Goal: Information Seeking & Learning: Learn about a topic

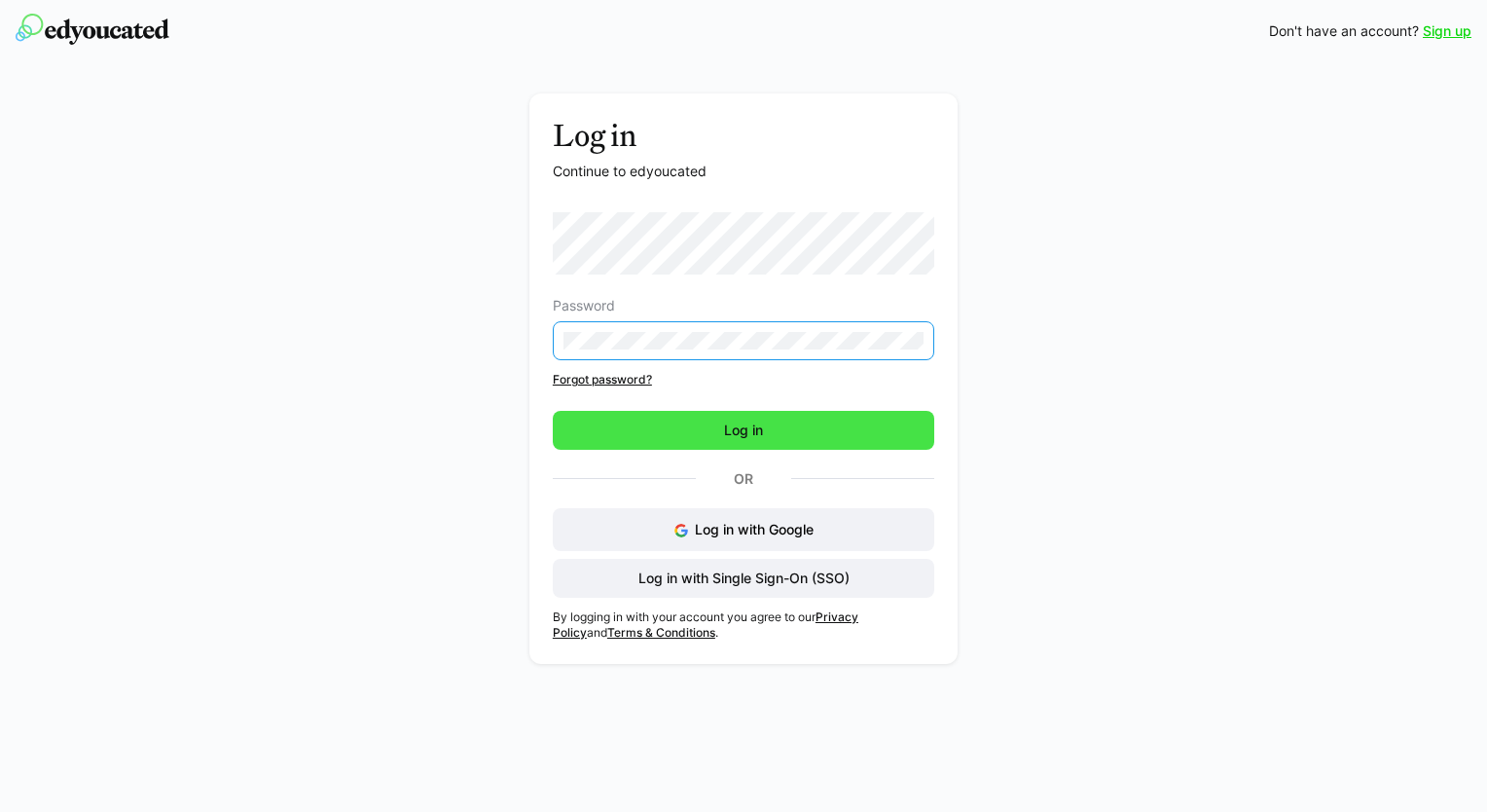
click at [771, 439] on span "Log in" at bounding box center [744, 431] width 382 height 39
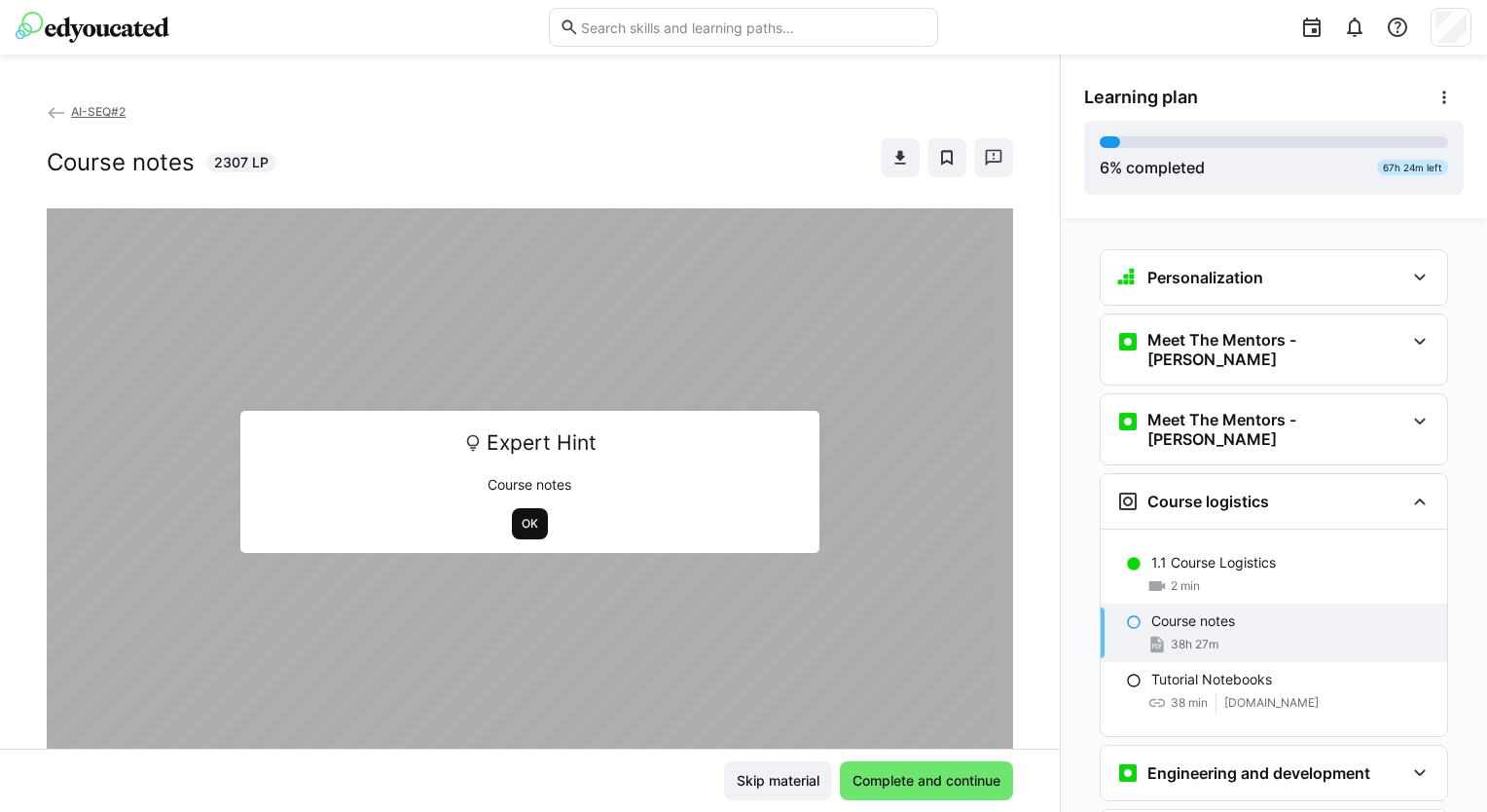
click at [521, 520] on span "OK" at bounding box center [530, 524] width 21 height 16
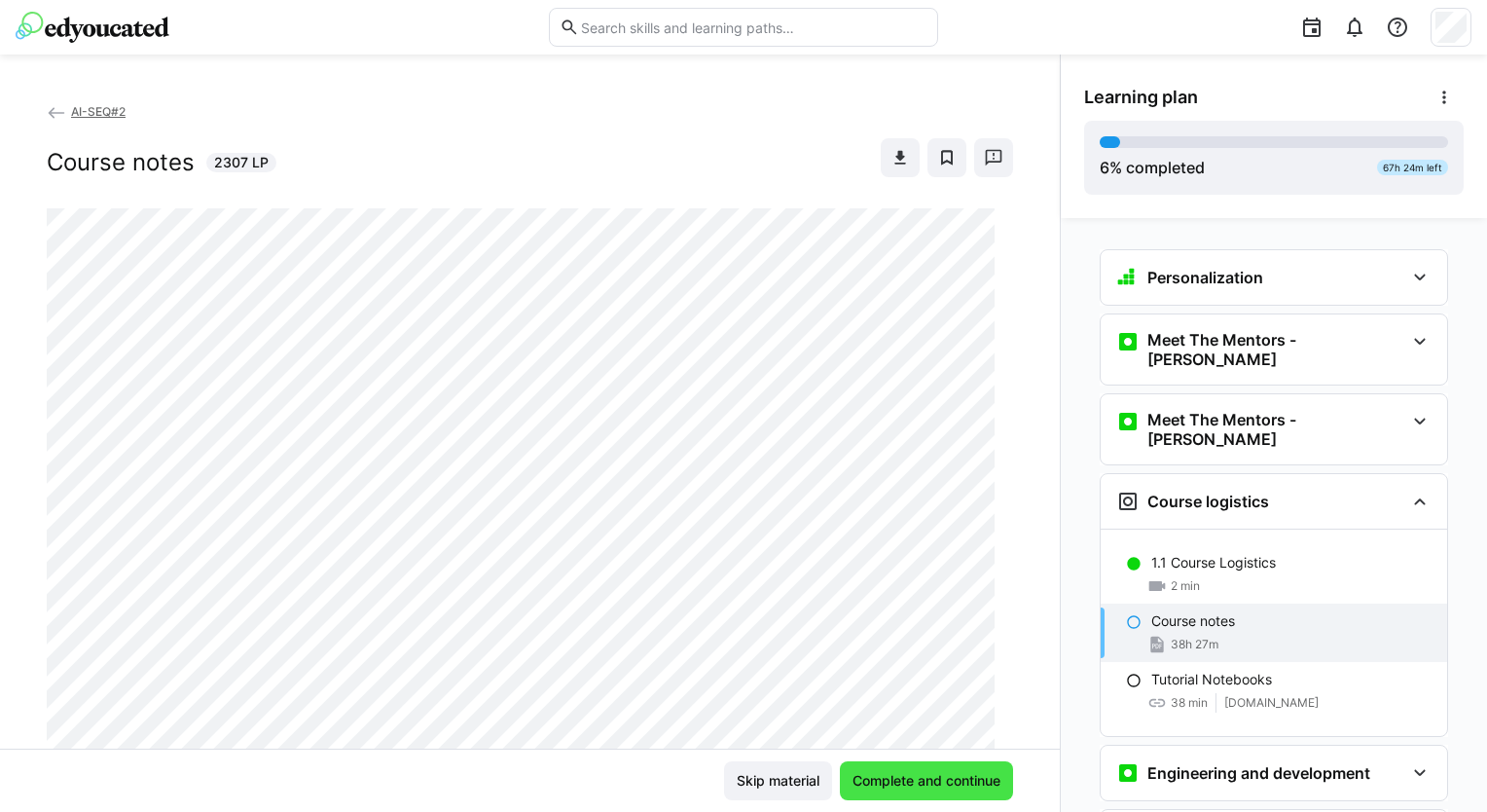
click at [899, 780] on span "Complete and continue" at bounding box center [926, 781] width 154 height 20
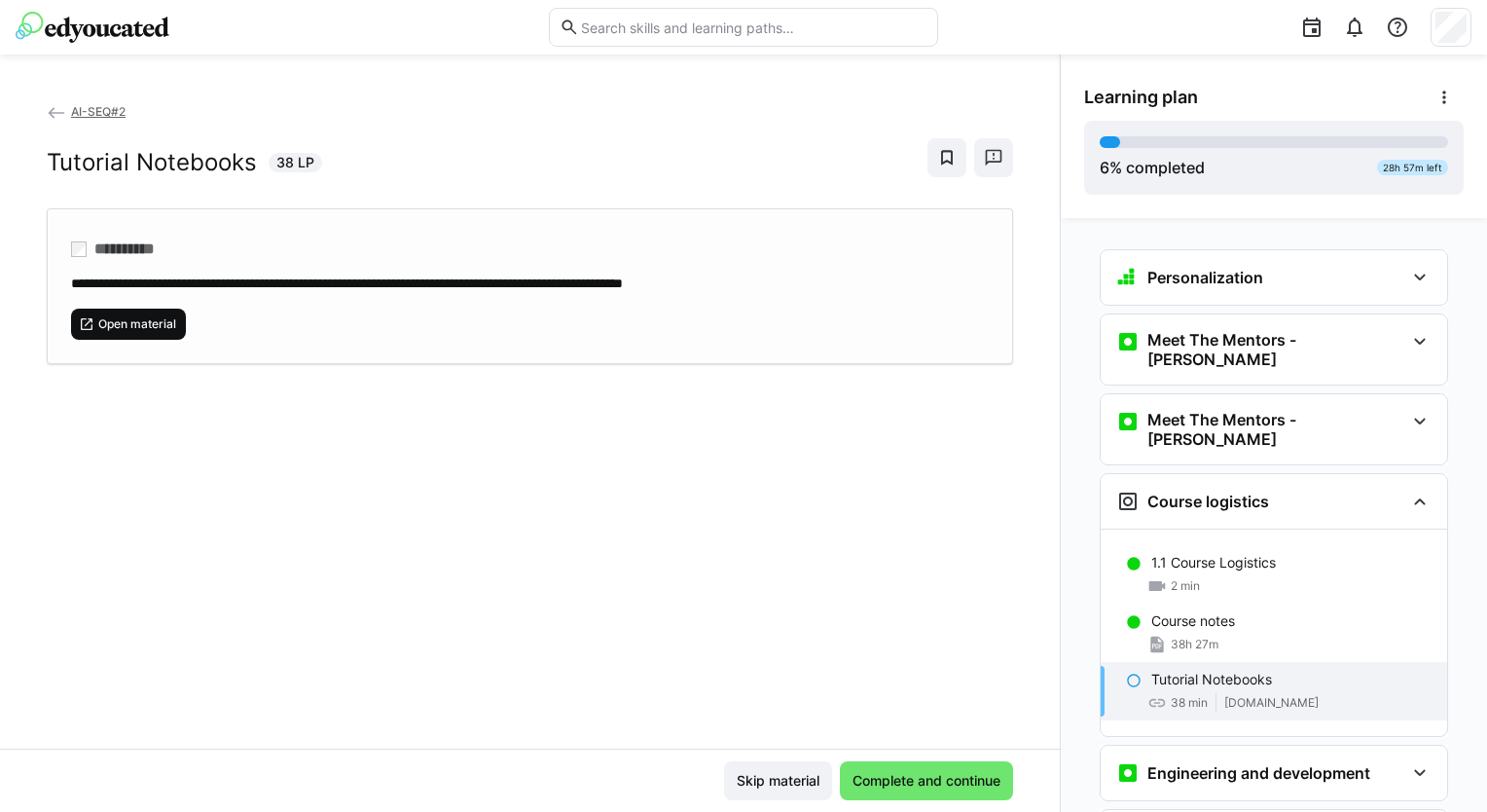
click at [165, 311] on span "Open material" at bounding box center [128, 325] width 115 height 31
click at [923, 773] on span "Complete and continue" at bounding box center [926, 781] width 154 height 20
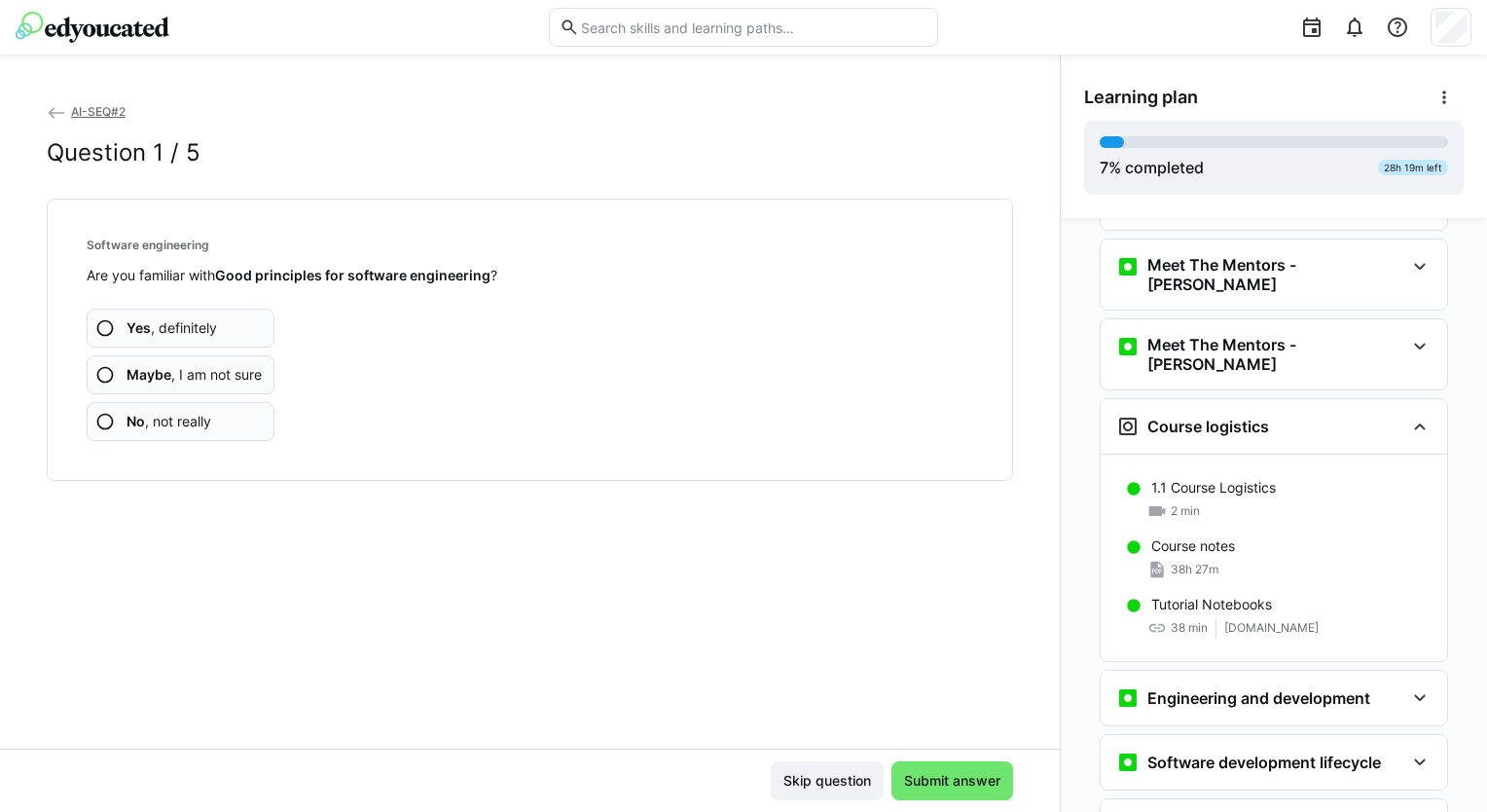
scroll to position [144, 0]
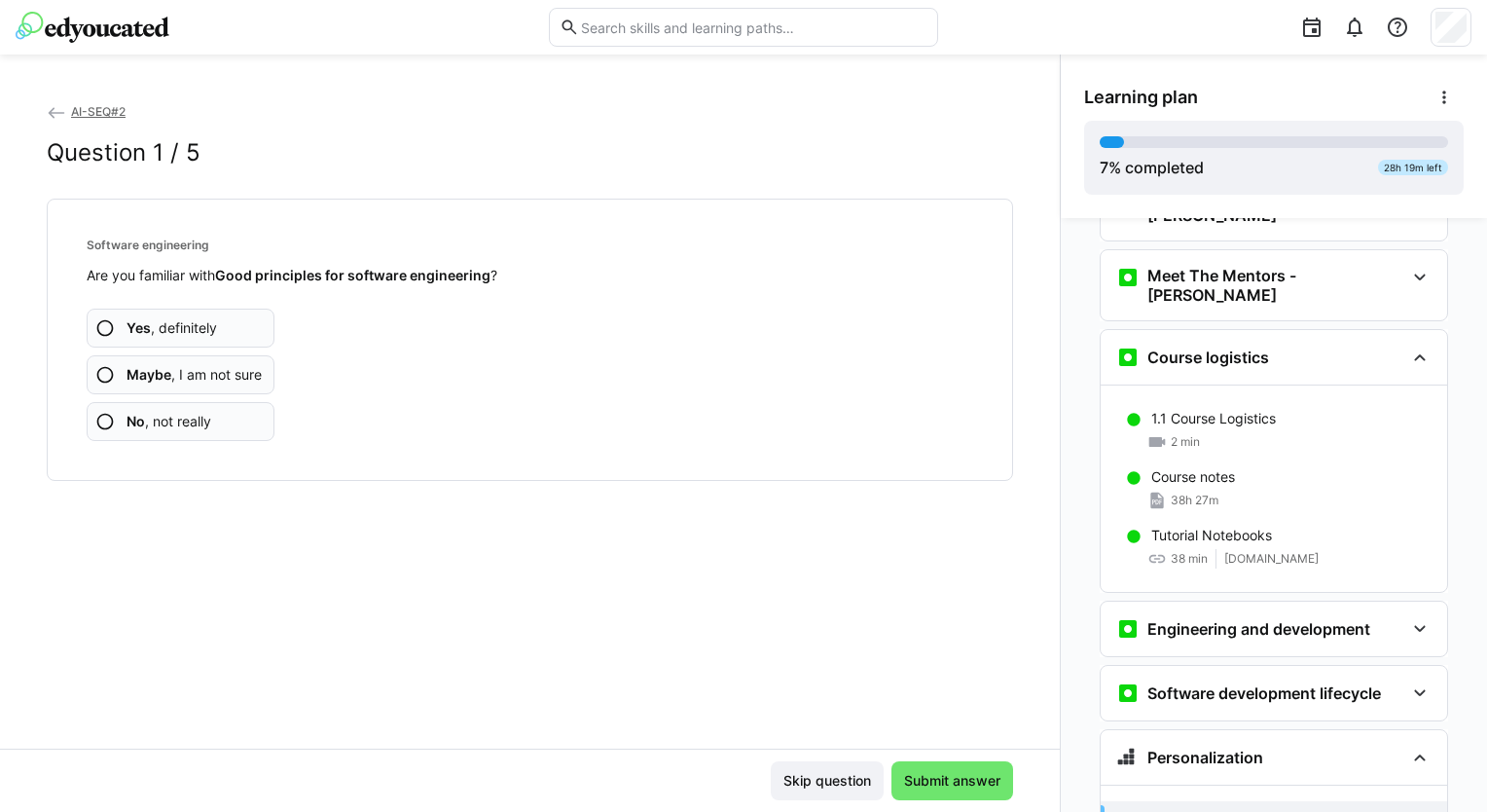
click at [222, 325] on app-assessment-question-radio "Yes , definitely" at bounding box center [180, 329] width 188 height 39
click at [182, 321] on span "Yes , definitely" at bounding box center [172, 328] width 90 height 20
click at [213, 322] on span "Yes , definitely" at bounding box center [172, 328] width 90 height 20
click at [202, 310] on app-assessment-question-radio "Yes , definitely" at bounding box center [180, 329] width 188 height 39
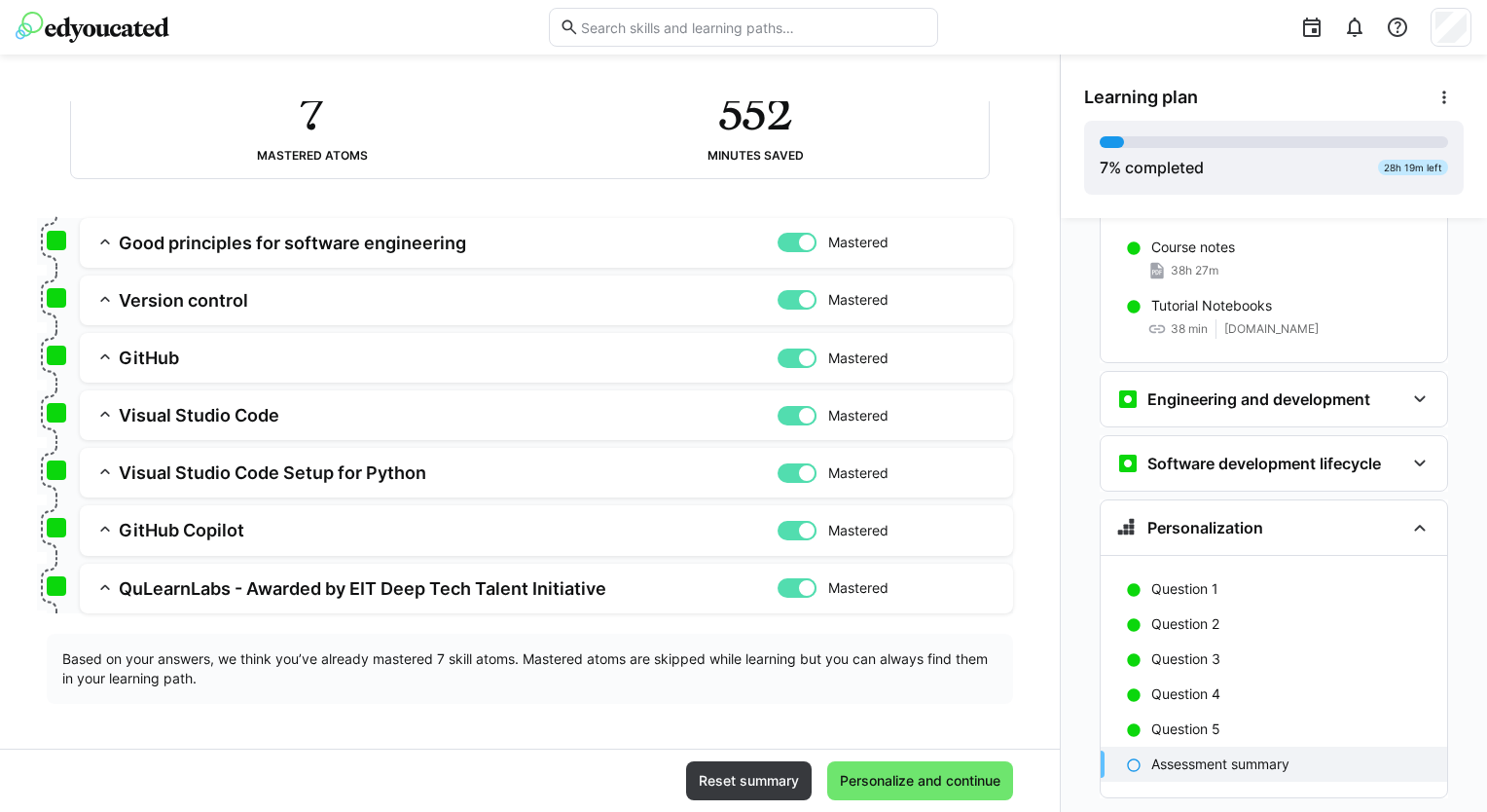
scroll to position [385, 0]
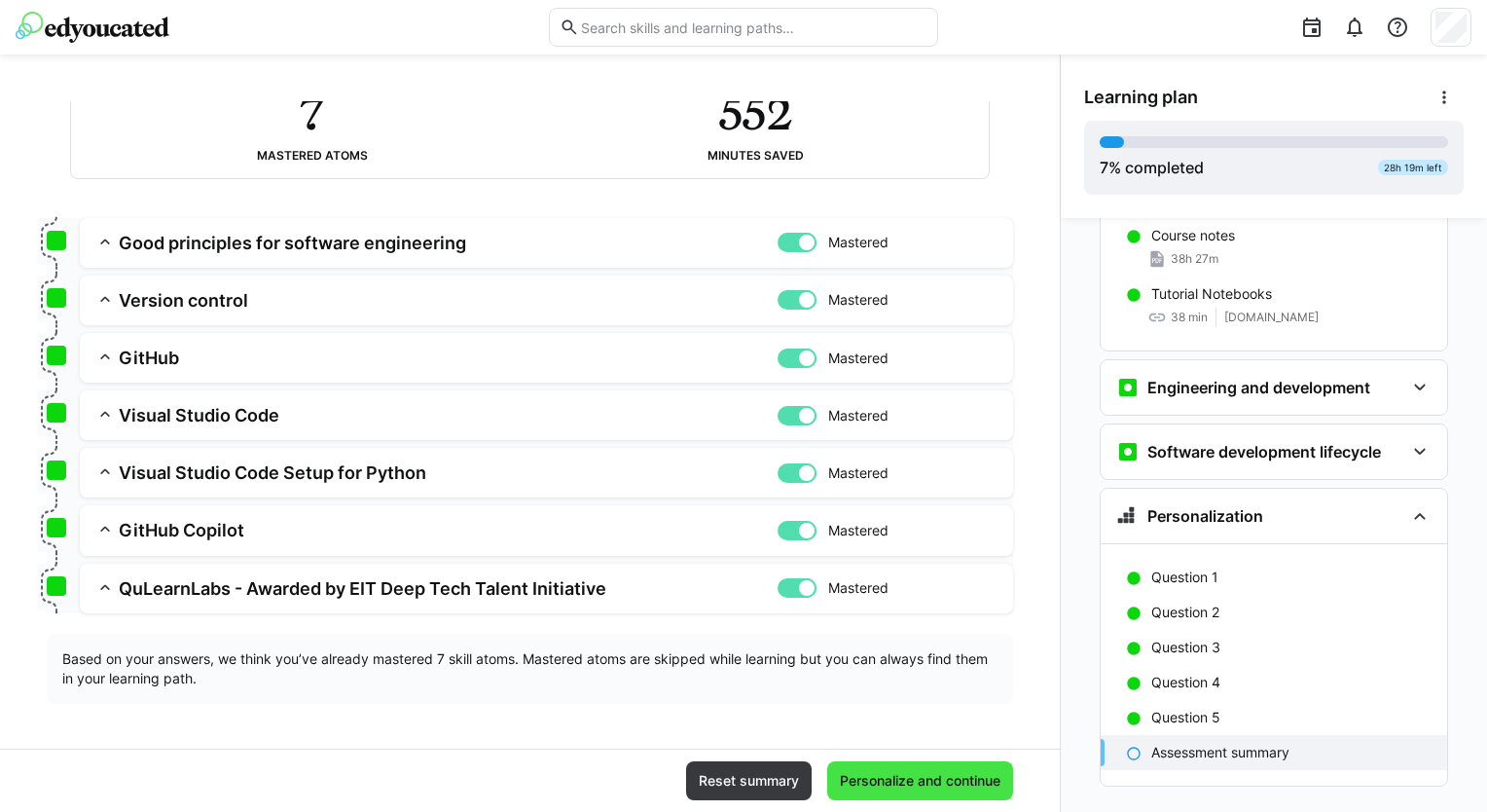
click at [939, 781] on span "Personalize and continue" at bounding box center [920, 781] width 167 height 20
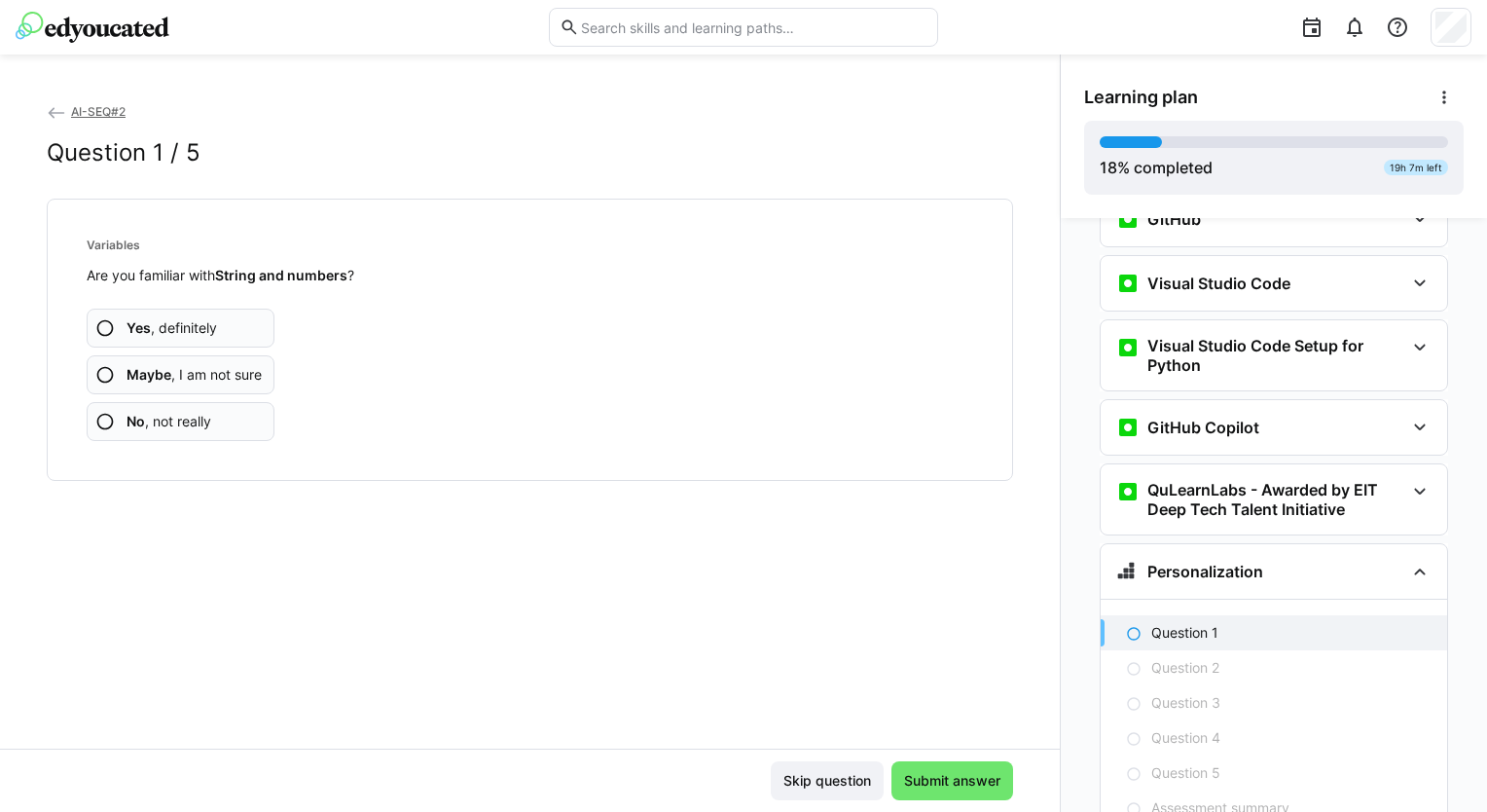
scroll to position [943, 0]
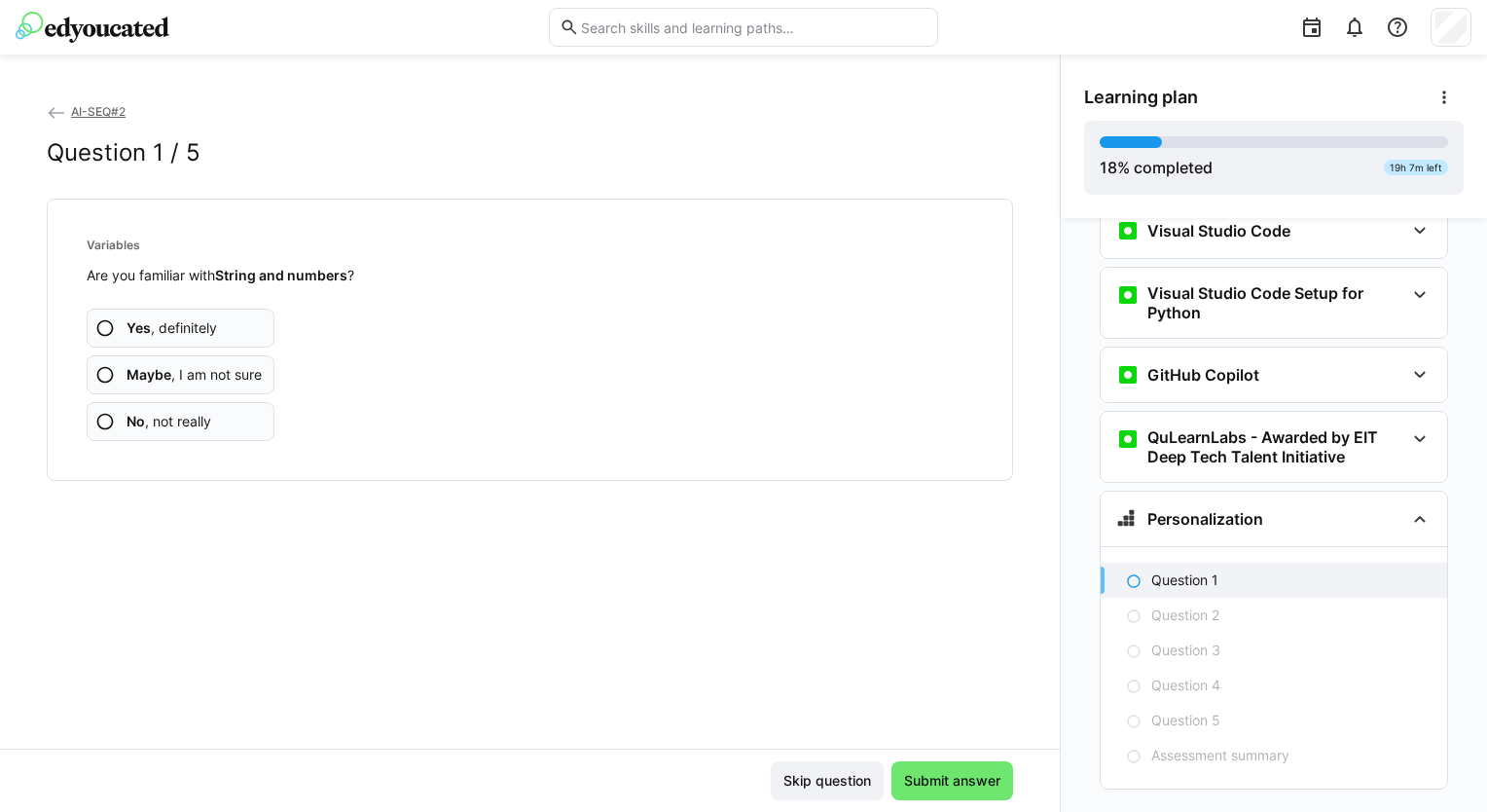
click at [232, 317] on app-assessment-question-radio "Yes , definitely" at bounding box center [180, 329] width 188 height 39
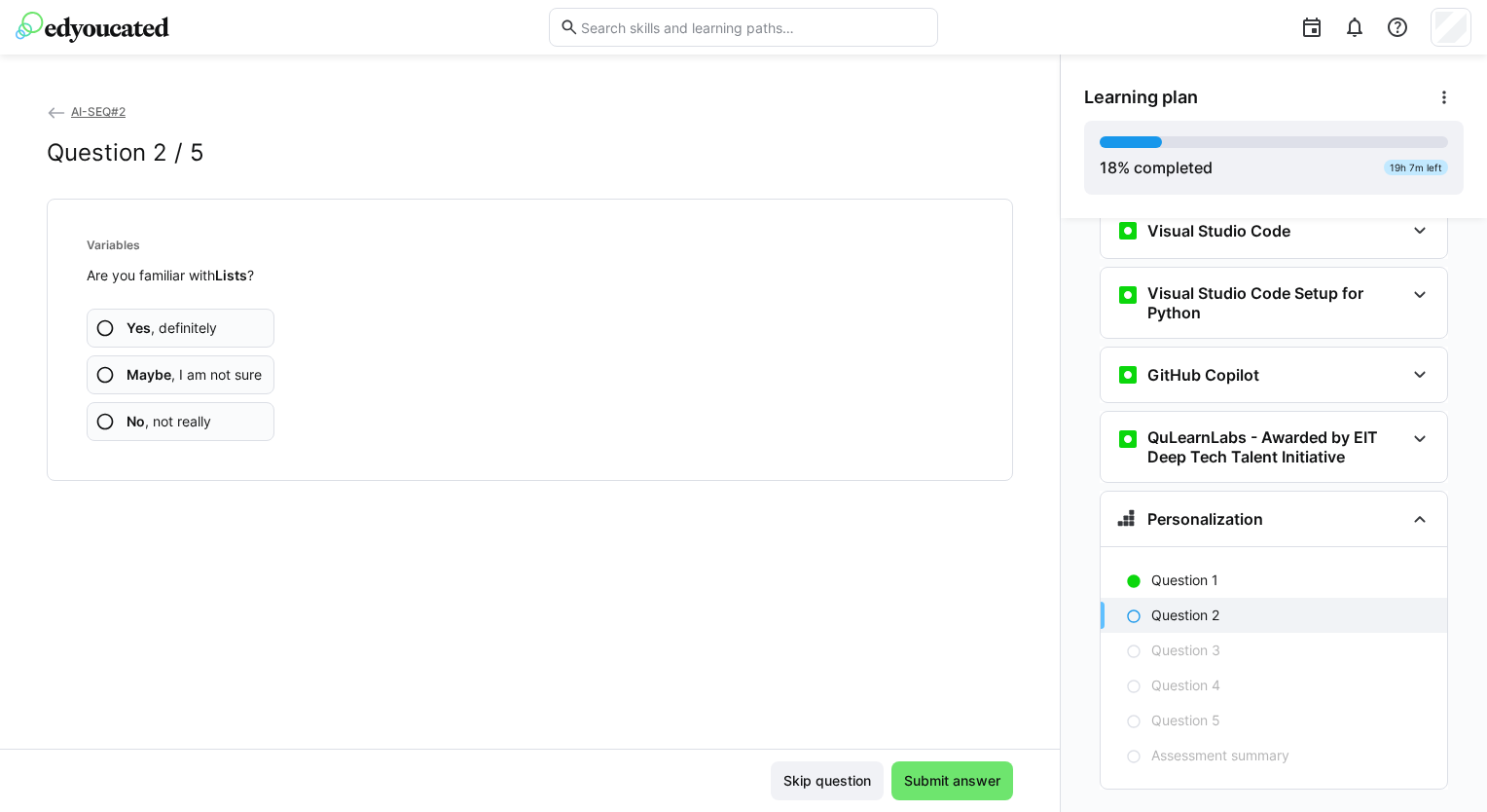
click at [245, 330] on app-assessment-question-radio "Yes , definitely" at bounding box center [180, 329] width 188 height 39
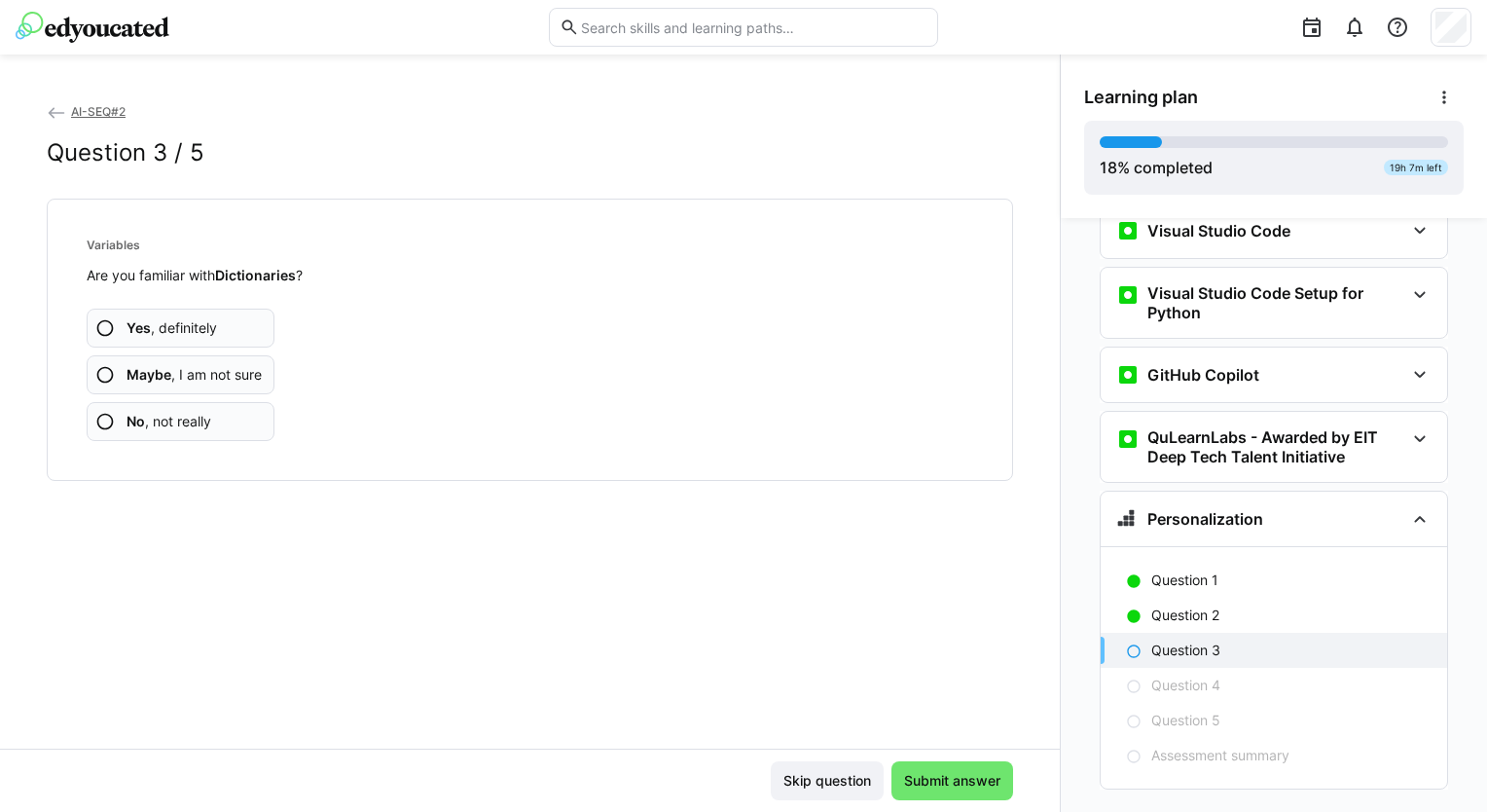
click at [216, 325] on span "Yes , definitely" at bounding box center [172, 328] width 90 height 20
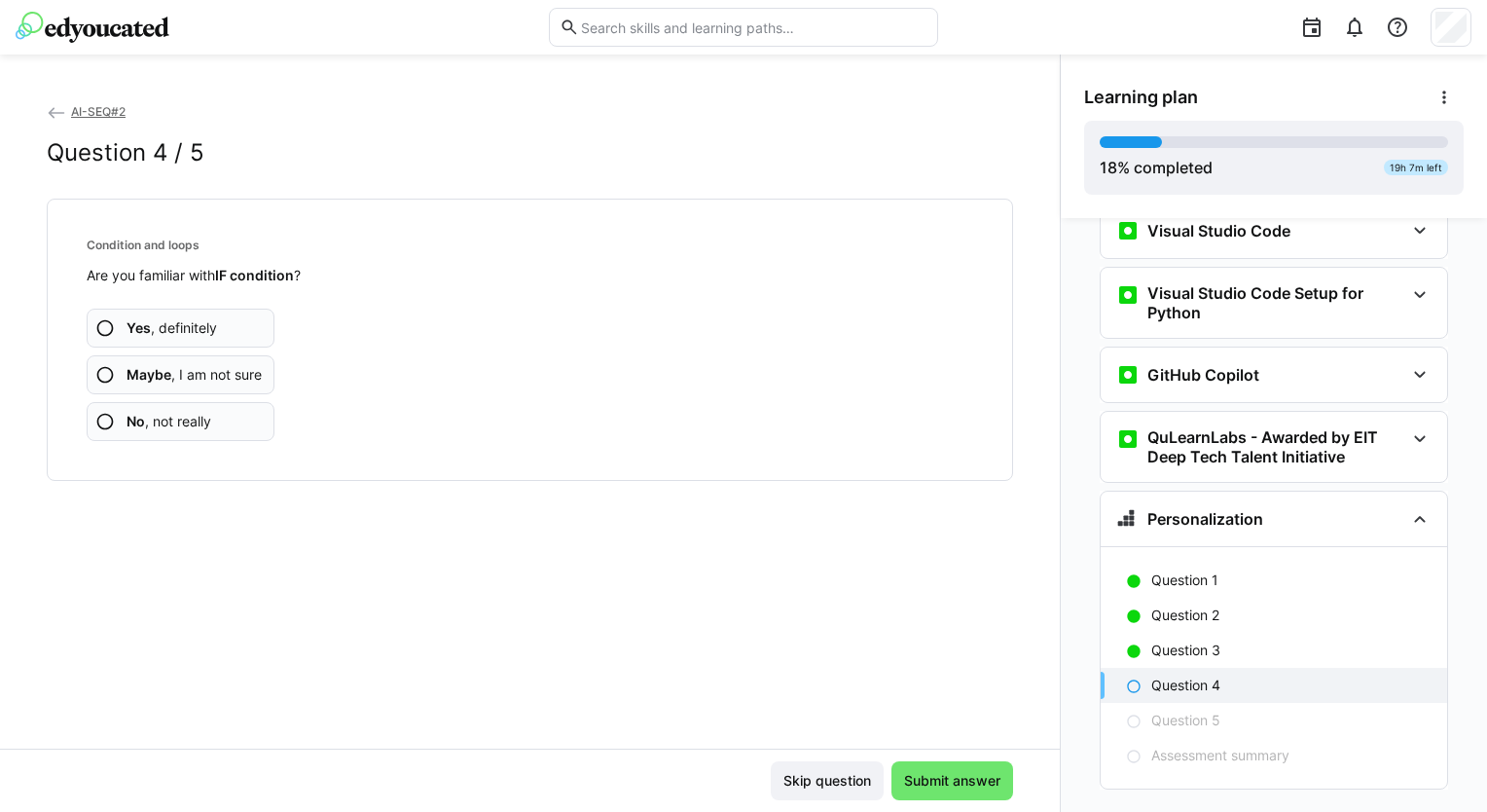
click at [216, 325] on span "Yes , definitely" at bounding box center [172, 328] width 90 height 20
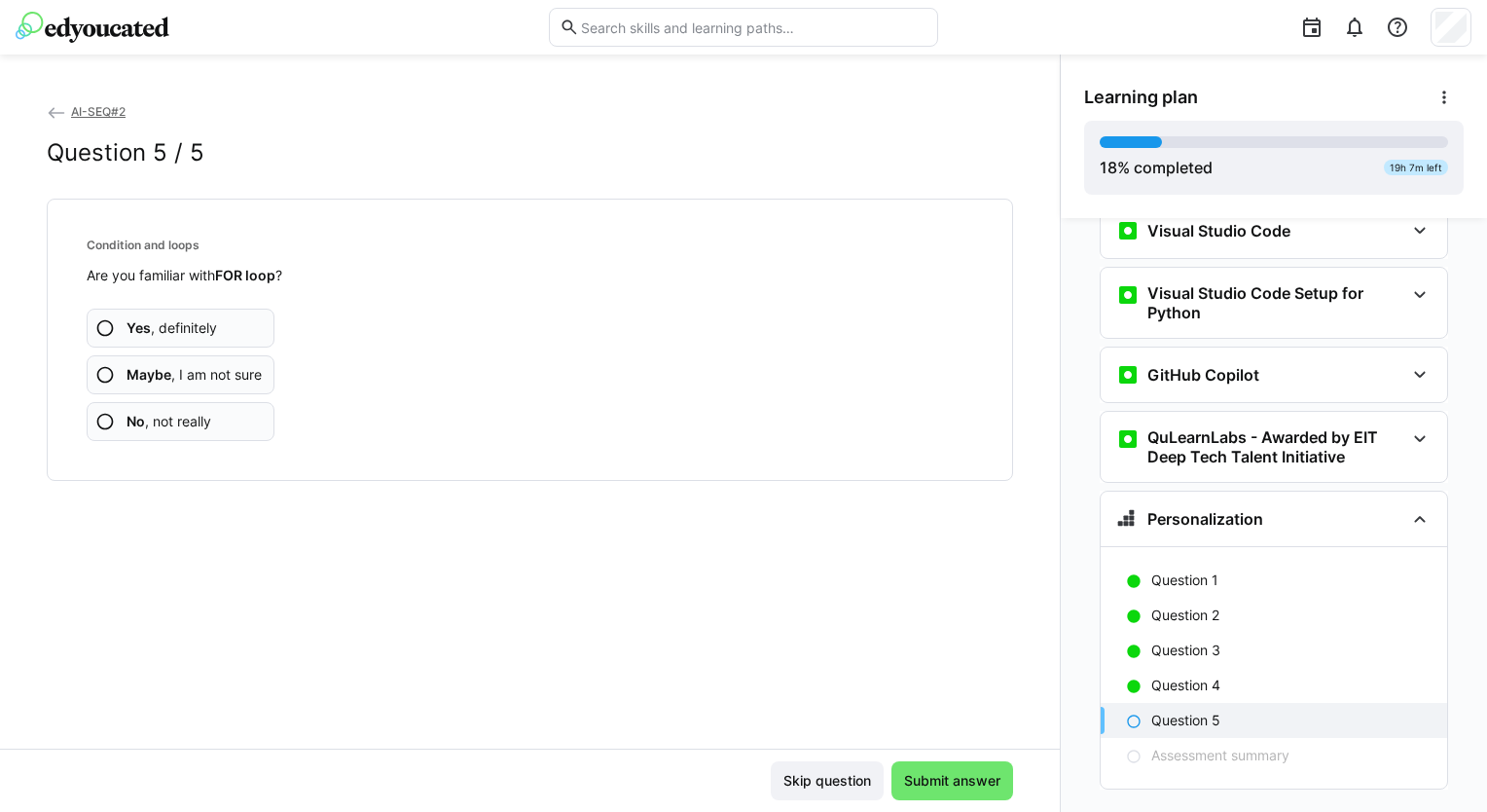
click at [210, 329] on span "Yes , definitely" at bounding box center [172, 328] width 90 height 20
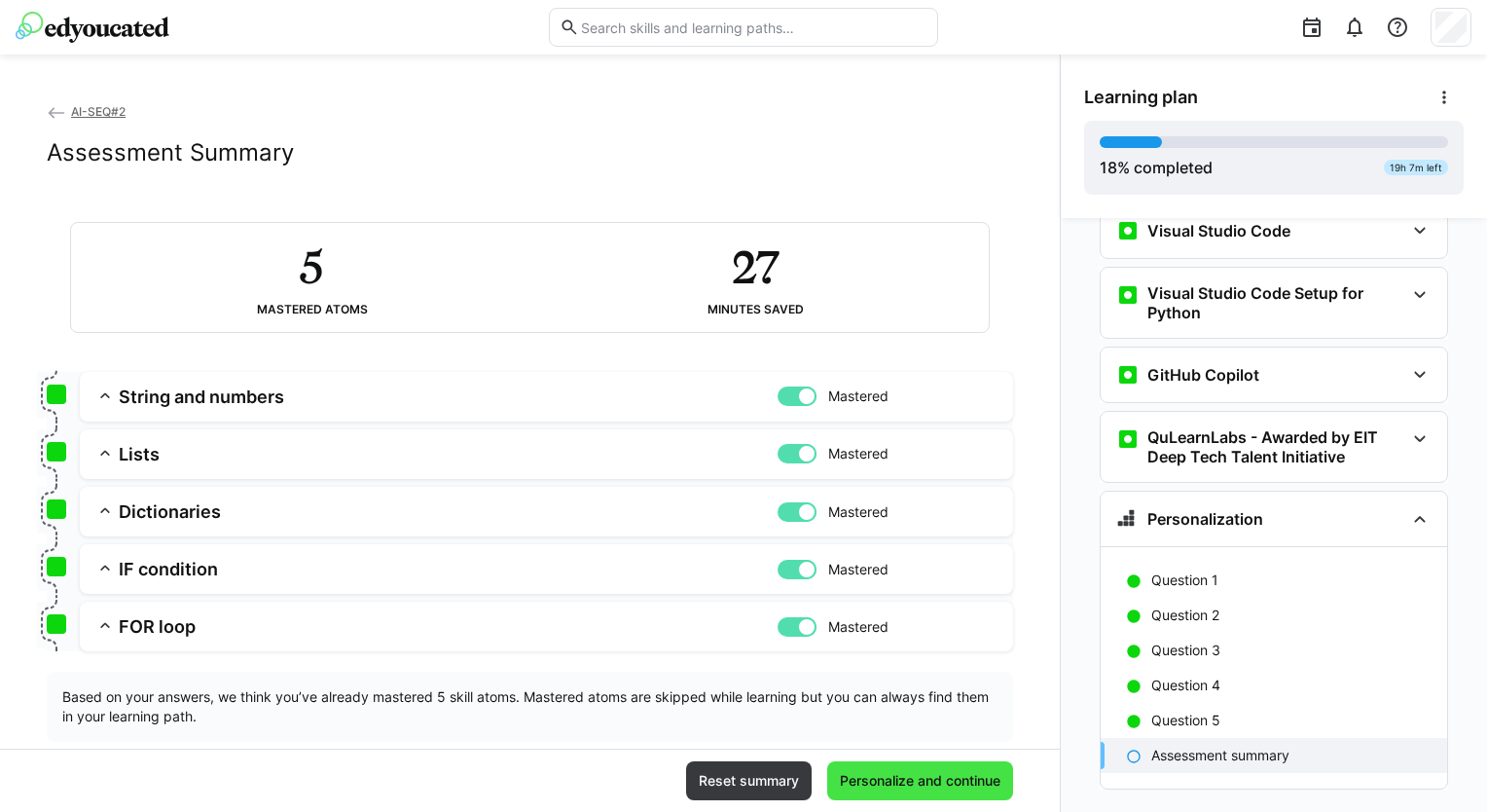
click at [906, 784] on span "Personalize and continue" at bounding box center [920, 781] width 167 height 20
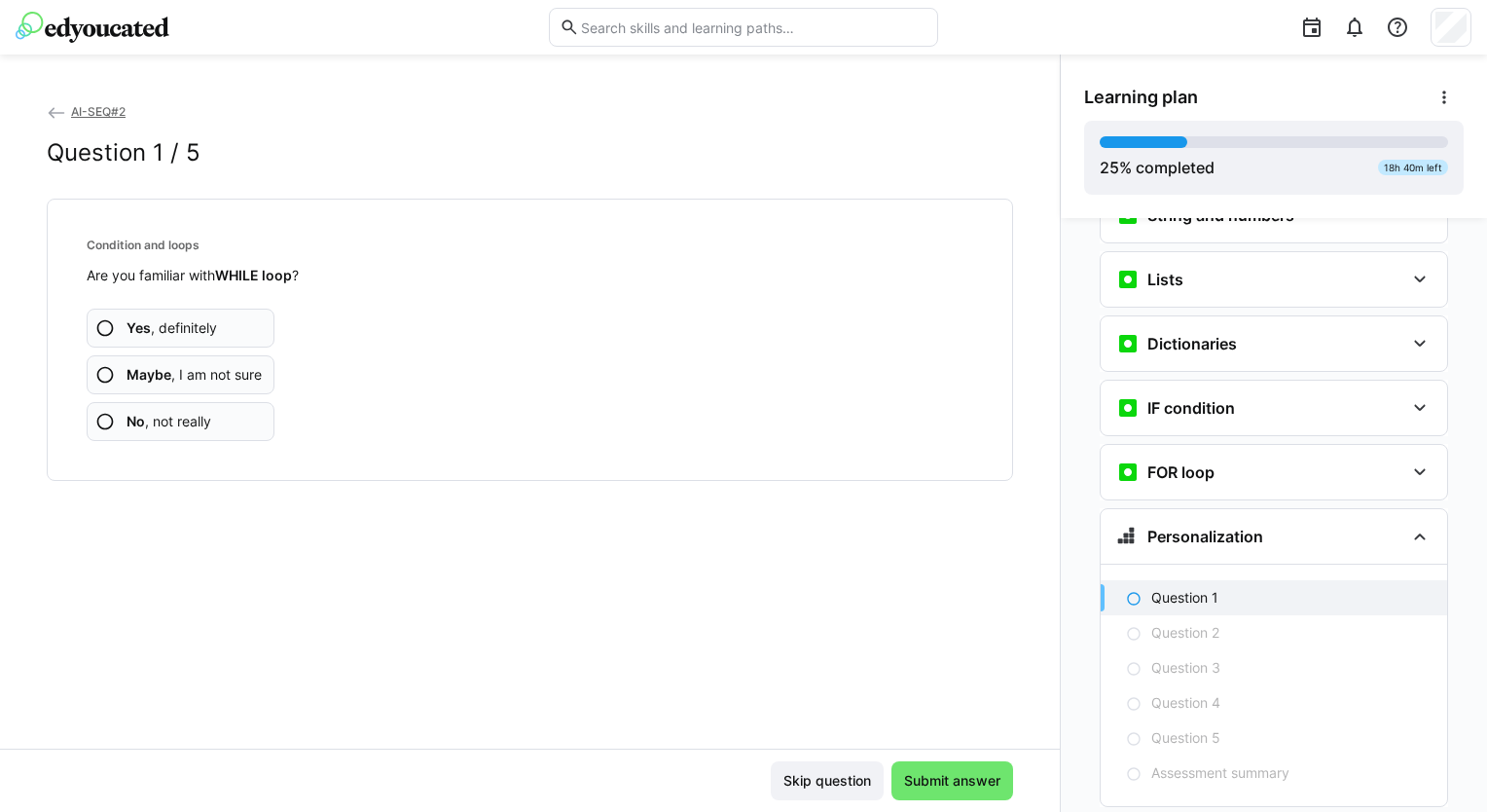
scroll to position [1326, 0]
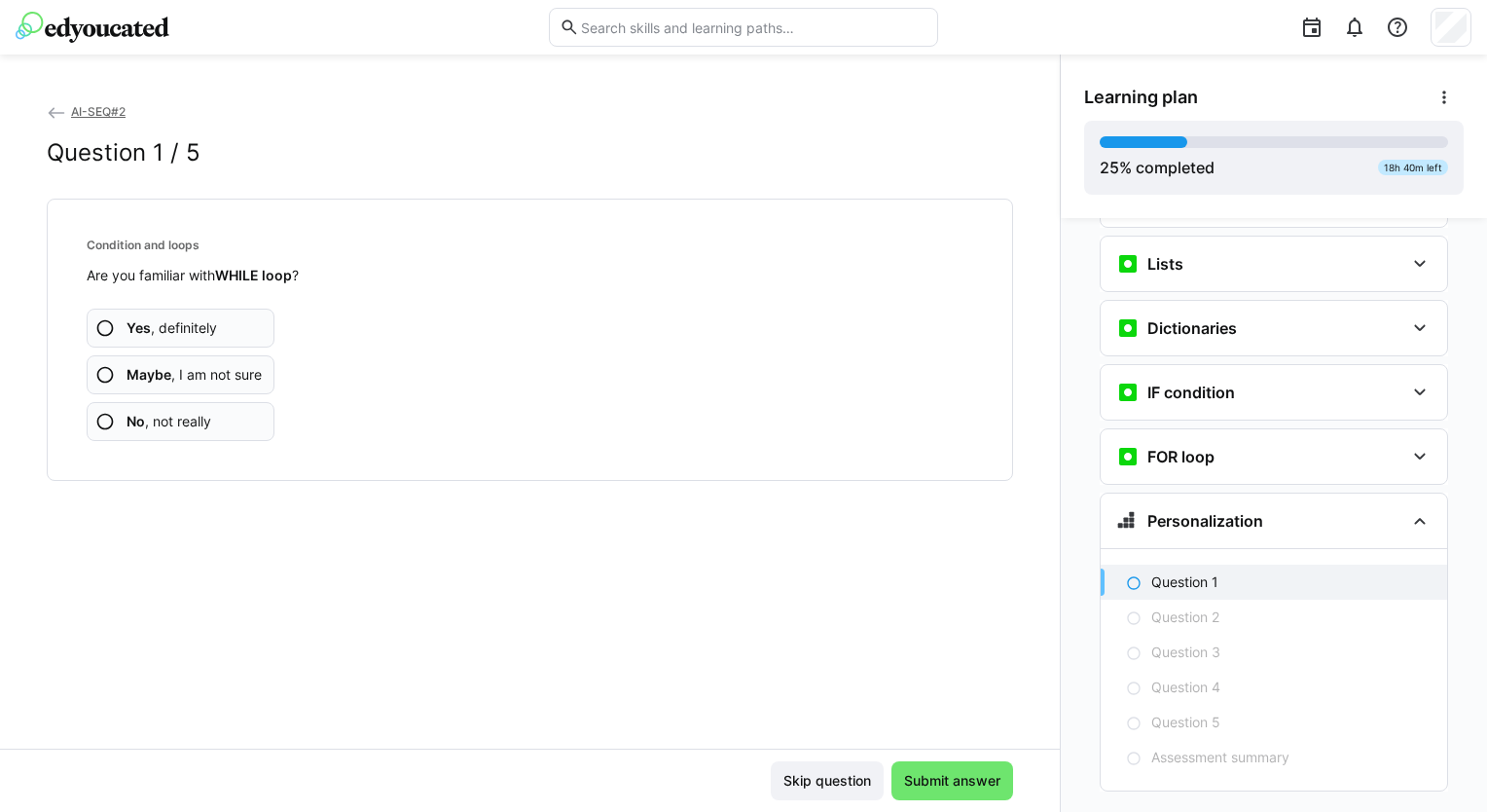
click at [201, 323] on span "Yes , definitely" at bounding box center [172, 328] width 90 height 20
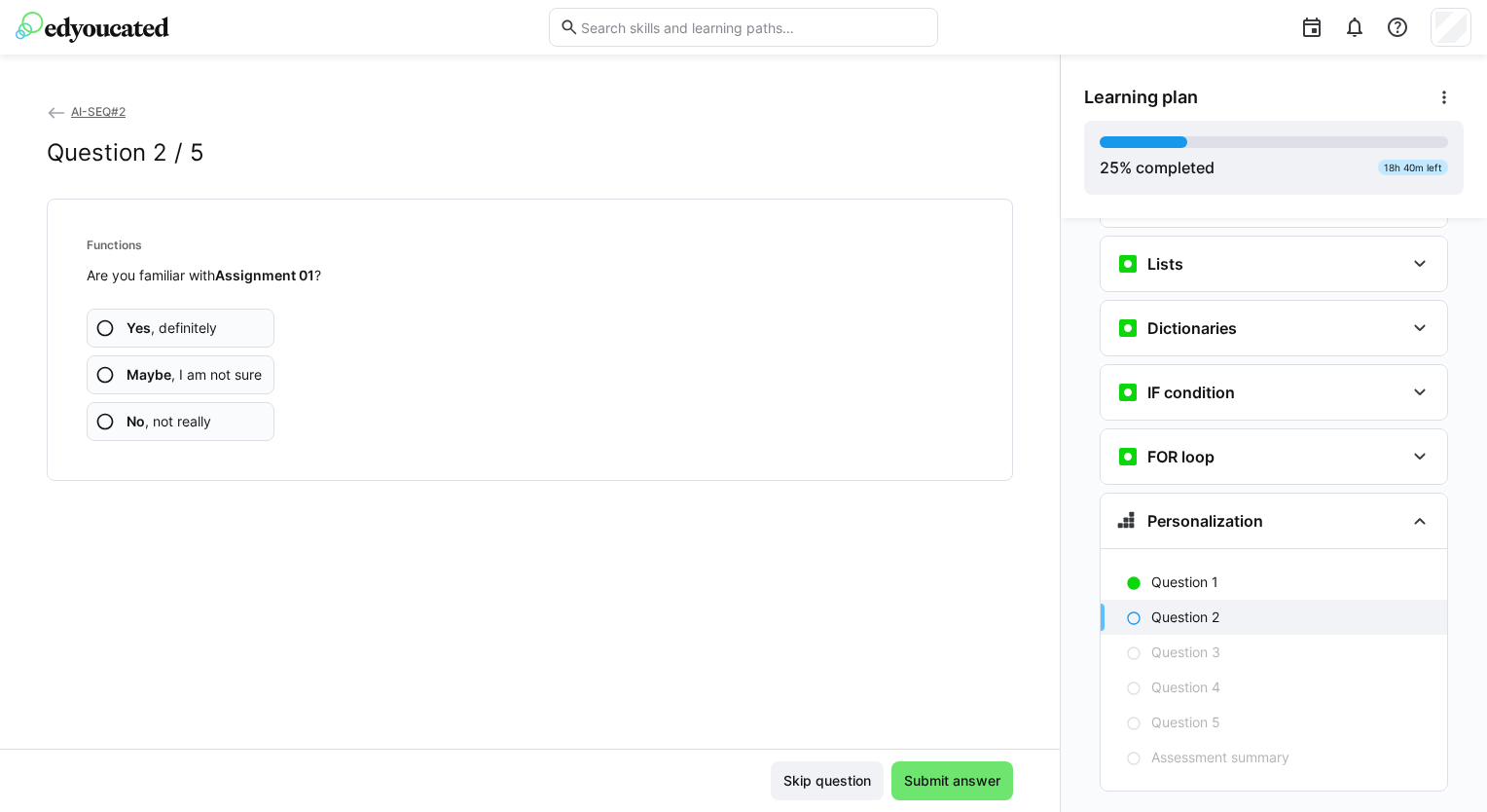
click at [201, 323] on span "Yes , definitely" at bounding box center [172, 328] width 90 height 20
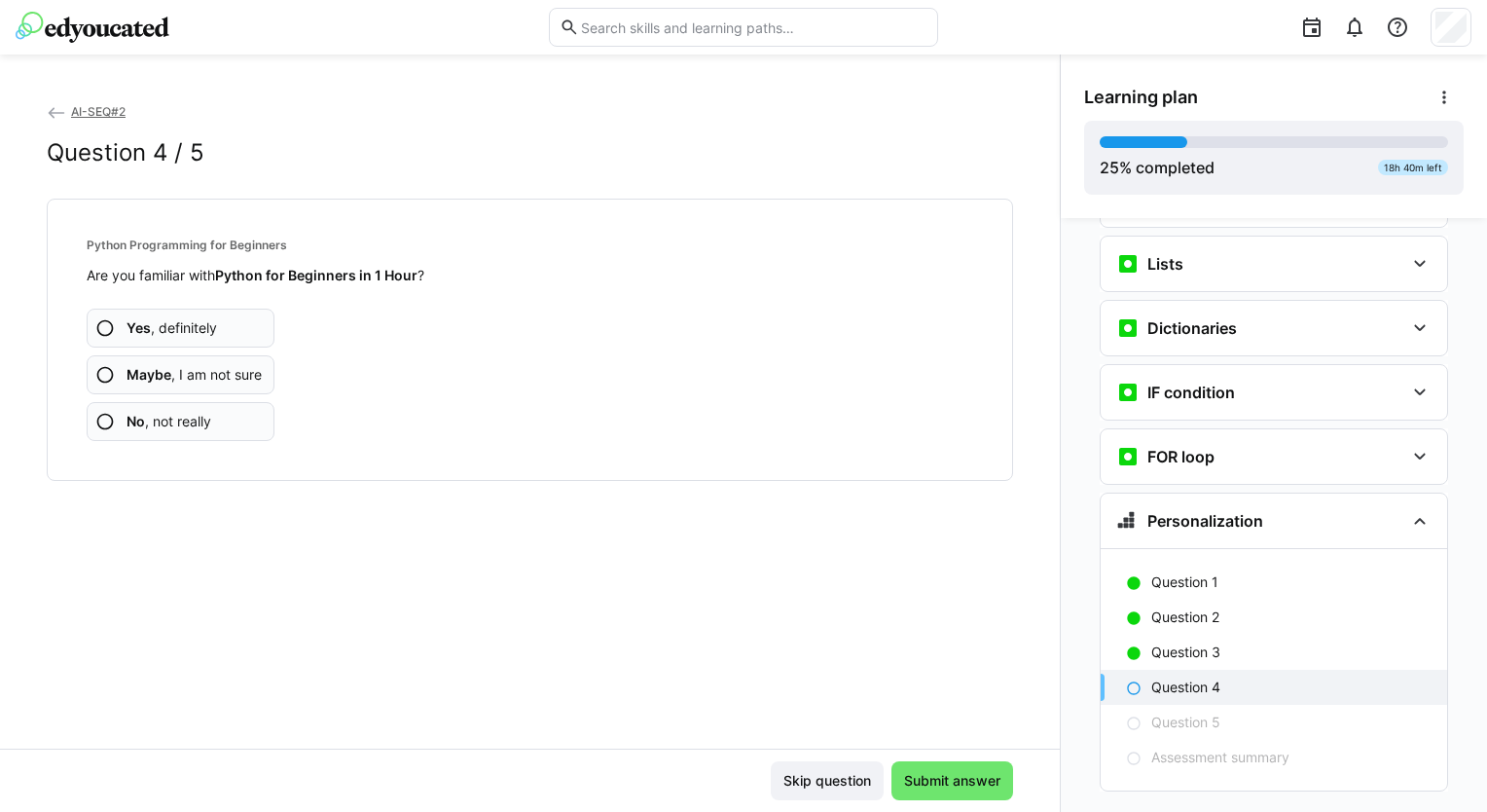
click at [201, 323] on span "Yes , definitely" at bounding box center [172, 328] width 90 height 20
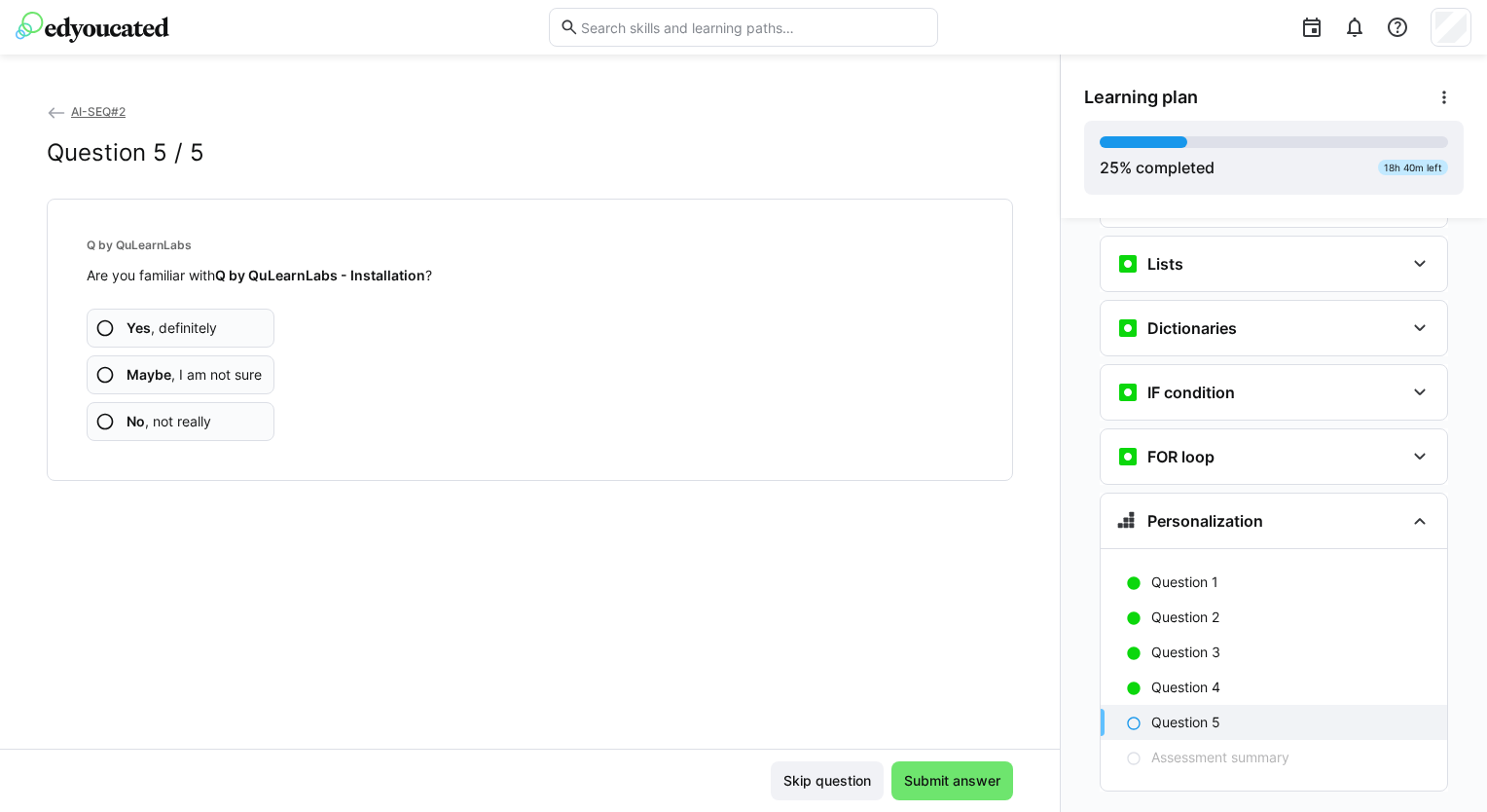
click at [201, 323] on span "Yes , definitely" at bounding box center [172, 328] width 90 height 20
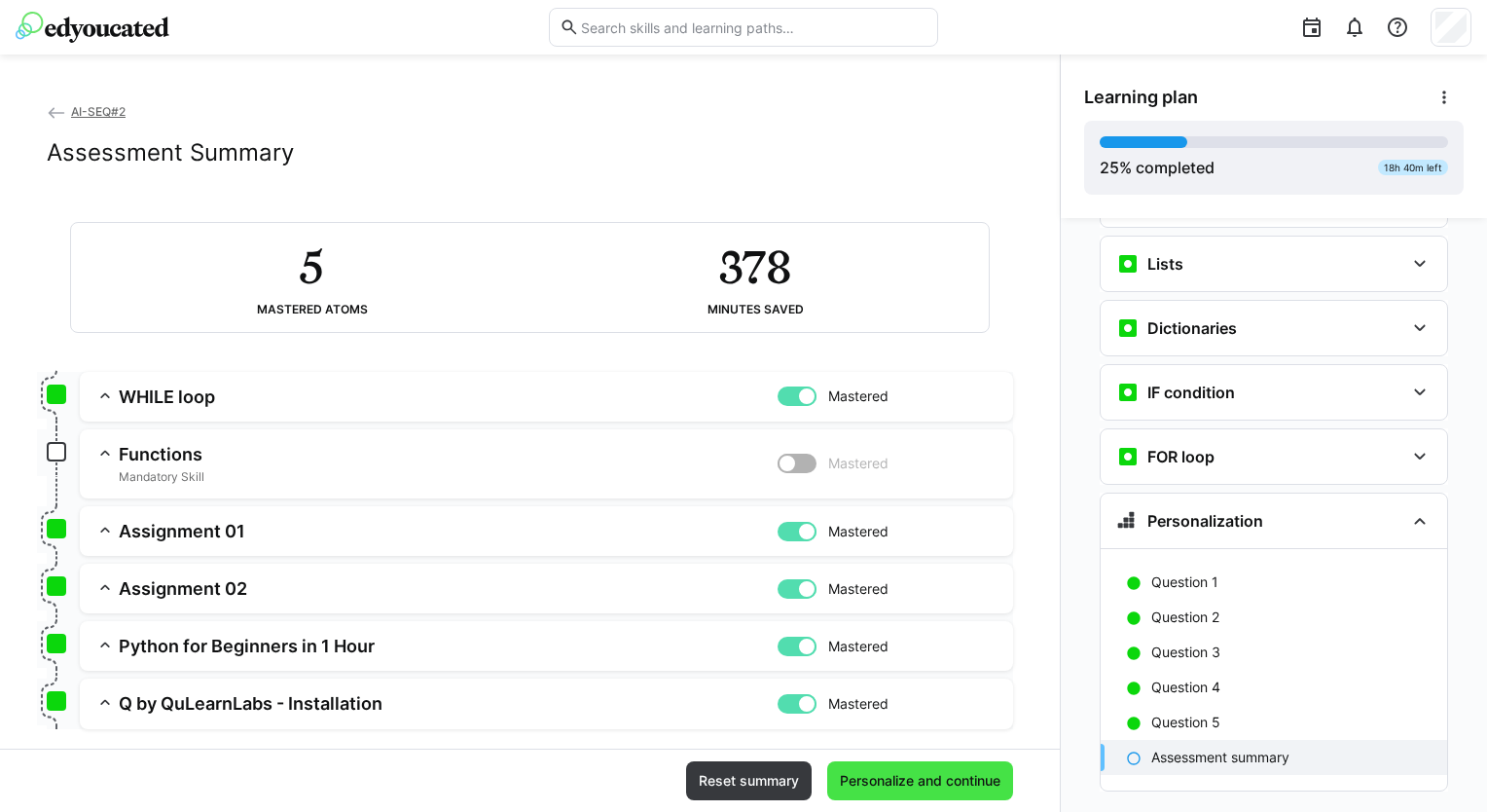
click at [896, 785] on span "Personalize and continue" at bounding box center [920, 781] width 167 height 20
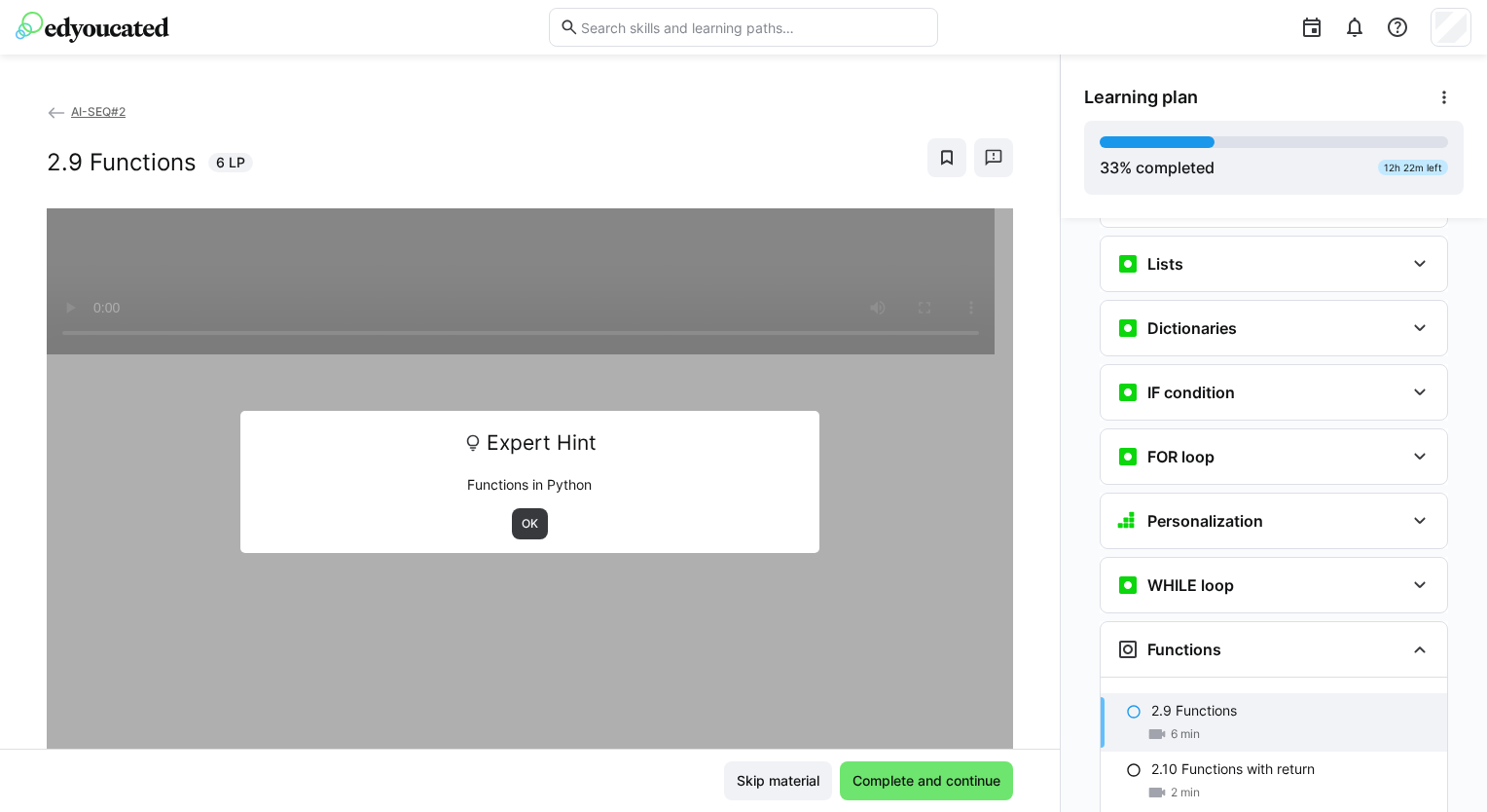
scroll to position [1690, 0]
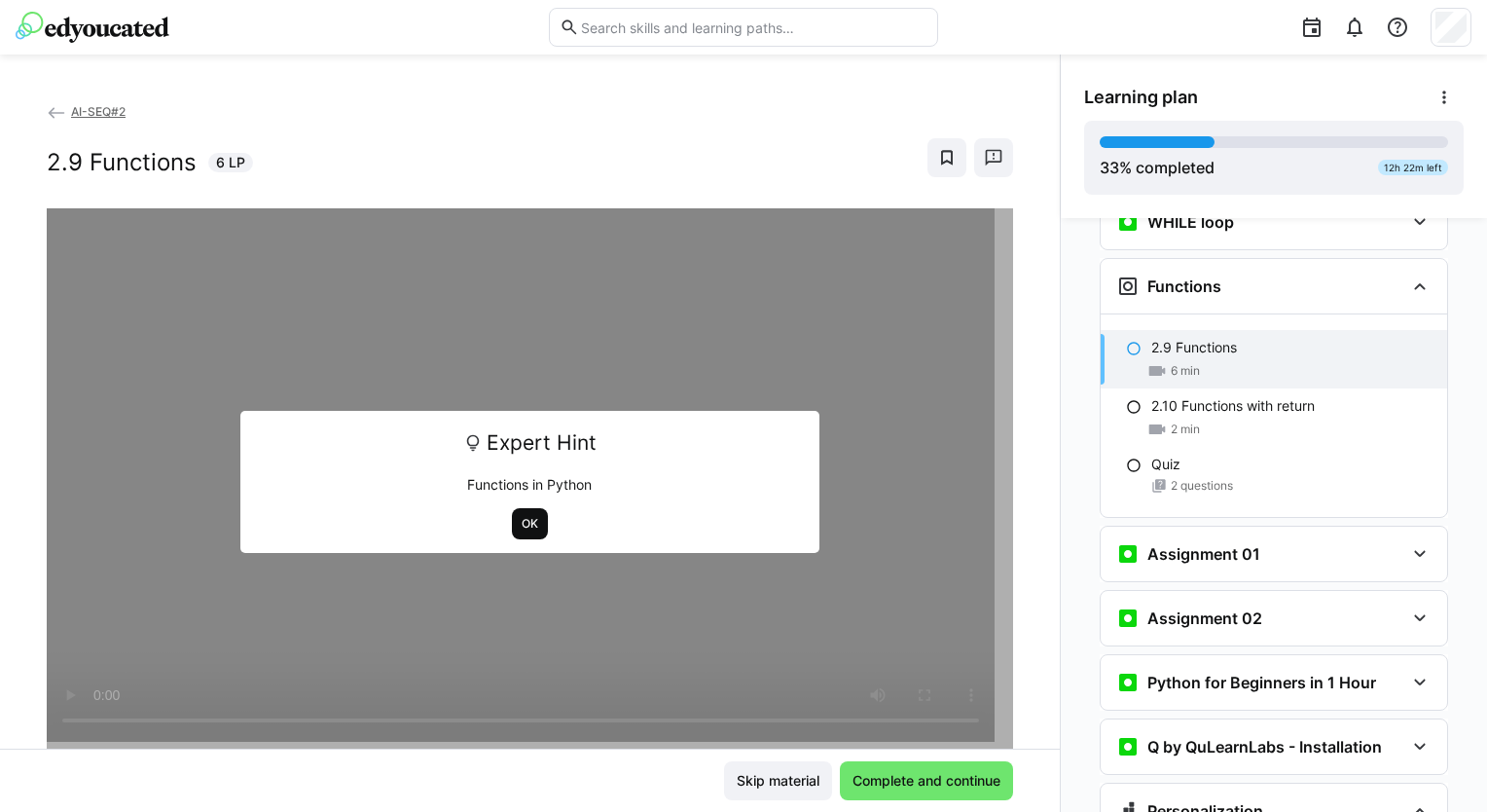
click at [525, 521] on span "OK" at bounding box center [530, 524] width 21 height 16
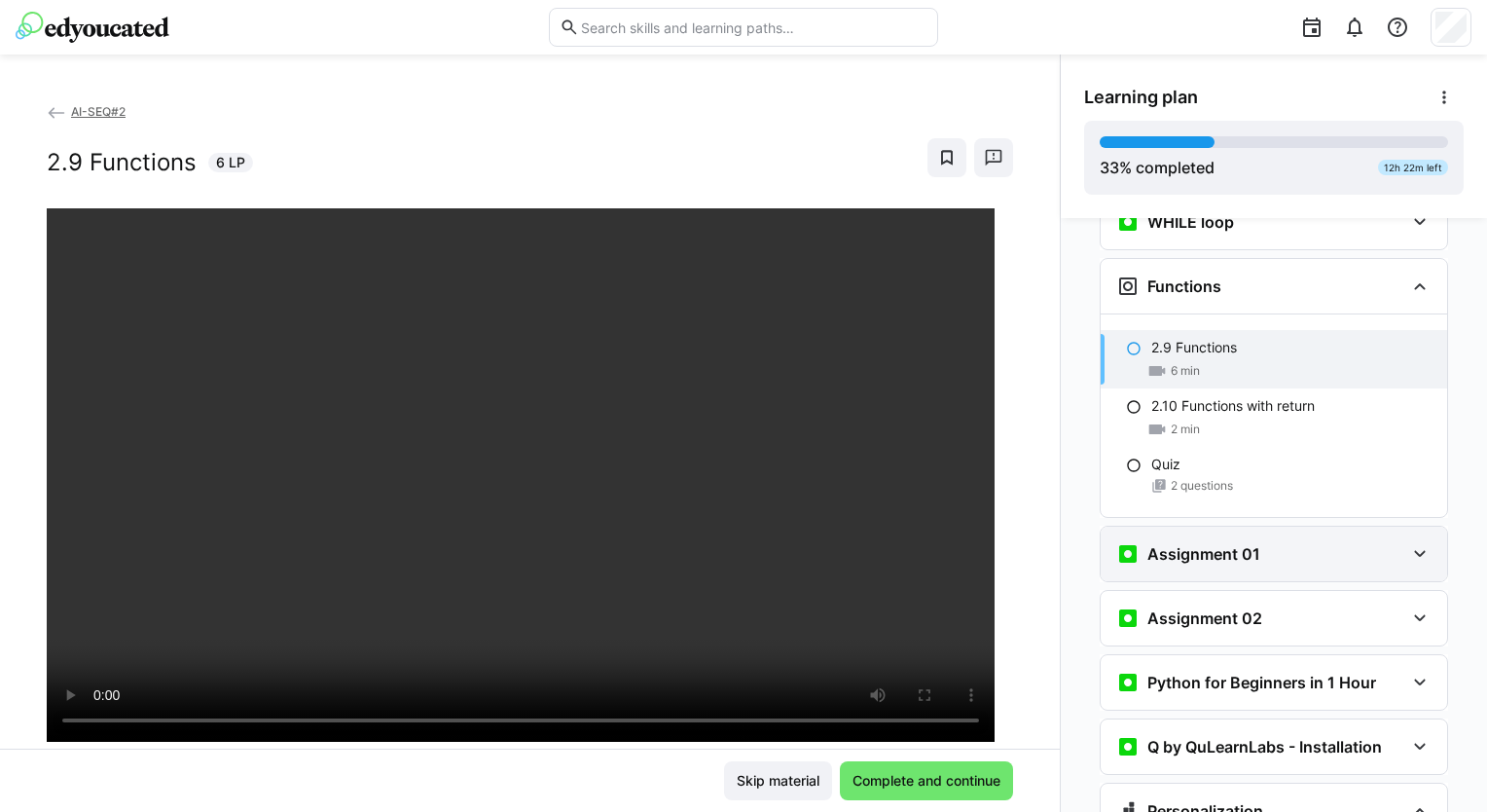
click at [1410, 542] on eds-icon at bounding box center [1420, 554] width 24 height 24
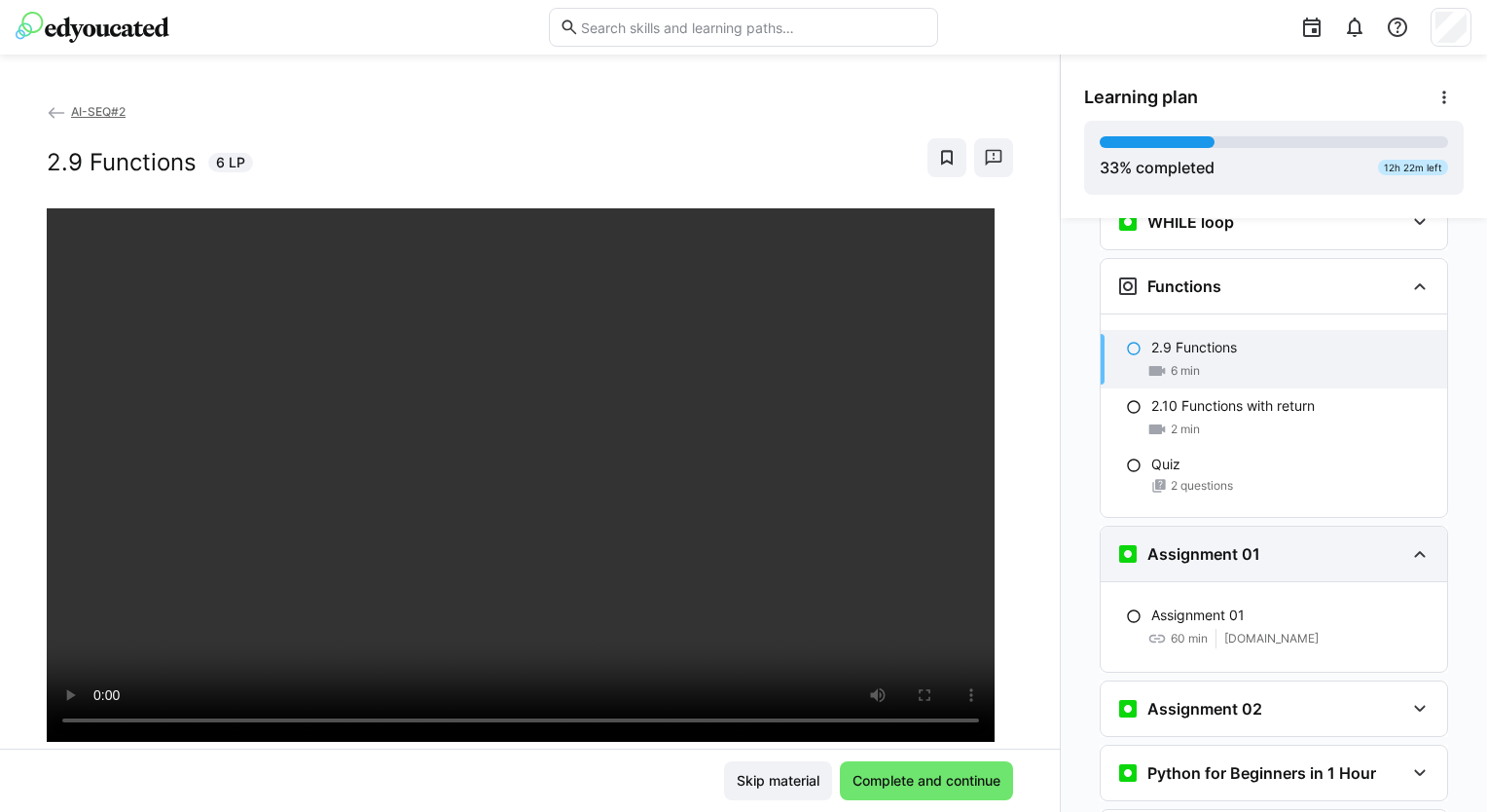
click at [1410, 542] on eds-icon at bounding box center [1420, 554] width 24 height 24
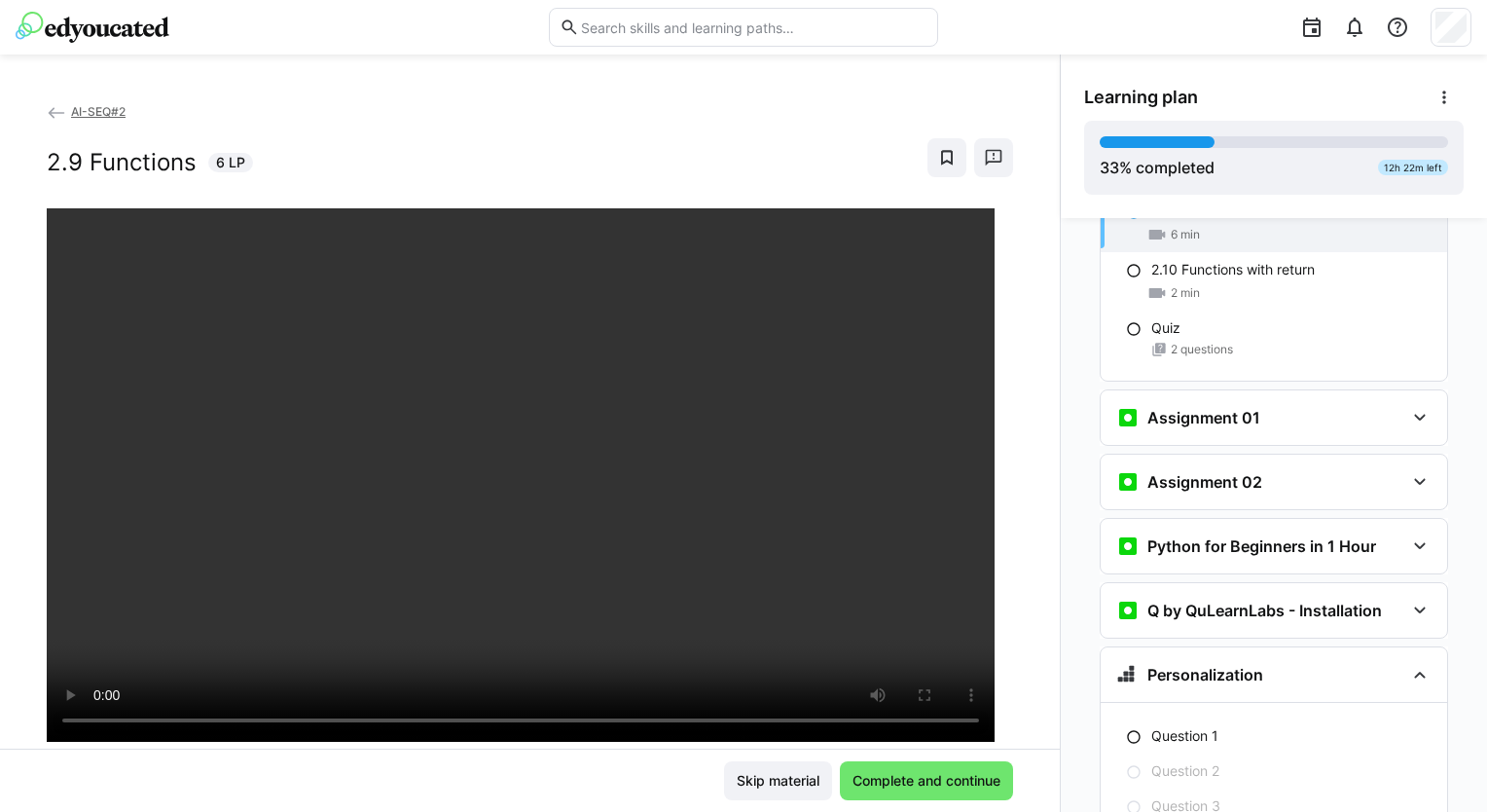
scroll to position [1818, 0]
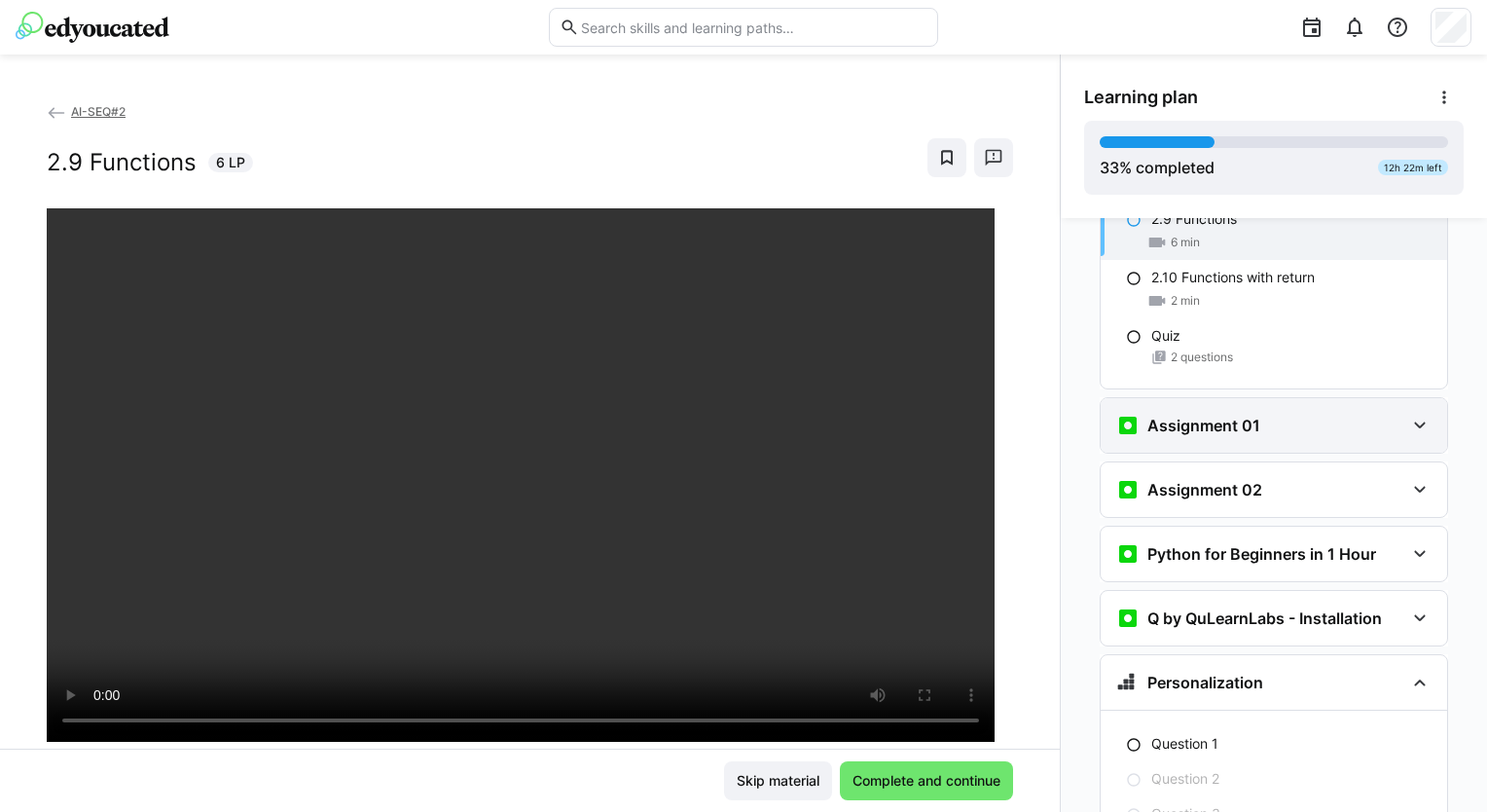
click at [1410, 414] on eds-icon at bounding box center [1420, 426] width 24 height 24
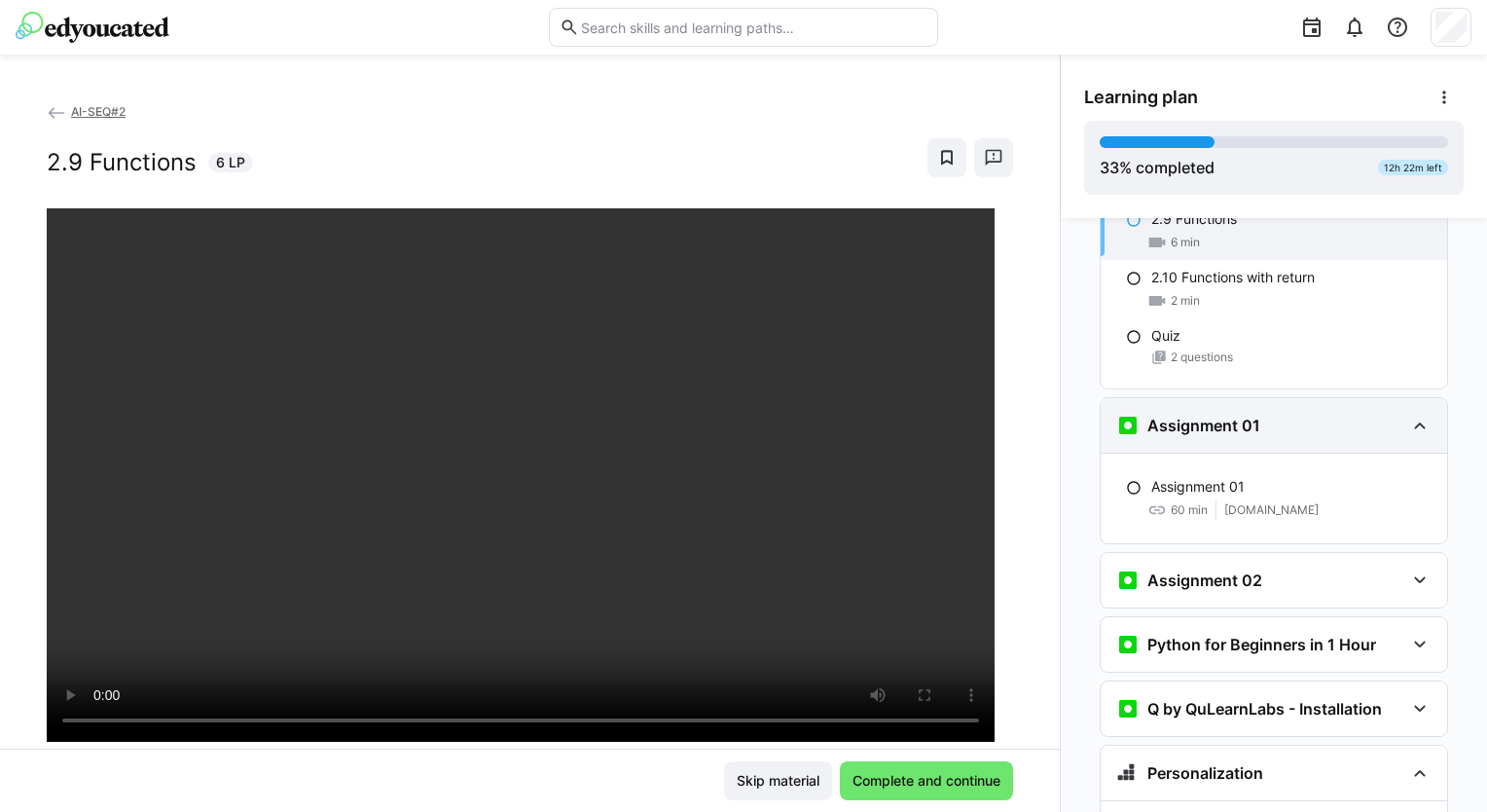
click at [1410, 414] on eds-icon at bounding box center [1420, 426] width 24 height 24
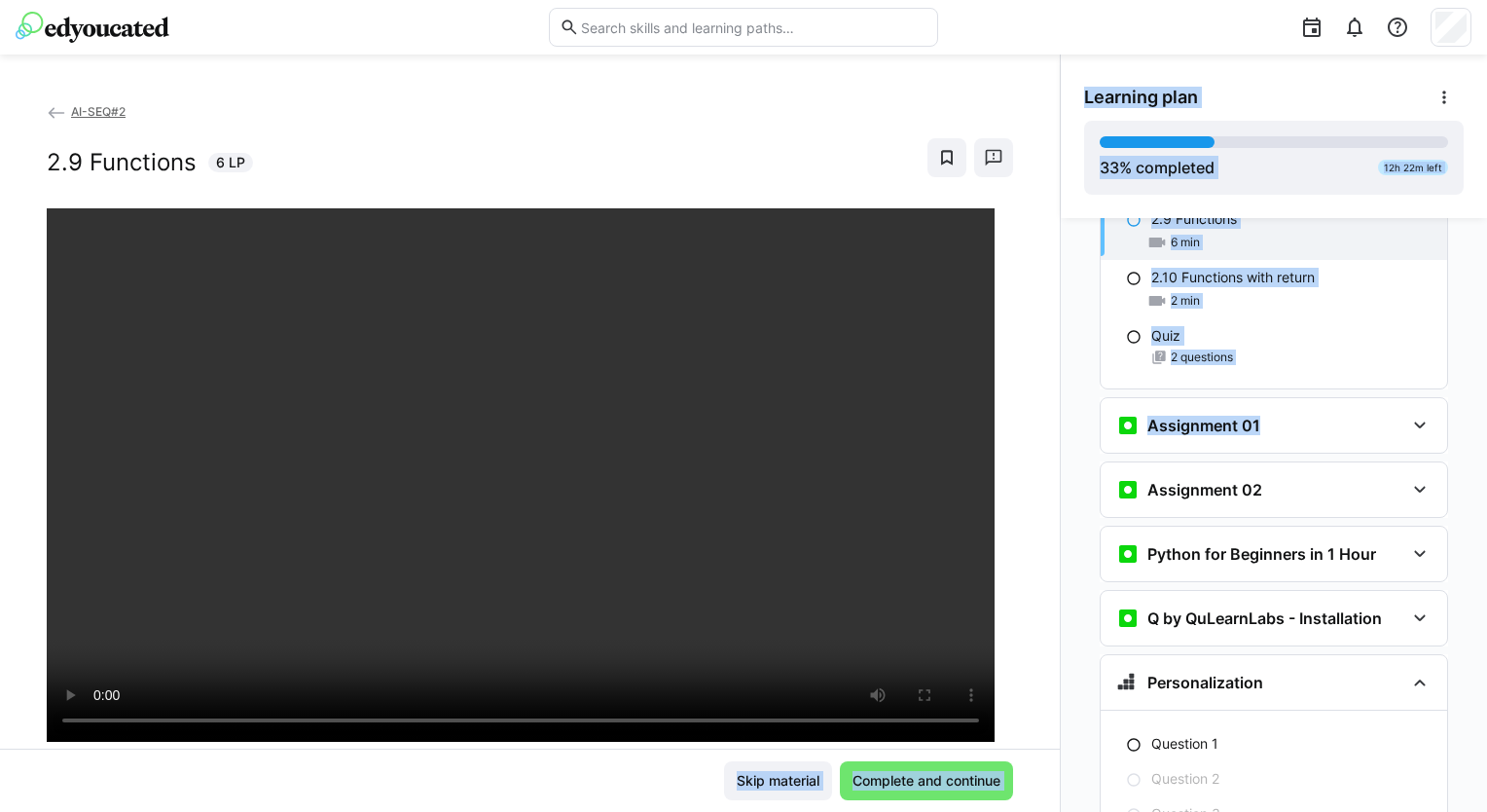
drag, startPoint x: 1055, startPoint y: 432, endPoint x: 1028, endPoint y: 636, distance: 205.8
click at [1028, 636] on div "AI-SEQ#2 2.9 Functions 6 LP Skip material Complete and continue Learning plan 3…" at bounding box center [744, 433] width 1487 height 757
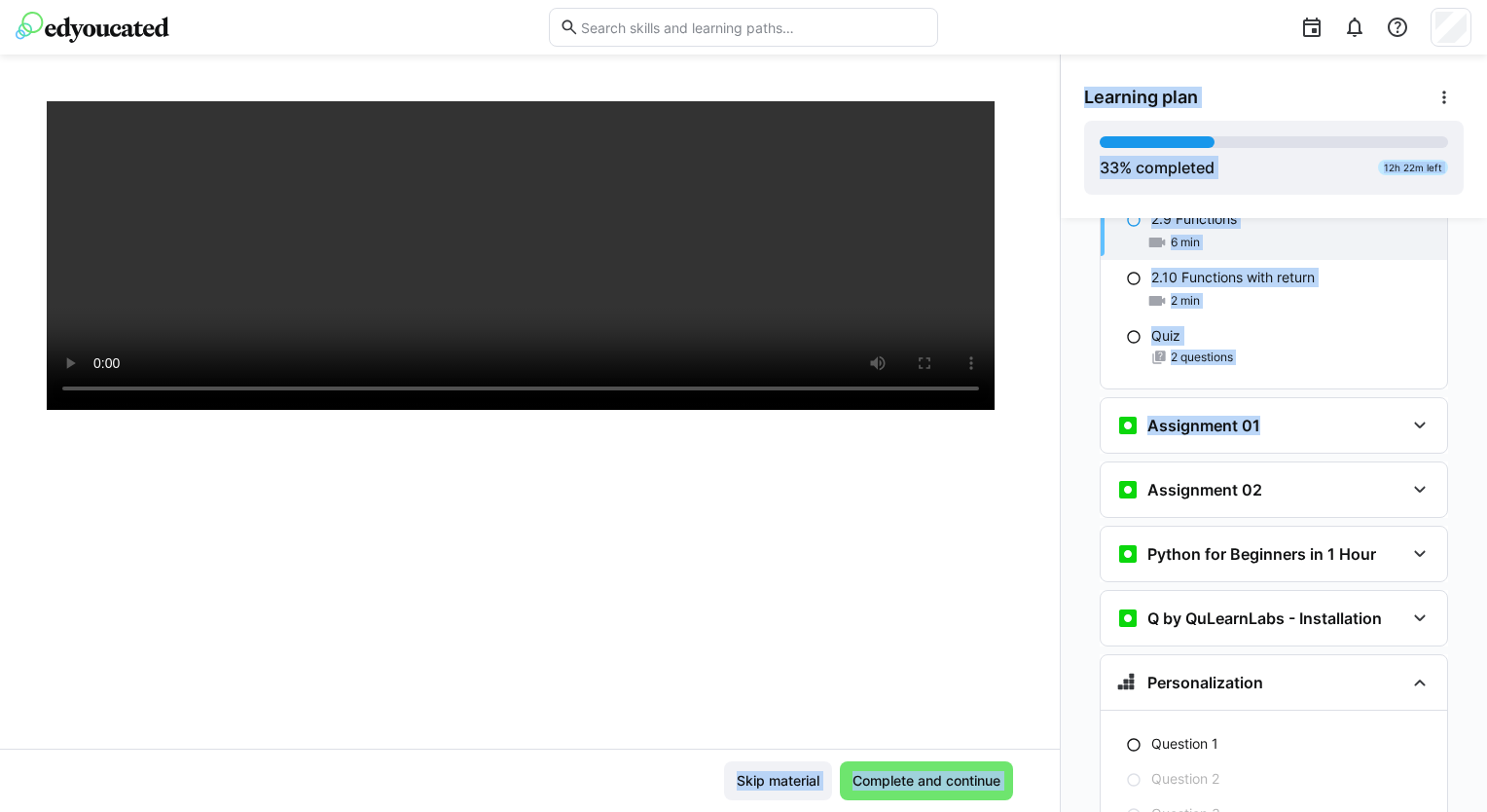
scroll to position [265, 0]
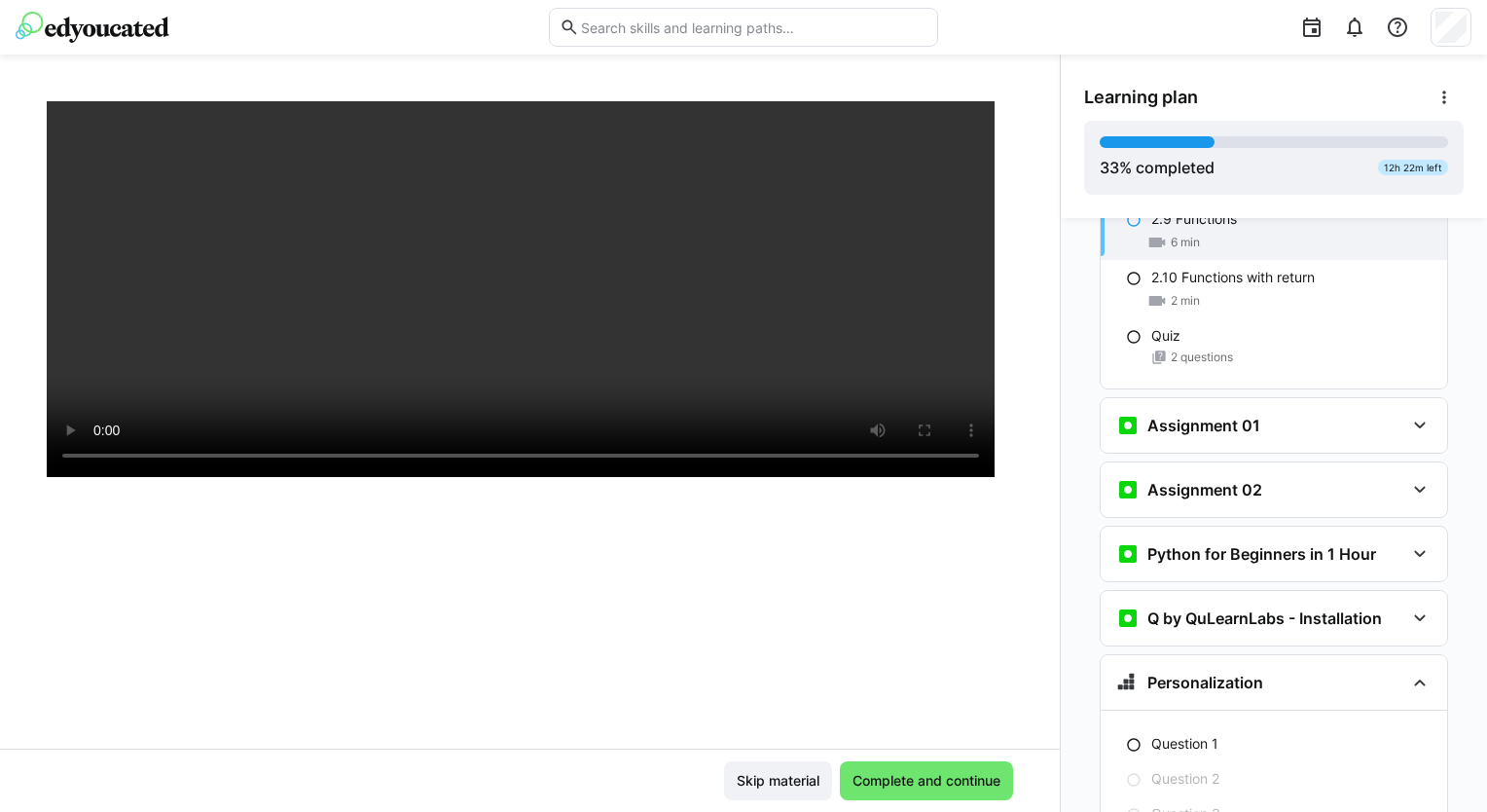
drag, startPoint x: 1002, startPoint y: 573, endPoint x: 1024, endPoint y: 445, distance: 129.9
click at [1024, 445] on div "AI-SEQ#2 2.9 Functions 6 LP" at bounding box center [530, 425] width 1060 height 647
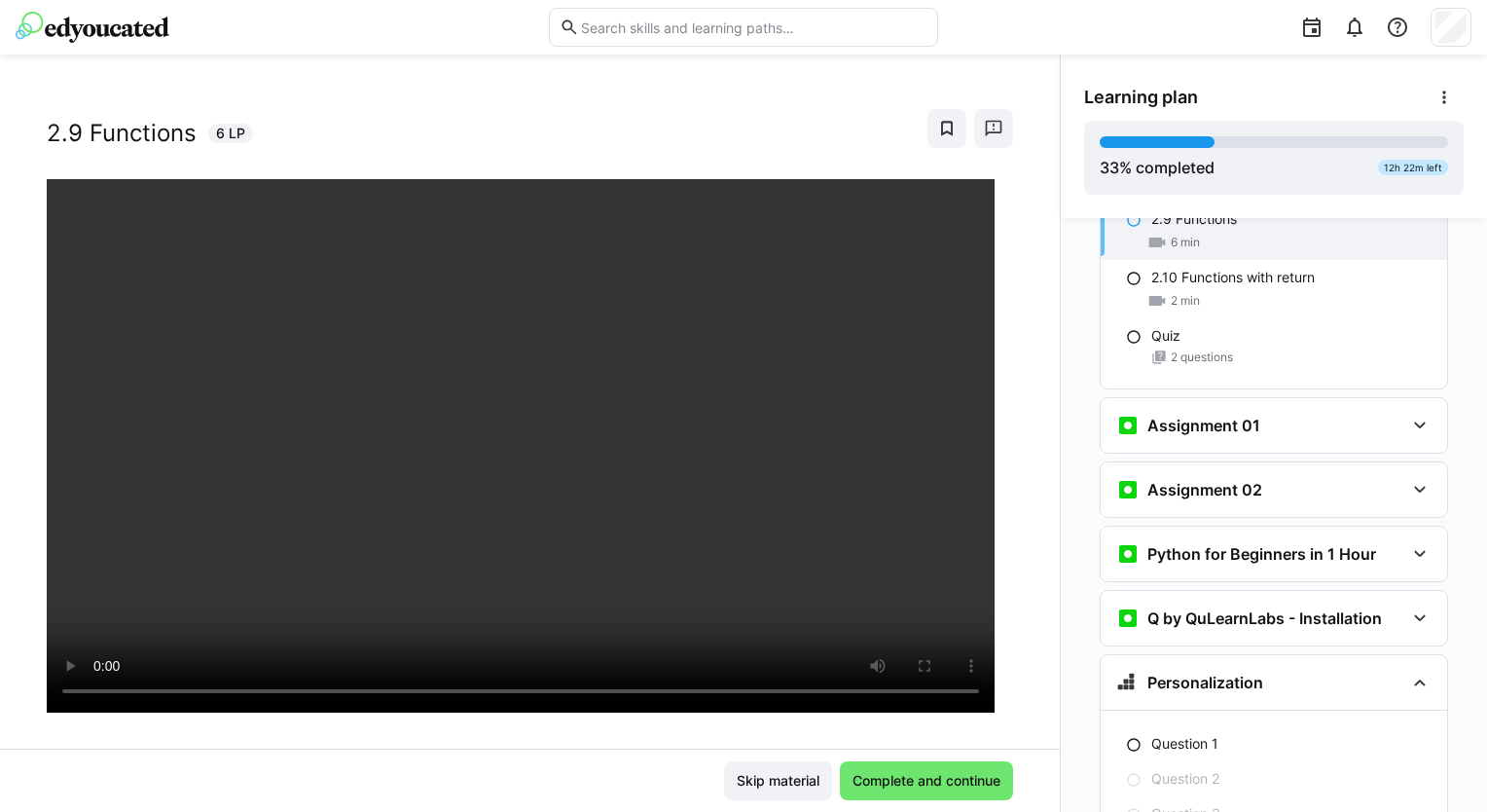
scroll to position [0, 0]
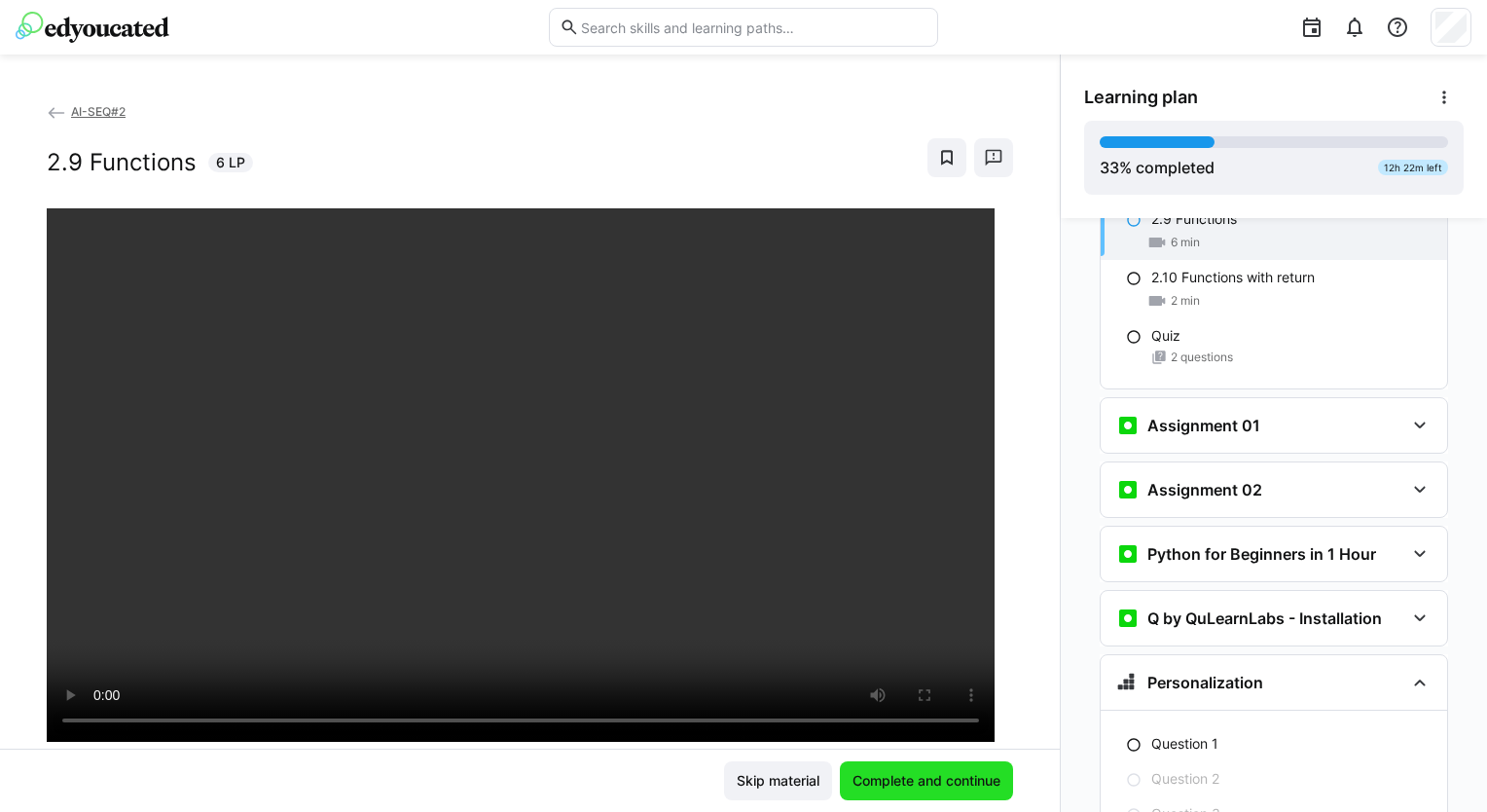
click at [921, 780] on span "Complete and continue" at bounding box center [926, 781] width 154 height 20
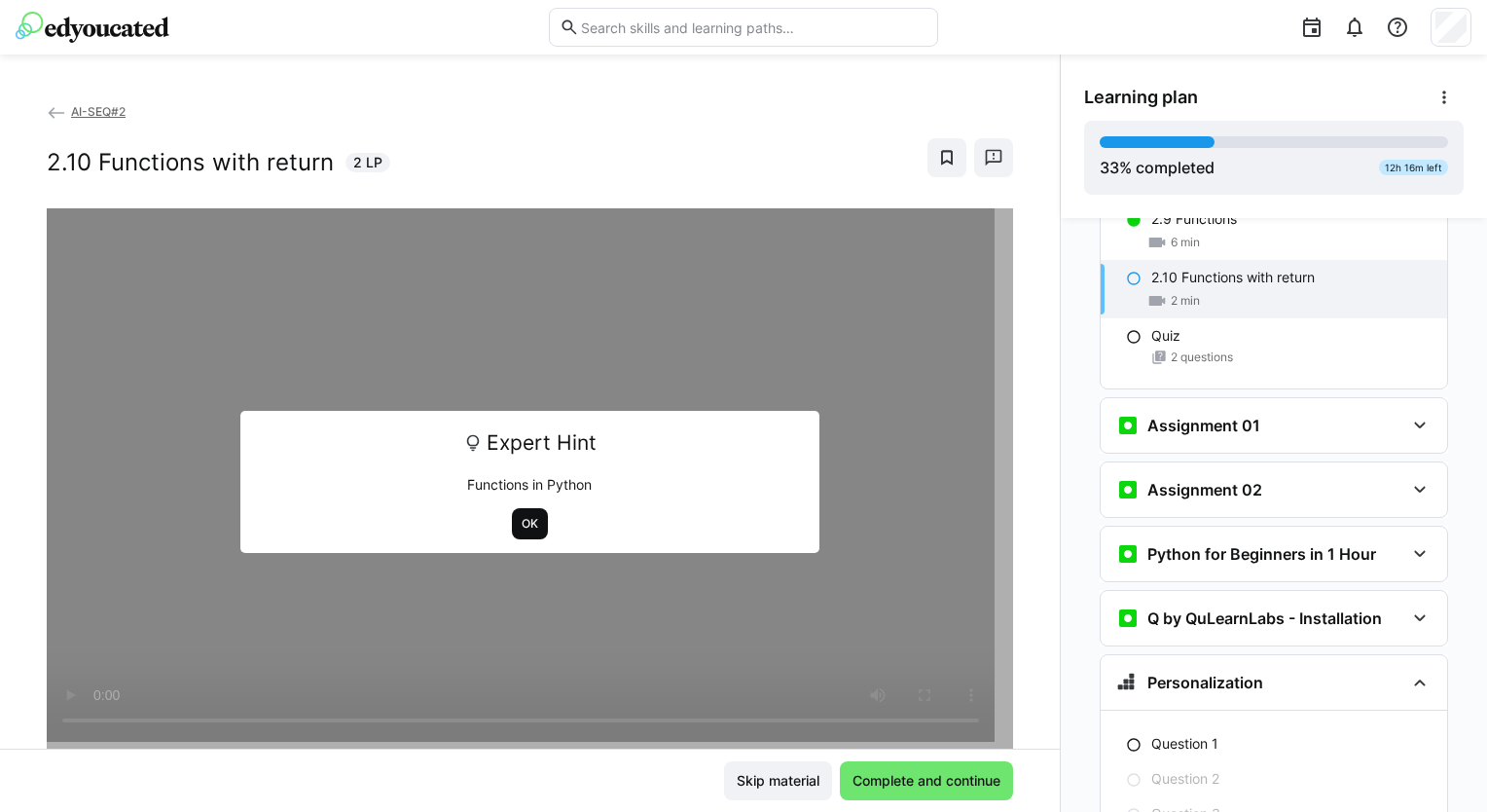
click at [529, 523] on span "OK" at bounding box center [530, 524] width 21 height 16
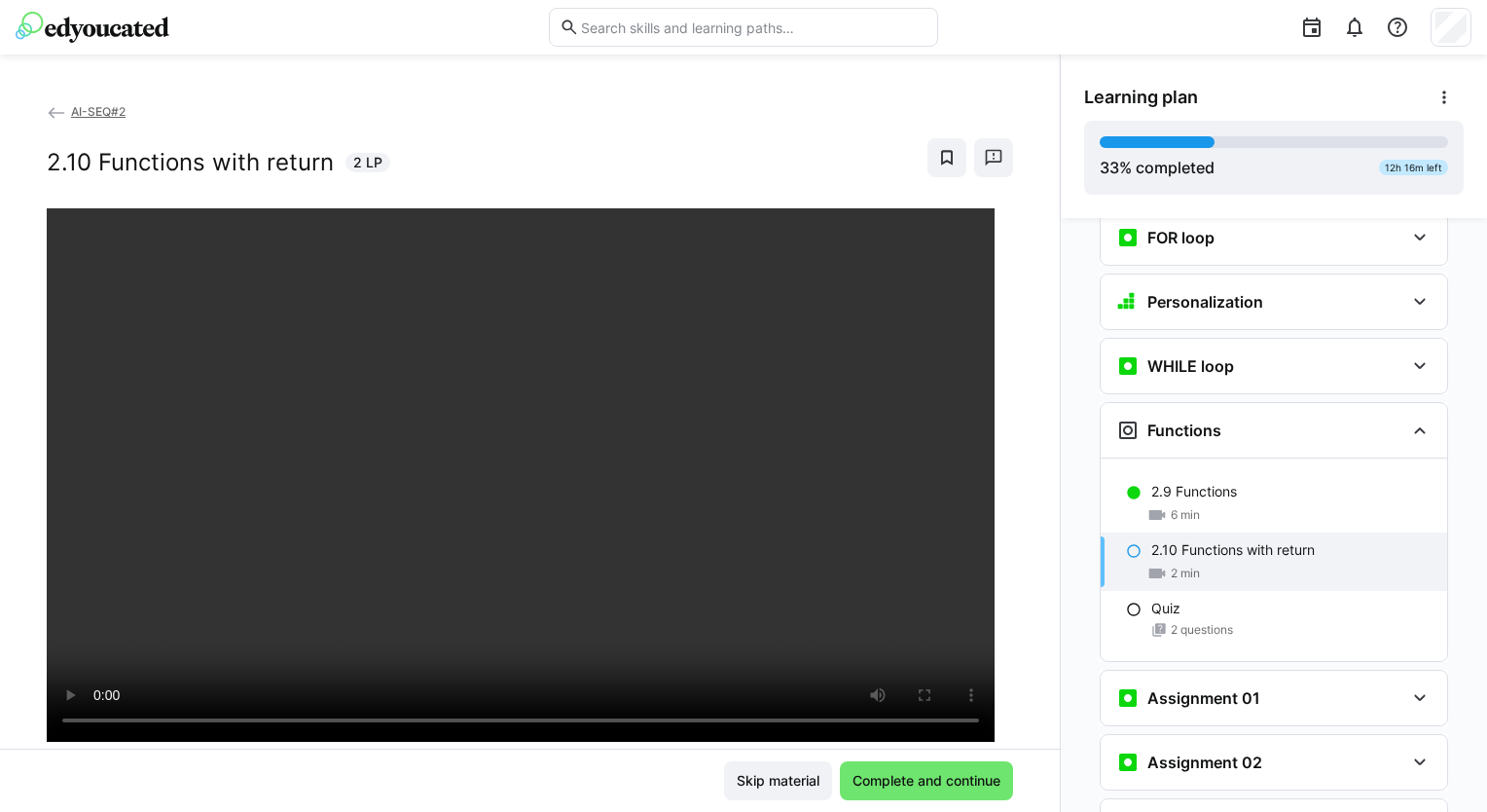
scroll to position [1548, 0]
click at [1012, 671] on div at bounding box center [1013, 665] width 47 height 41
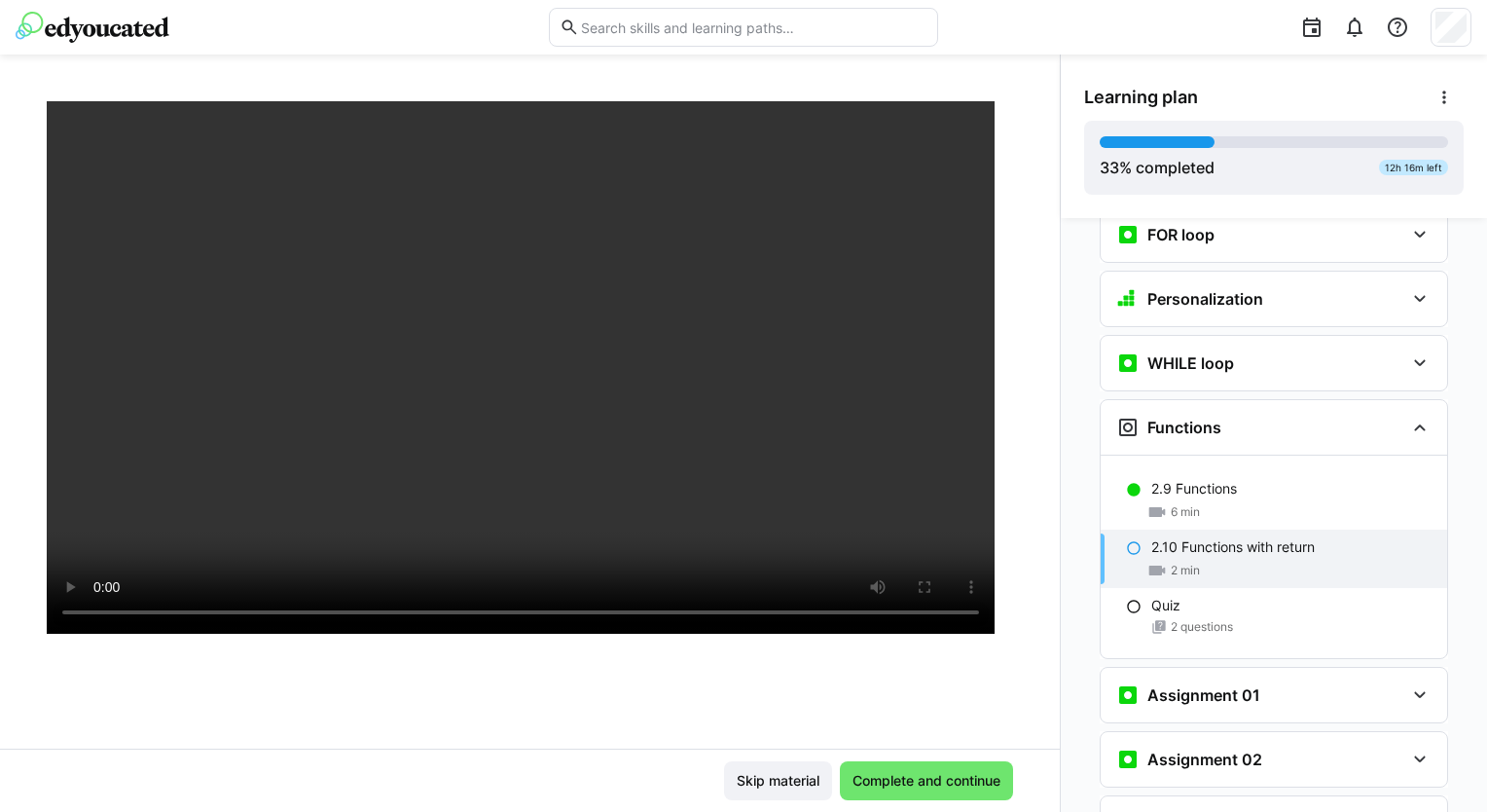
scroll to position [7, 0]
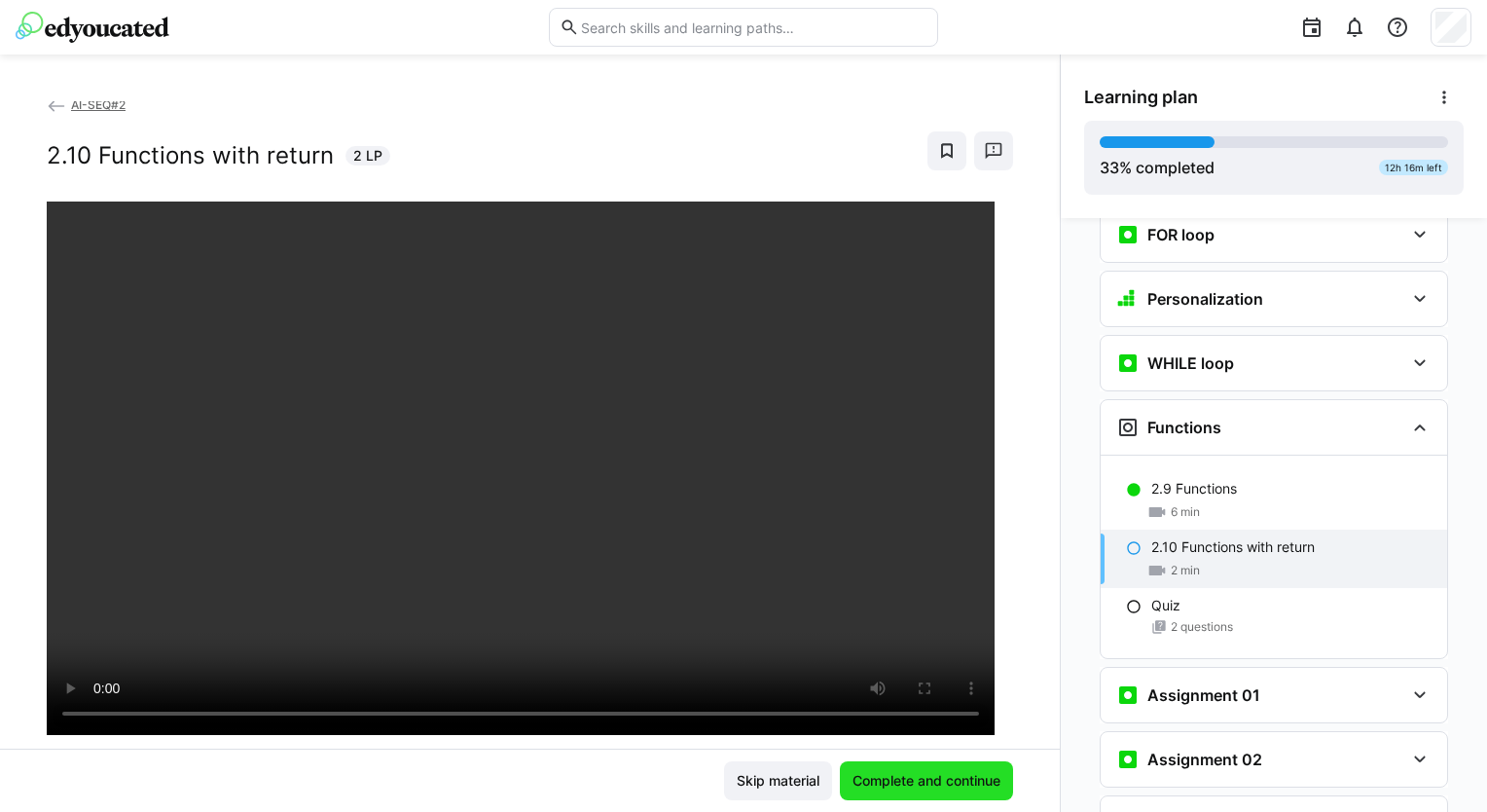
click at [928, 787] on span "Complete and continue" at bounding box center [926, 781] width 154 height 20
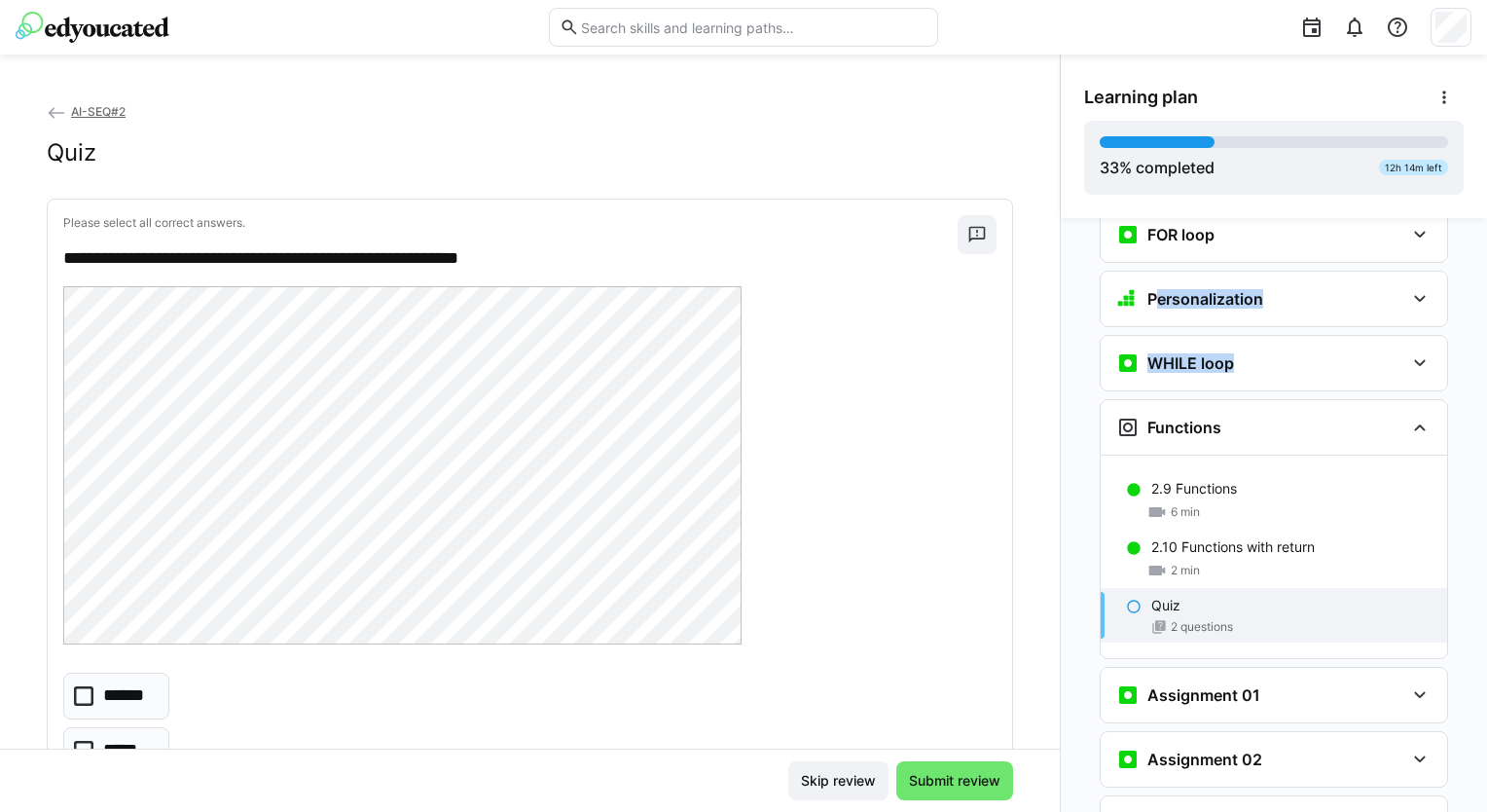
drag, startPoint x: 1051, startPoint y: 286, endPoint x: 1057, endPoint y: 366, distance: 80.2
click at [1061, 366] on div "Personalization Question 1 Question 2 Question 3 Question 4 Question 5 Assessme…" at bounding box center [1274, 514] width 427 height 593
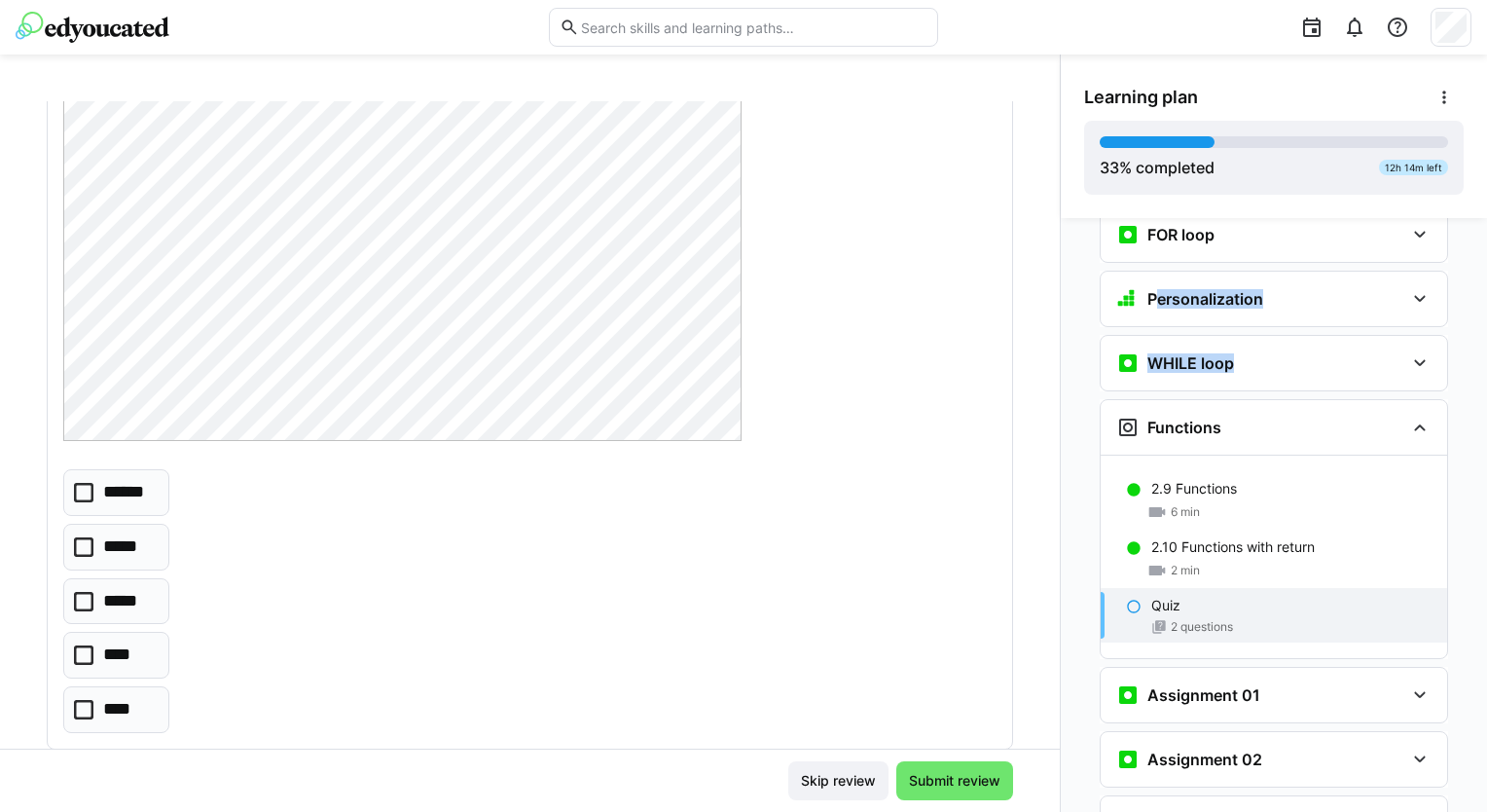
scroll to position [207, 0]
click at [136, 477] on p "******" at bounding box center [128, 488] width 52 height 25
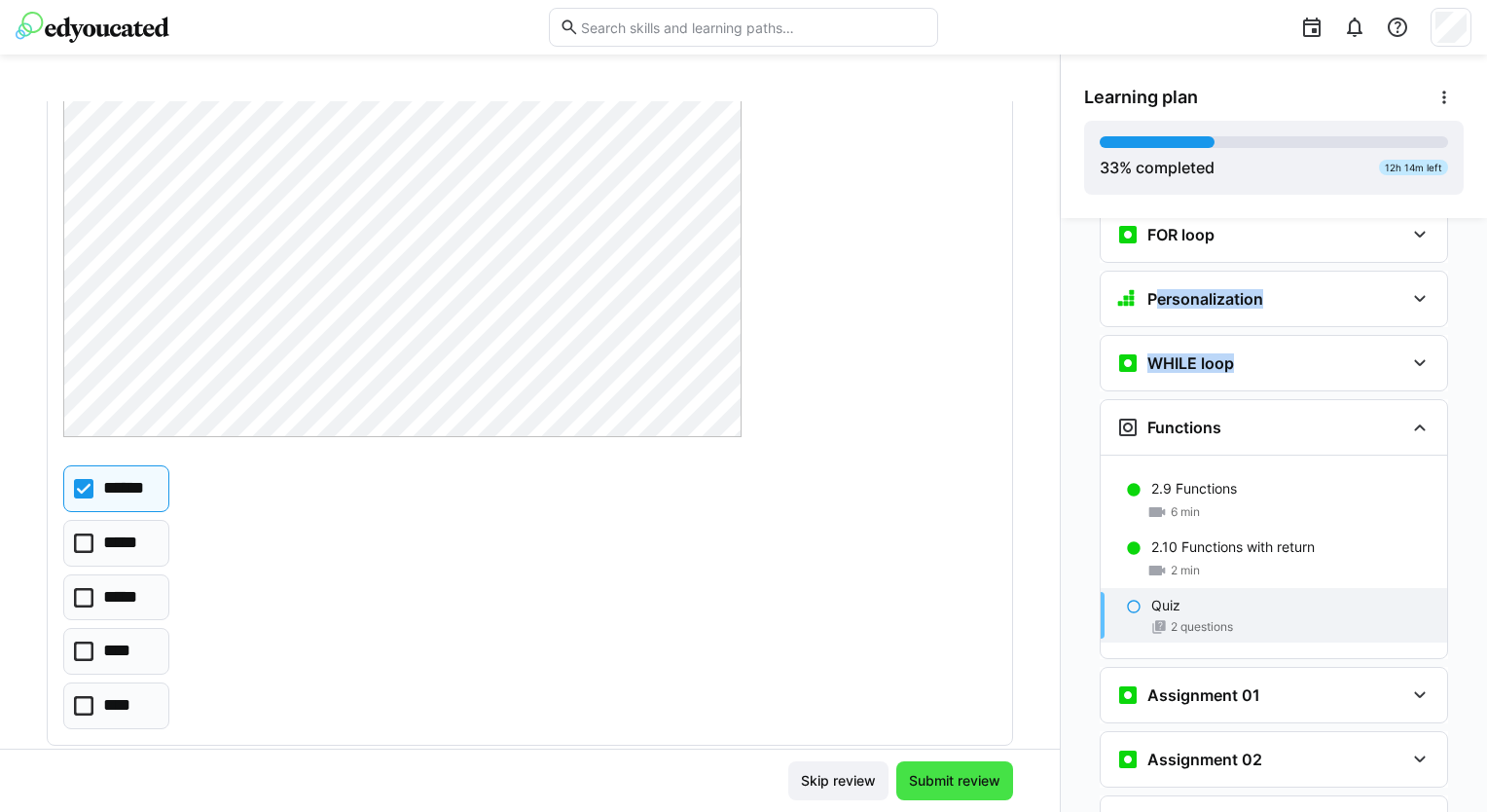
click at [930, 787] on span "Submit review" at bounding box center [954, 781] width 97 height 20
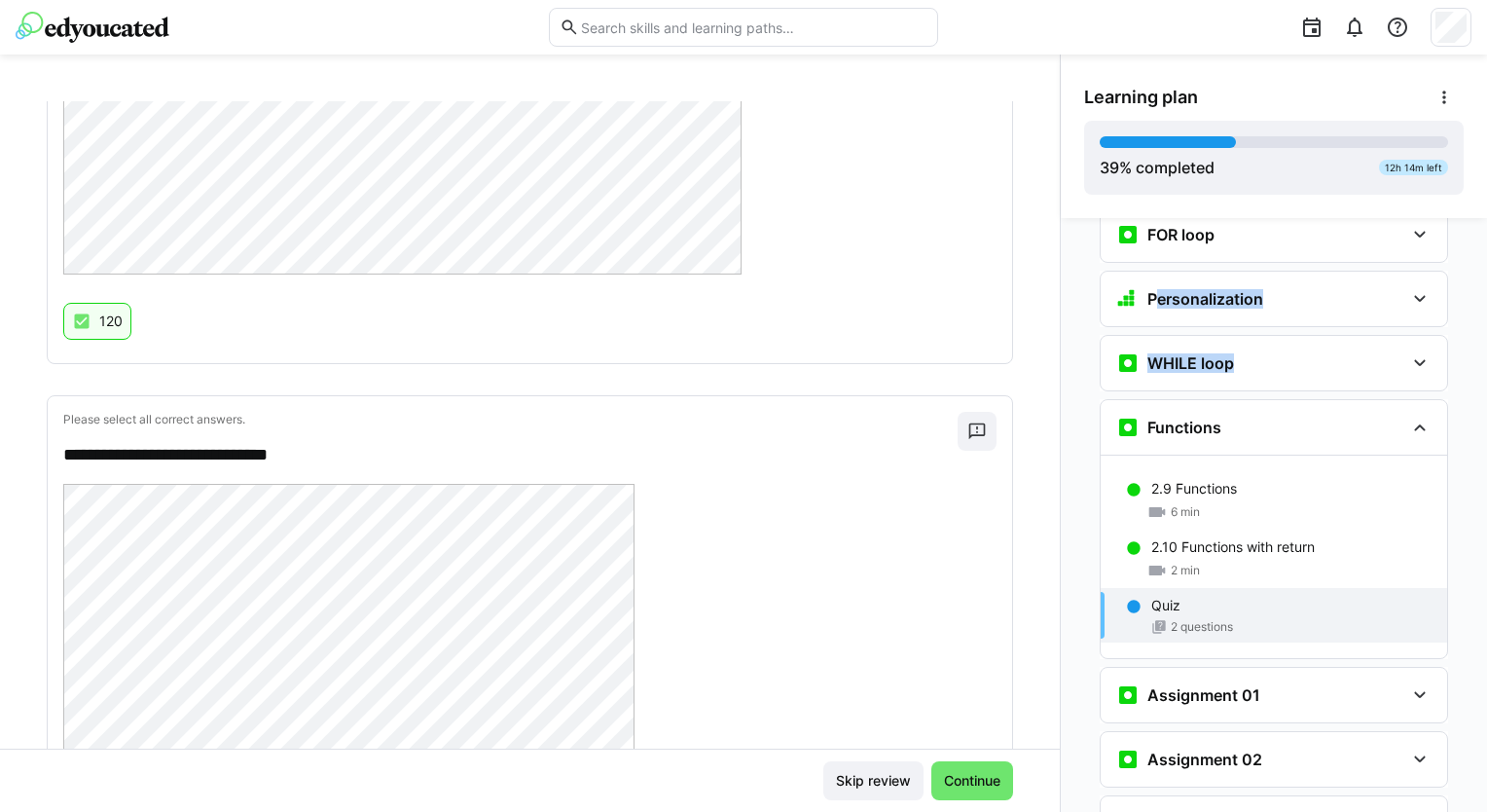
scroll to position [498, 0]
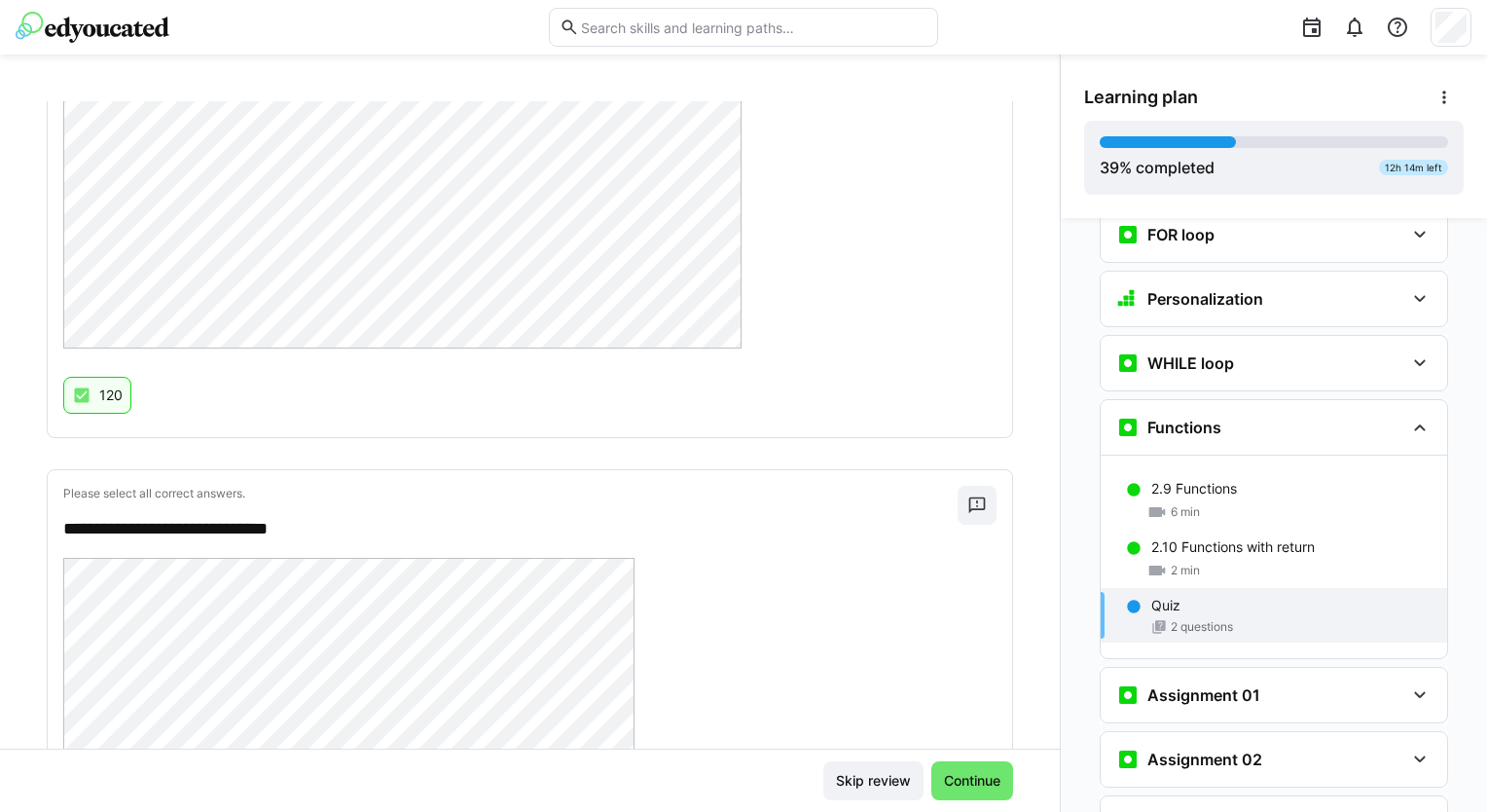
click at [1175, 595] on div "Quiz" at bounding box center [1292, 605] width 281 height 20
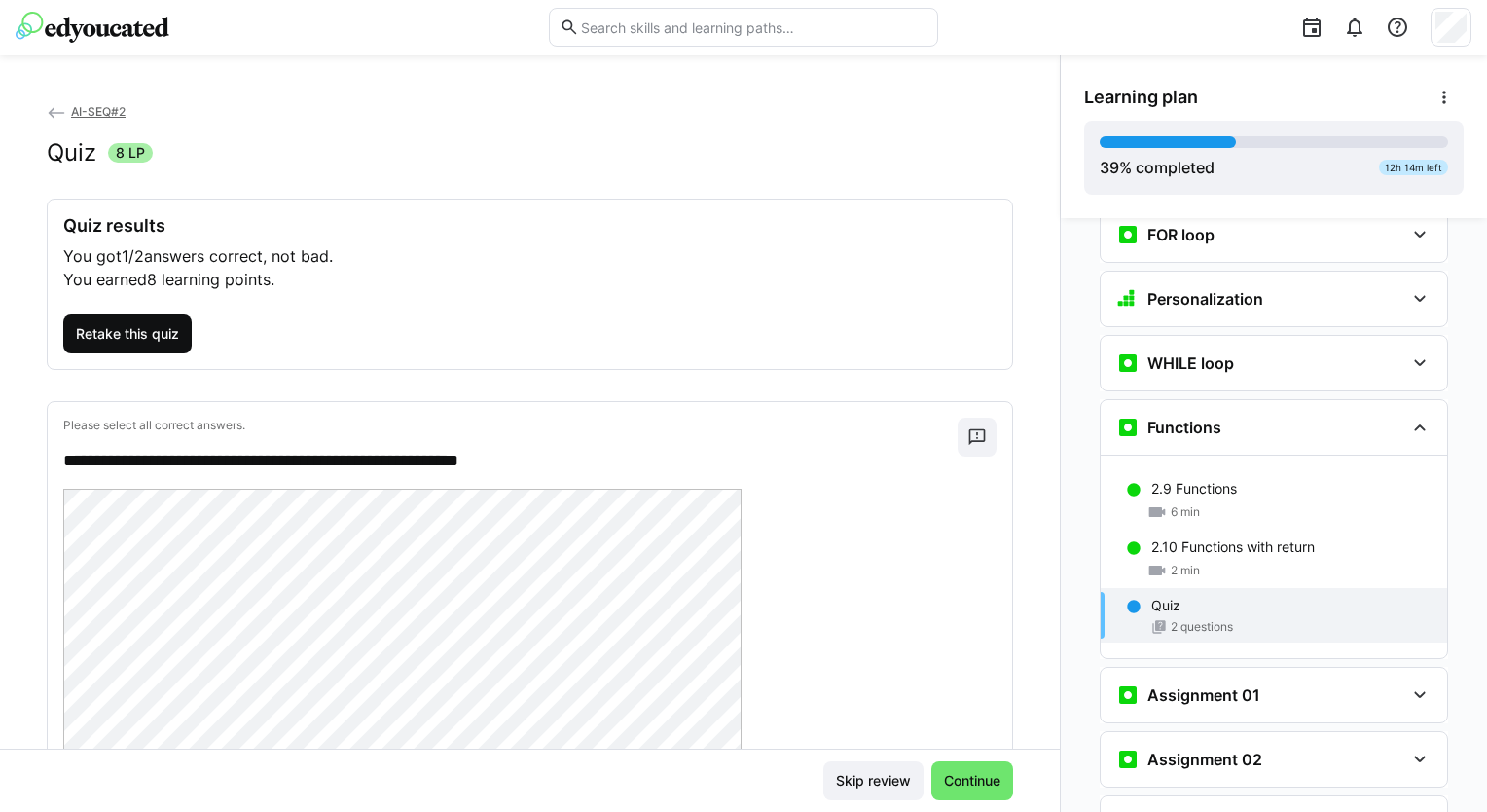
click at [132, 330] on span "Retake this quiz" at bounding box center [127, 333] width 109 height 20
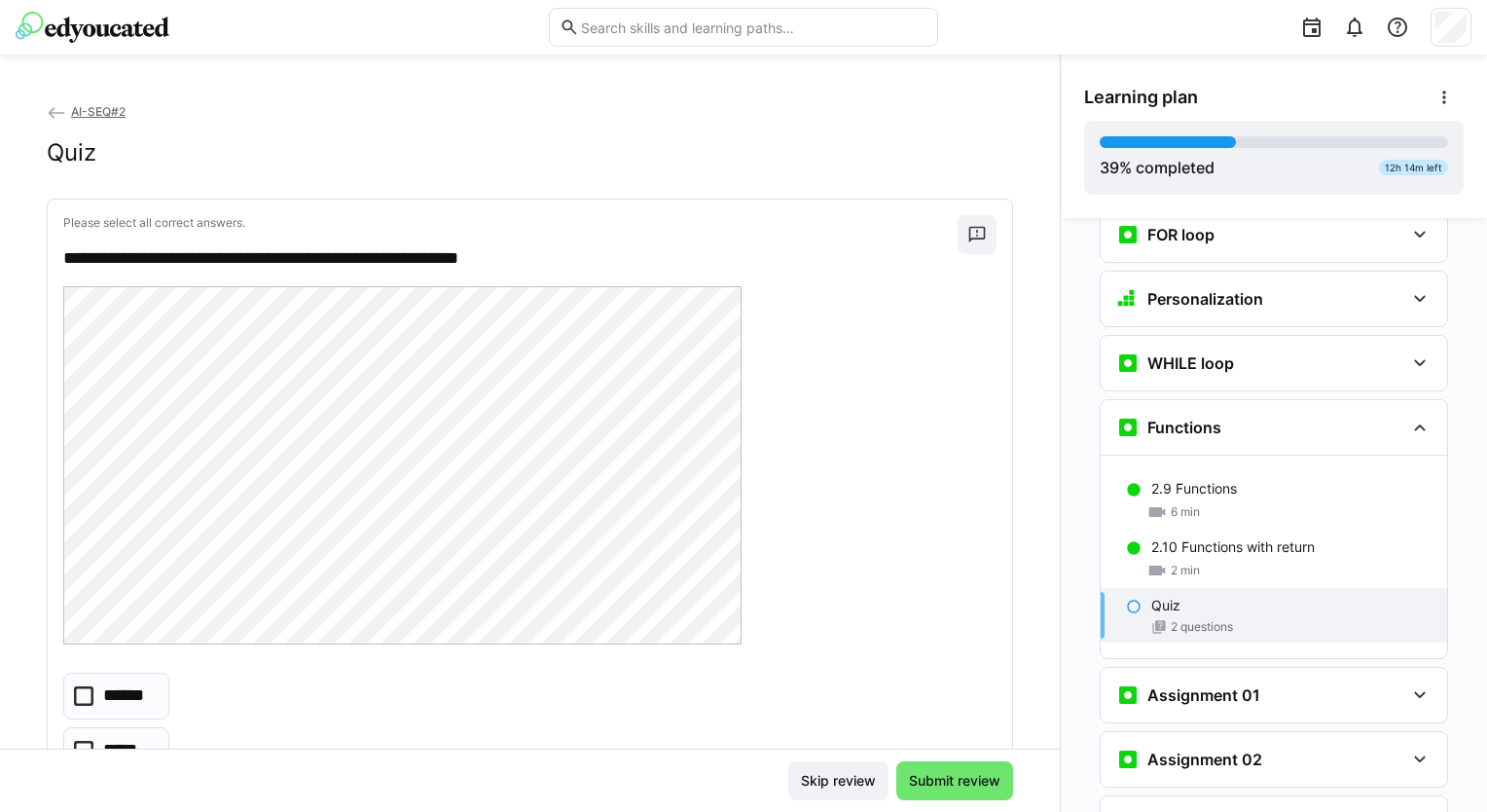
click at [101, 689] on eds-checkbox "******" at bounding box center [116, 696] width 106 height 47
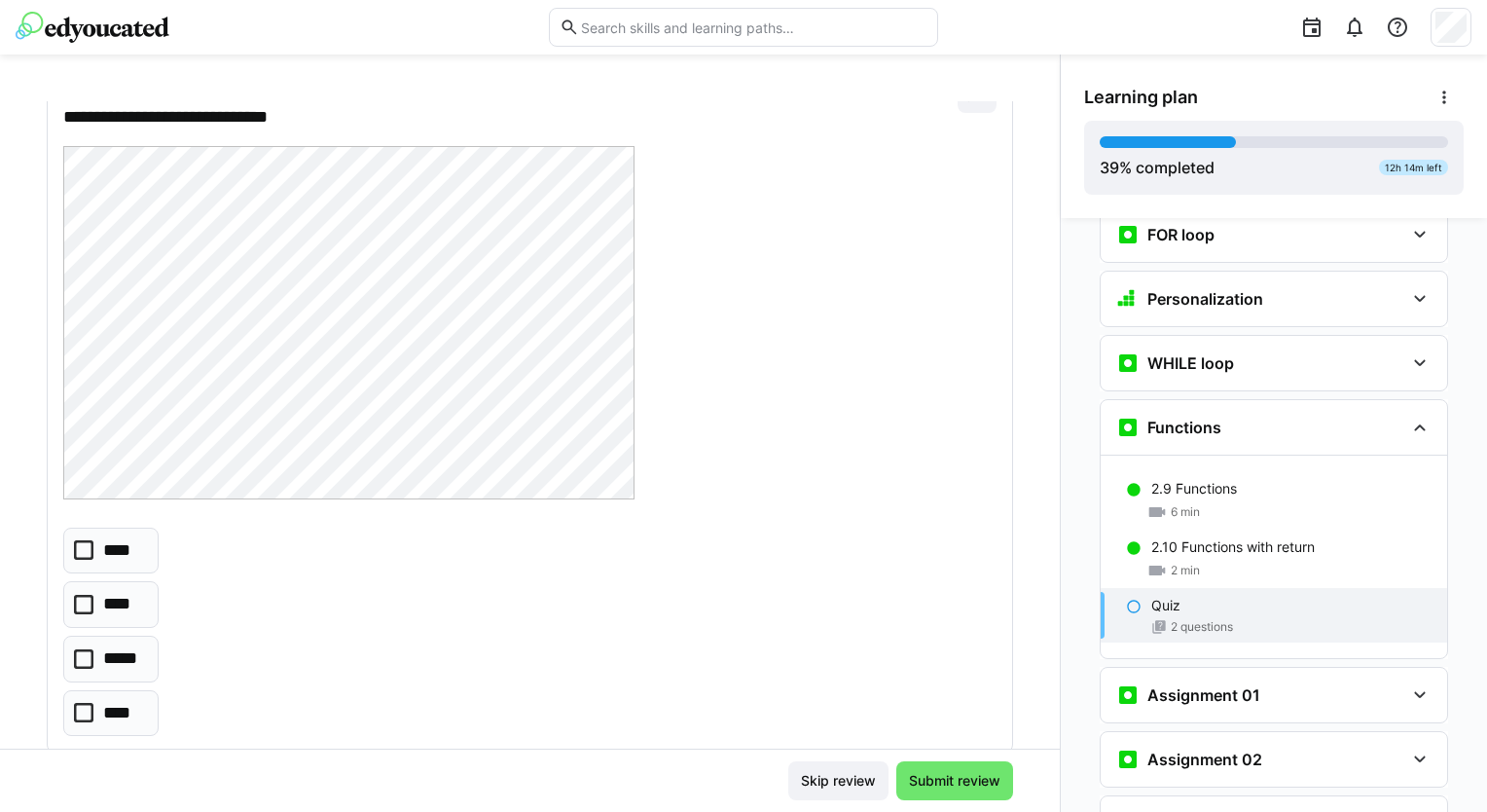
scroll to position [929, 0]
click at [132, 644] on p "*****" at bounding box center [124, 657] width 41 height 25
click at [919, 775] on span "Submit review" at bounding box center [954, 781] width 97 height 20
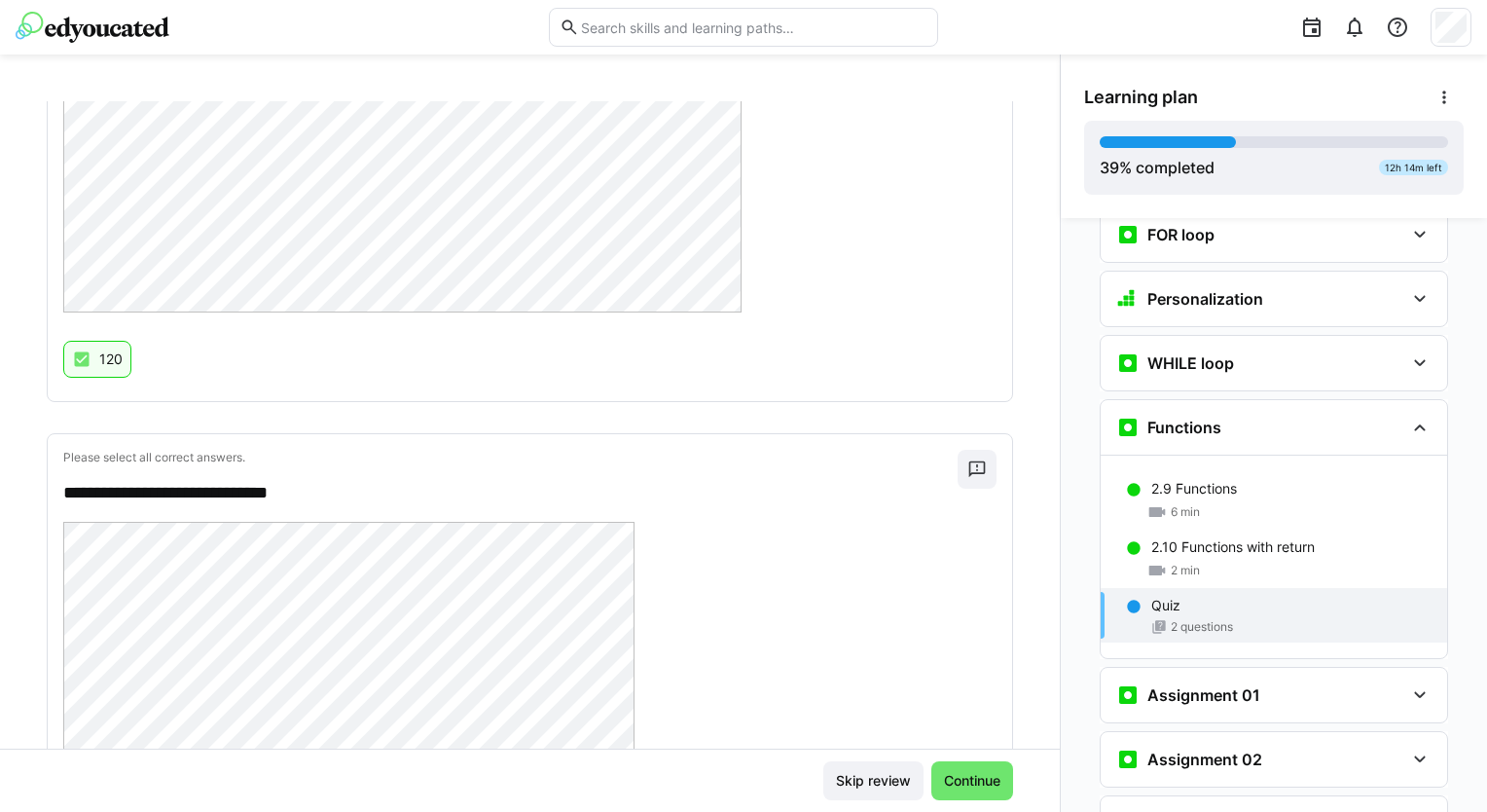
scroll to position [837, 0]
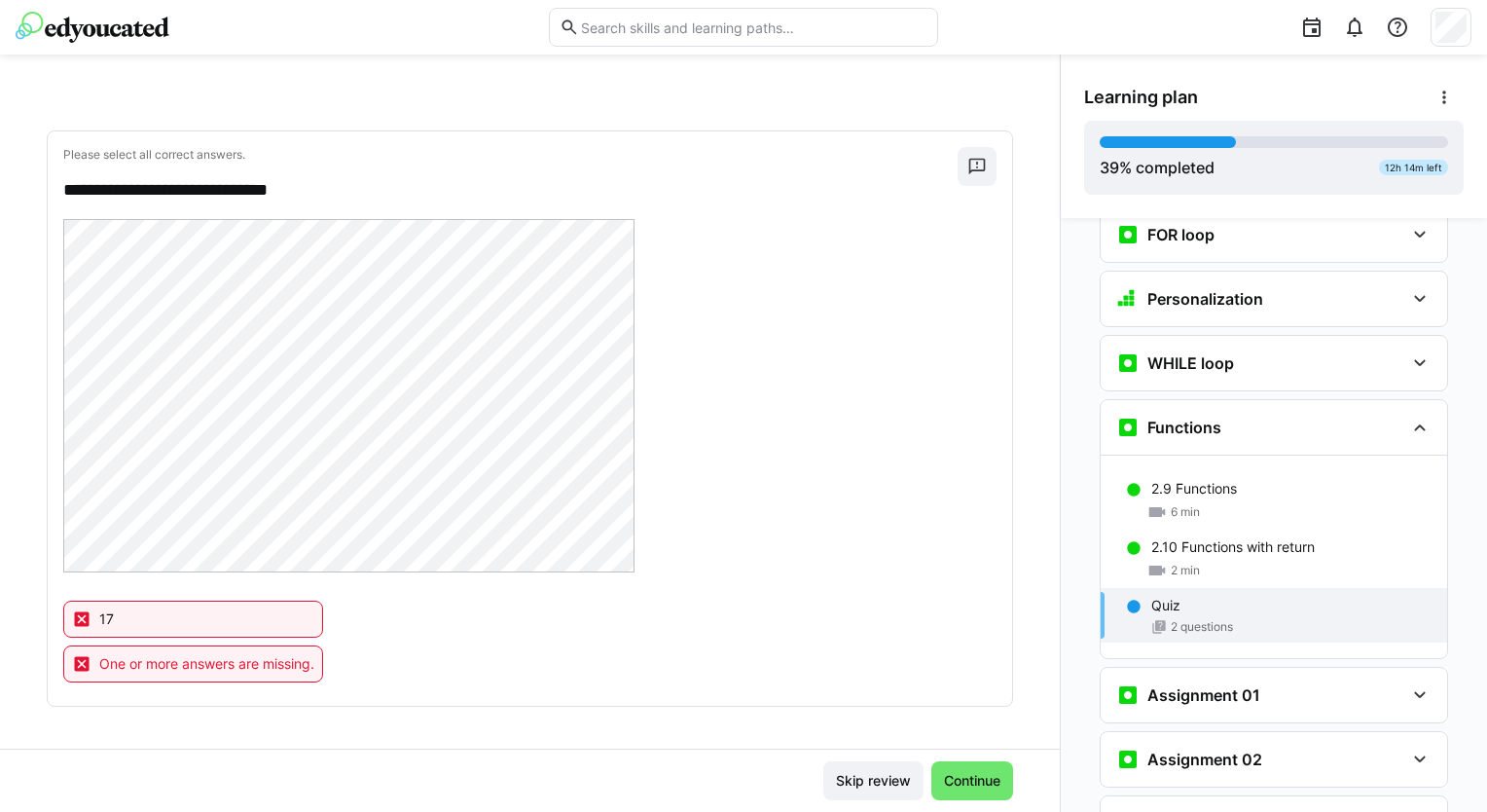
click at [1196, 619] on span "2 questions" at bounding box center [1203, 627] width 63 height 16
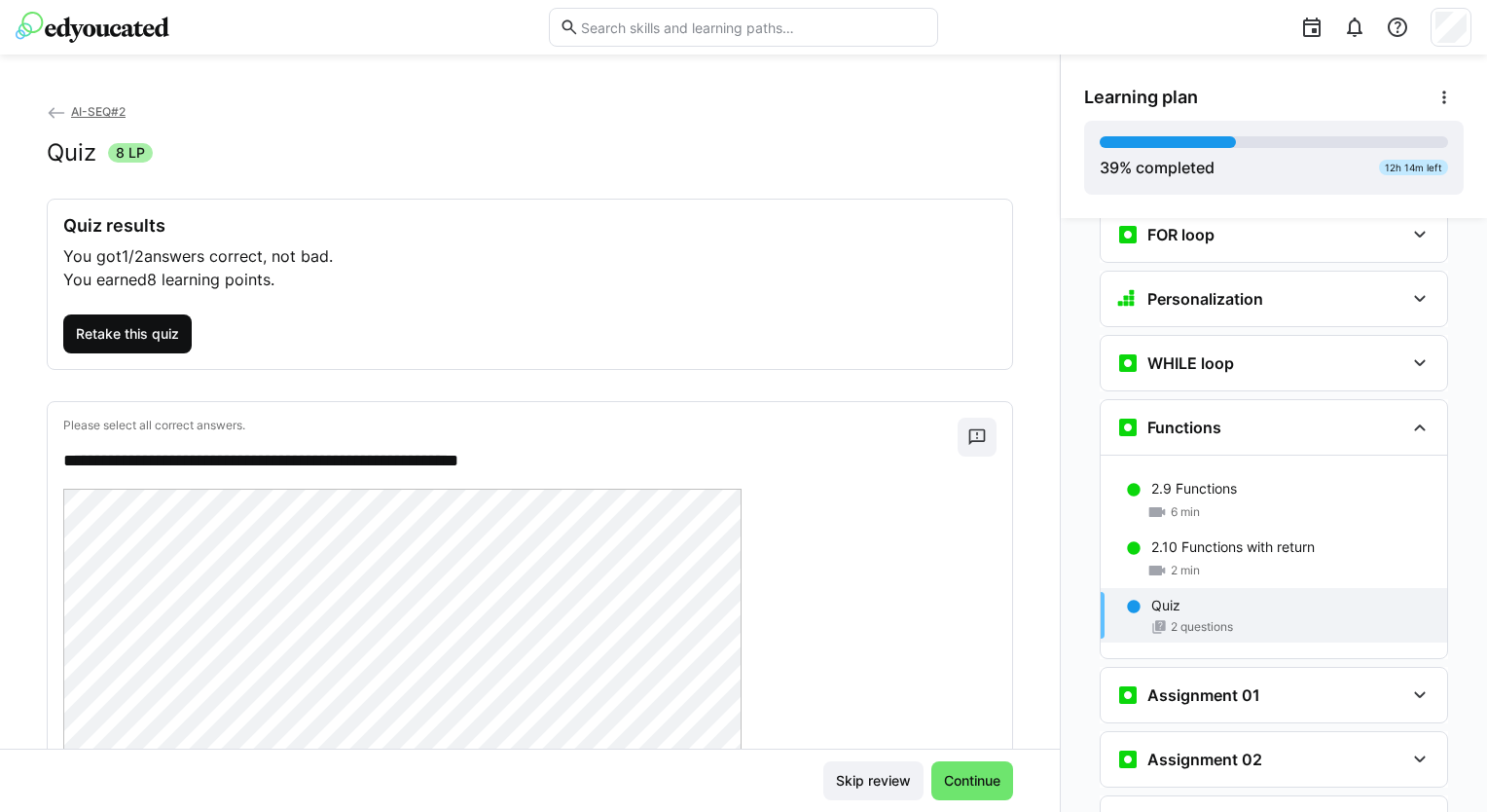
click at [150, 324] on span "Retake this quiz" at bounding box center [127, 333] width 109 height 20
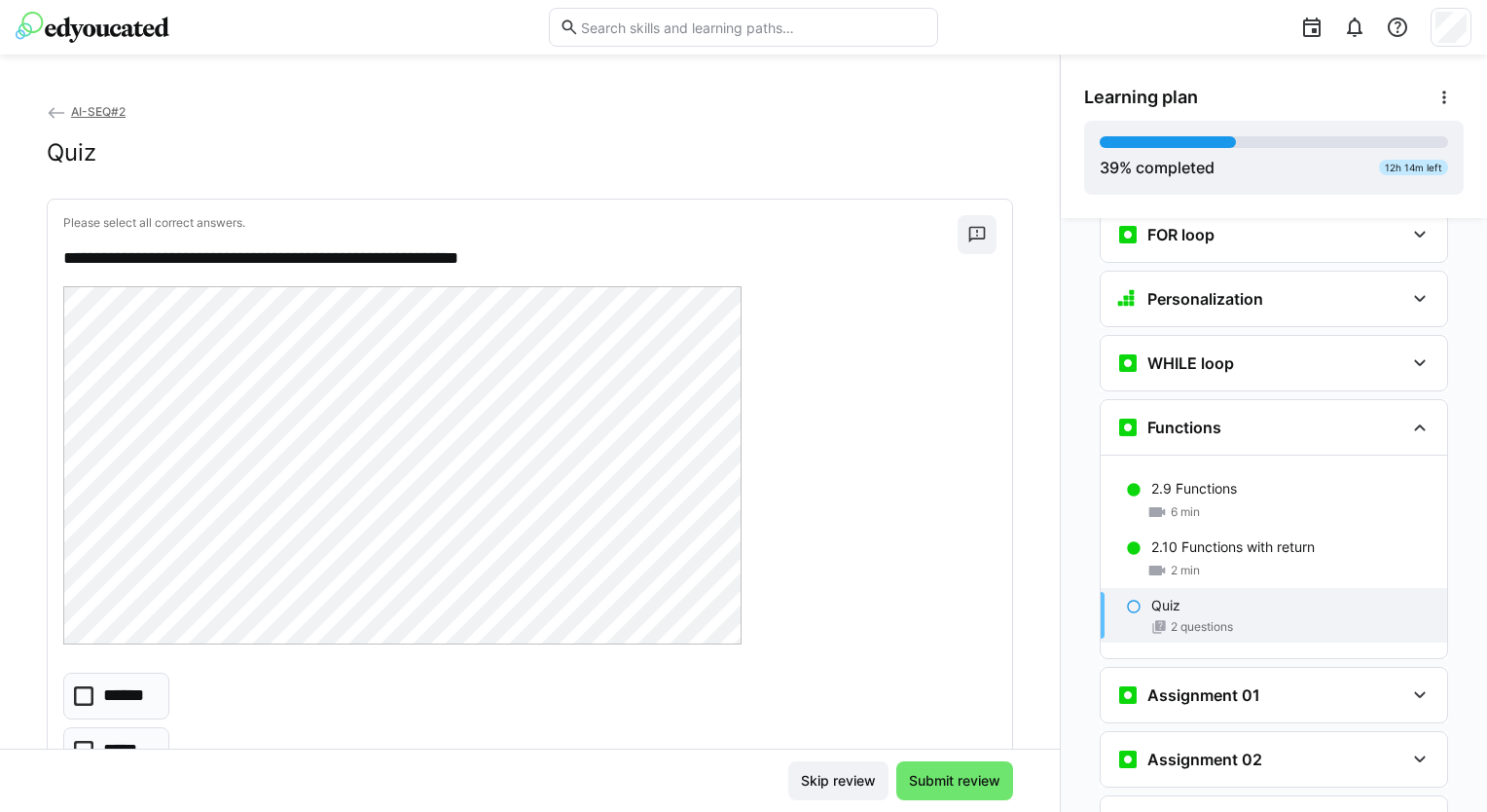
click at [123, 678] on eds-checkbox "******" at bounding box center [116, 696] width 106 height 47
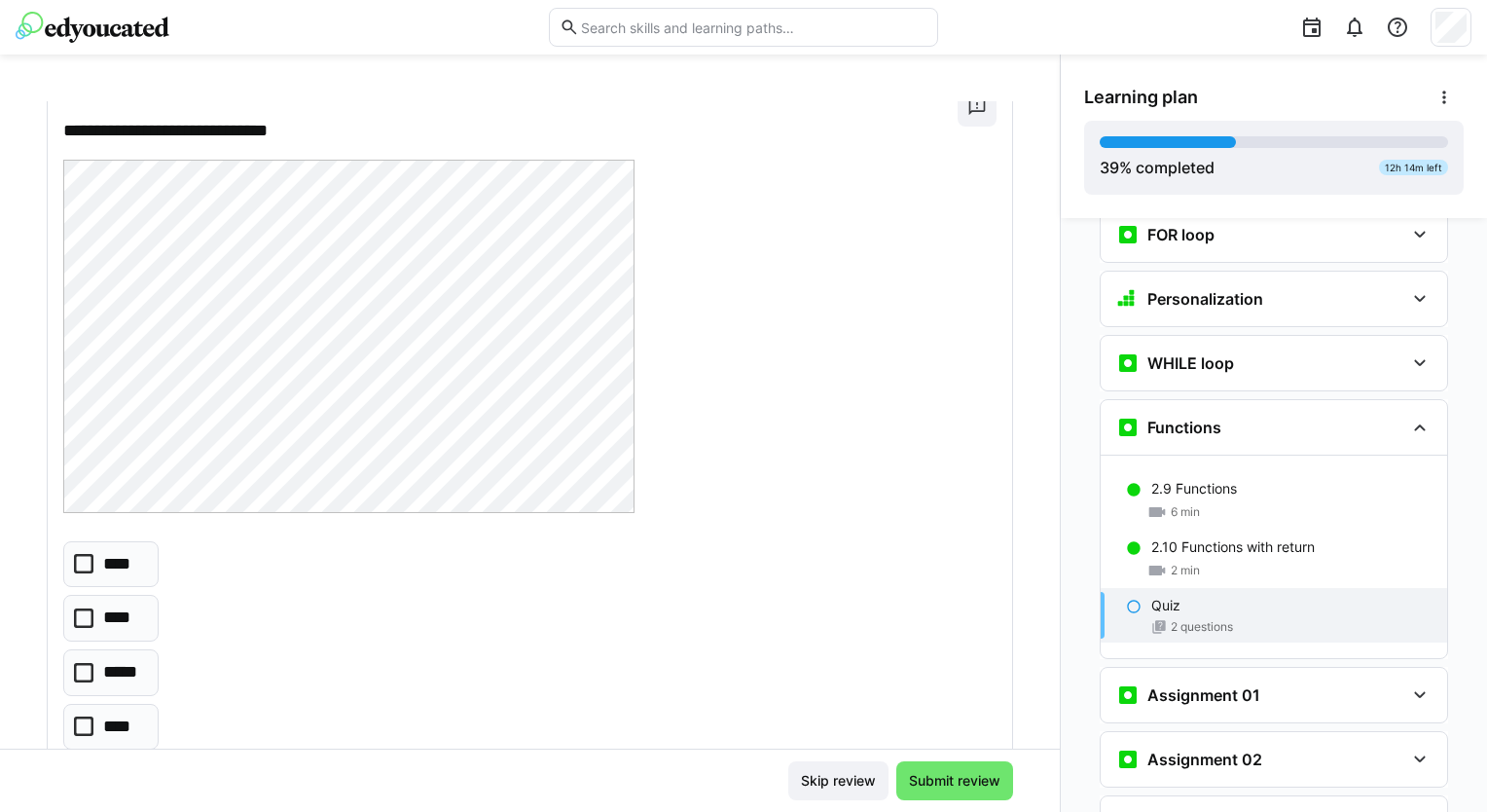
scroll to position [971, 0]
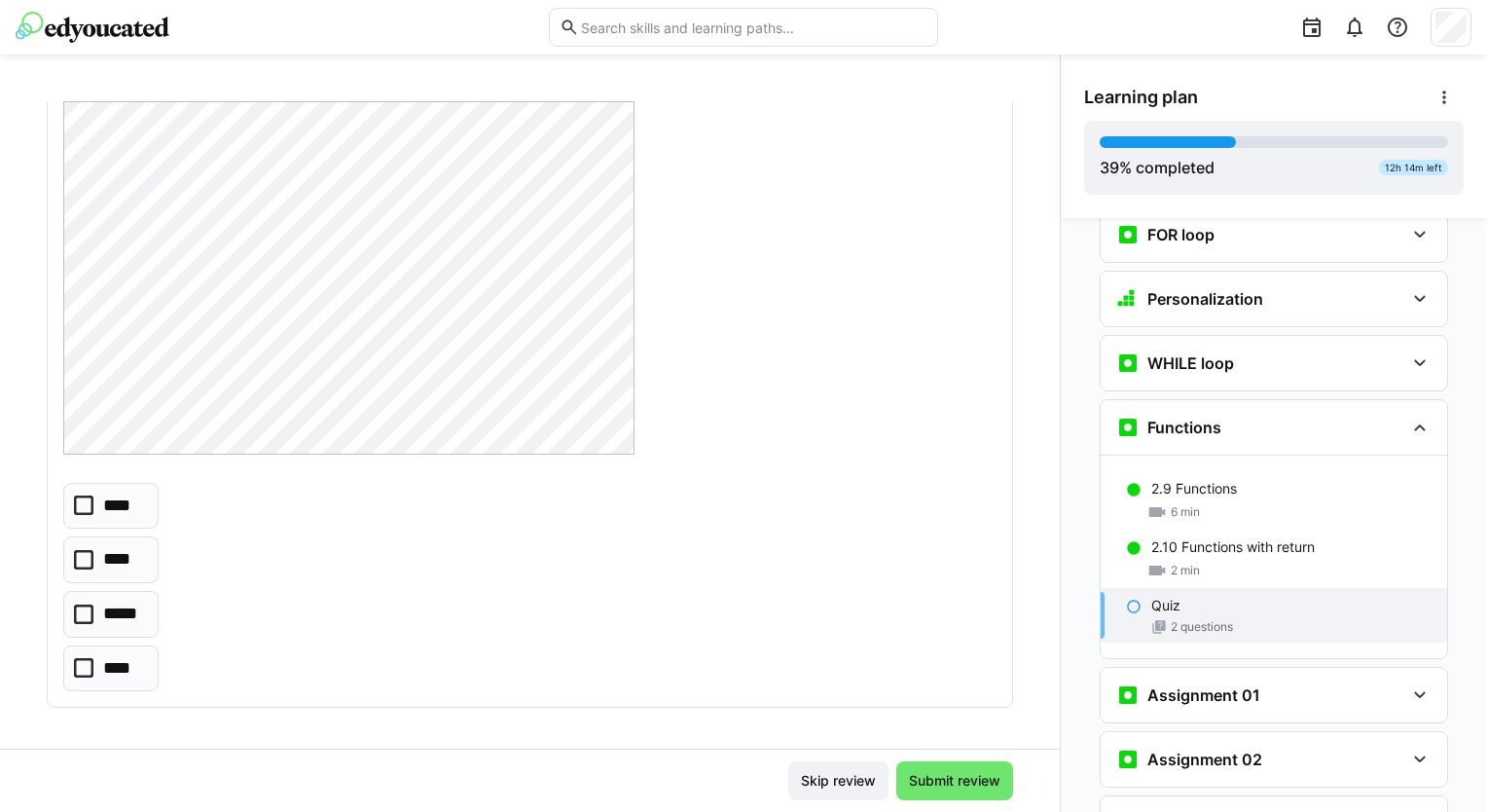
click at [135, 603] on p "*****" at bounding box center [124, 614] width 41 height 25
click at [131, 601] on p "*****" at bounding box center [124, 614] width 41 height 25
click at [78, 504] on icon at bounding box center [83, 505] width 20 height 20
click at [914, 773] on span "Submit review" at bounding box center [954, 781] width 97 height 20
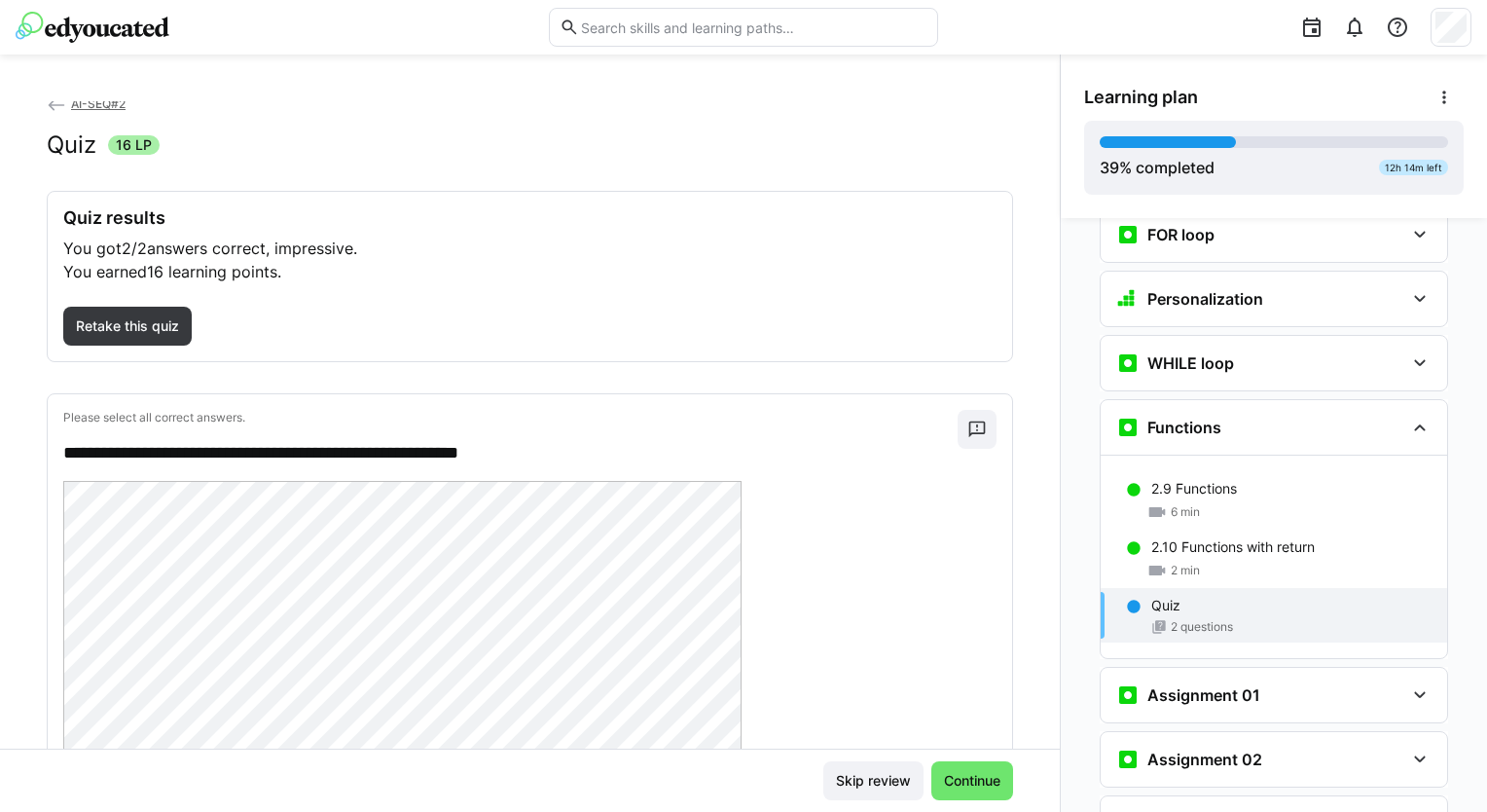
scroll to position [0, 0]
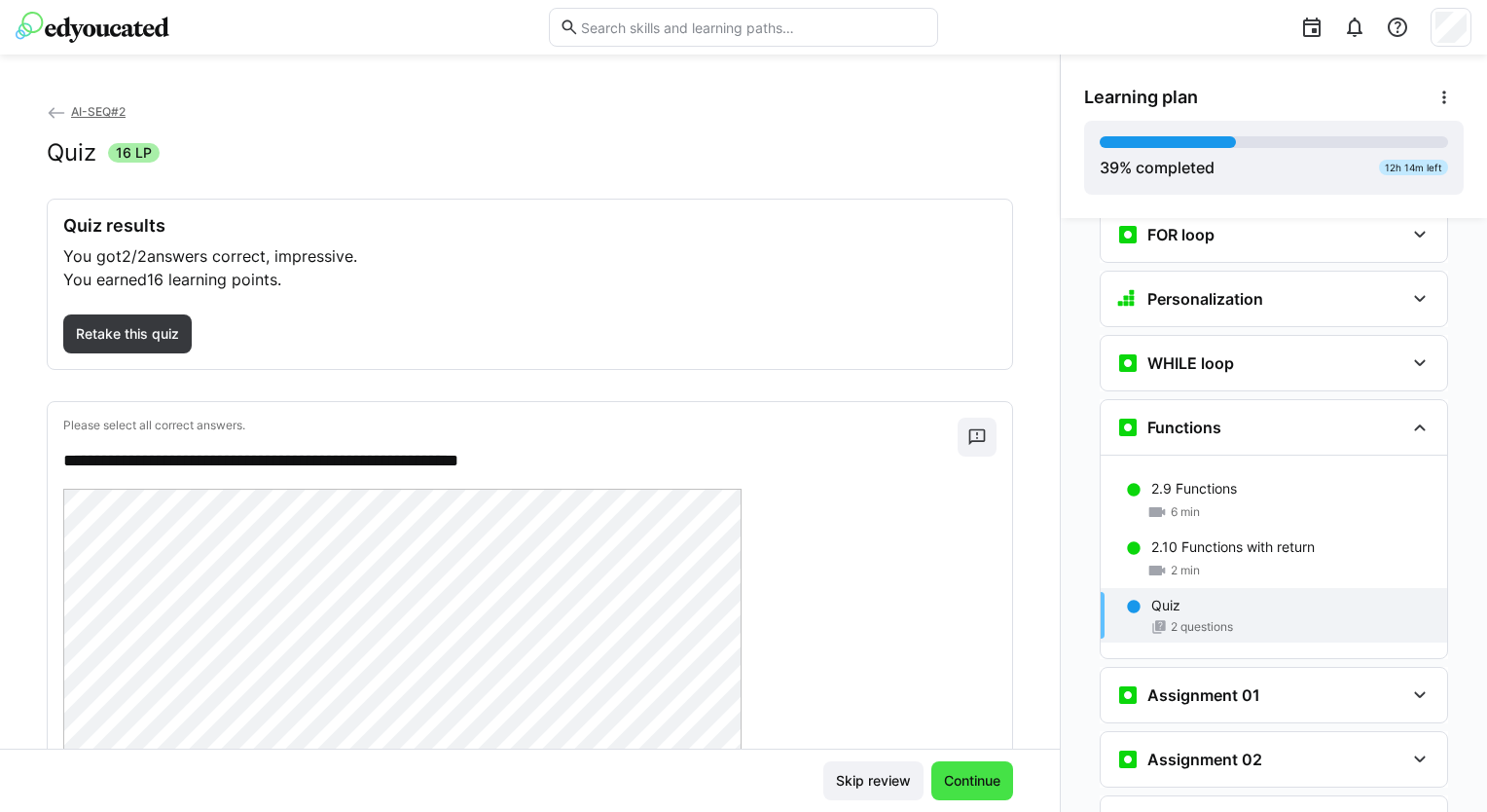
click at [949, 769] on span "Continue" at bounding box center [972, 781] width 81 height 39
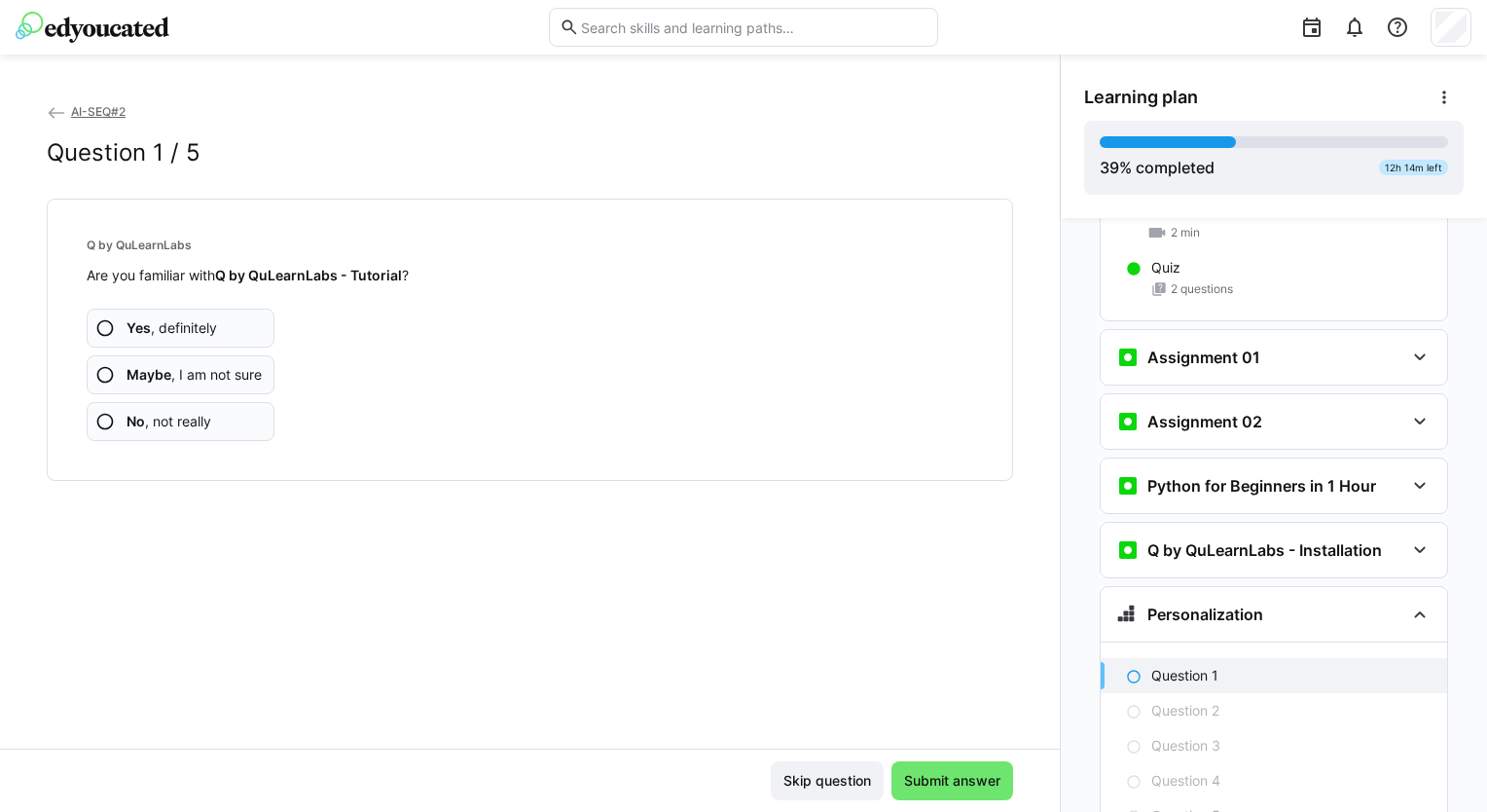
scroll to position [1976, 0]
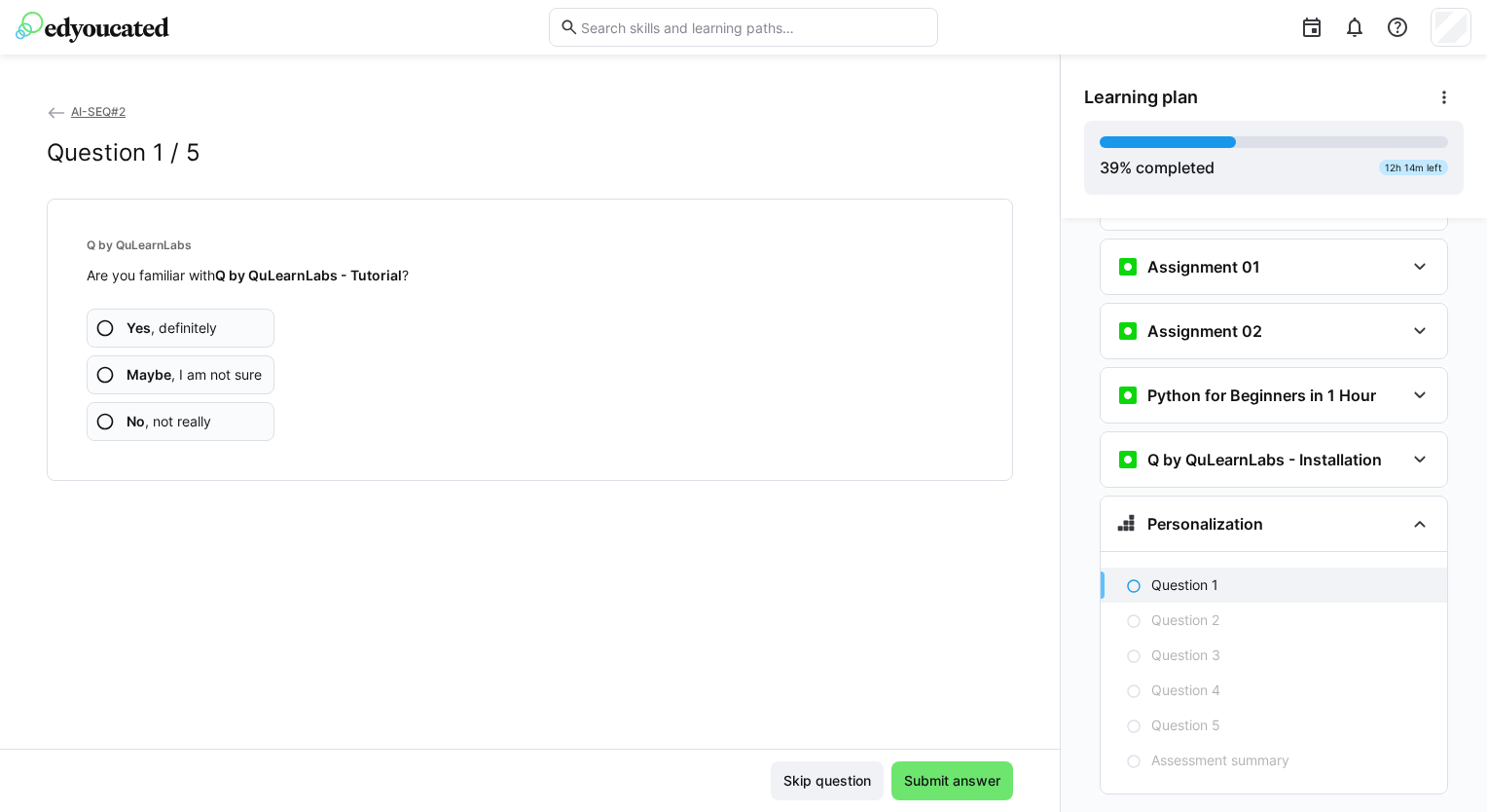
click at [253, 329] on app-assessment-question-radio "Yes , definitely" at bounding box center [180, 329] width 188 height 39
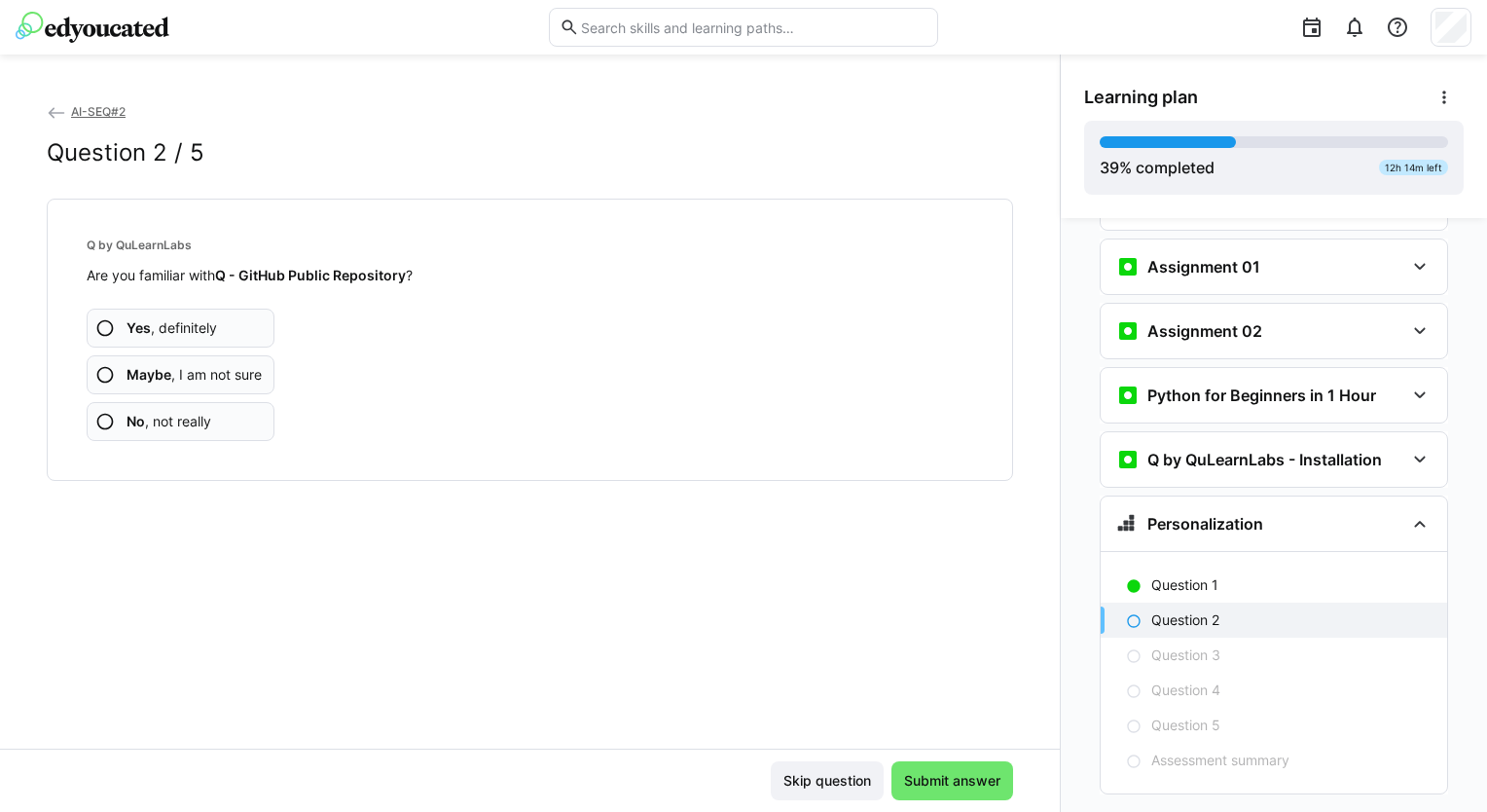
click at [222, 329] on app-assessment-question-radio "Yes , definitely" at bounding box center [180, 329] width 188 height 39
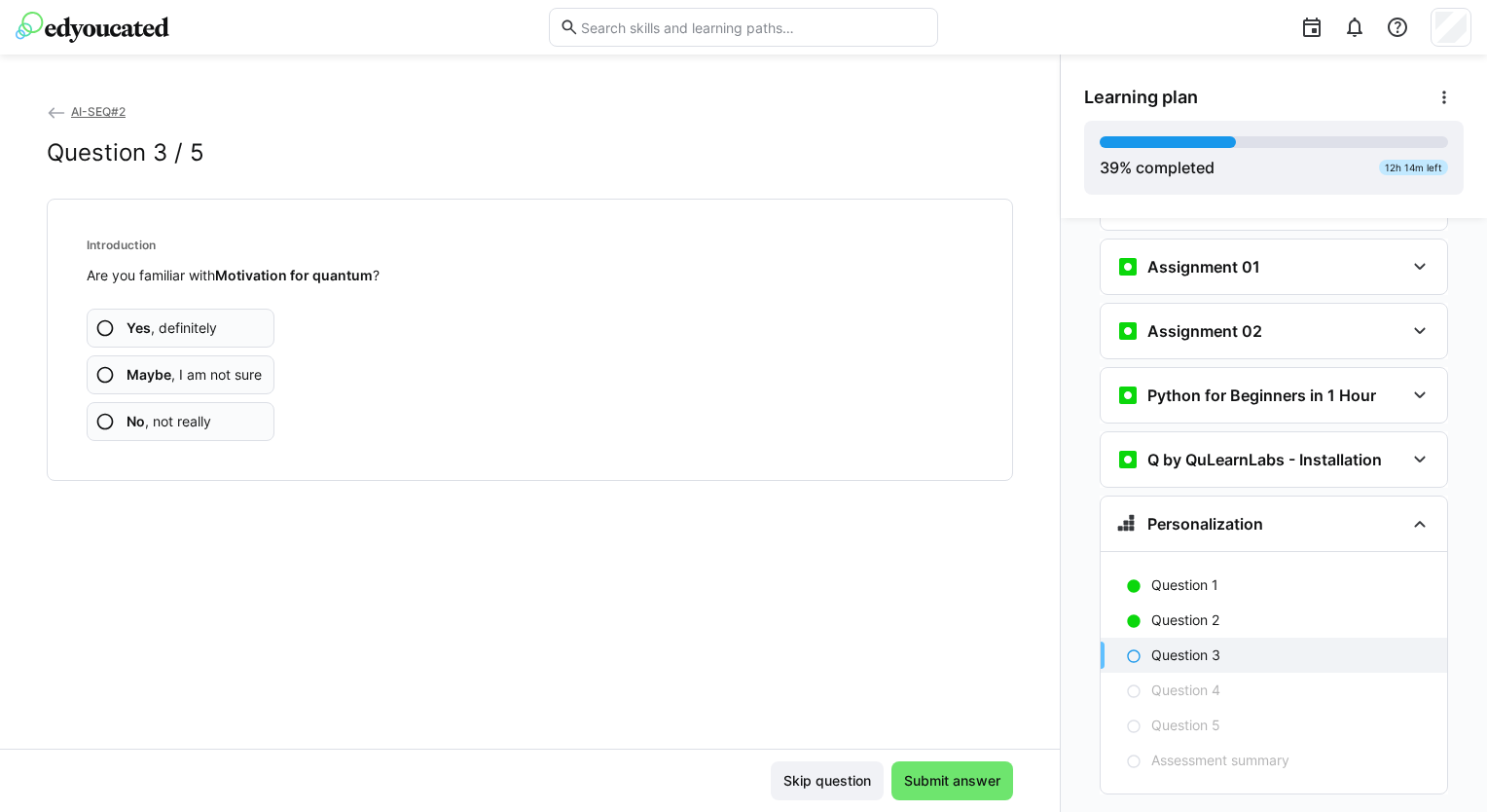
click at [224, 319] on app-assessment-question-radio "Yes , definitely" at bounding box center [180, 329] width 188 height 39
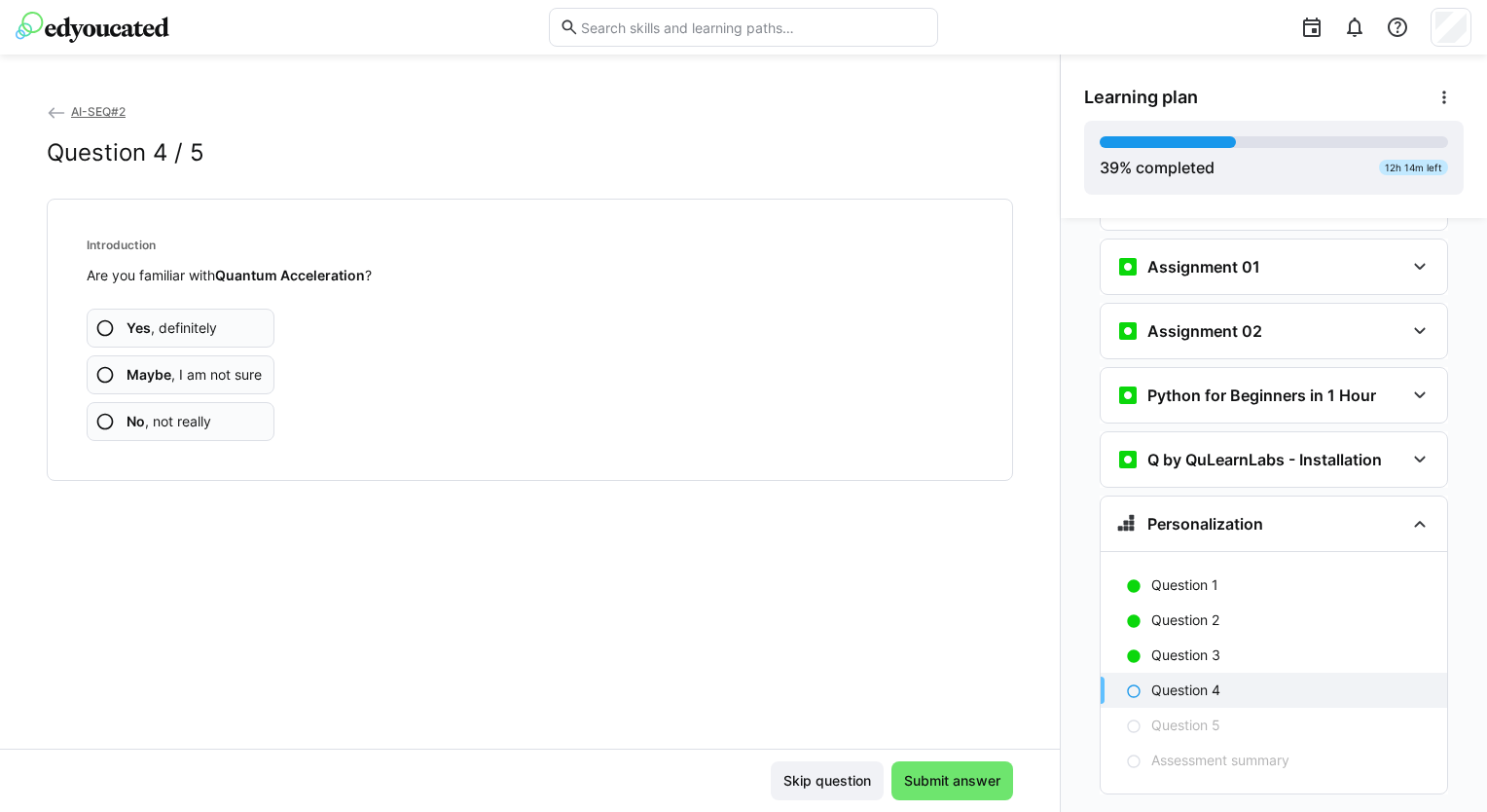
click at [259, 332] on app-assessment-question-radio "Yes , definitely" at bounding box center [180, 329] width 188 height 39
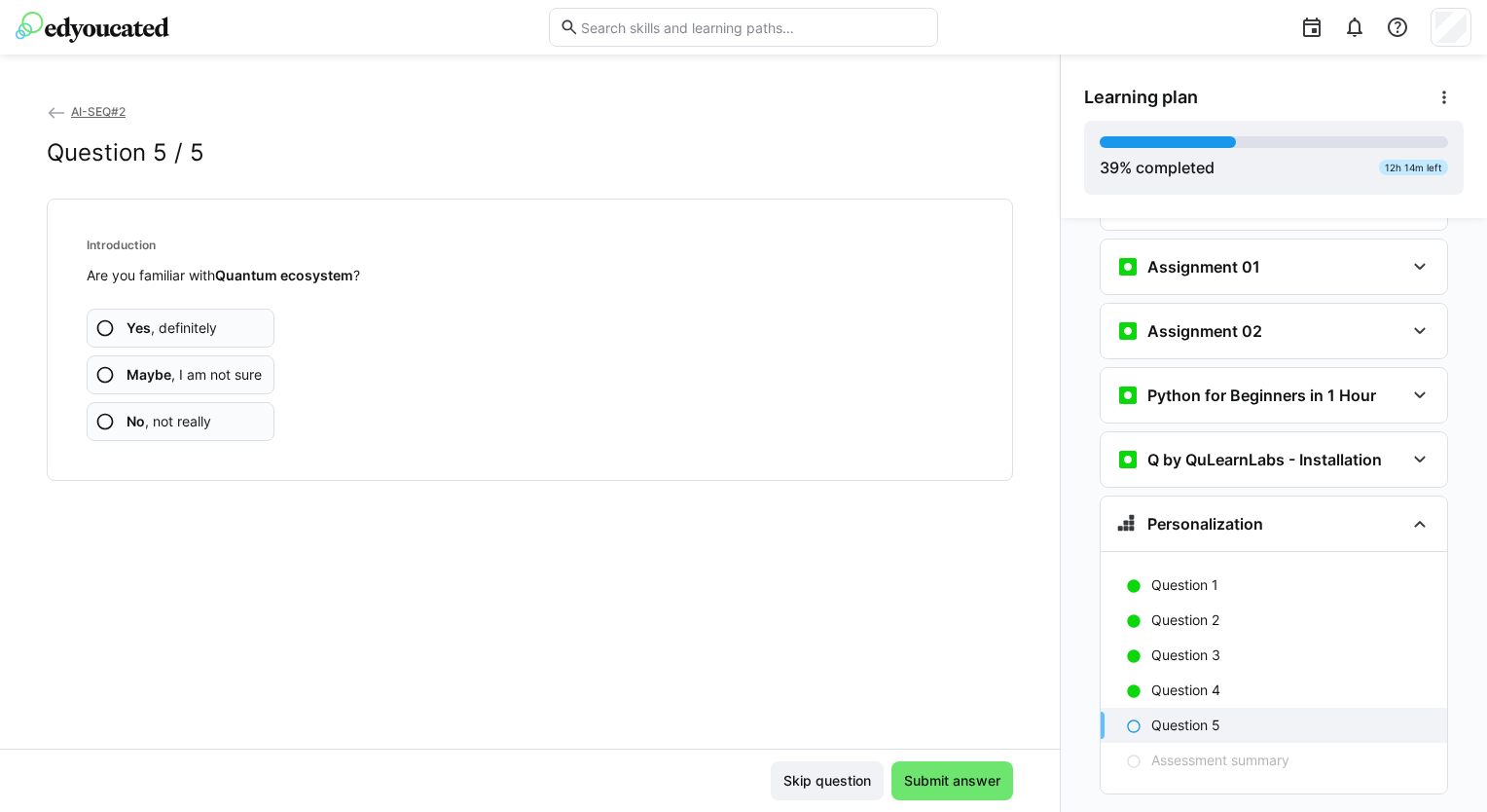
click at [217, 339] on app-assessment-question-radio "Yes , definitely" at bounding box center [180, 329] width 188 height 39
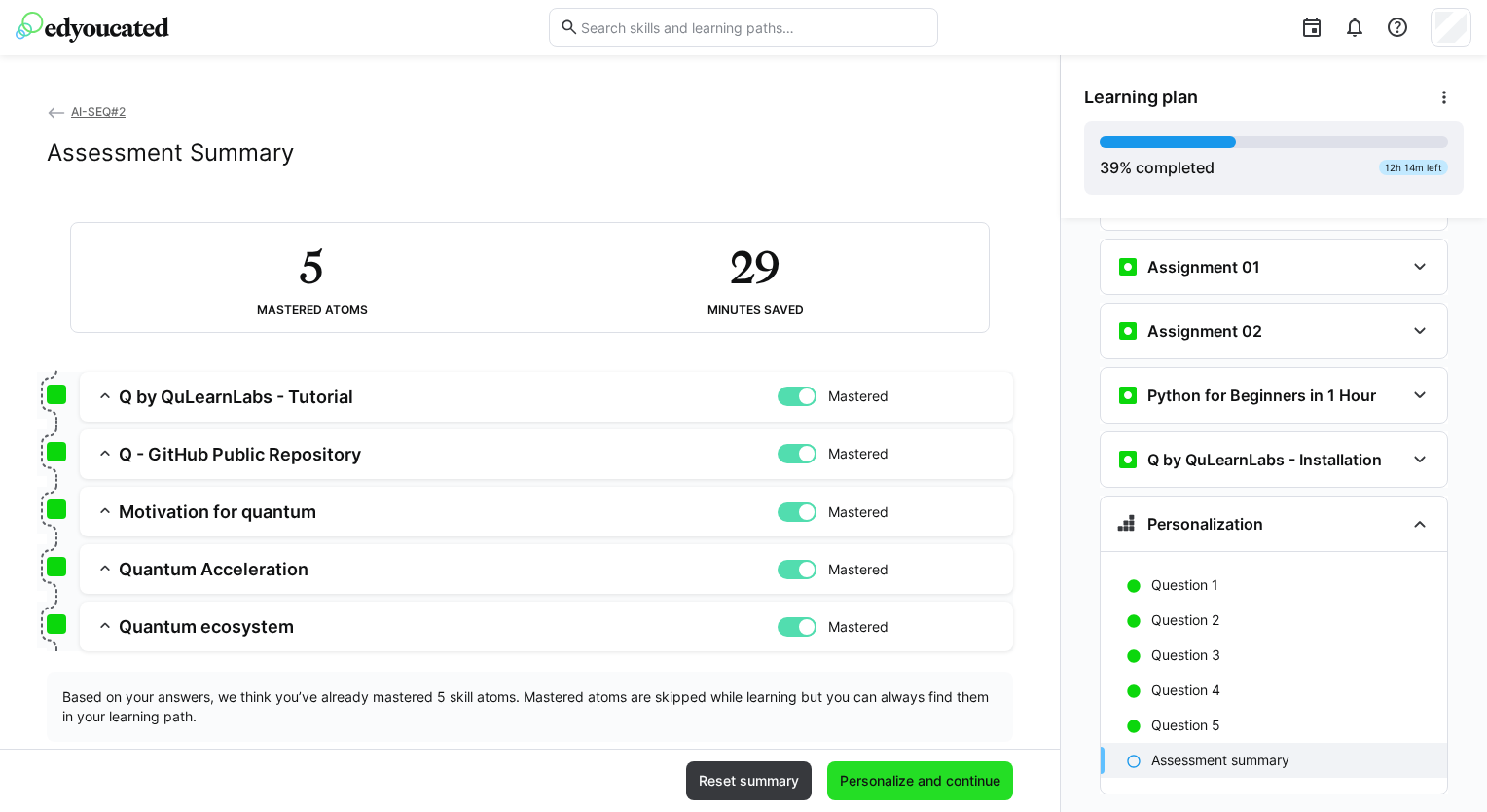
click at [888, 773] on span "Personalize and continue" at bounding box center [920, 781] width 167 height 20
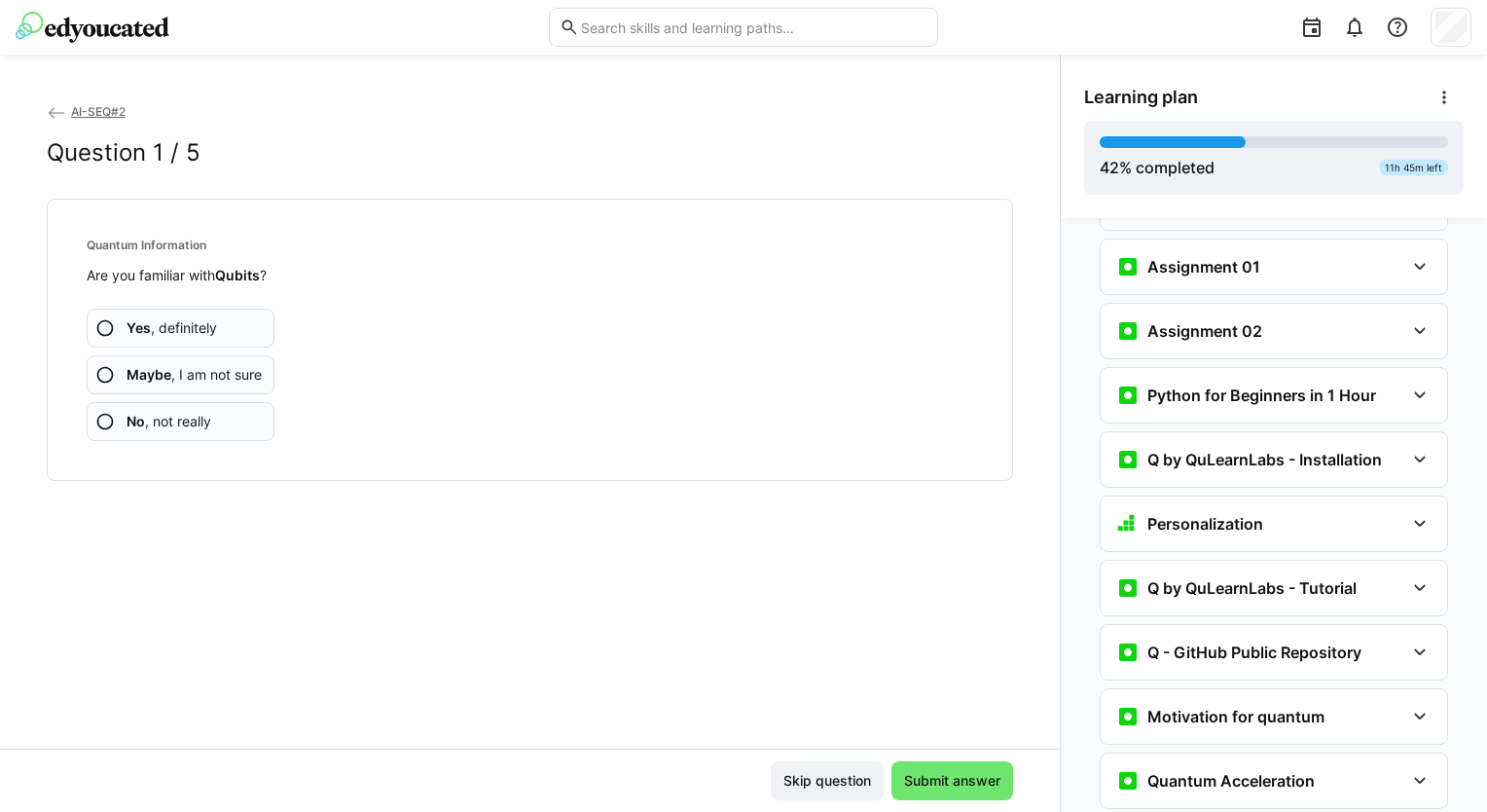
scroll to position [2359, 0]
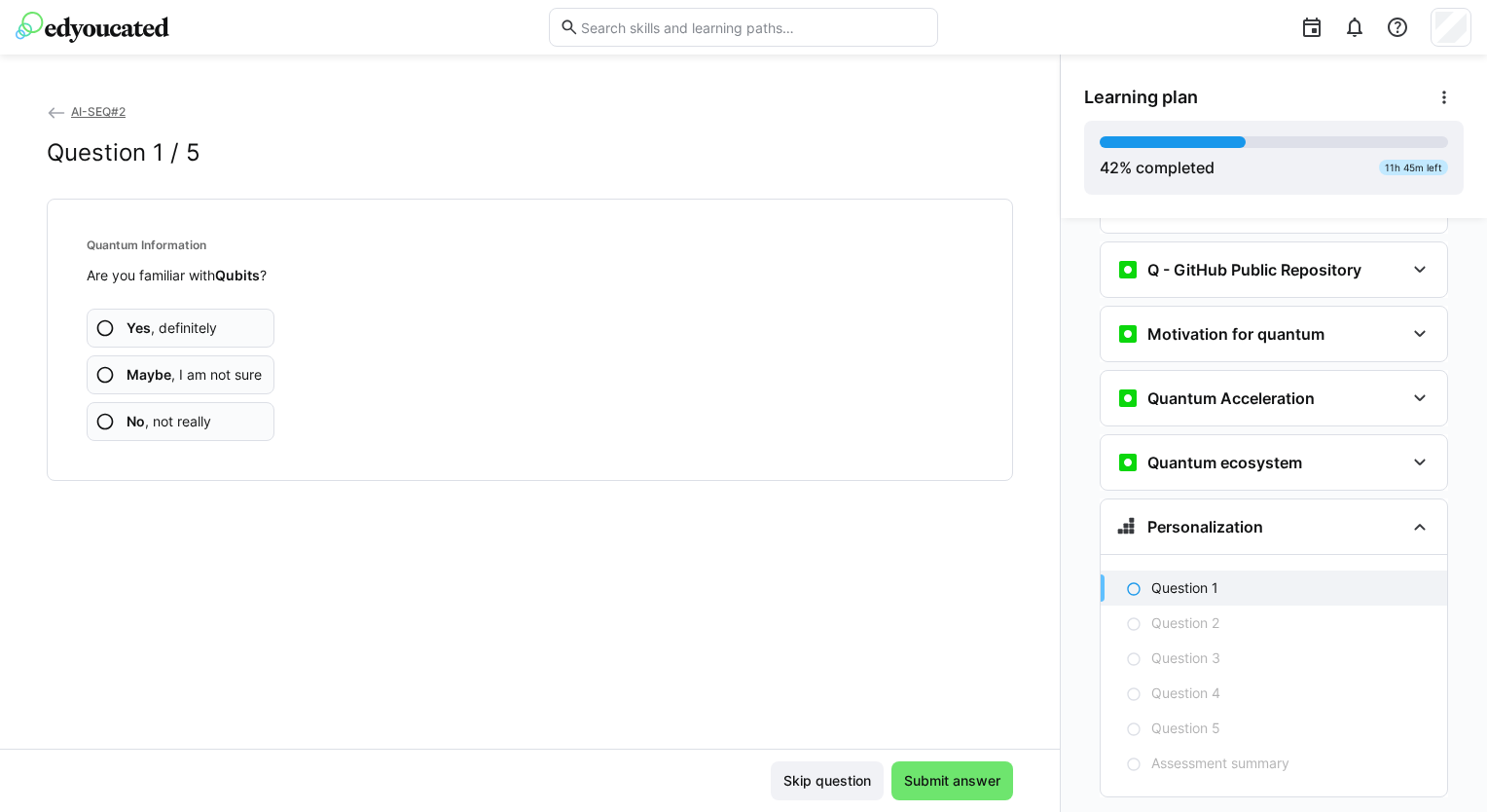
click at [213, 325] on span "Yes , definitely" at bounding box center [172, 328] width 90 height 20
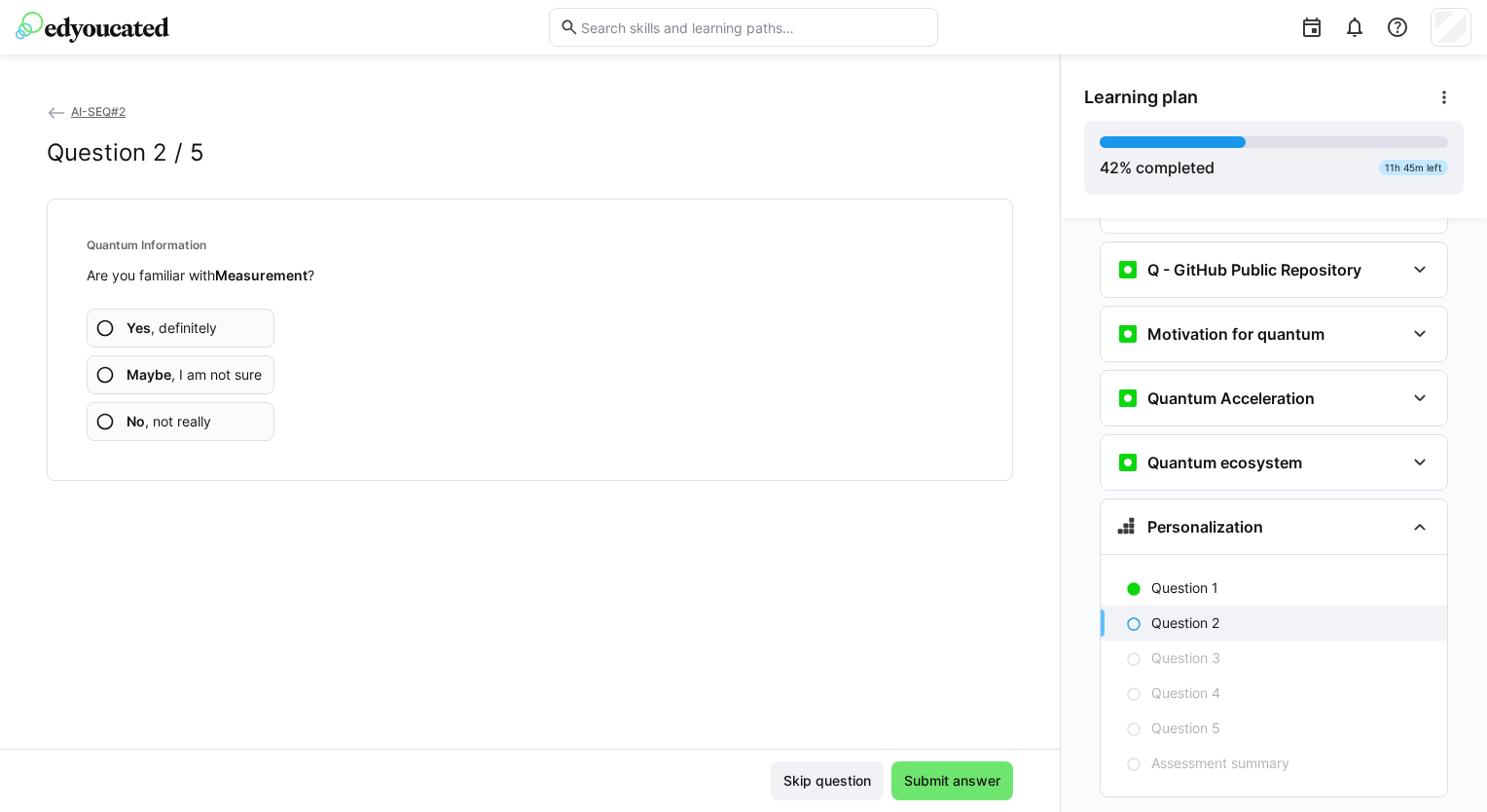
click at [210, 316] on app-assessment-question-radio "Yes , definitely" at bounding box center [180, 329] width 188 height 39
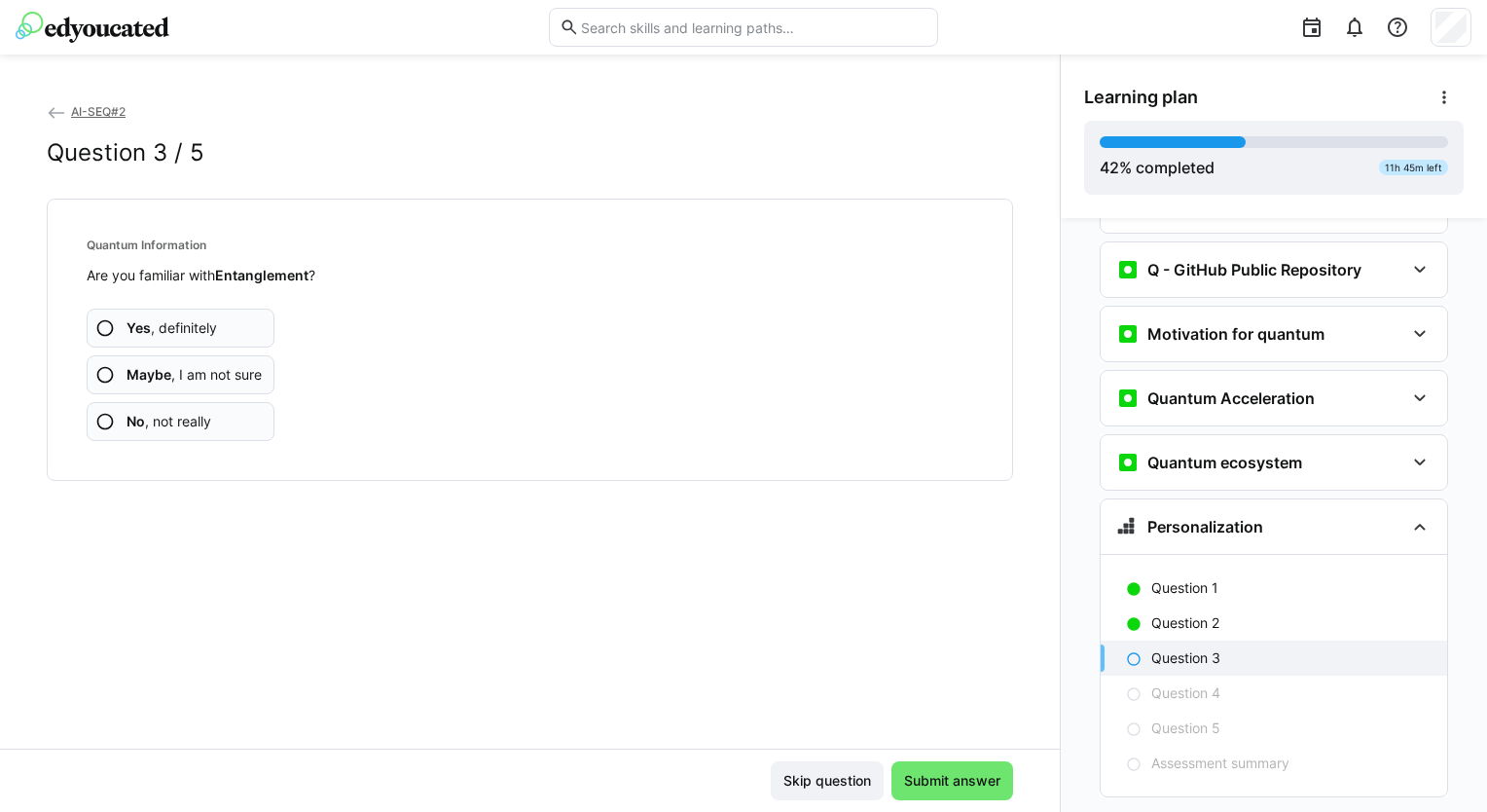
click at [206, 329] on span "Yes , definitely" at bounding box center [172, 328] width 90 height 20
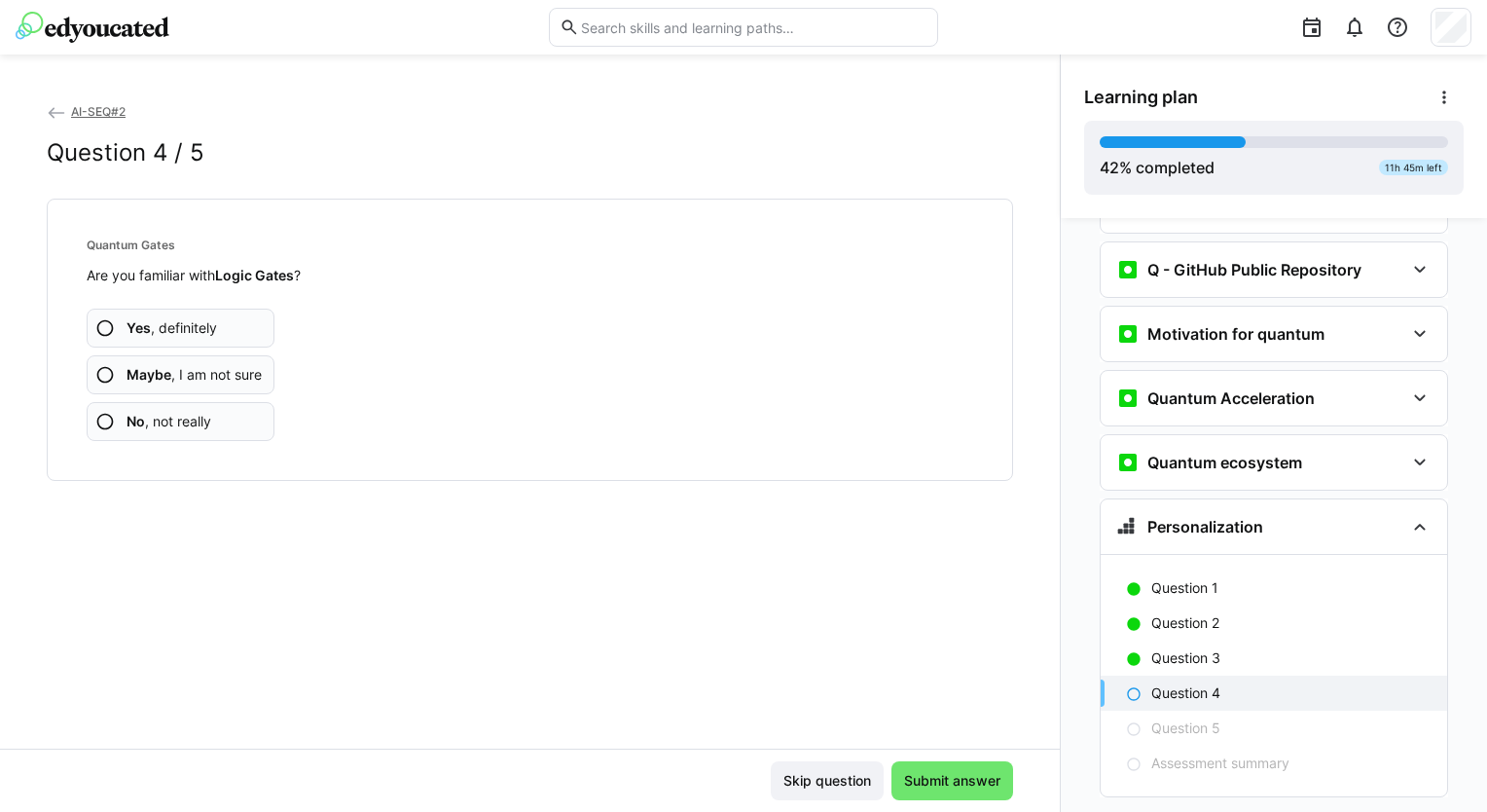
click at [187, 332] on span "Yes , definitely" at bounding box center [172, 328] width 90 height 20
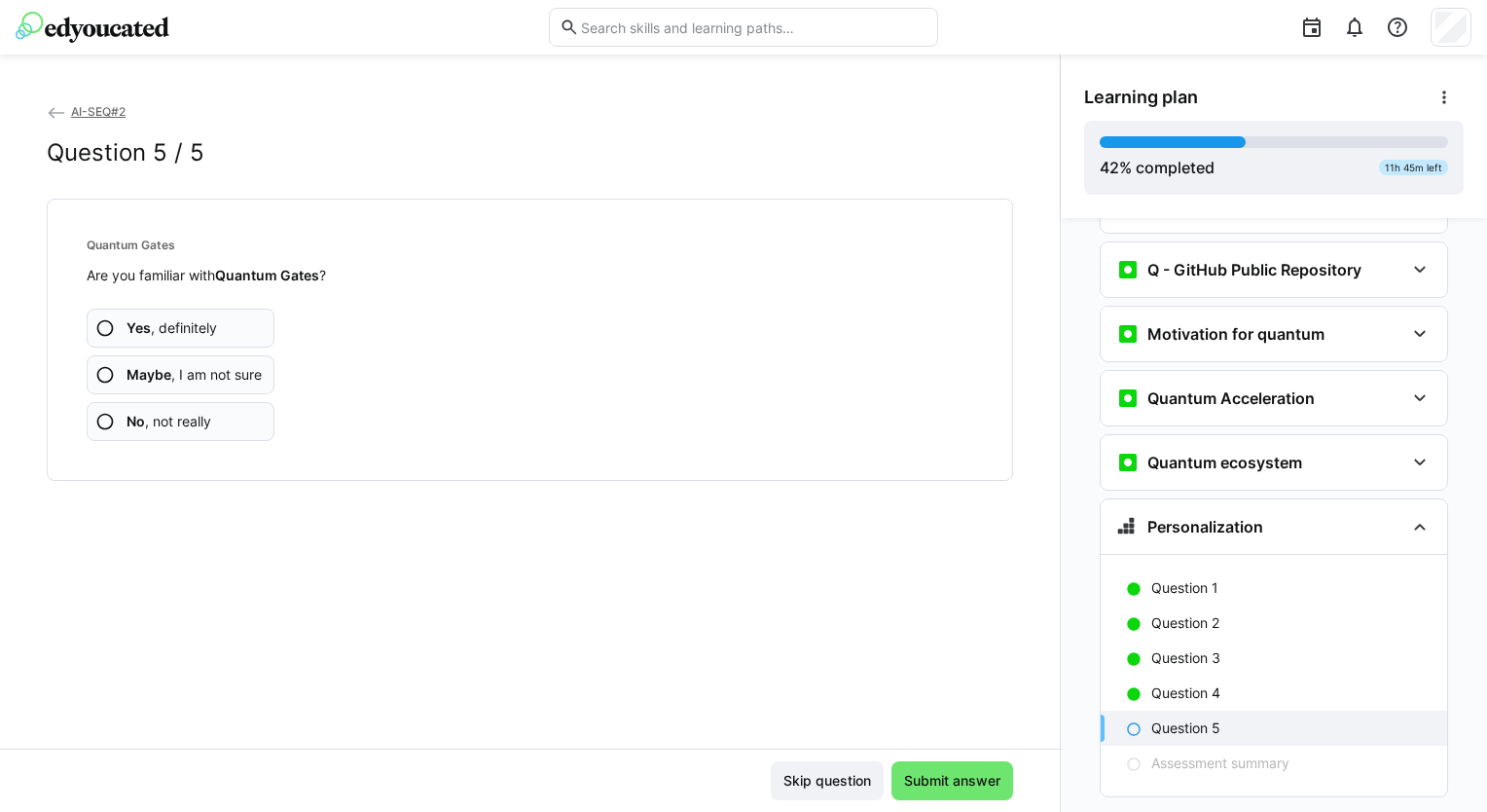
click at [192, 318] on span "Yes , definitely" at bounding box center [172, 328] width 90 height 20
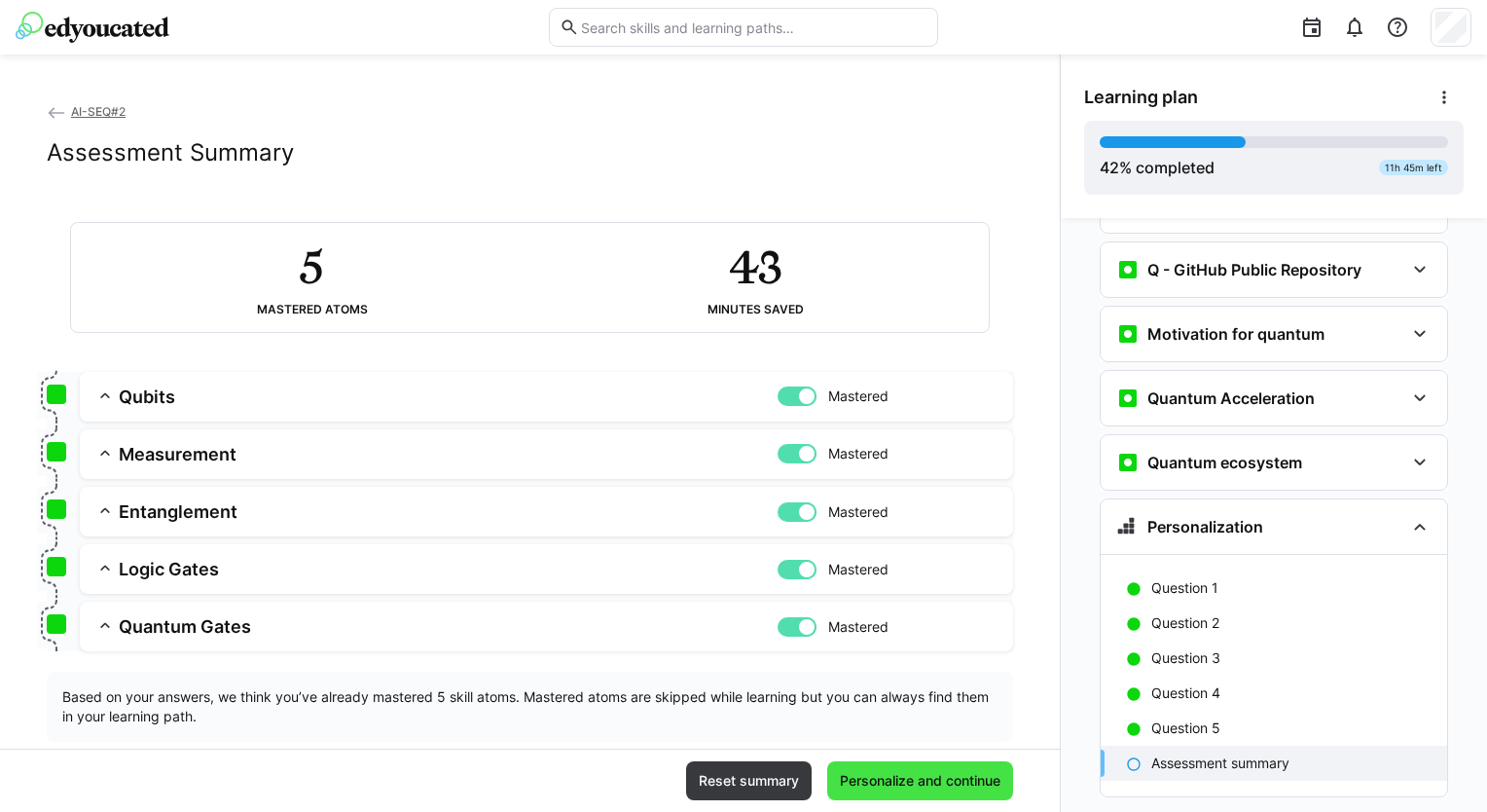
click at [907, 784] on span "Personalize and continue" at bounding box center [920, 781] width 167 height 20
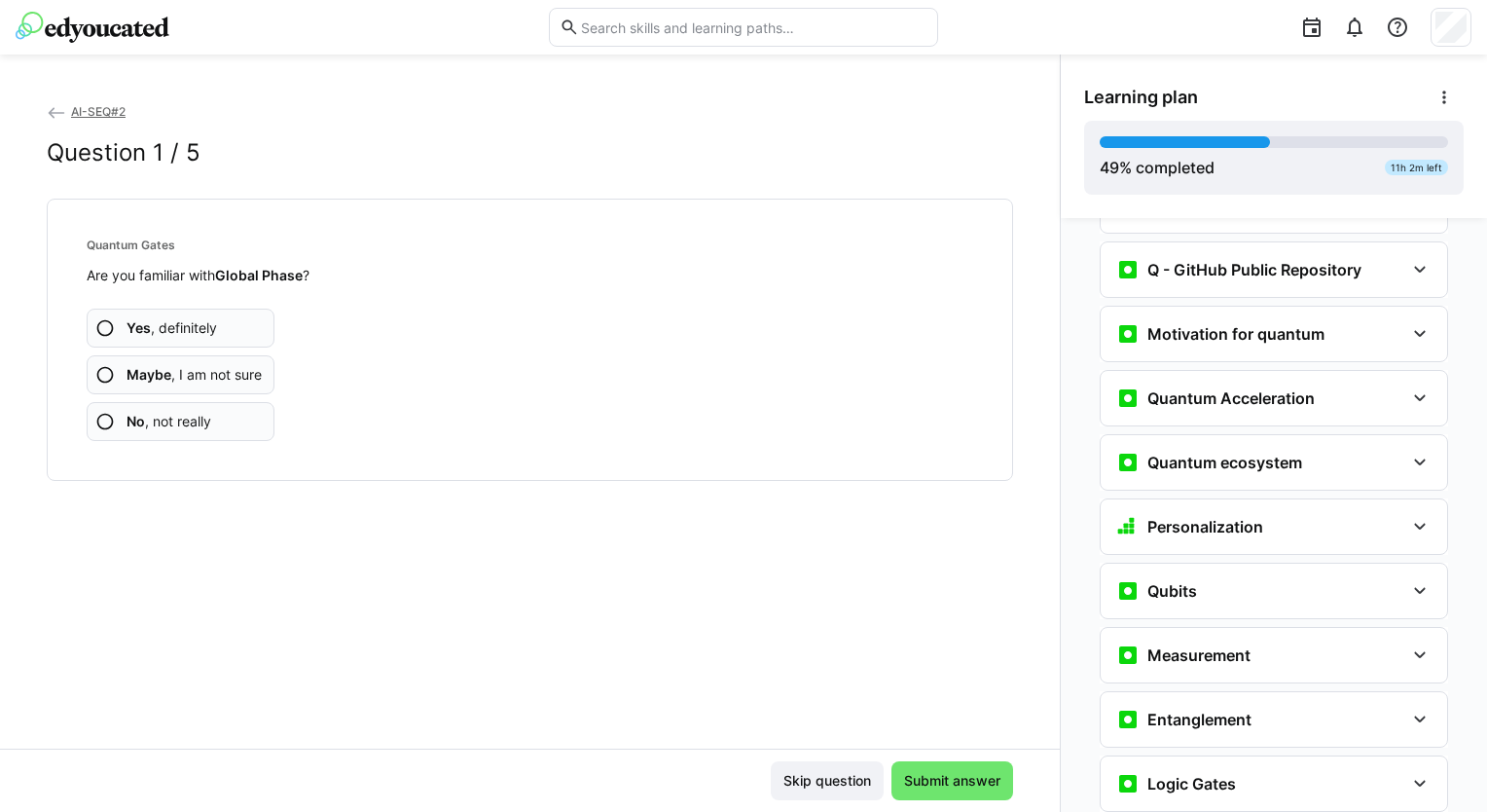
scroll to position [2742, 0]
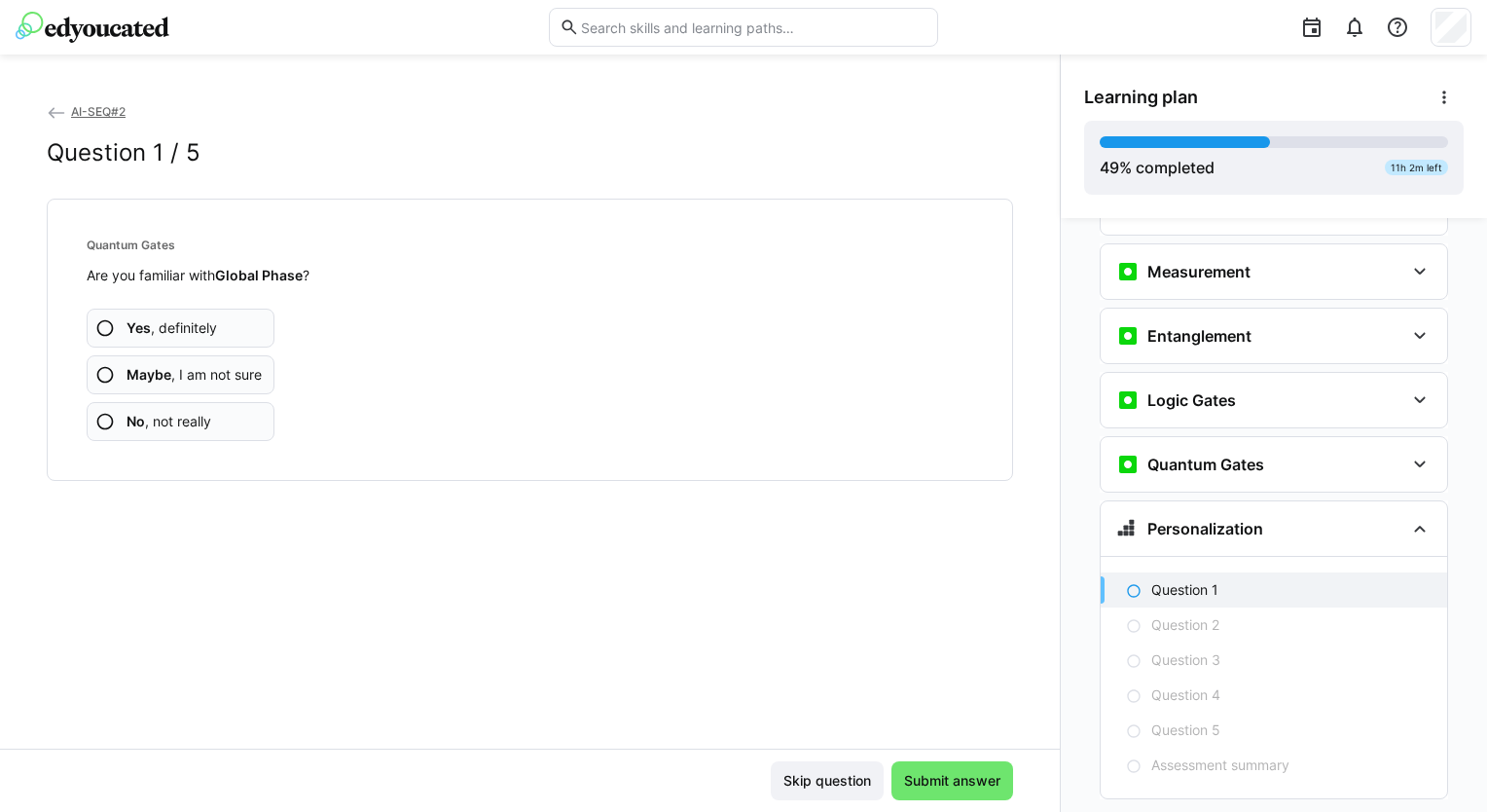
click at [243, 324] on app-assessment-question-radio "Yes , definitely" at bounding box center [180, 329] width 188 height 39
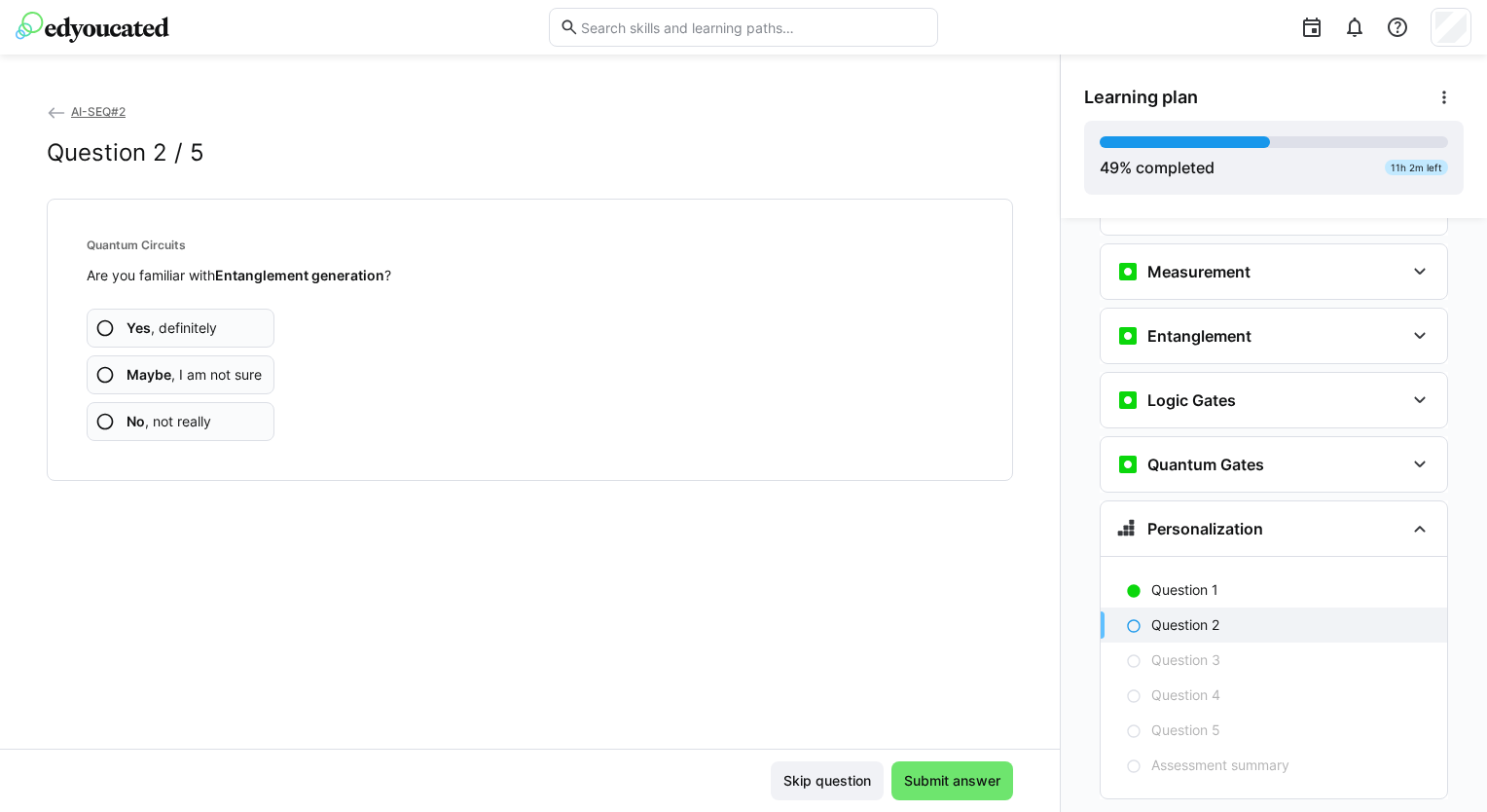
click at [245, 321] on app-assessment-question-radio "Yes , definitely" at bounding box center [180, 329] width 188 height 39
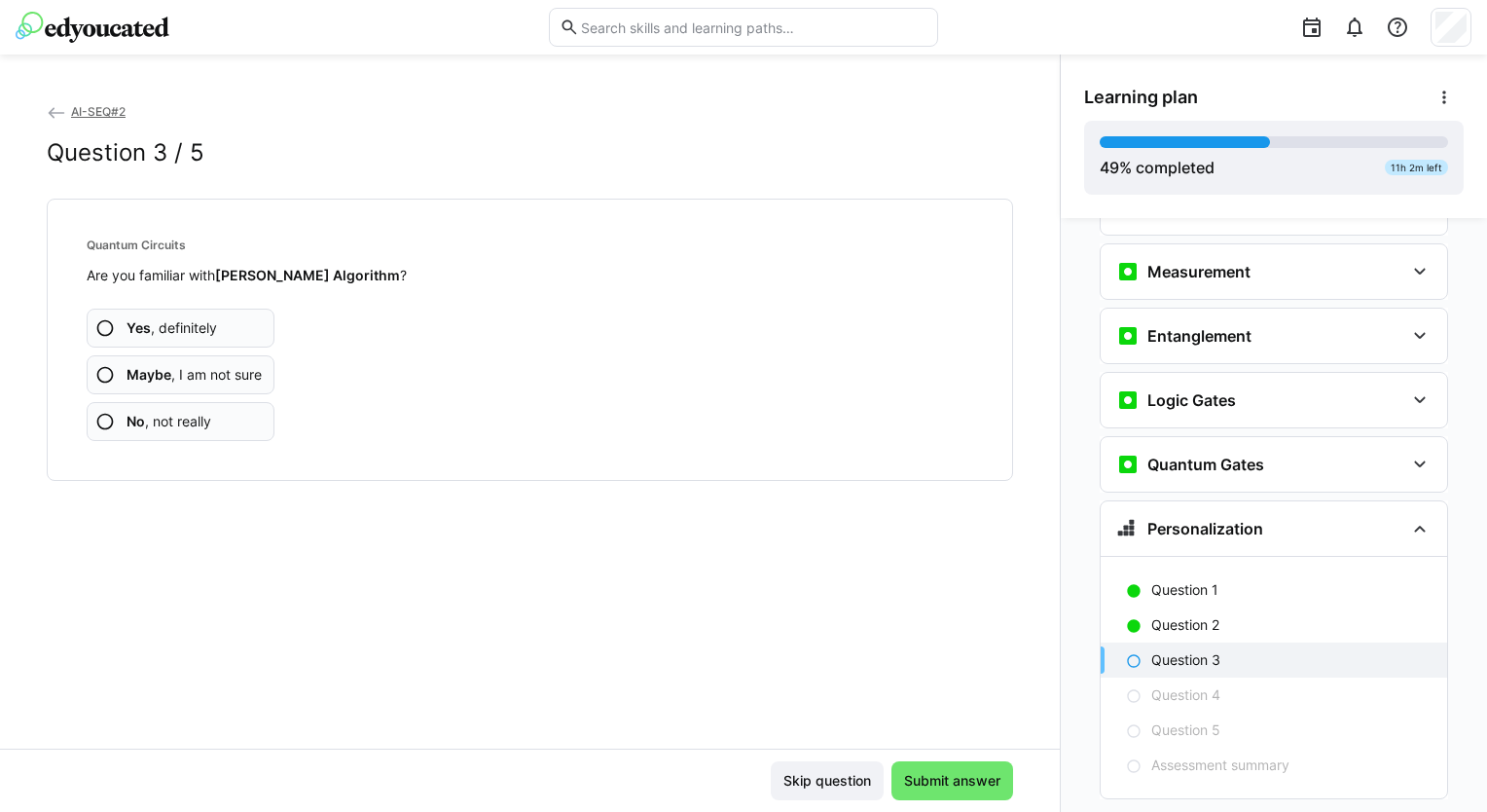
click at [214, 327] on span "Yes , definitely" at bounding box center [172, 328] width 90 height 20
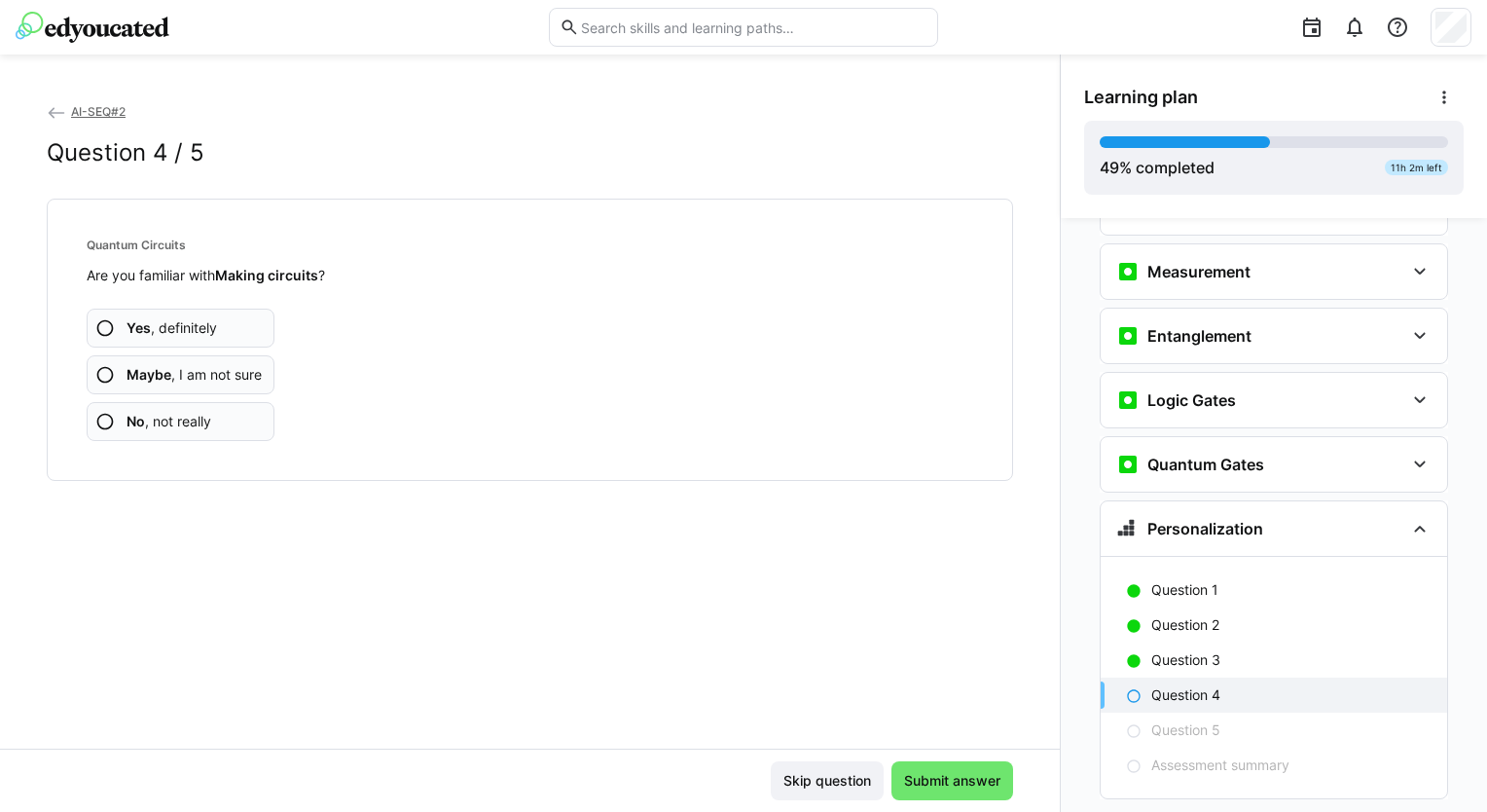
click at [214, 327] on span "Yes , definitely" at bounding box center [172, 328] width 90 height 20
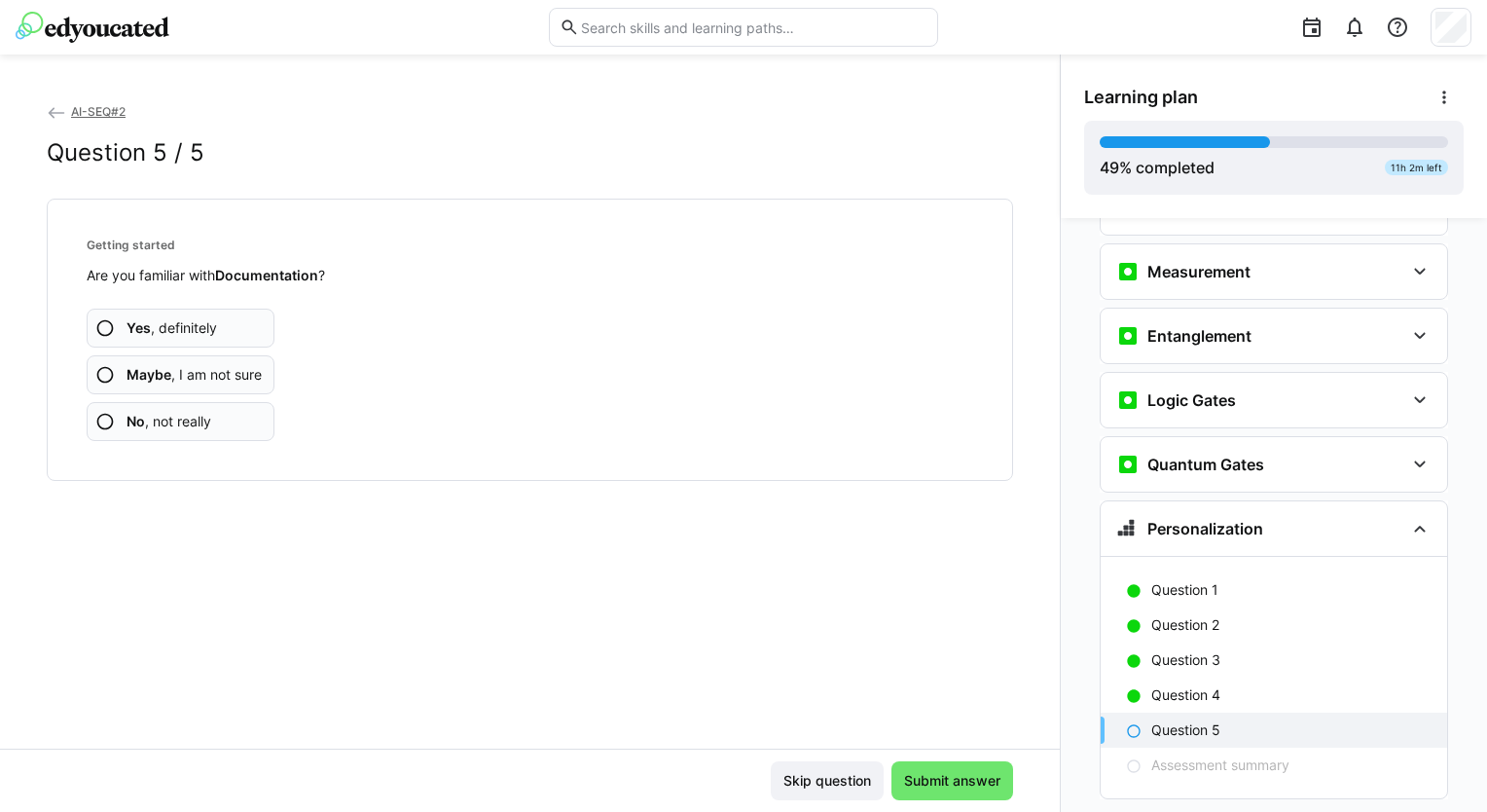
click at [214, 327] on span "Yes , definitely" at bounding box center [172, 328] width 90 height 20
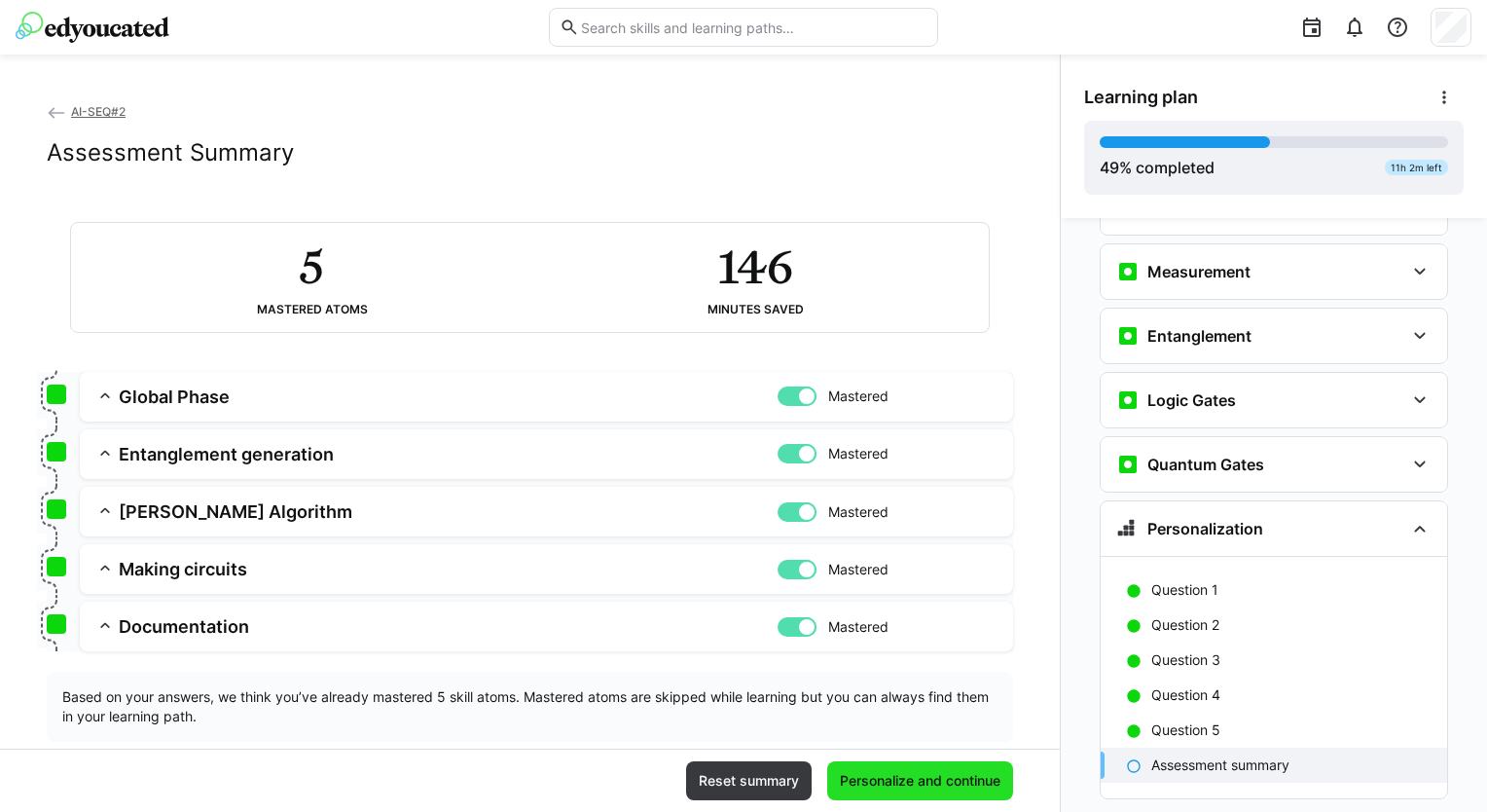
click at [897, 773] on span "Personalize and continue" at bounding box center [920, 781] width 167 height 20
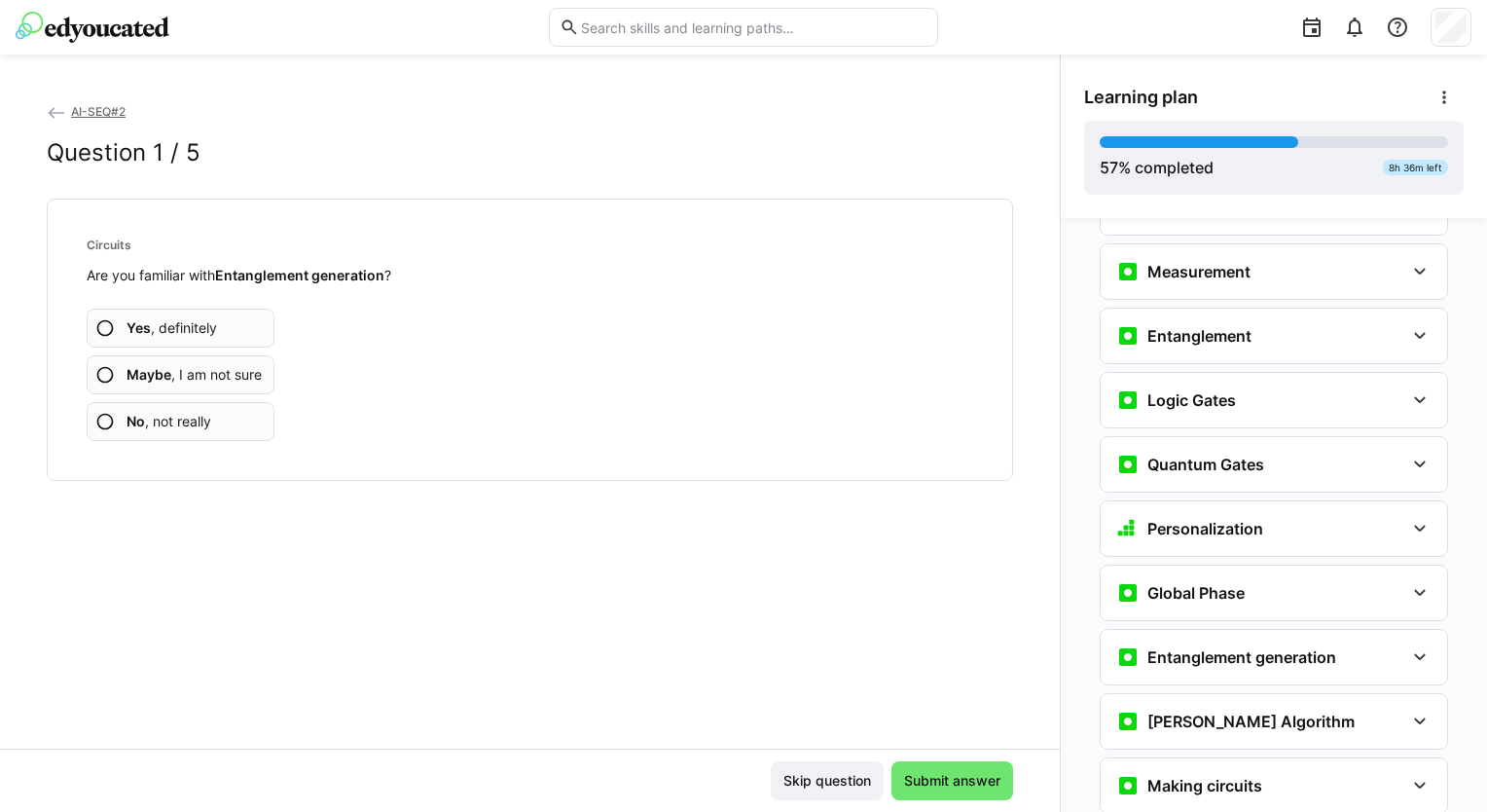
scroll to position [3125, 0]
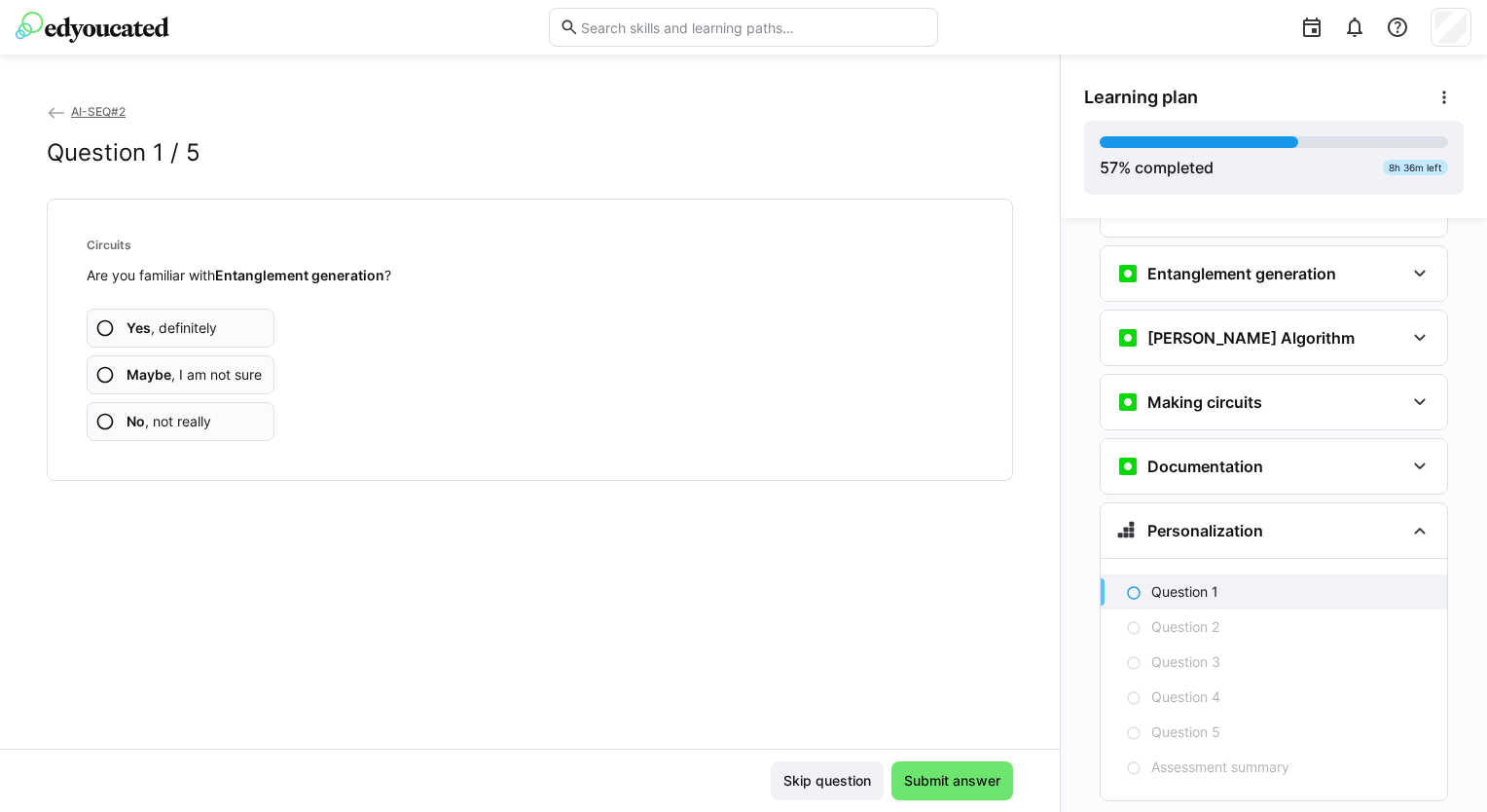
click at [175, 321] on span "Yes , definitely" at bounding box center [172, 328] width 90 height 20
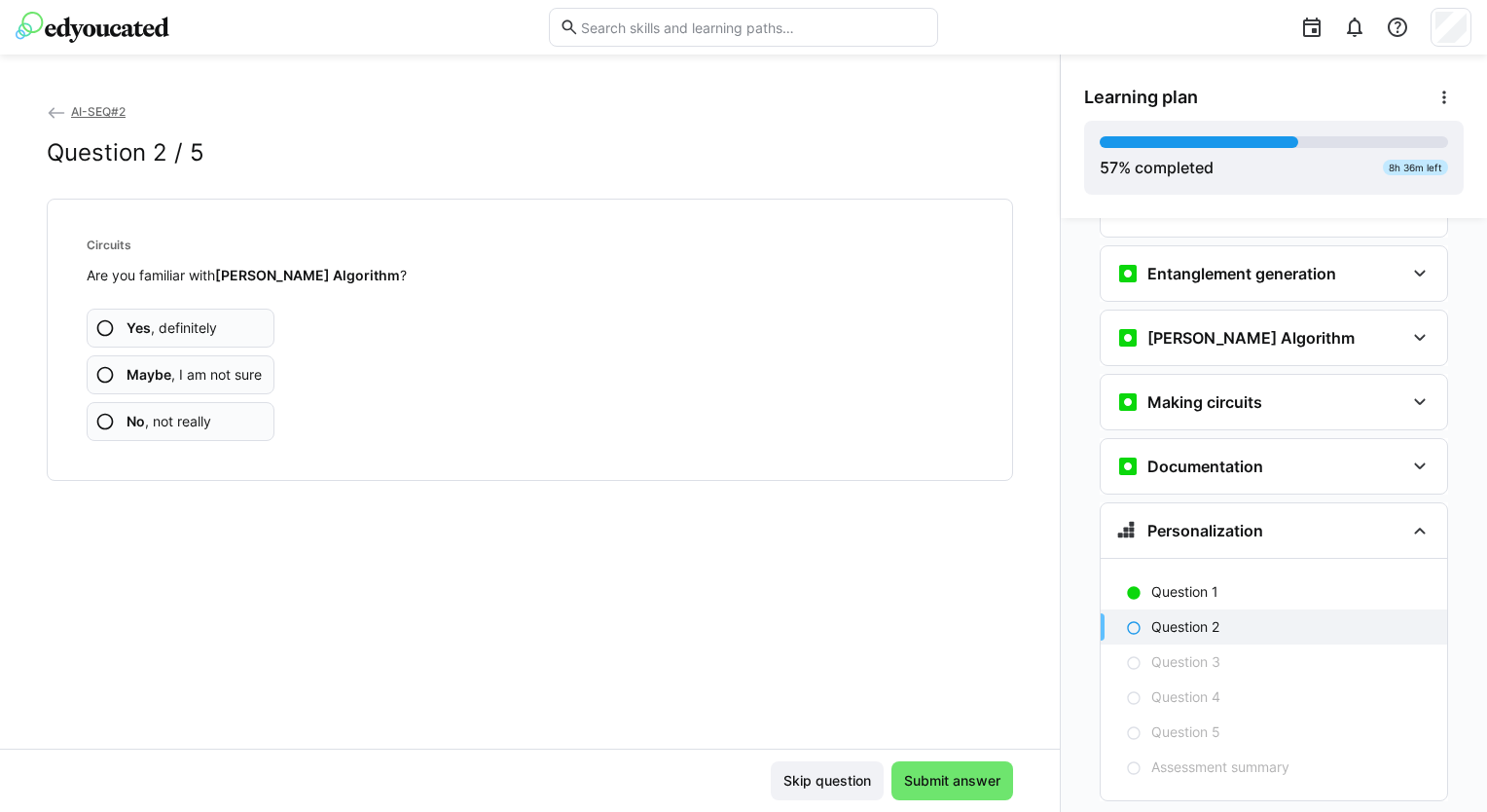
click at [213, 325] on span "Yes , definitely" at bounding box center [172, 328] width 90 height 20
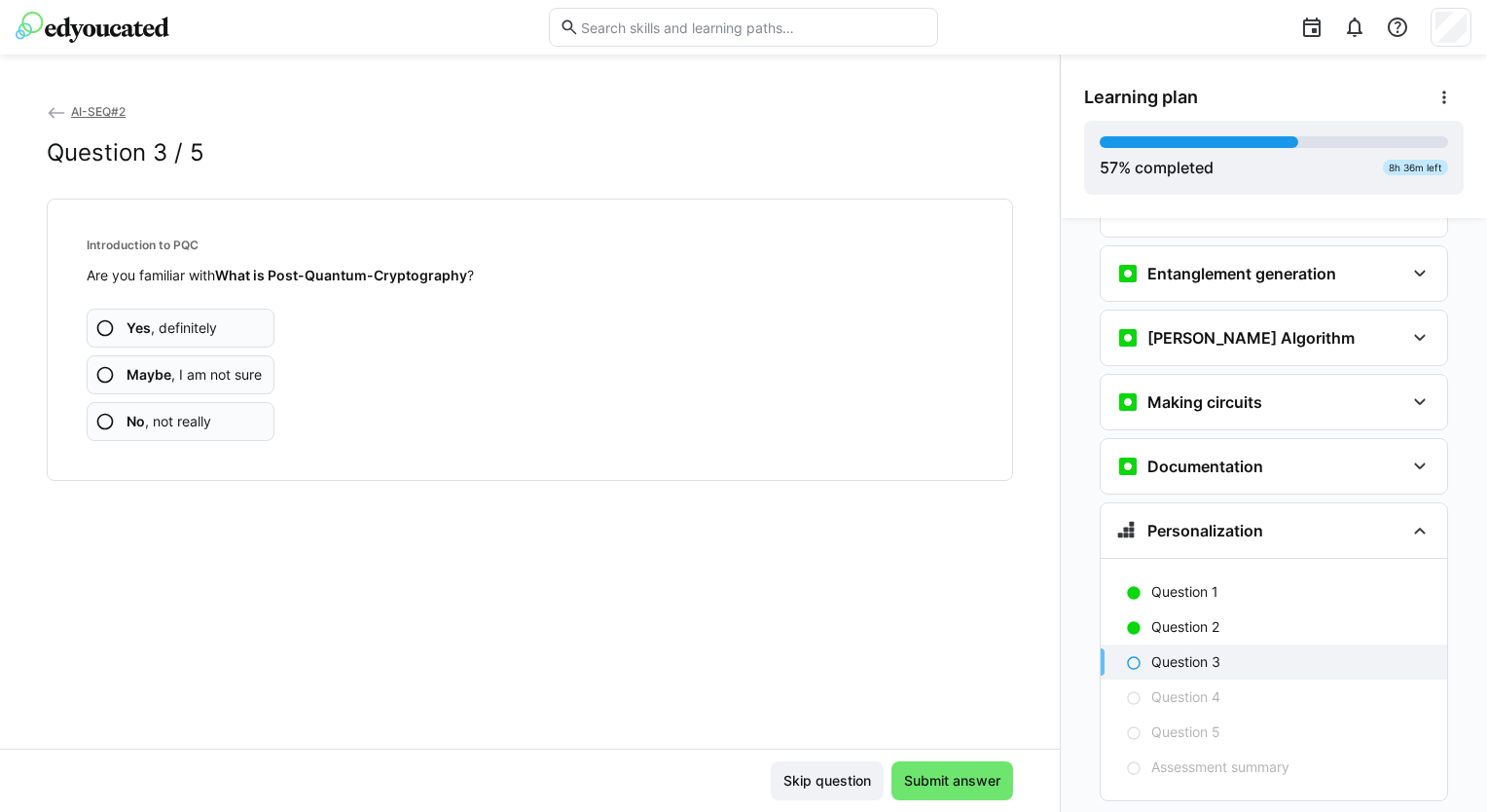
click at [232, 323] on app-assessment-question-radio "Yes , definitely" at bounding box center [180, 329] width 188 height 39
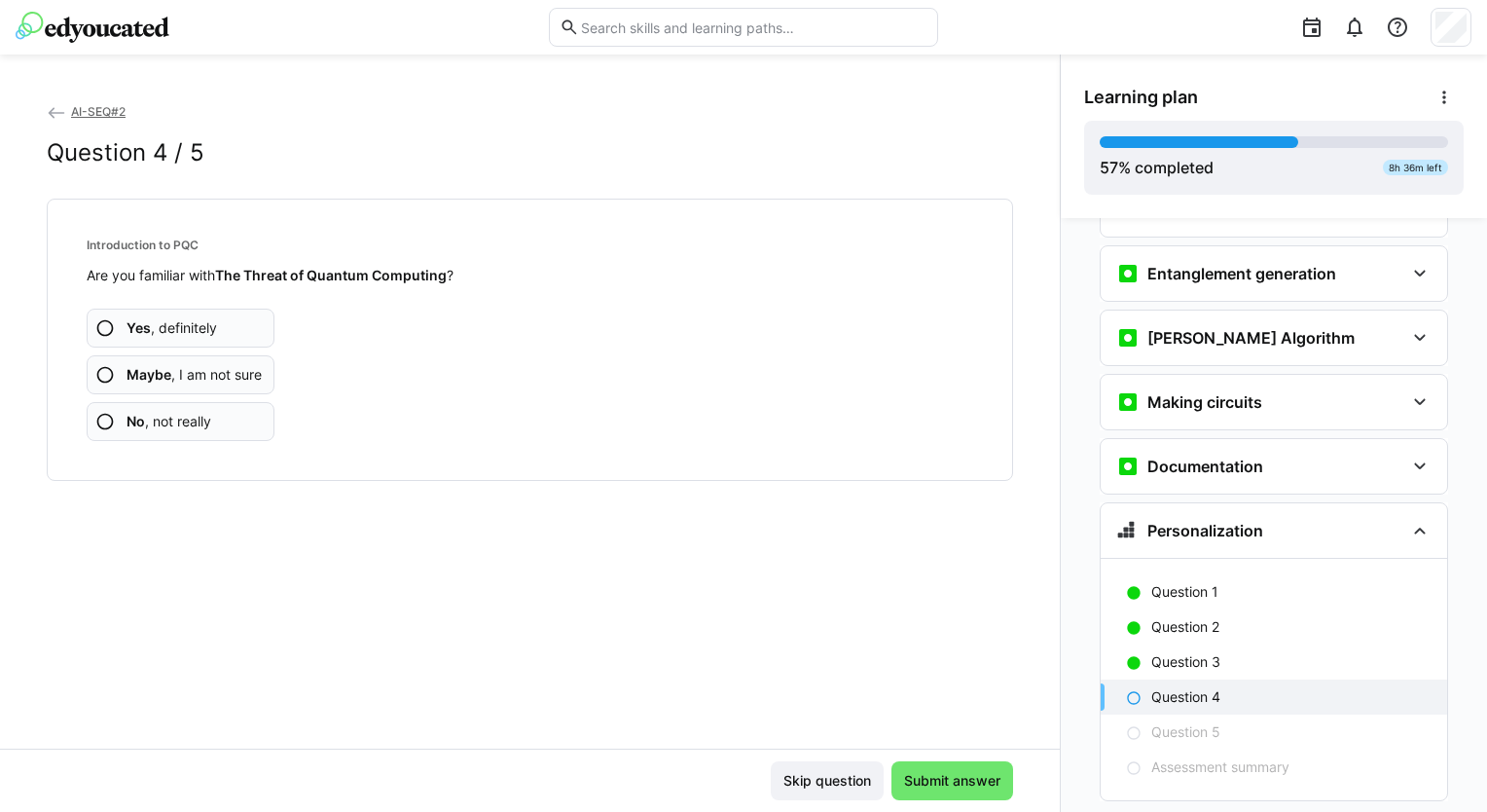
click at [248, 336] on app-assessment-question-radio "Yes , definitely" at bounding box center [180, 329] width 188 height 39
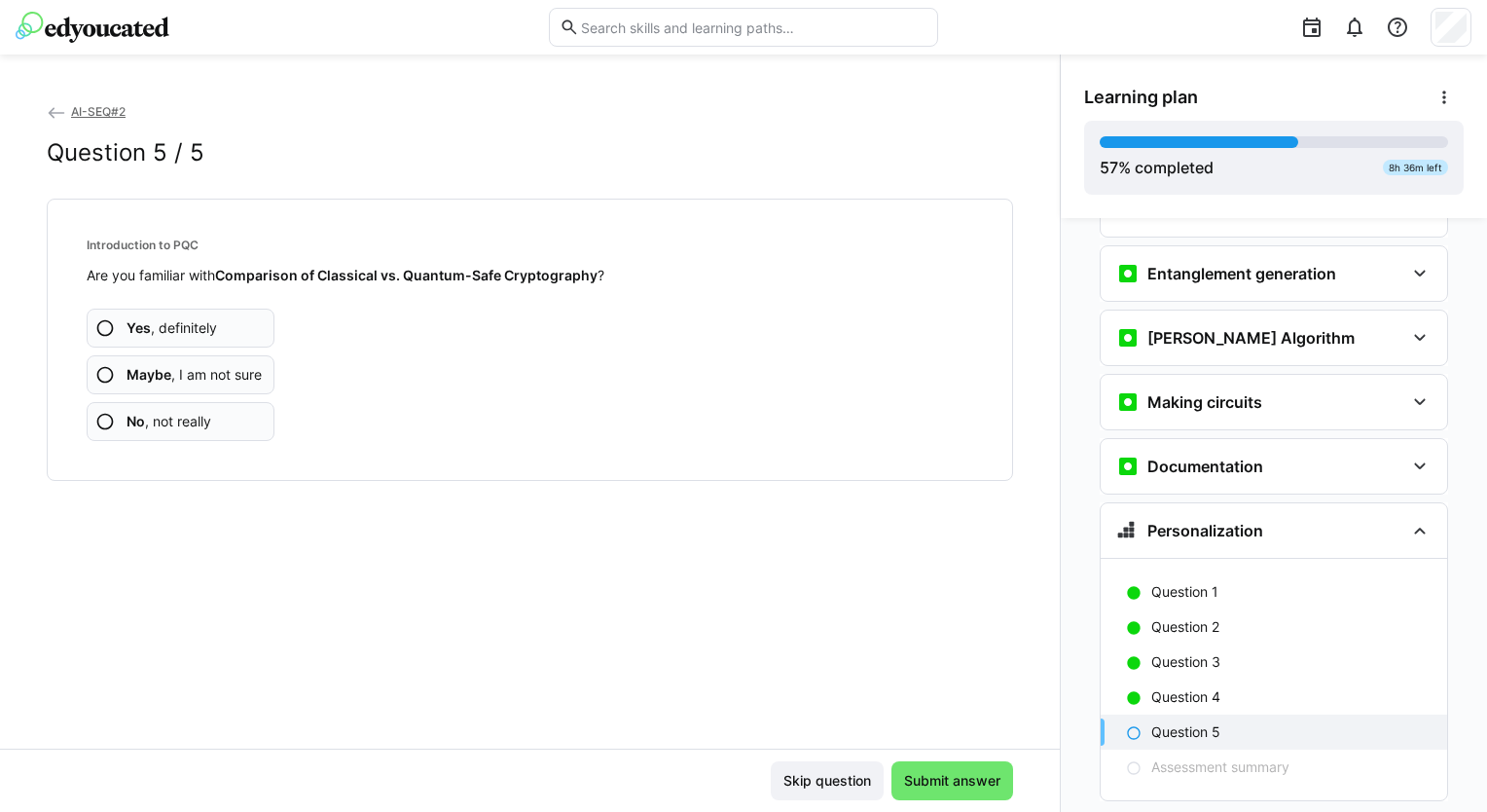
click at [256, 317] on app-assessment-question-radio "Yes , definitely" at bounding box center [180, 329] width 188 height 39
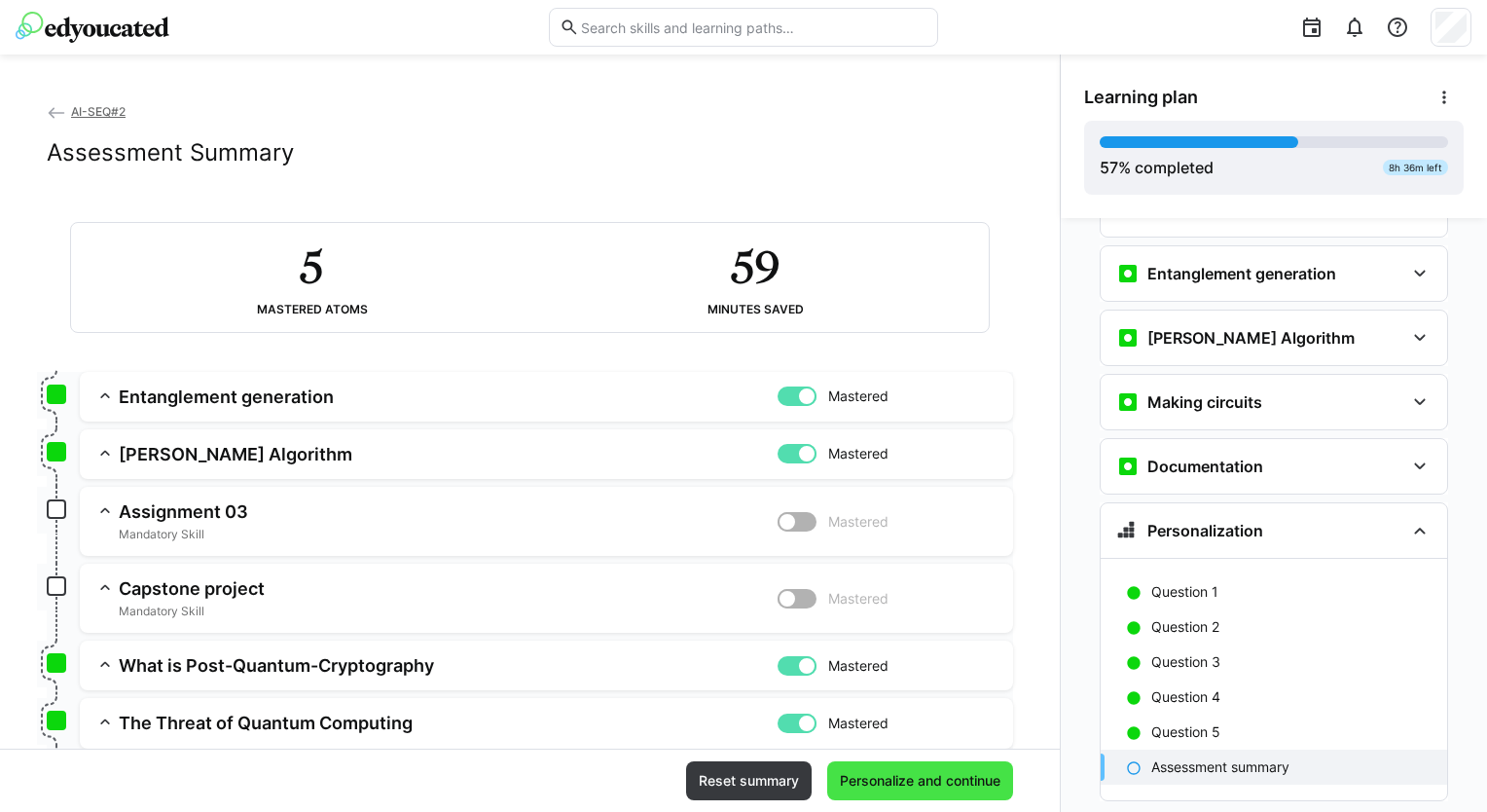
click at [923, 774] on span "Personalize and continue" at bounding box center [920, 781] width 167 height 20
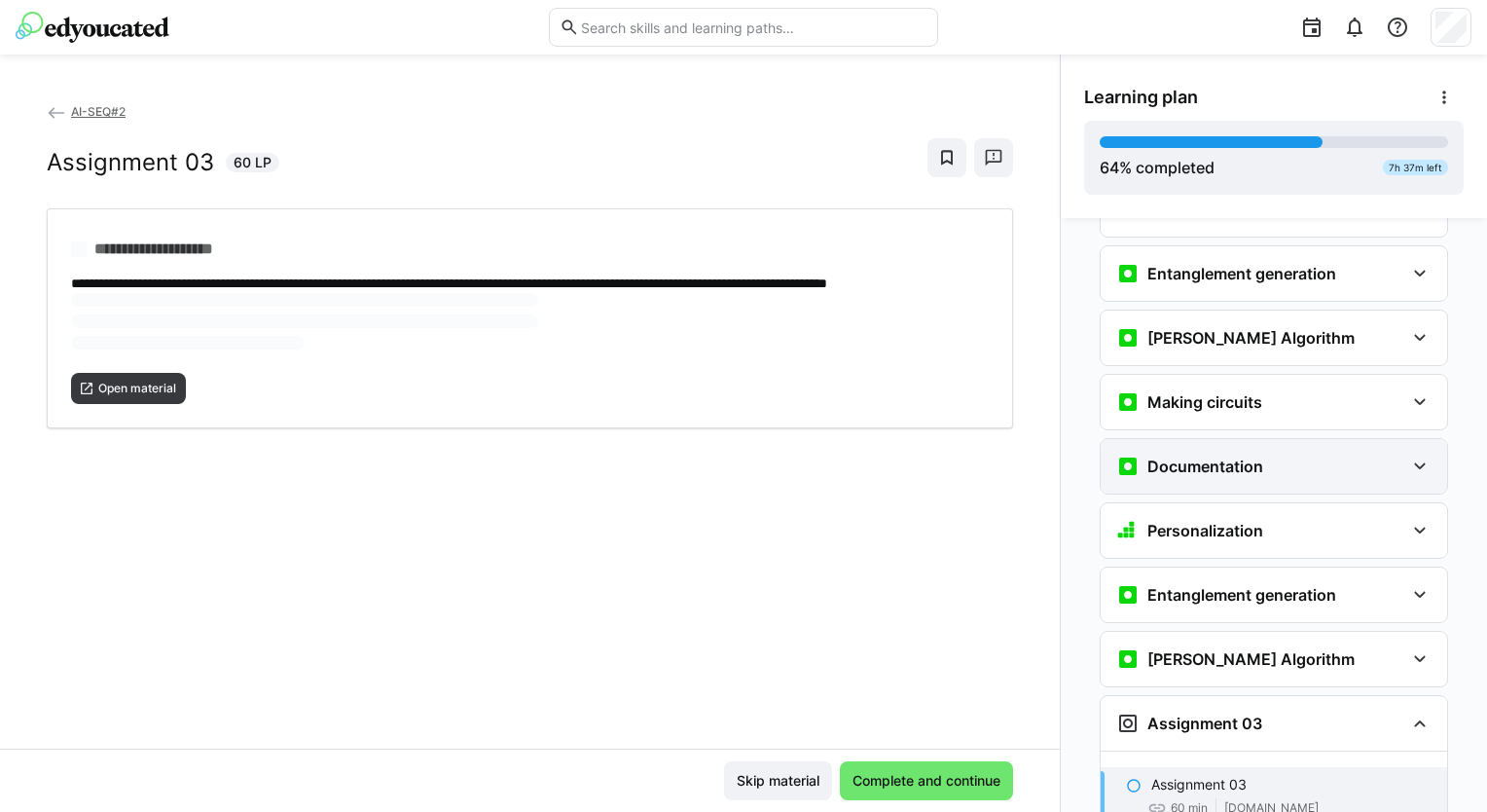
scroll to position [3555, 0]
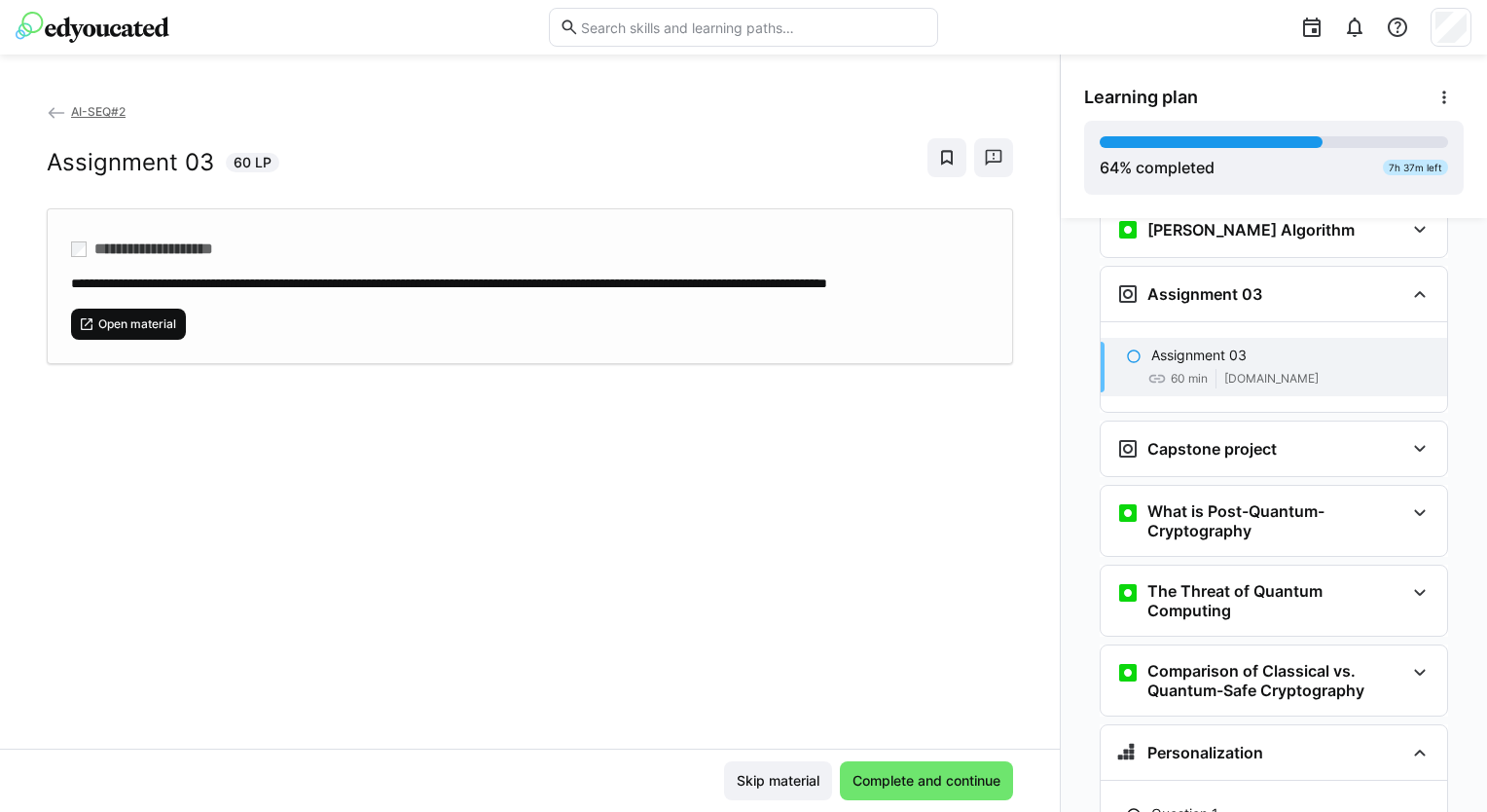
click at [158, 331] on span "Open material" at bounding box center [136, 324] width 81 height 16
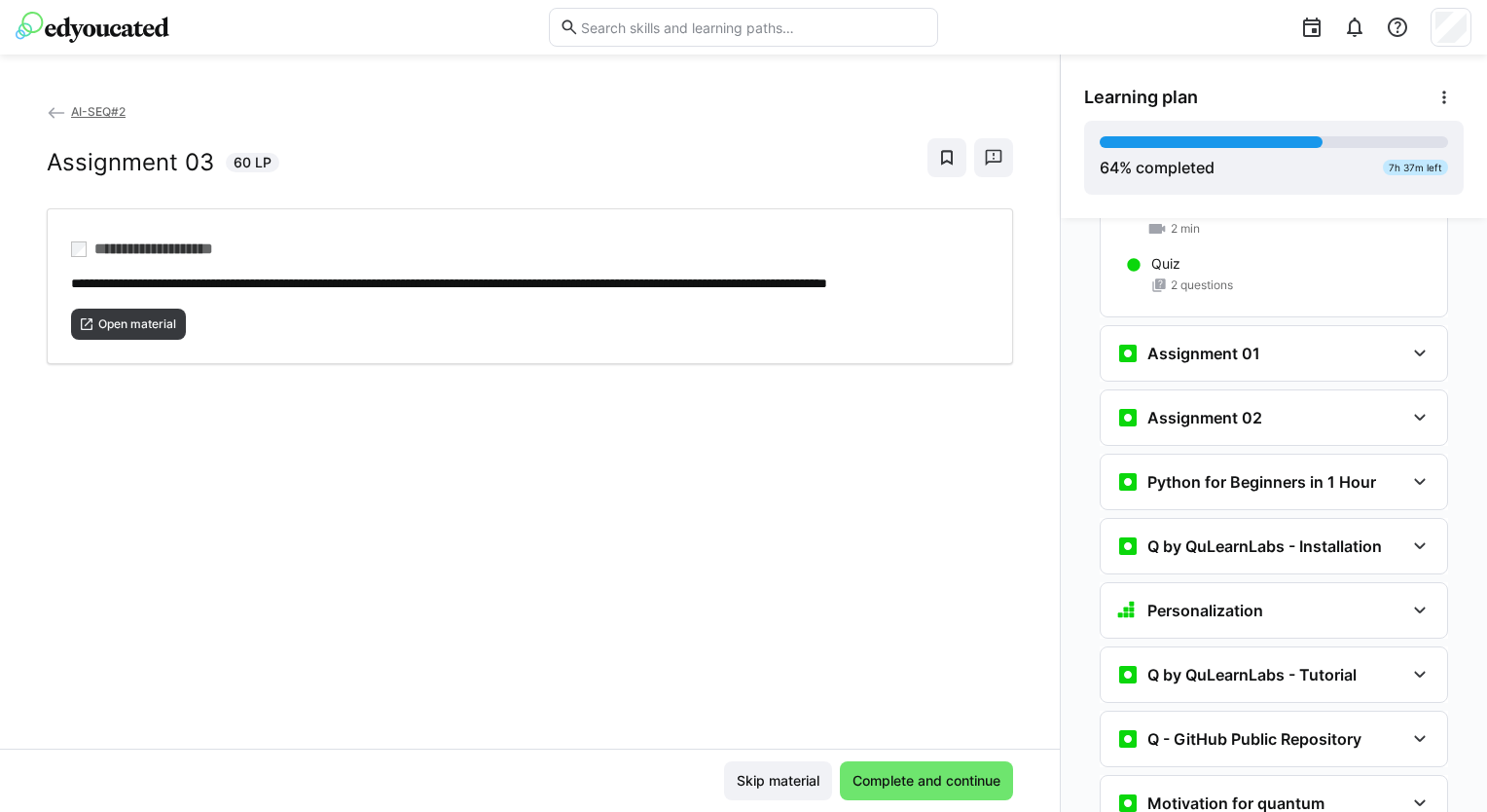
scroll to position [1878, 0]
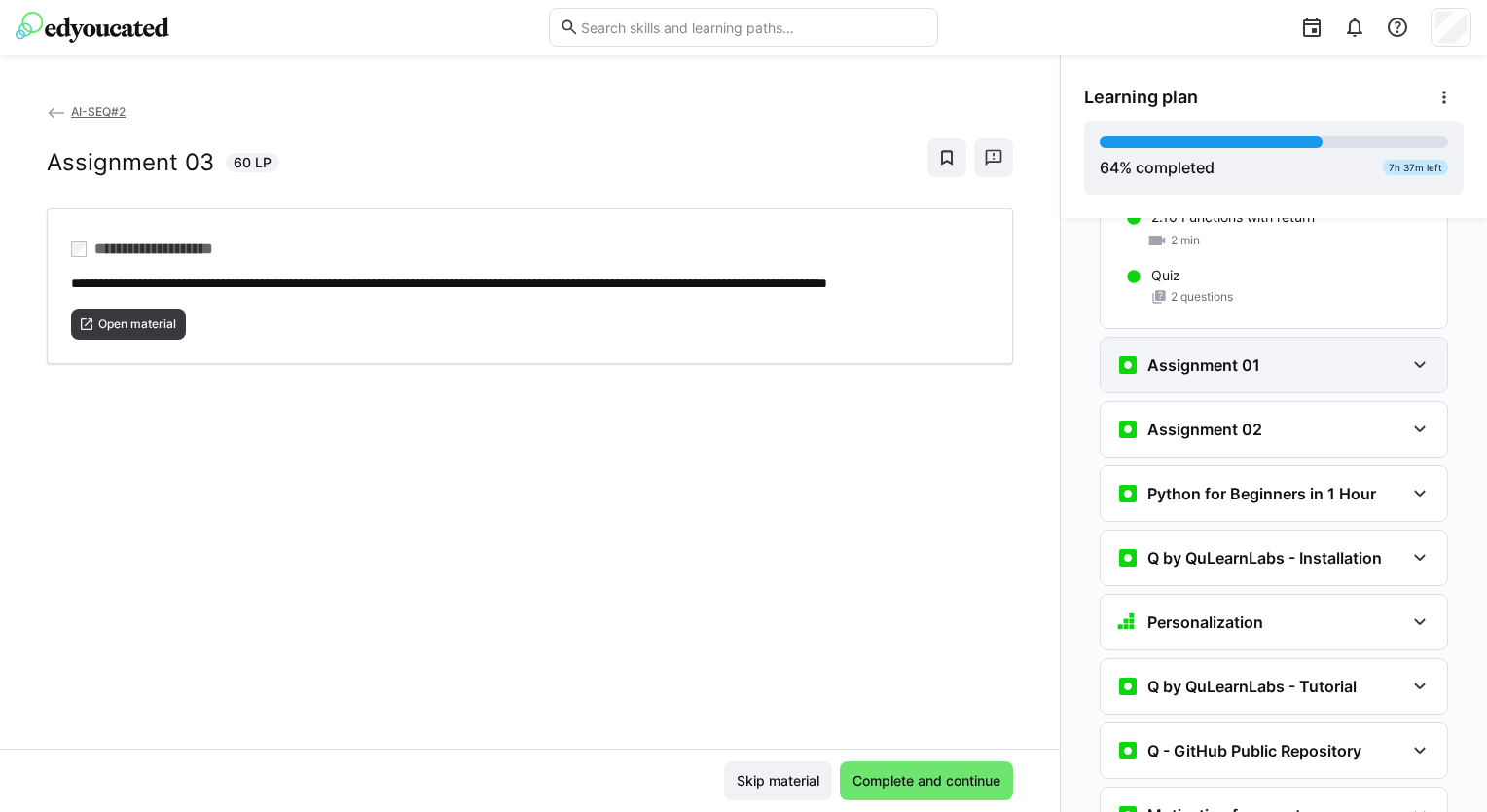
click at [1418, 353] on eds-icon at bounding box center [1420, 365] width 24 height 24
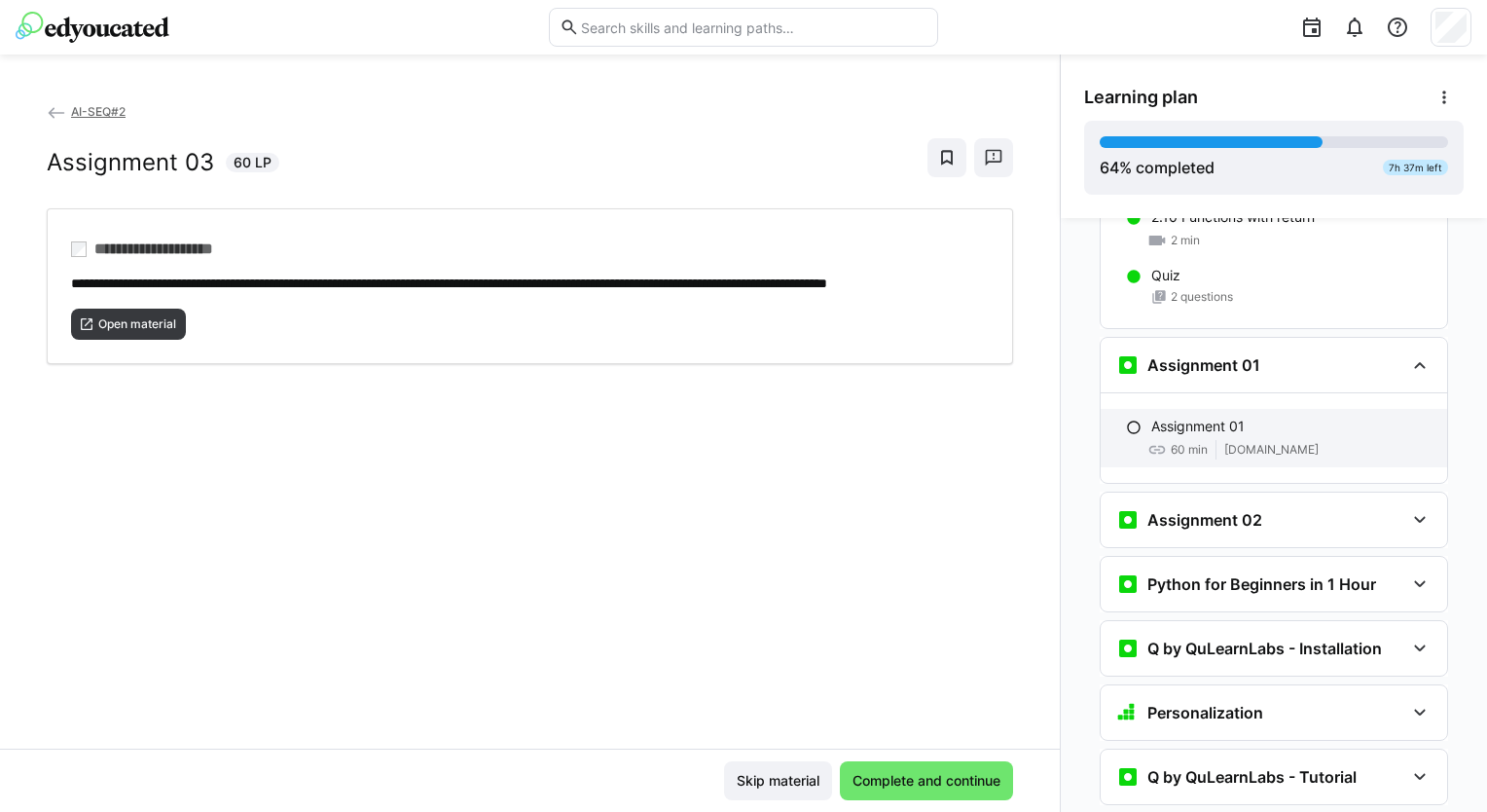
click at [1205, 417] on p "Assignment 01" at bounding box center [1198, 427] width 93 height 20
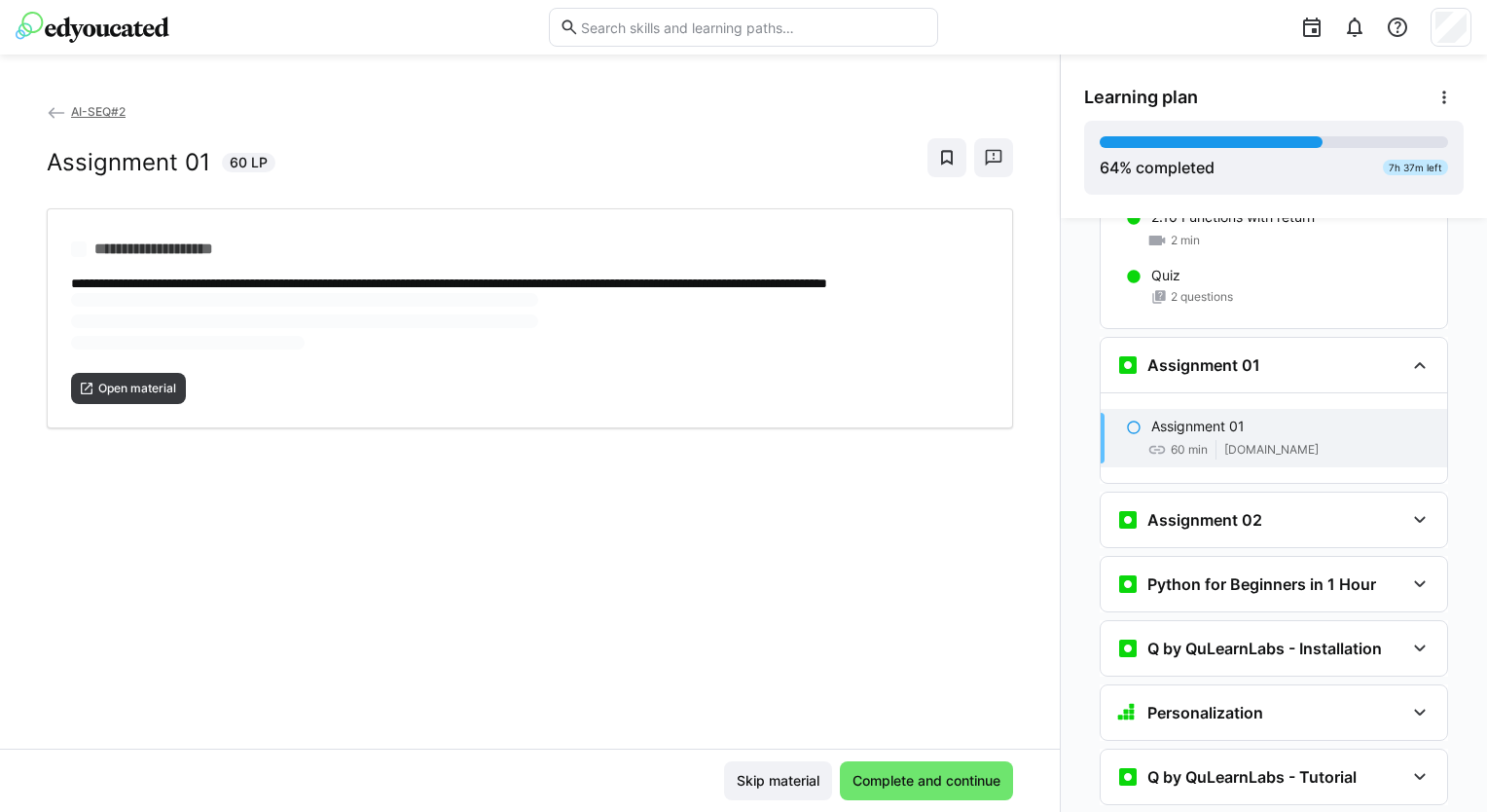
scroll to position [1956, 0]
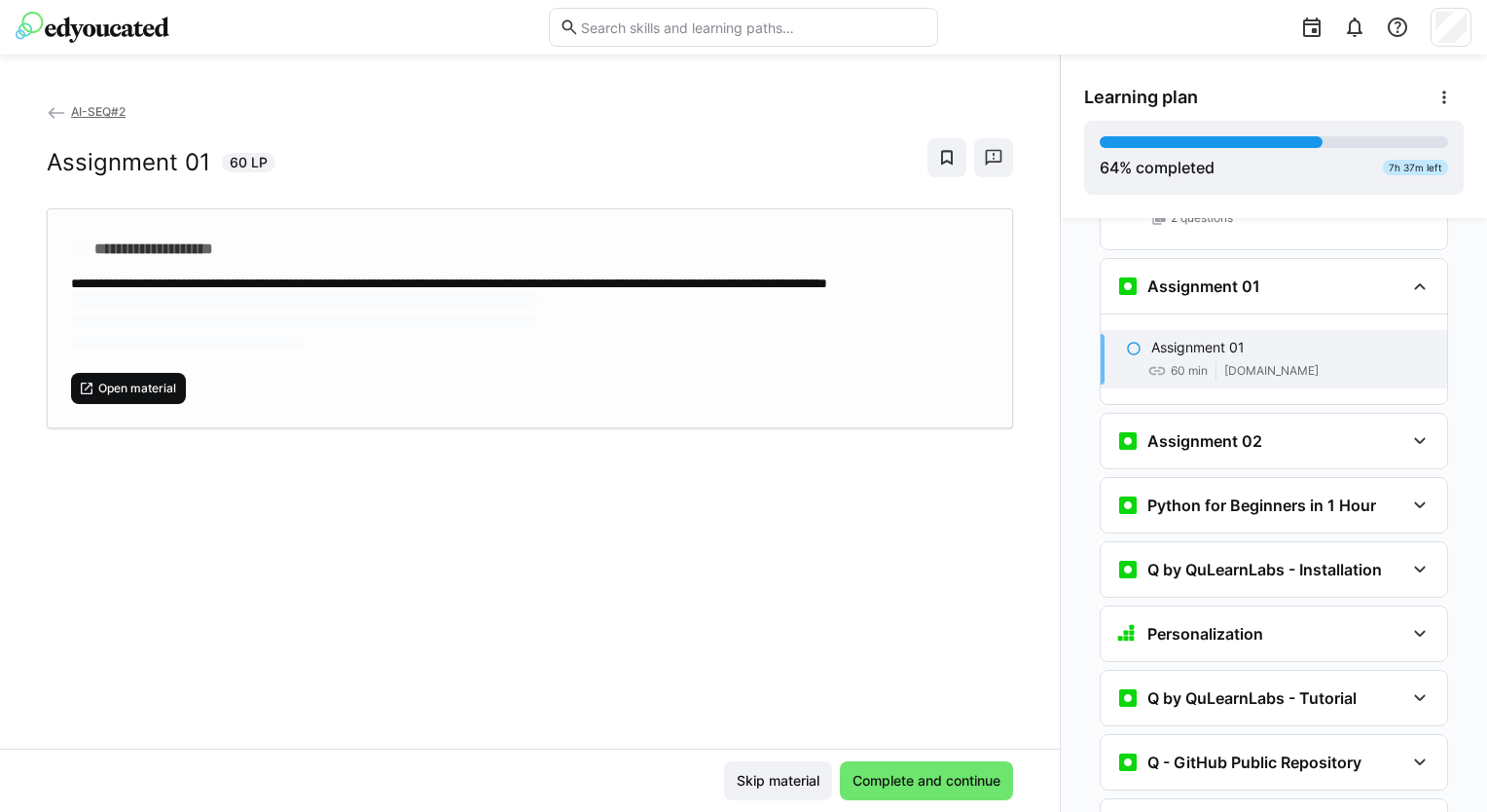
click at [143, 396] on span "Open material" at bounding box center [136, 388] width 81 height 16
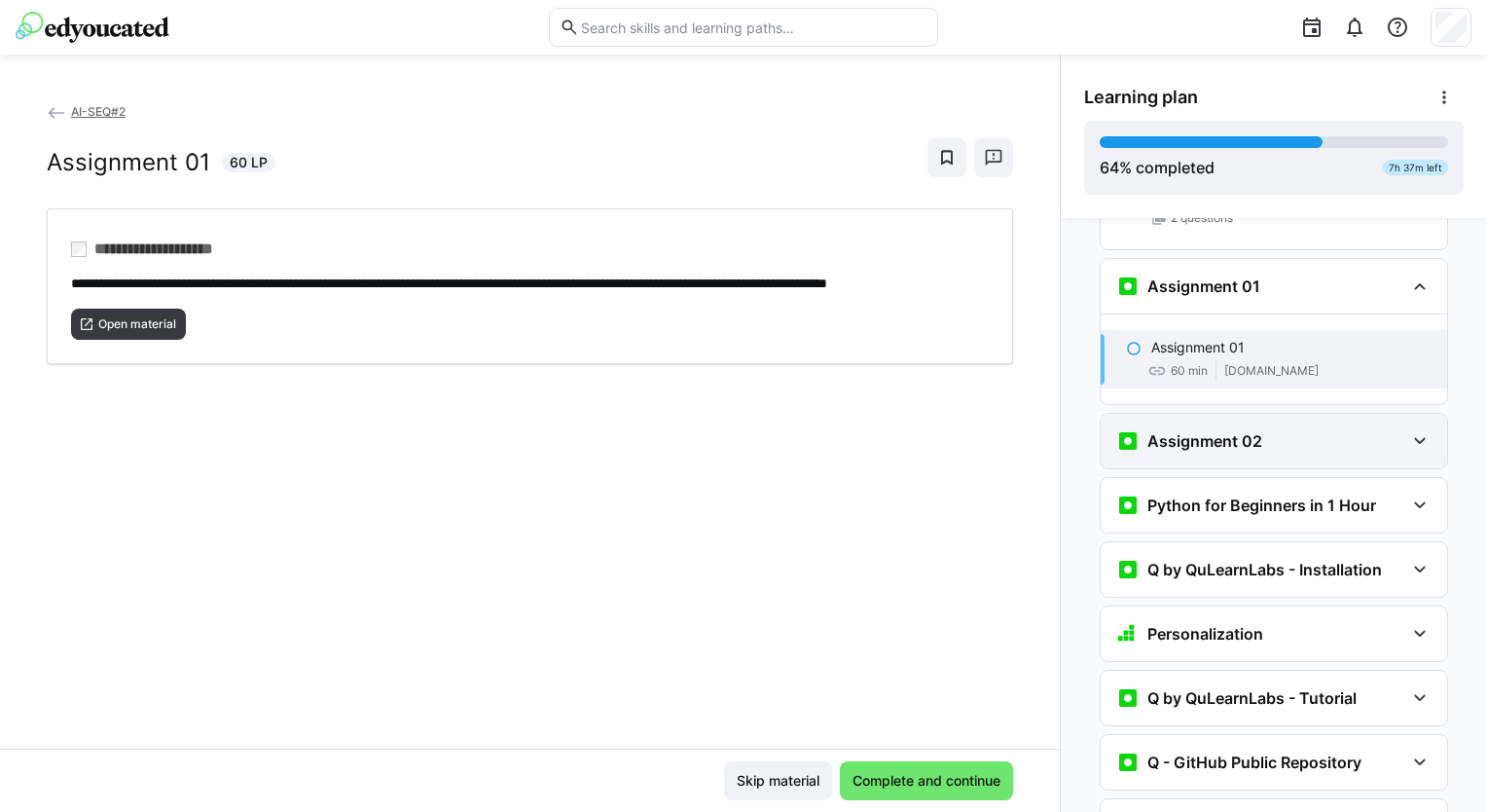
click at [1412, 430] on eds-icon at bounding box center [1420, 441] width 24 height 24
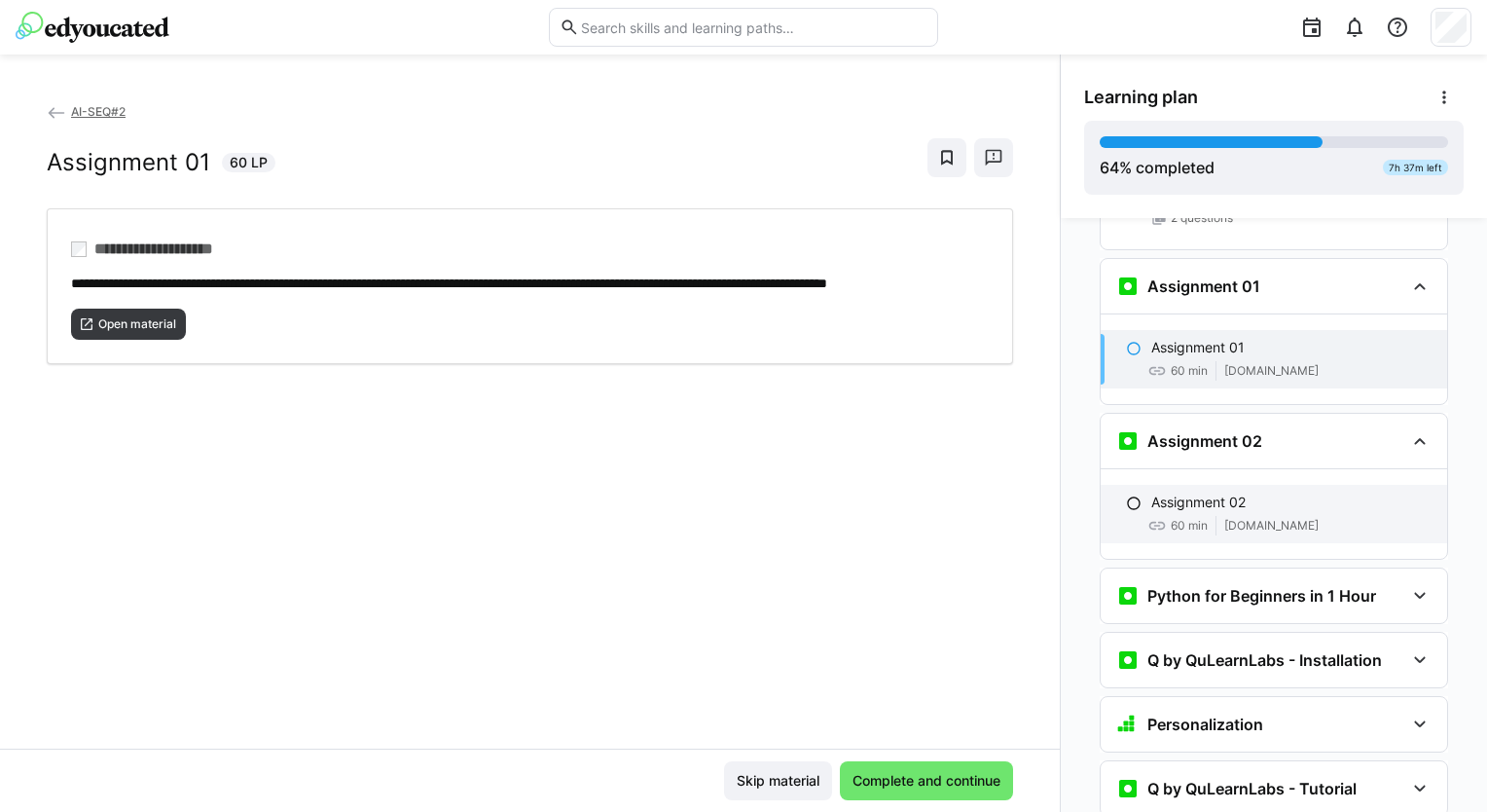
click at [1180, 492] on p "Assignment 02" at bounding box center [1199, 502] width 94 height 20
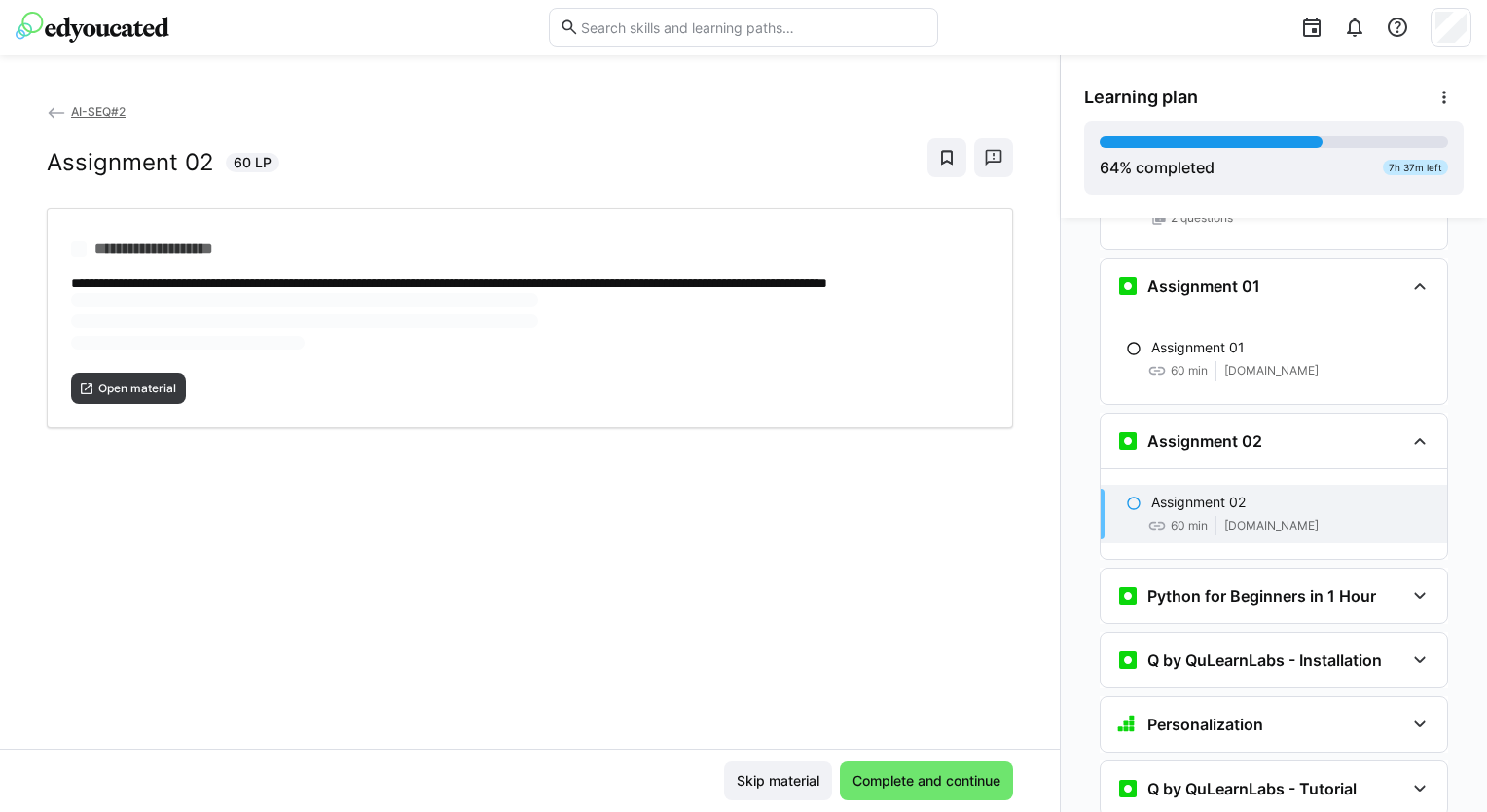
scroll to position [2110, 0]
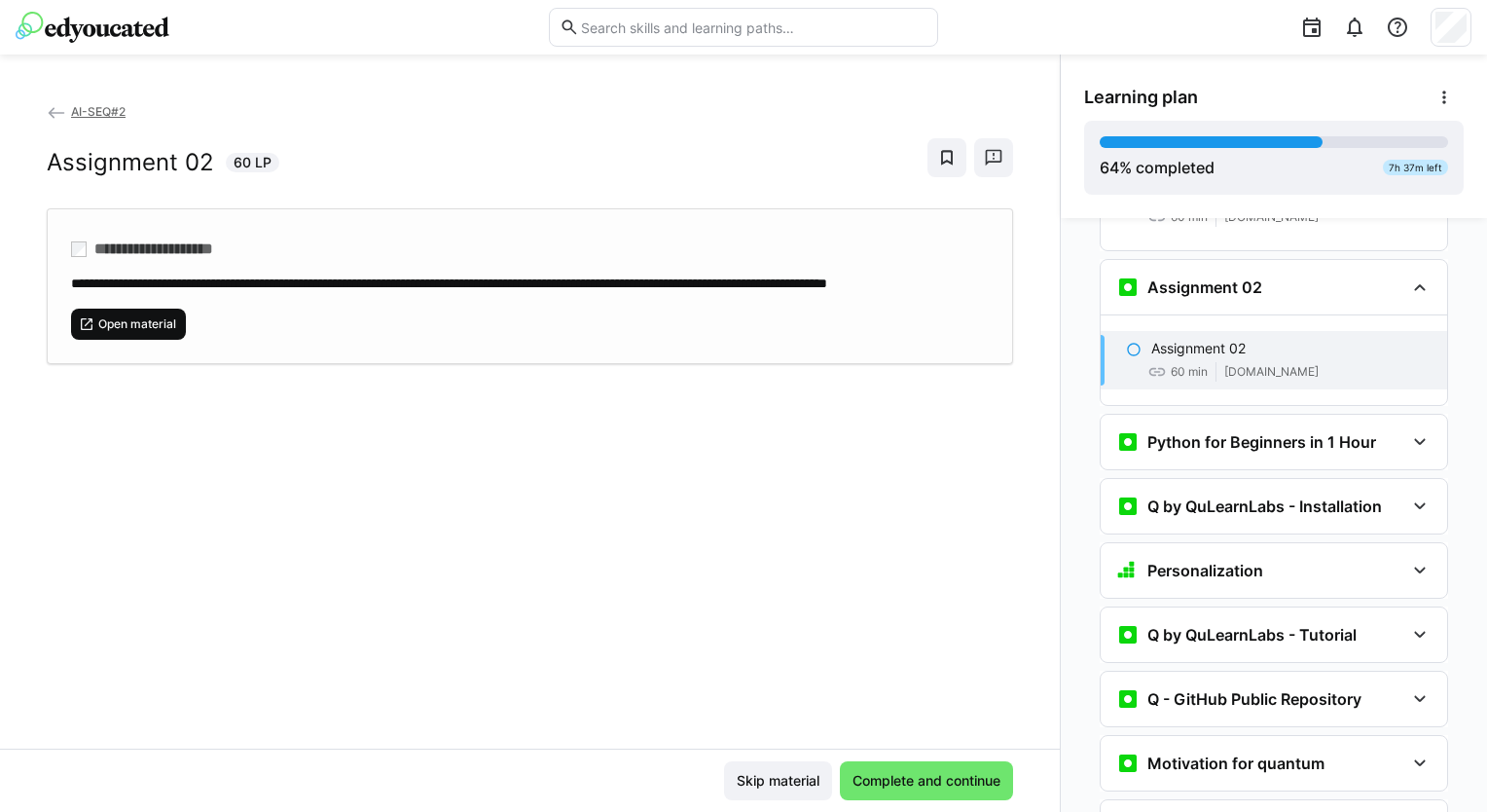
click at [128, 399] on div "**********" at bounding box center [530, 425] width 1060 height 647
click at [142, 331] on span "Open material" at bounding box center [136, 324] width 81 height 16
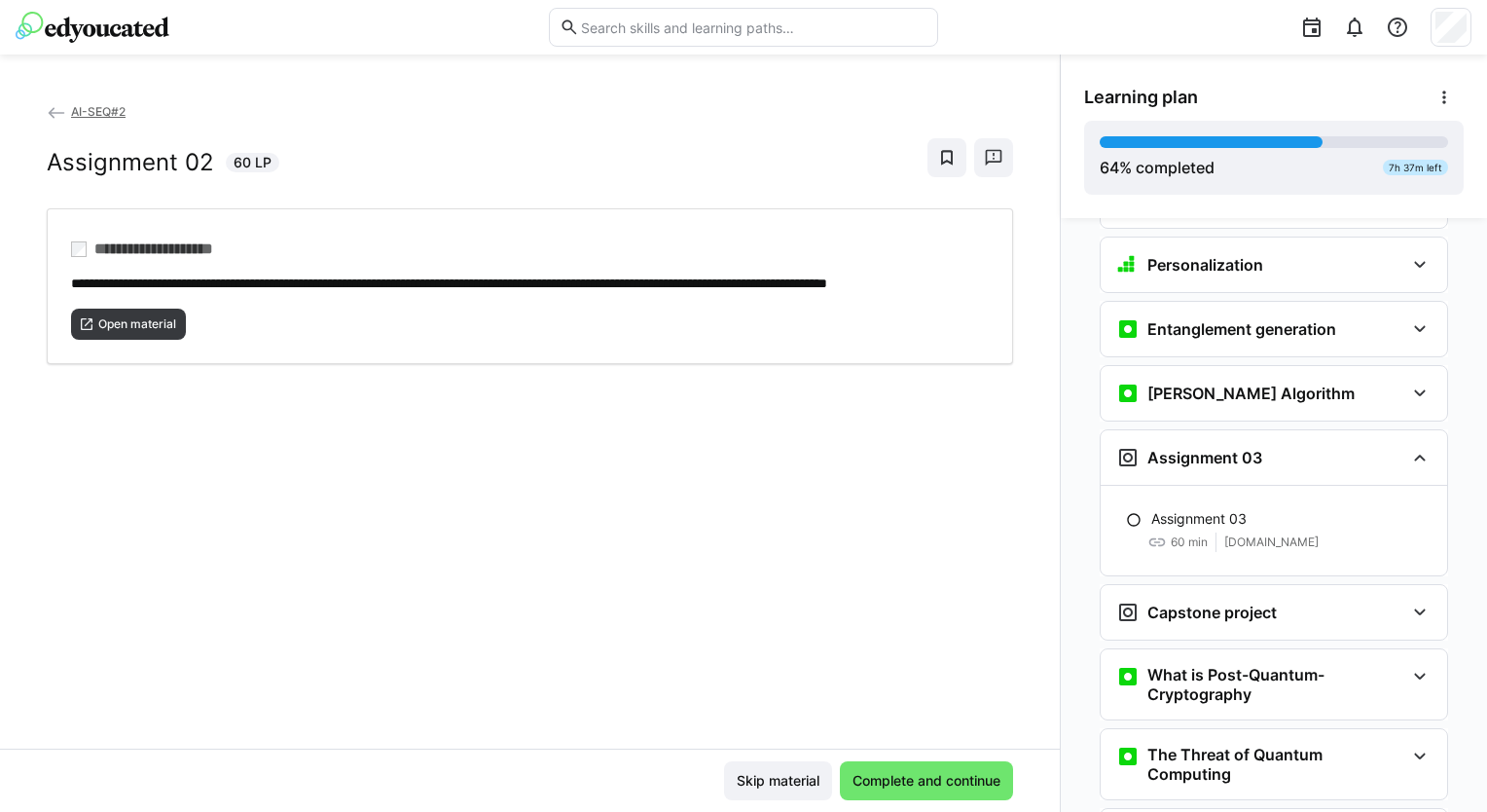
scroll to position [3579, 0]
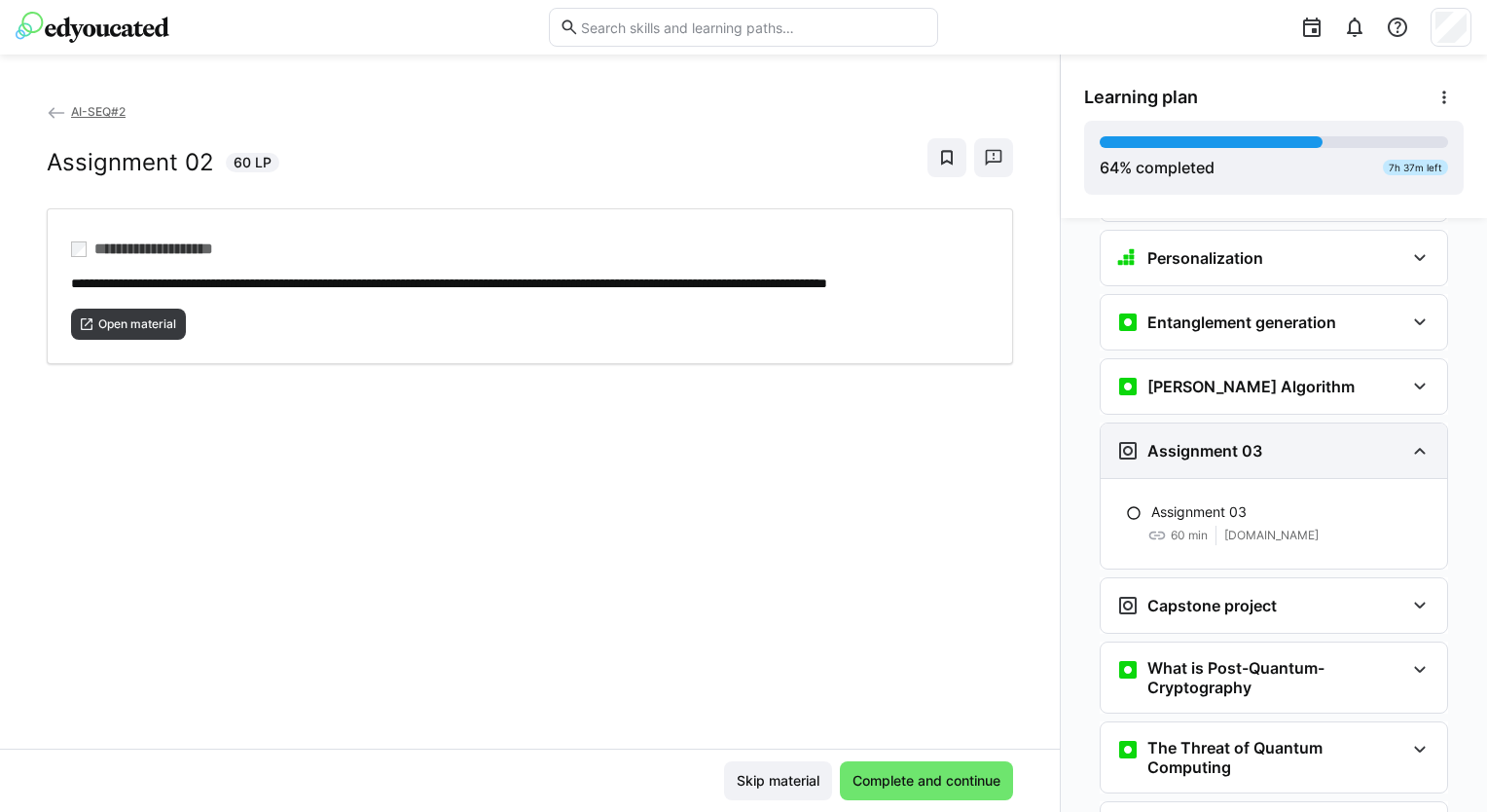
click at [1215, 441] on h3 "Assignment 03" at bounding box center [1205, 451] width 115 height 20
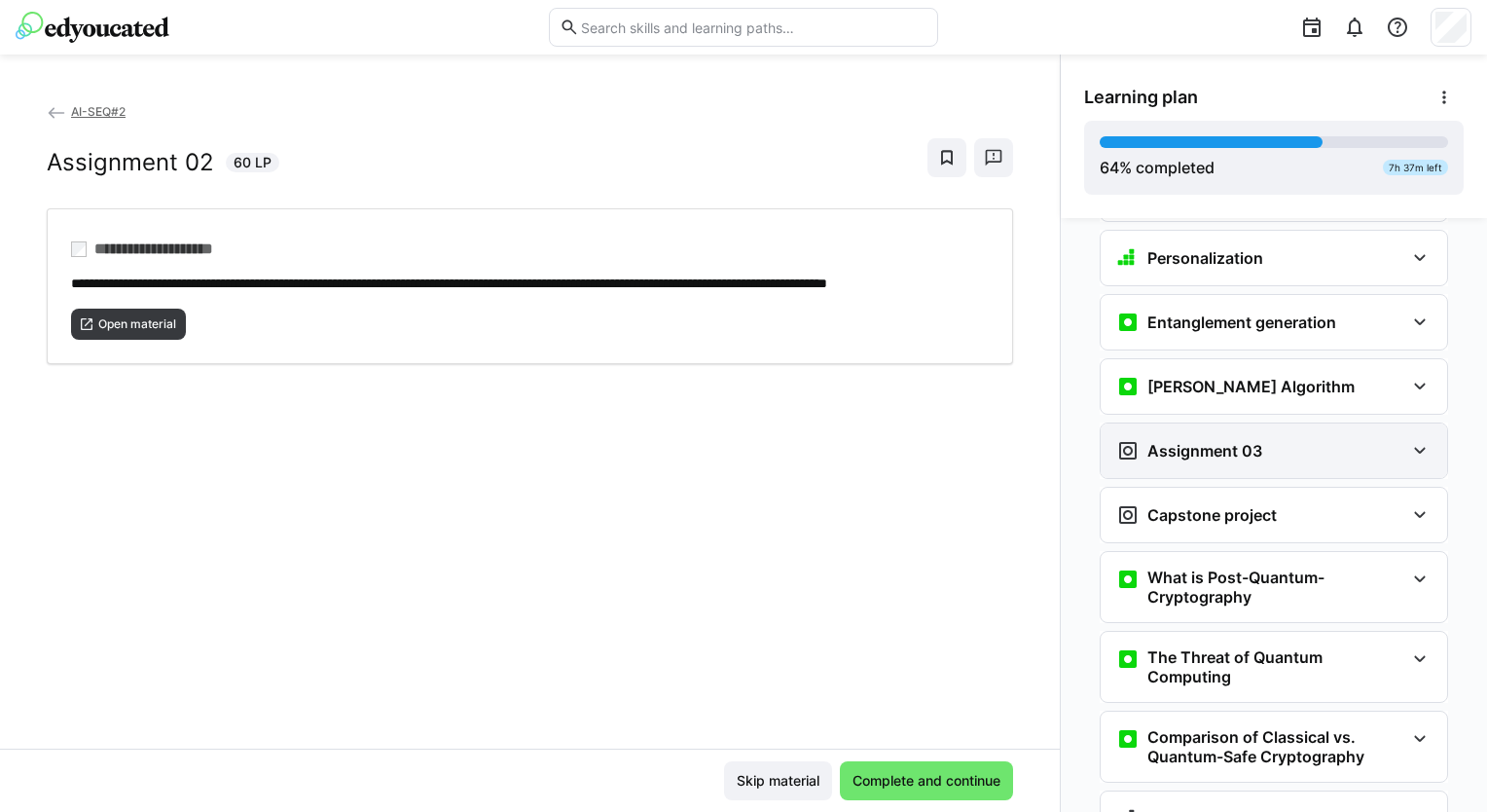
click at [1215, 441] on h3 "Assignment 03" at bounding box center [1205, 451] width 115 height 20
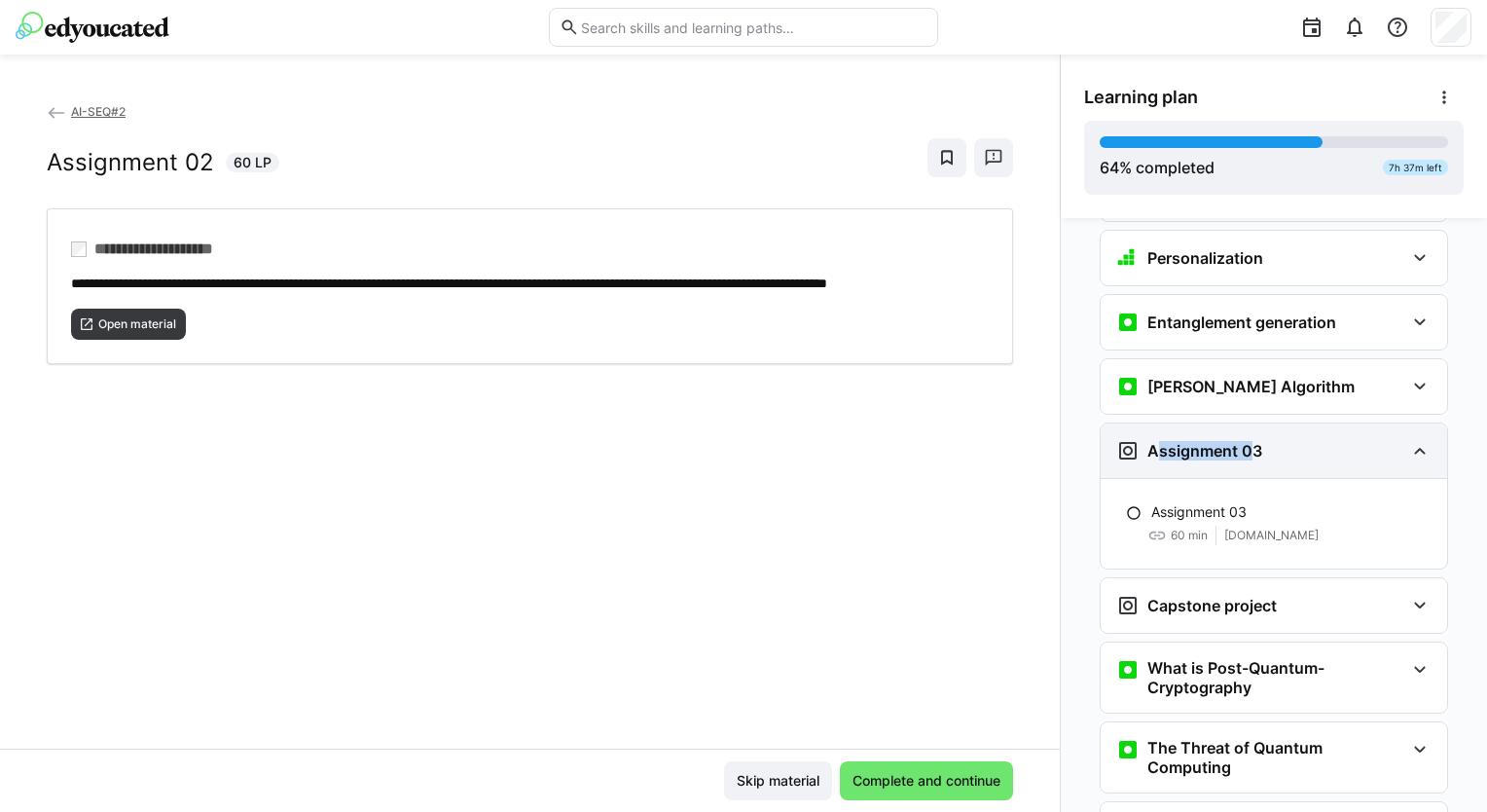
click at [1215, 441] on h3 "Assignment 03" at bounding box center [1205, 451] width 115 height 20
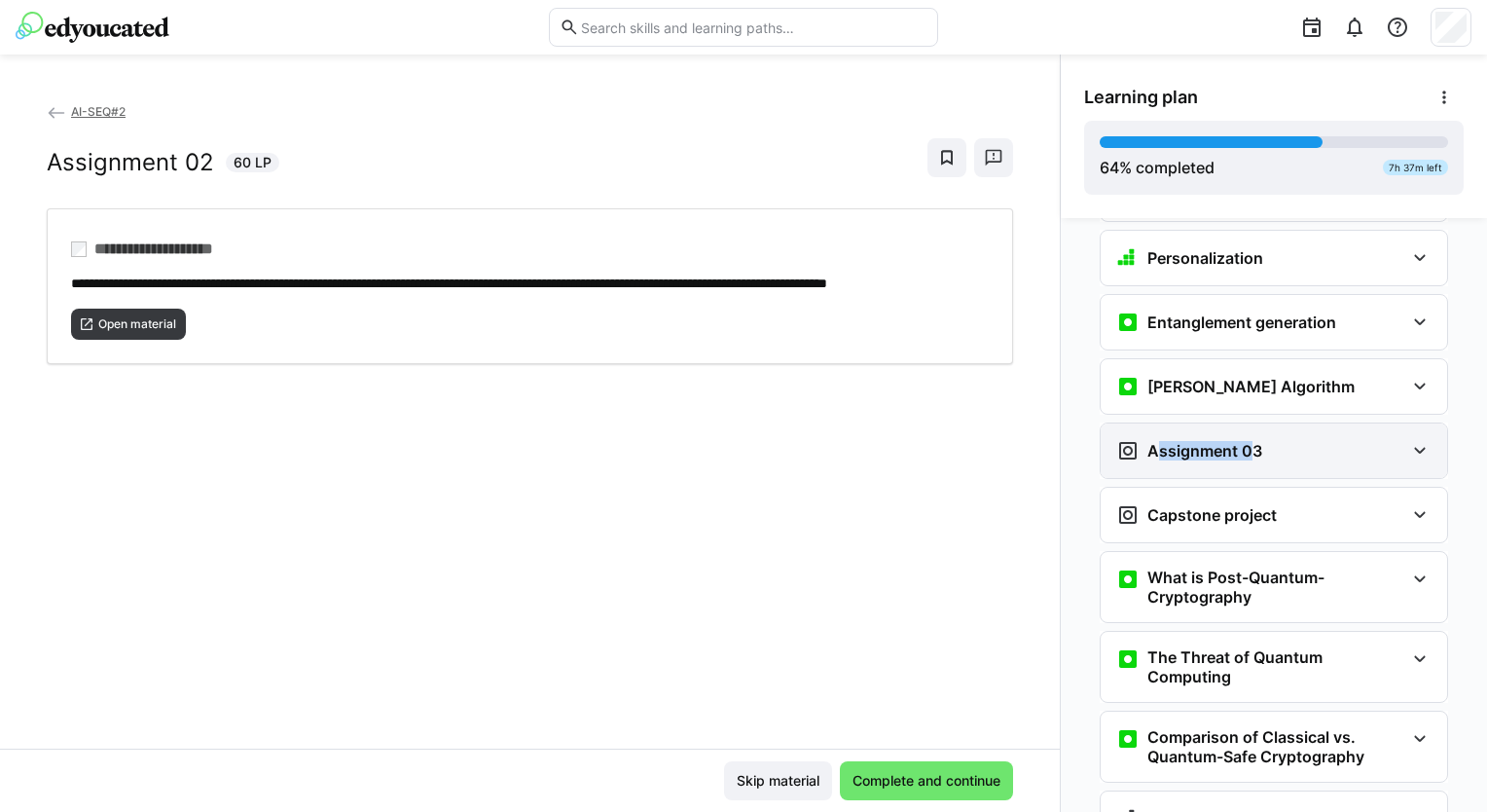
drag, startPoint x: 1215, startPoint y: 407, endPoint x: 1183, endPoint y: 398, distance: 33.2
click at [1183, 441] on h3 "Assignment 03" at bounding box center [1205, 451] width 115 height 20
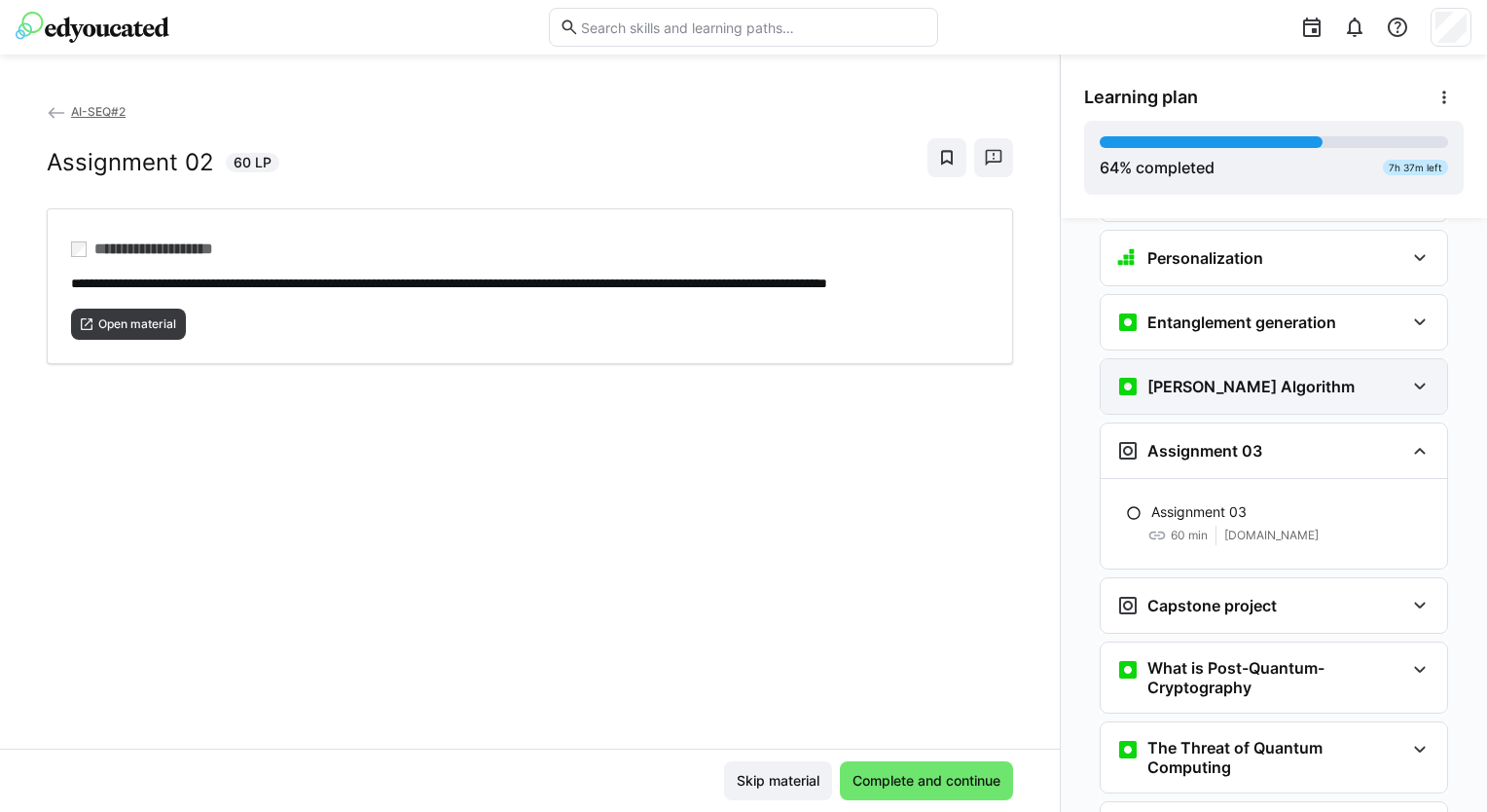
click at [1172, 377] on h3 "[PERSON_NAME] Algorithm" at bounding box center [1251, 386] width 207 height 20
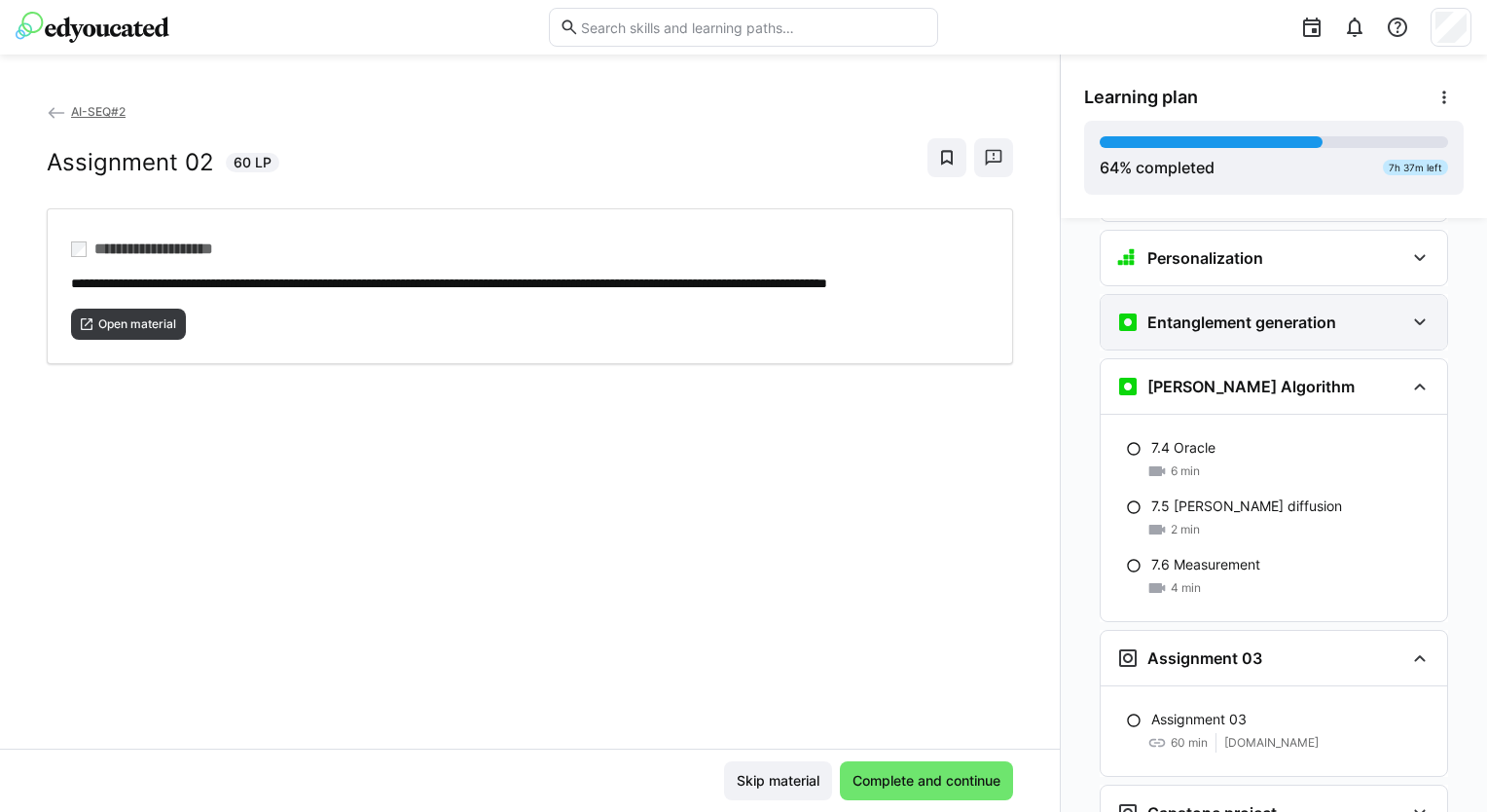
click at [1221, 311] on div "Entanglement generation" at bounding box center [1226, 323] width 220 height 24
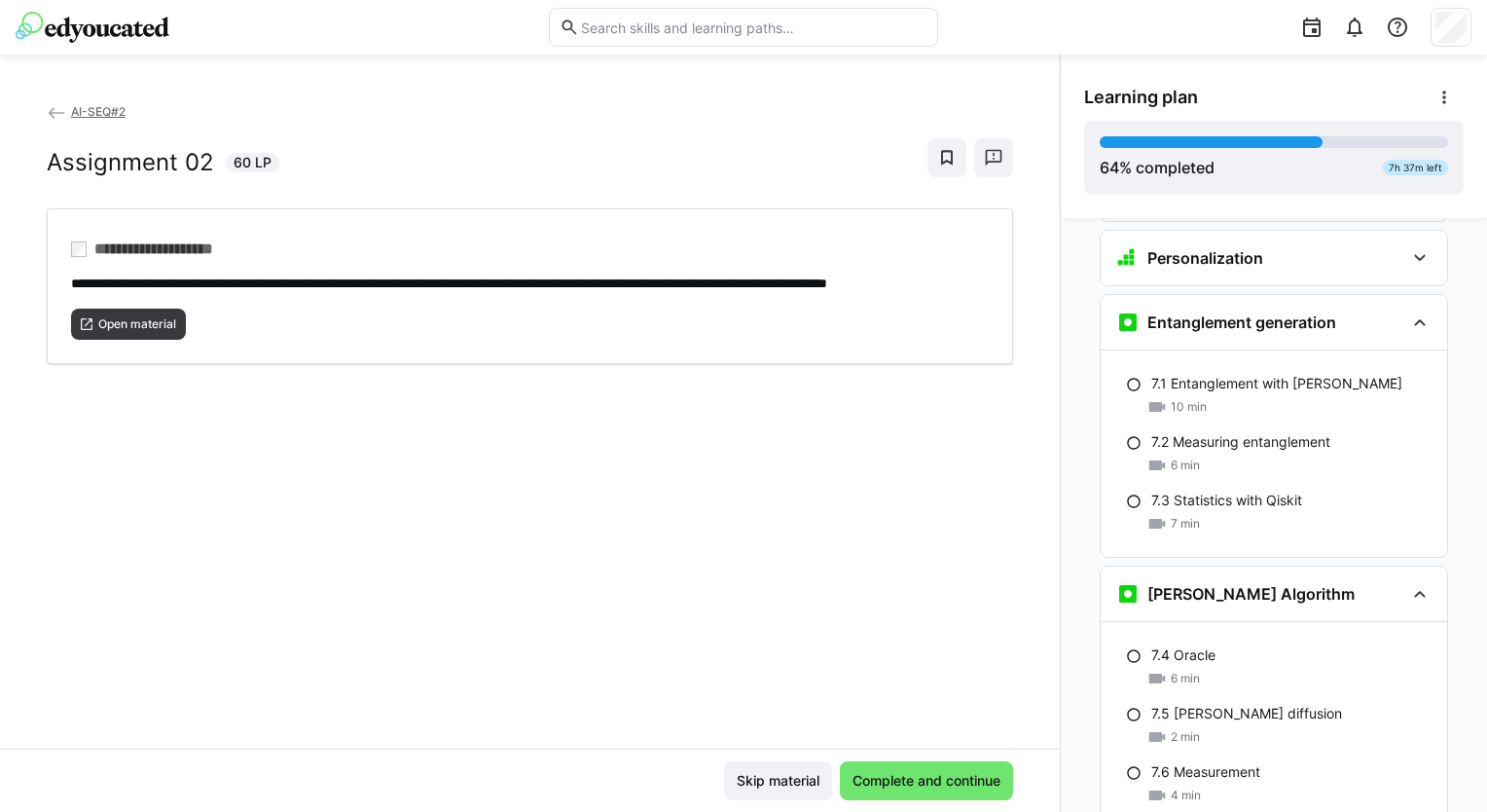
drag, startPoint x: 1486, startPoint y: 684, endPoint x: 1486, endPoint y: 667, distance: 17.0
click at [1486, 667] on div "Personalization Question 1 Question 2 Question 3 Question 4 Question 5 Assessme…" at bounding box center [1274, 514] width 427 height 593
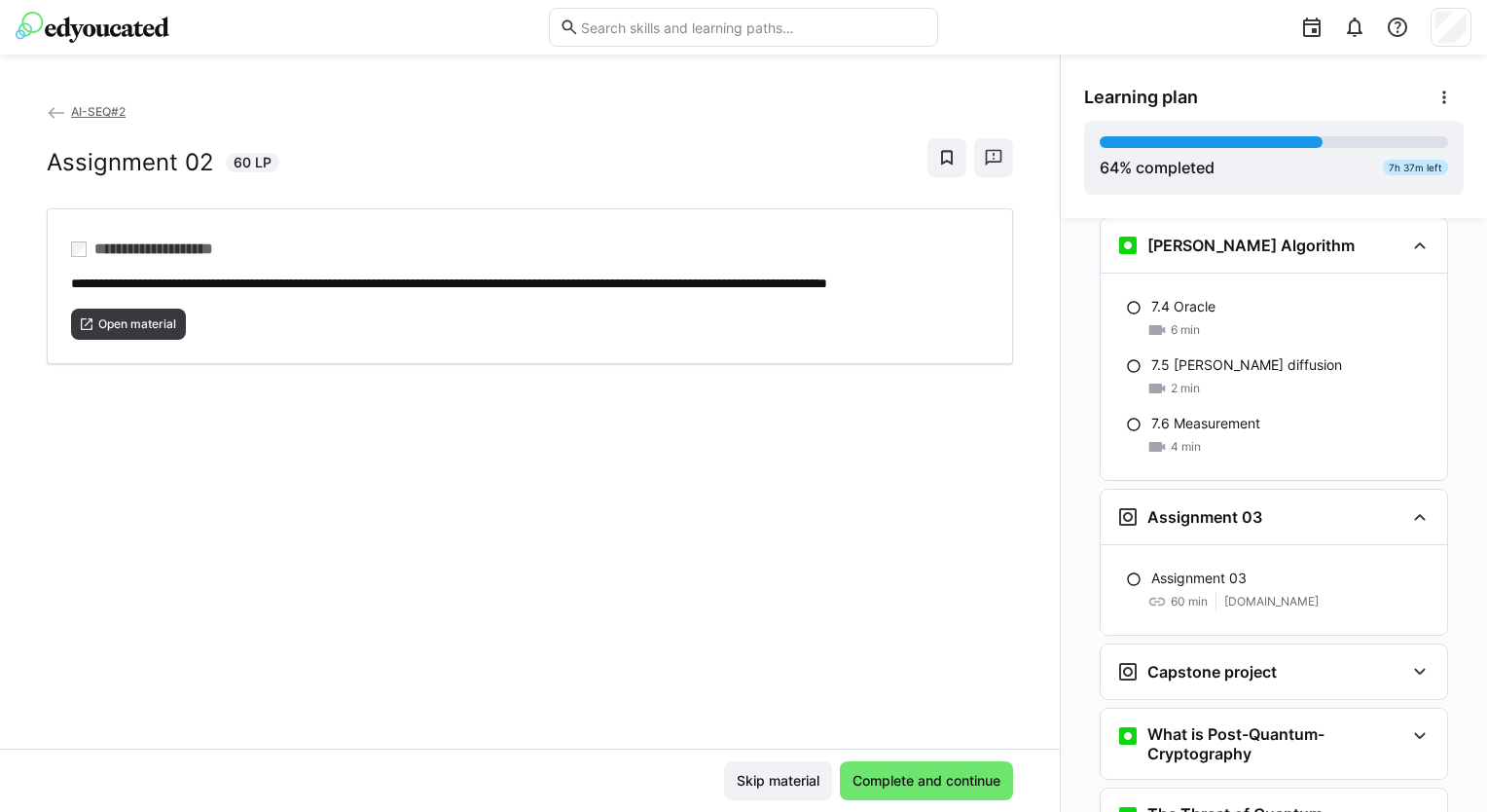
scroll to position [3940, 0]
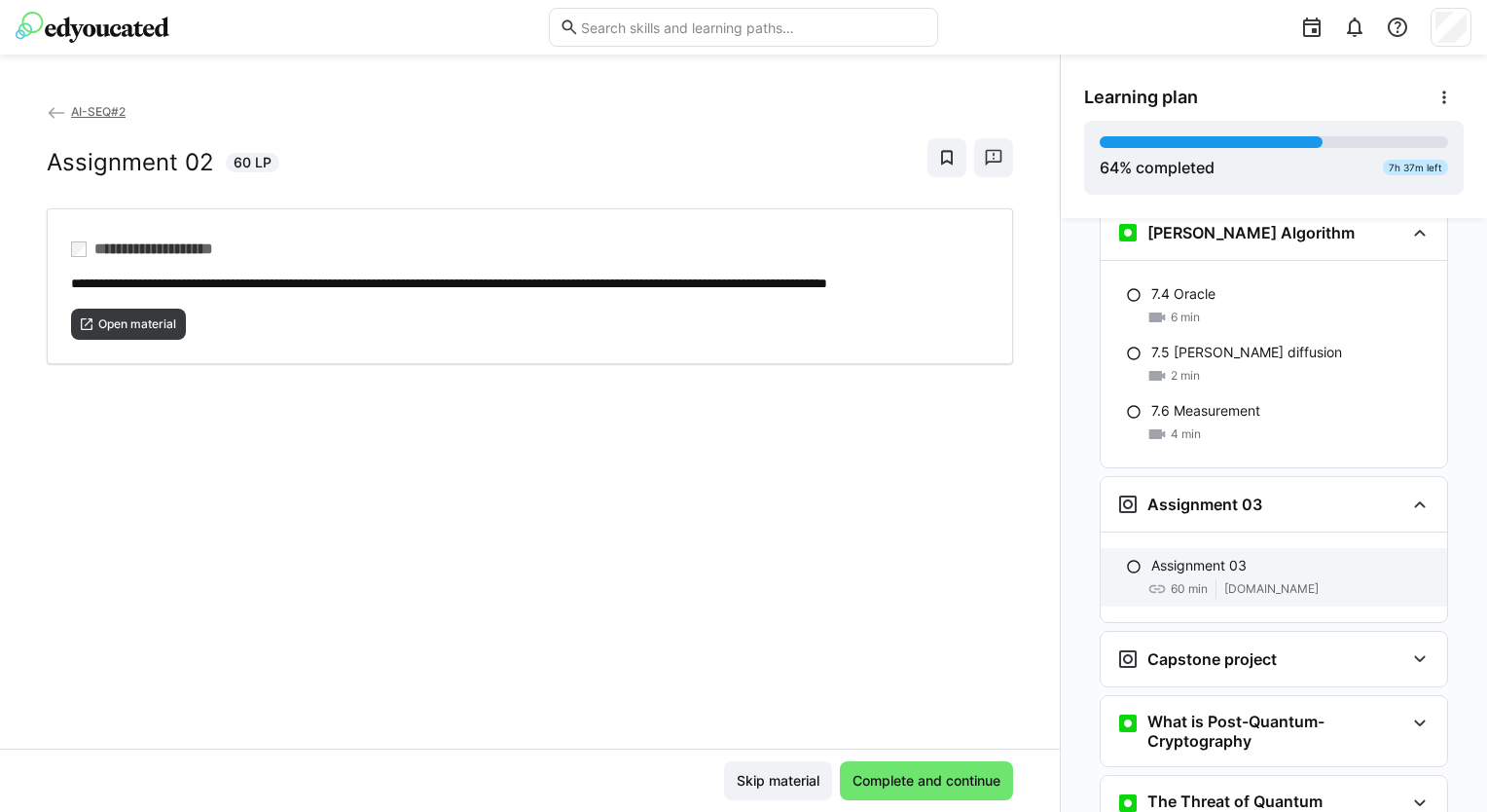
click at [1278, 556] on div "Assignment 03" at bounding box center [1292, 566] width 281 height 20
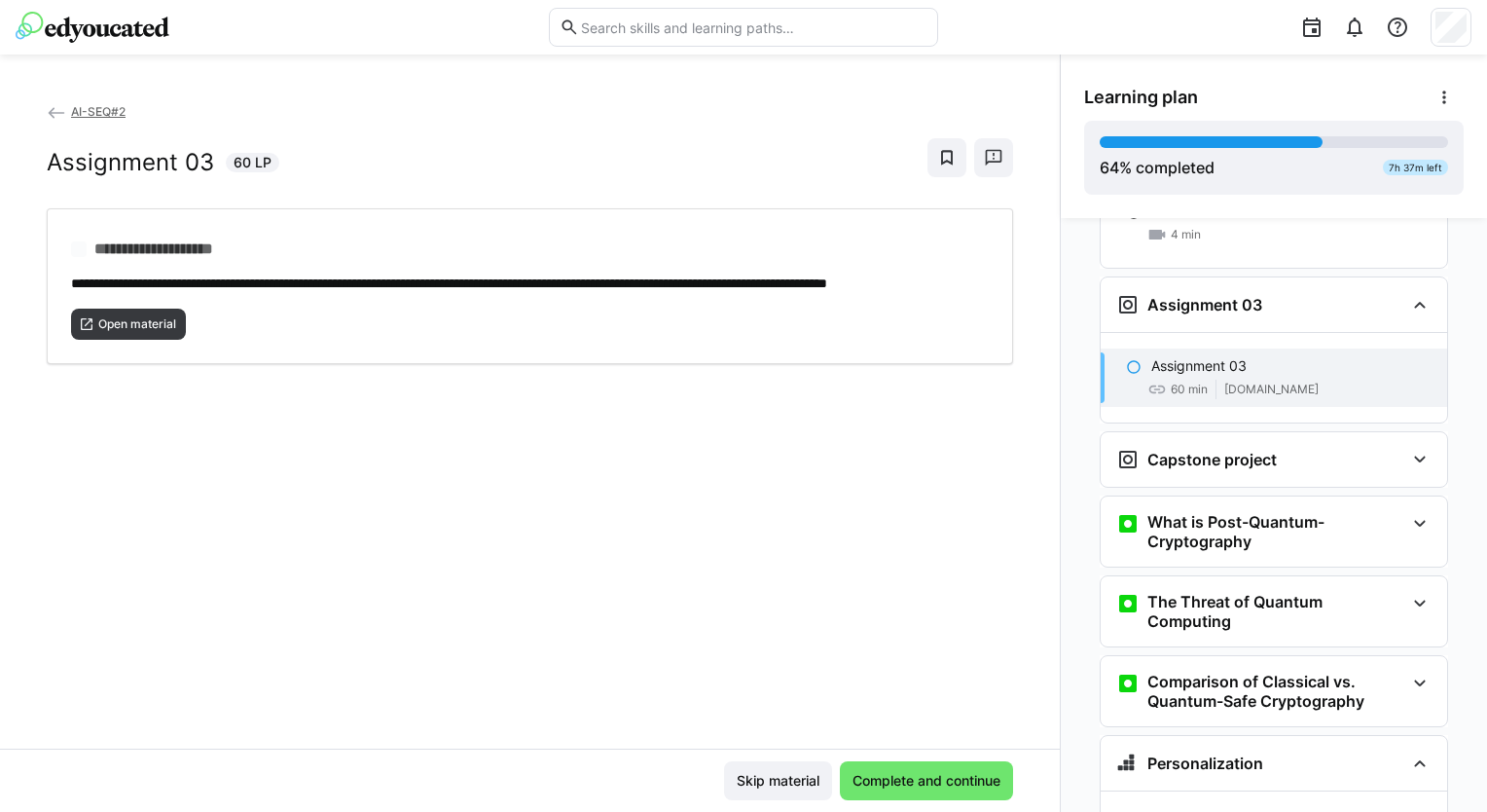
scroll to position [4148, 0]
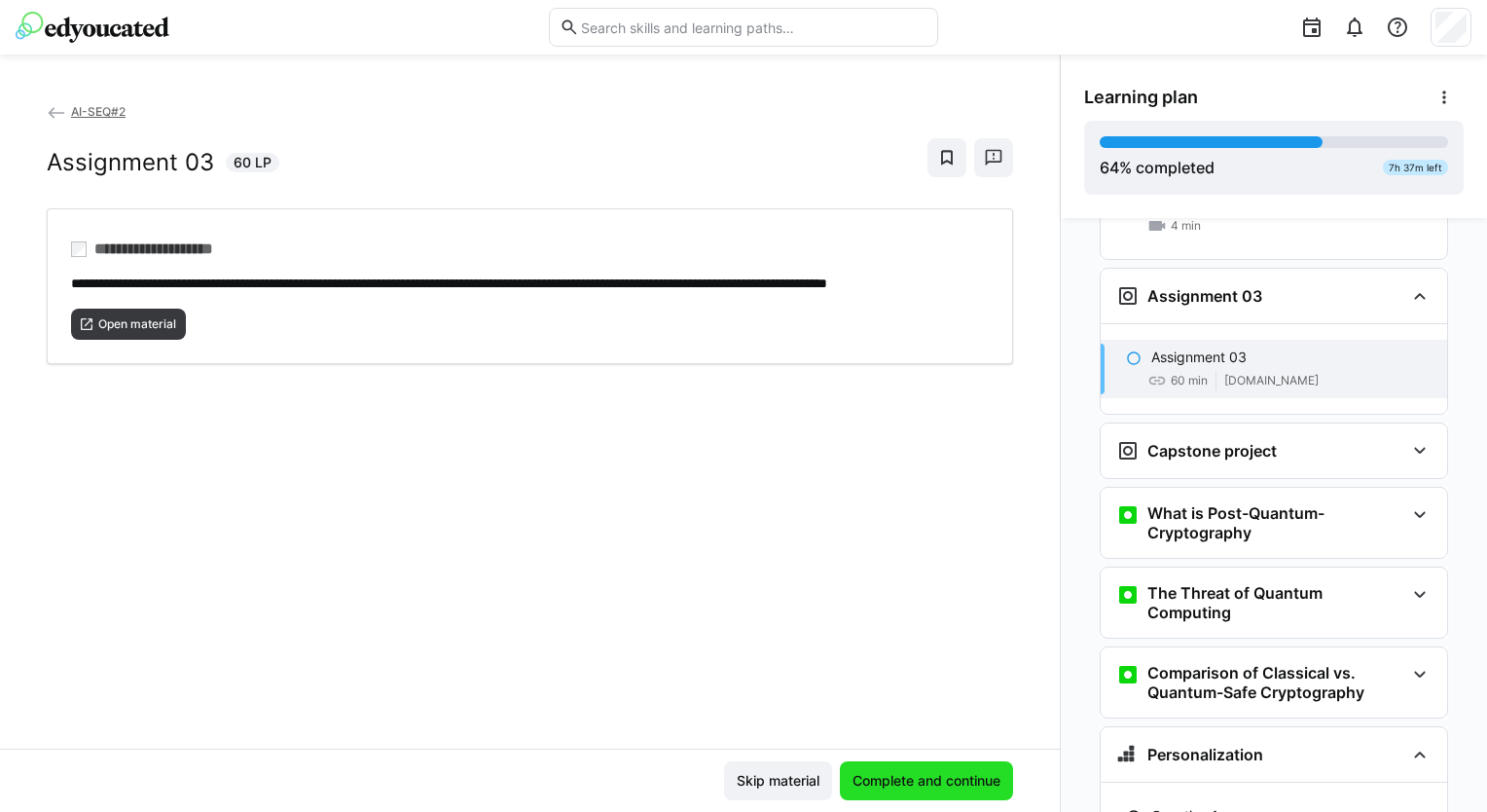
click at [868, 779] on span "Complete and continue" at bounding box center [926, 781] width 154 height 20
click at [912, 769] on span "Complete and continue" at bounding box center [926, 781] width 174 height 39
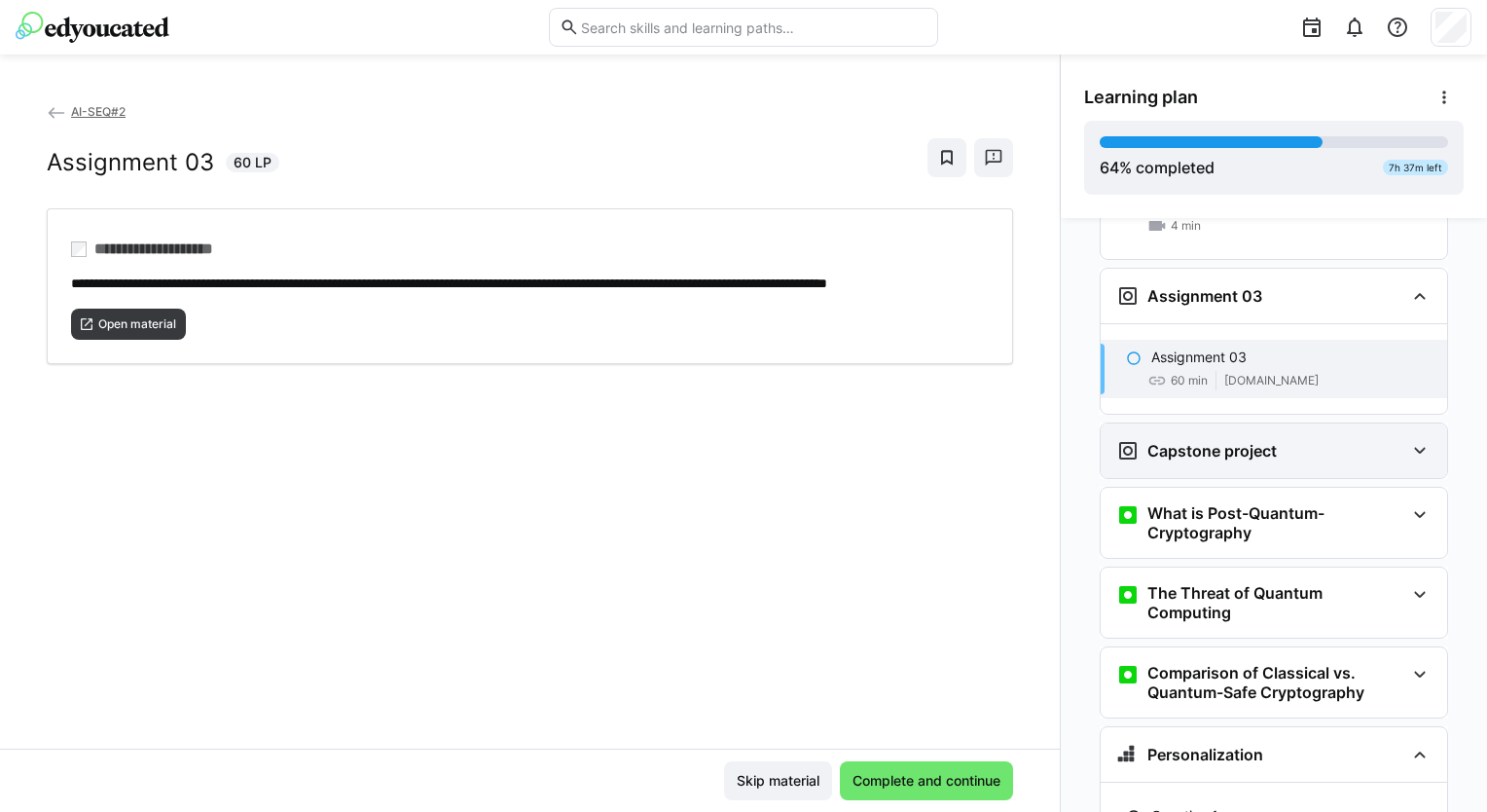
click at [1266, 441] on h3 "Capstone project" at bounding box center [1212, 451] width 129 height 20
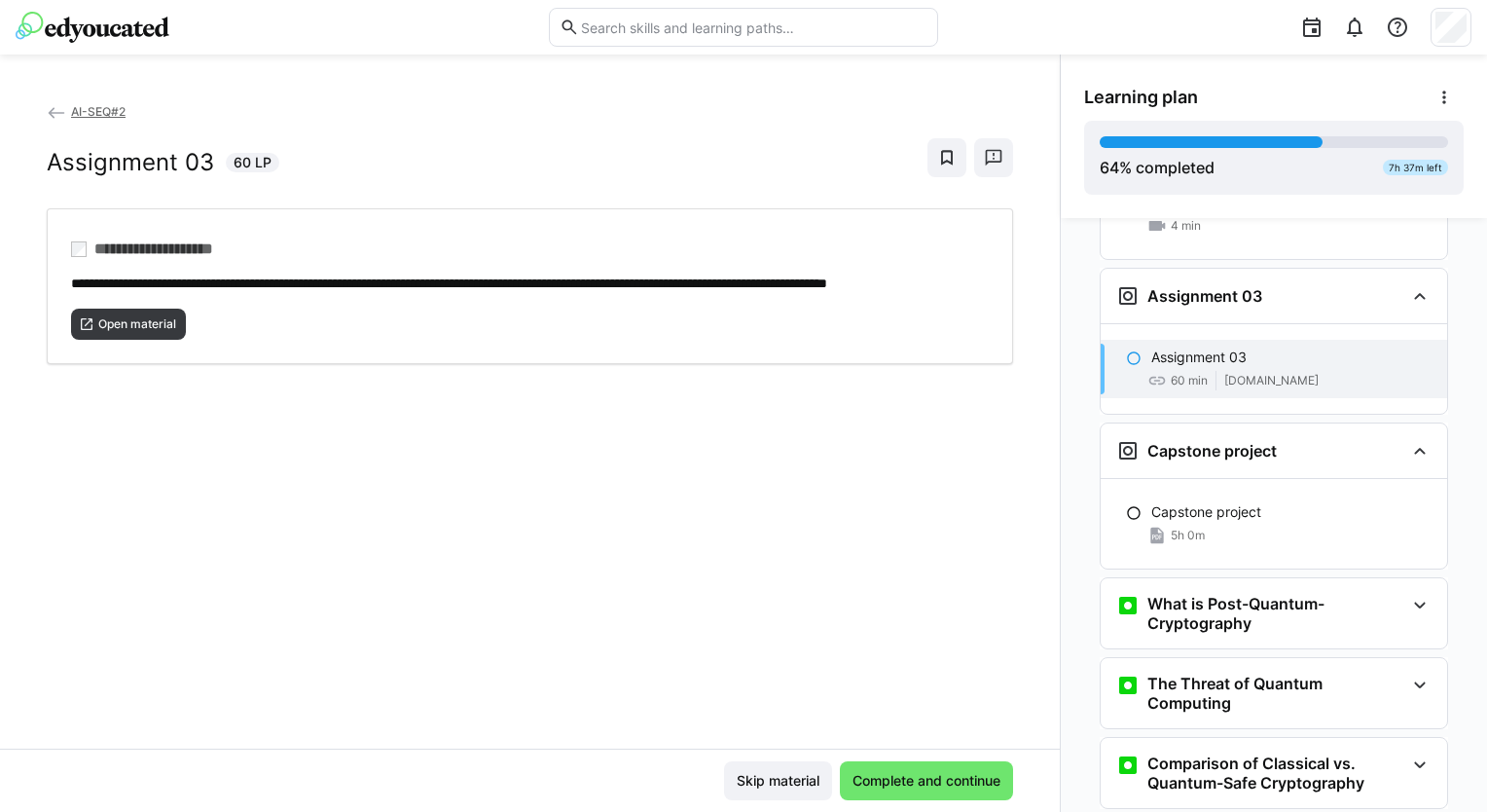
scroll to position [4460, 0]
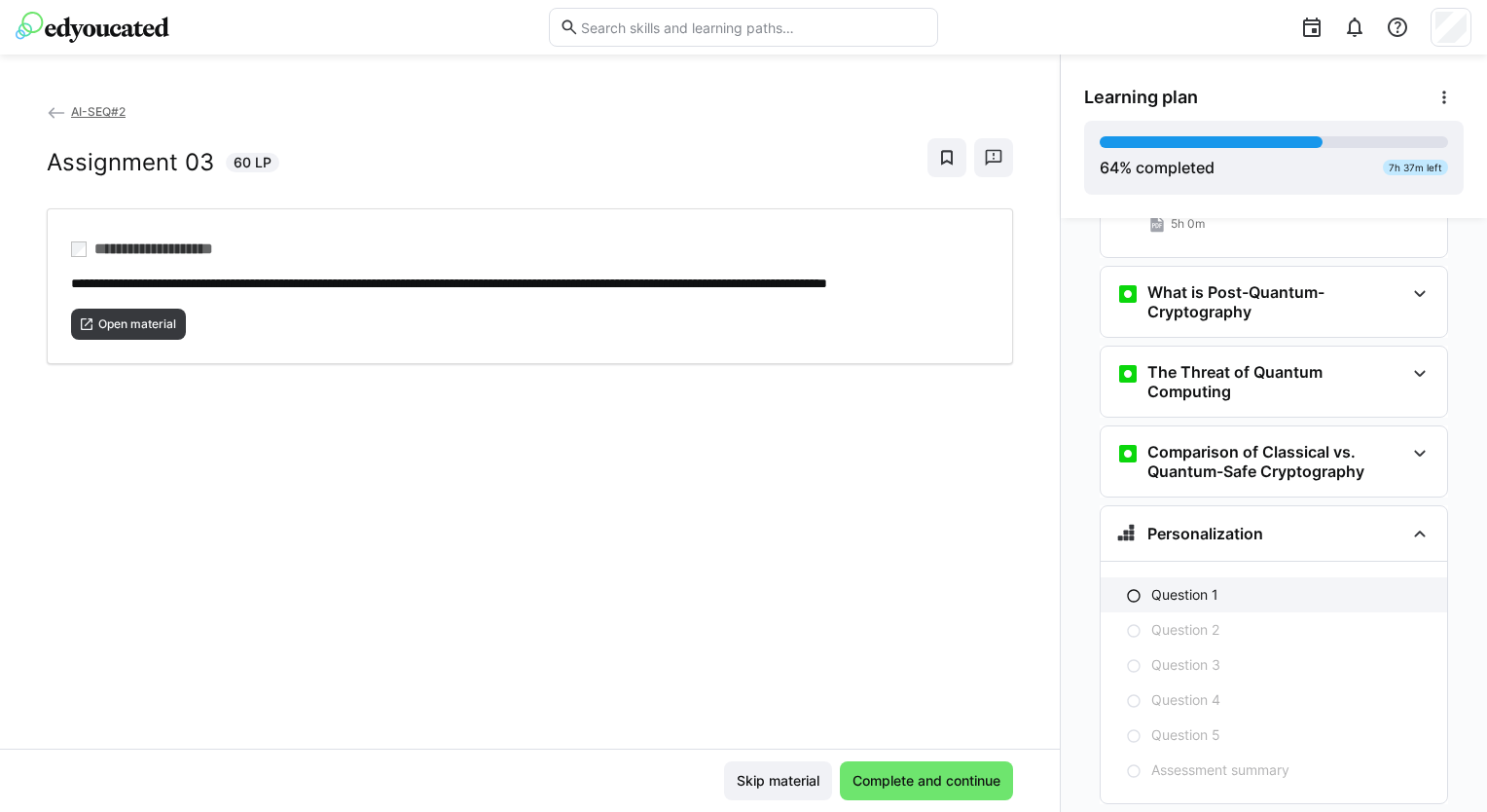
click at [1199, 577] on div "Question 1" at bounding box center [1273, 594] width 346 height 35
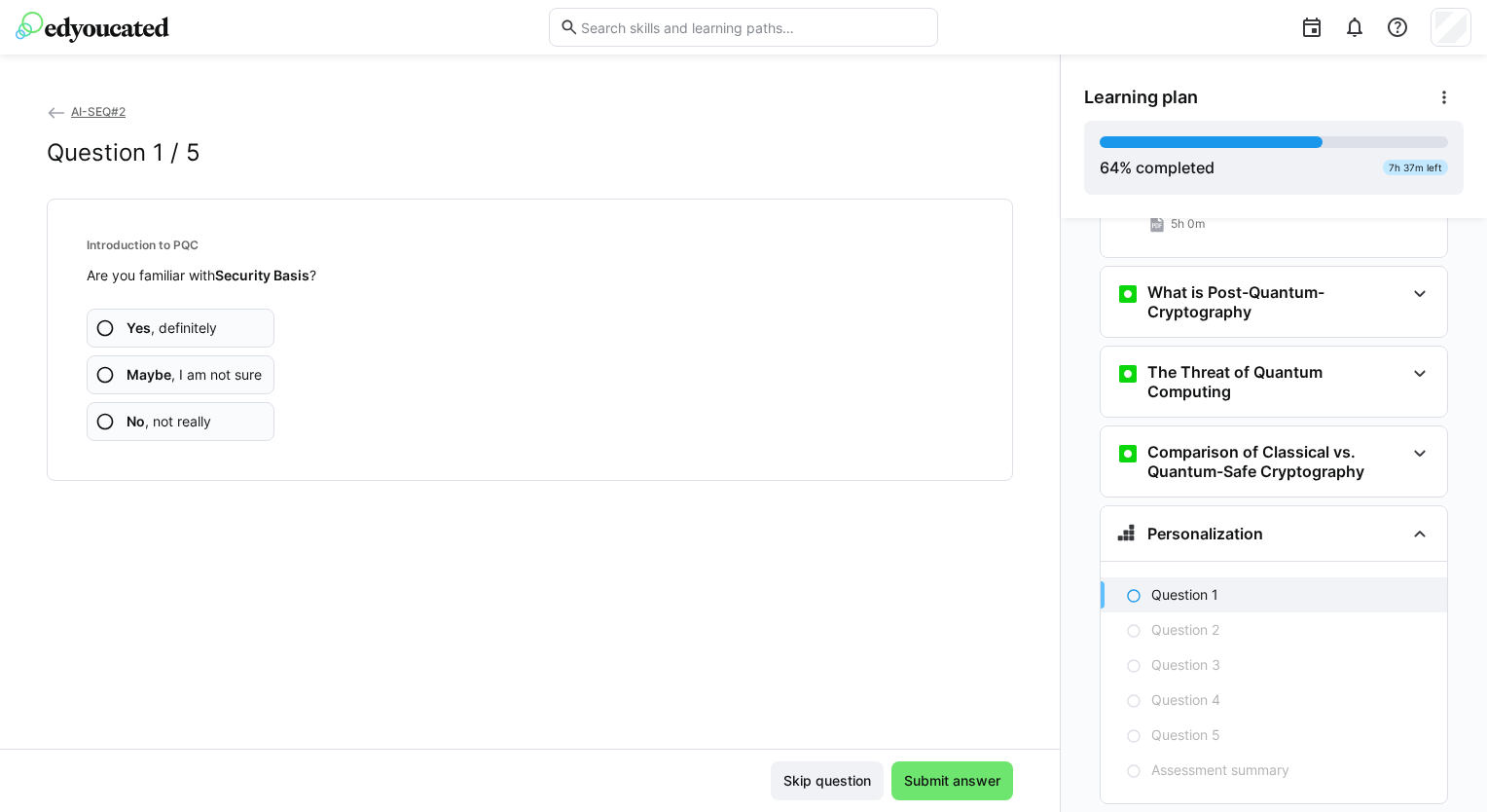
click at [229, 321] on app-assessment-question-radio "Yes , definitely" at bounding box center [180, 329] width 188 height 39
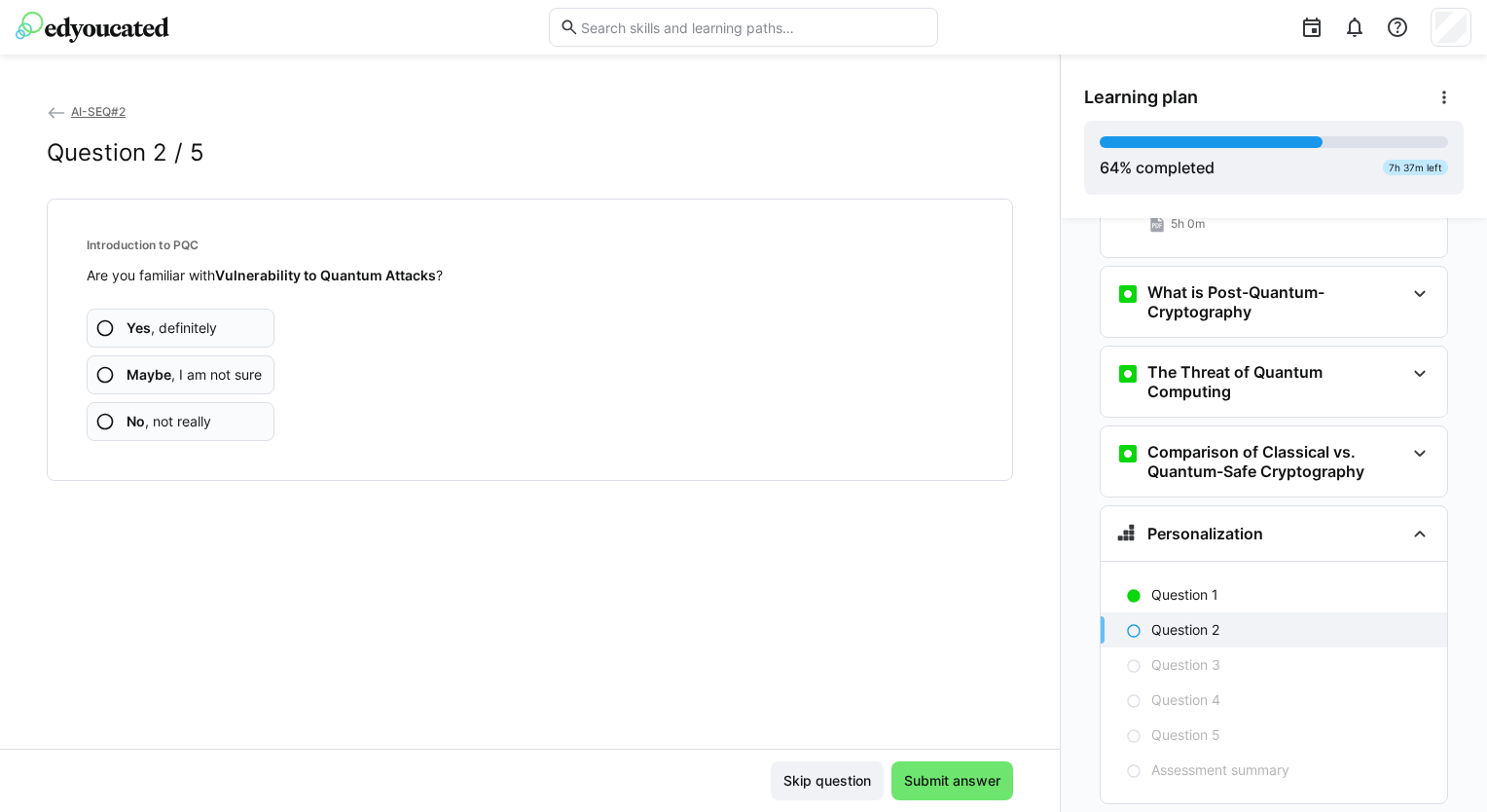
click at [255, 329] on app-assessment-question-radio "Yes , definitely" at bounding box center [180, 329] width 188 height 39
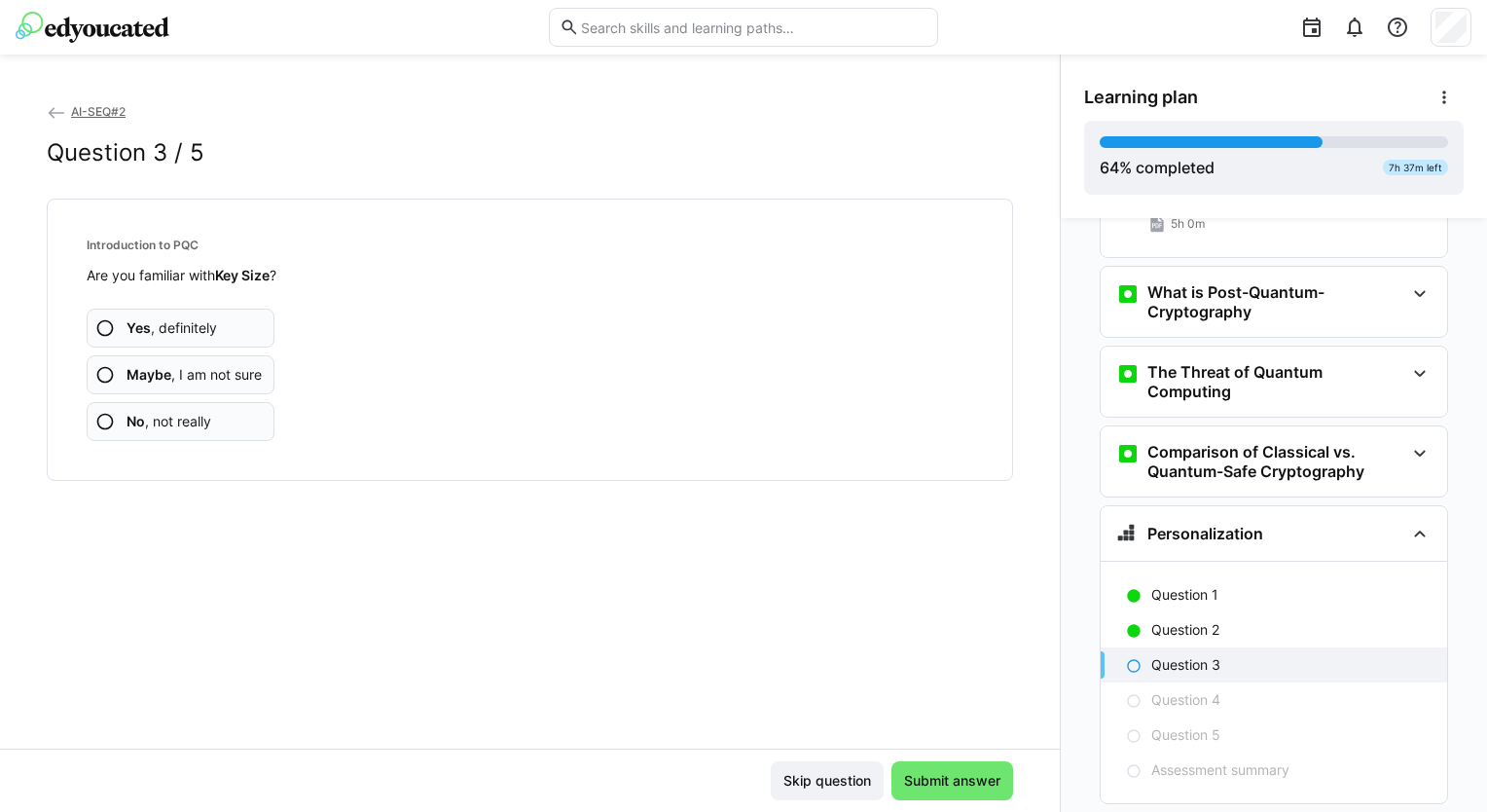
click at [255, 329] on app-assessment-question-radio "Yes , definitely" at bounding box center [180, 329] width 188 height 39
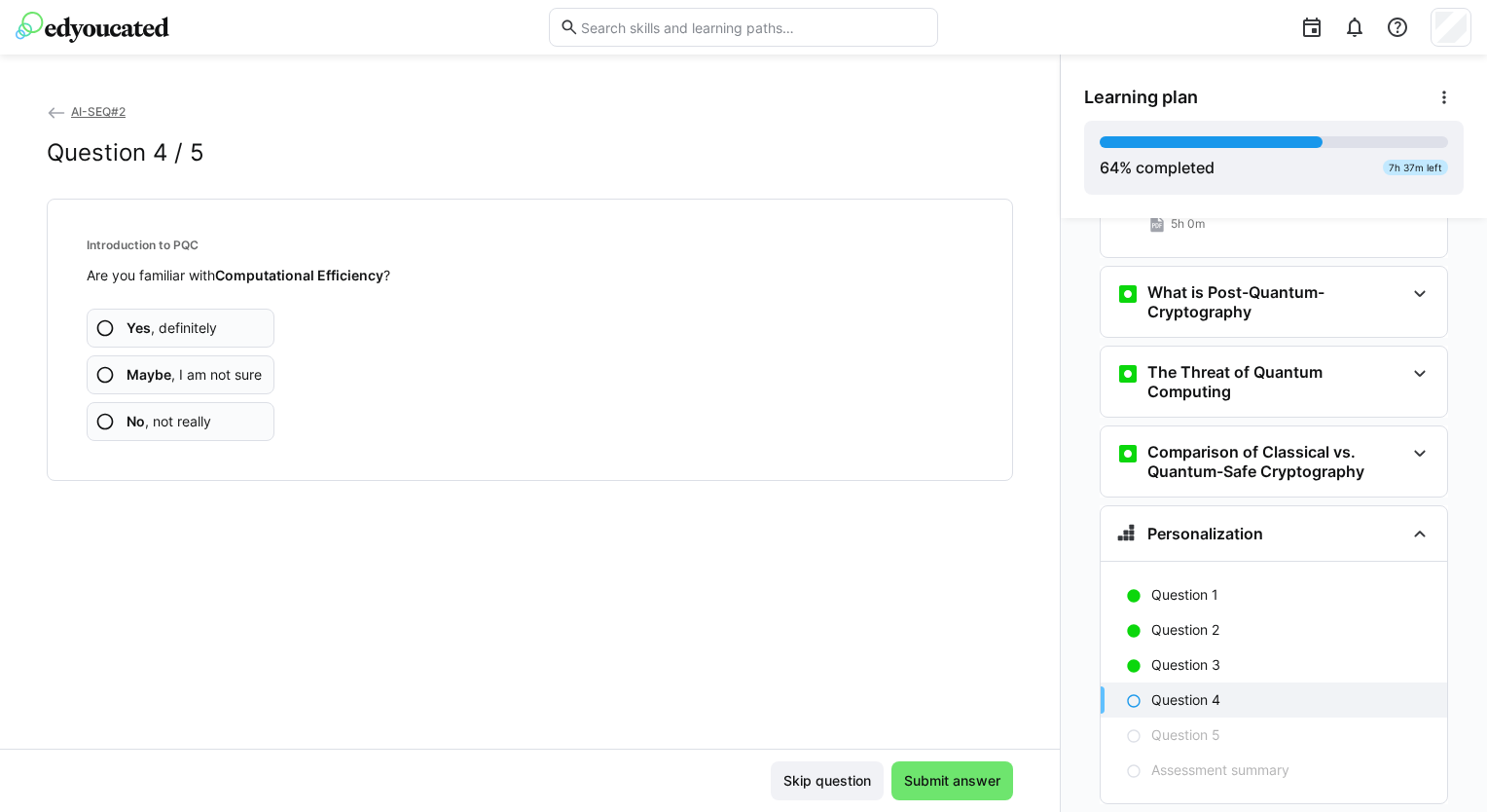
click at [255, 329] on app-assessment-question-radio "Yes , definitely" at bounding box center [180, 329] width 188 height 39
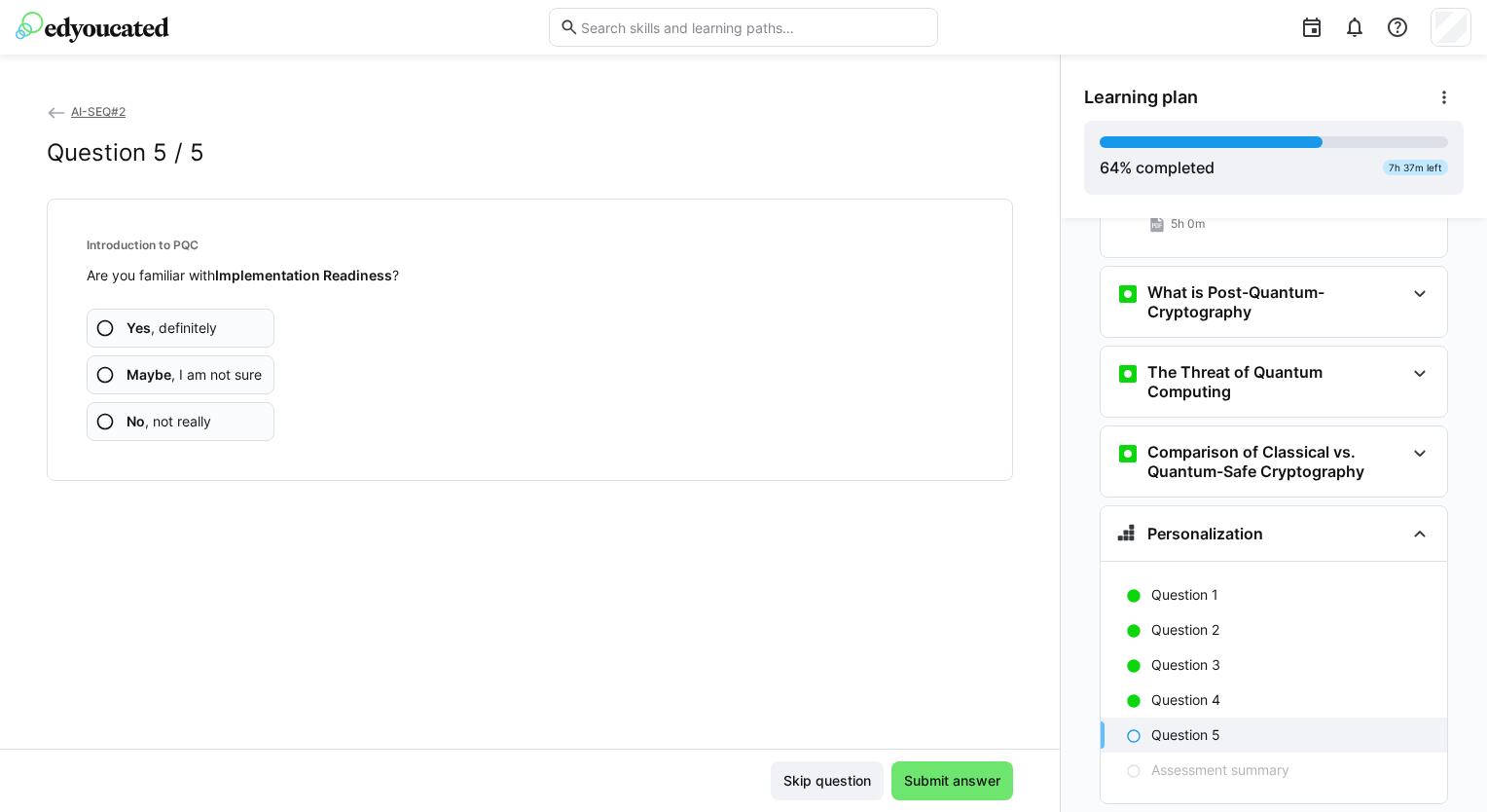
click at [255, 329] on app-assessment-question-radio "Yes , definitely" at bounding box center [180, 329] width 188 height 39
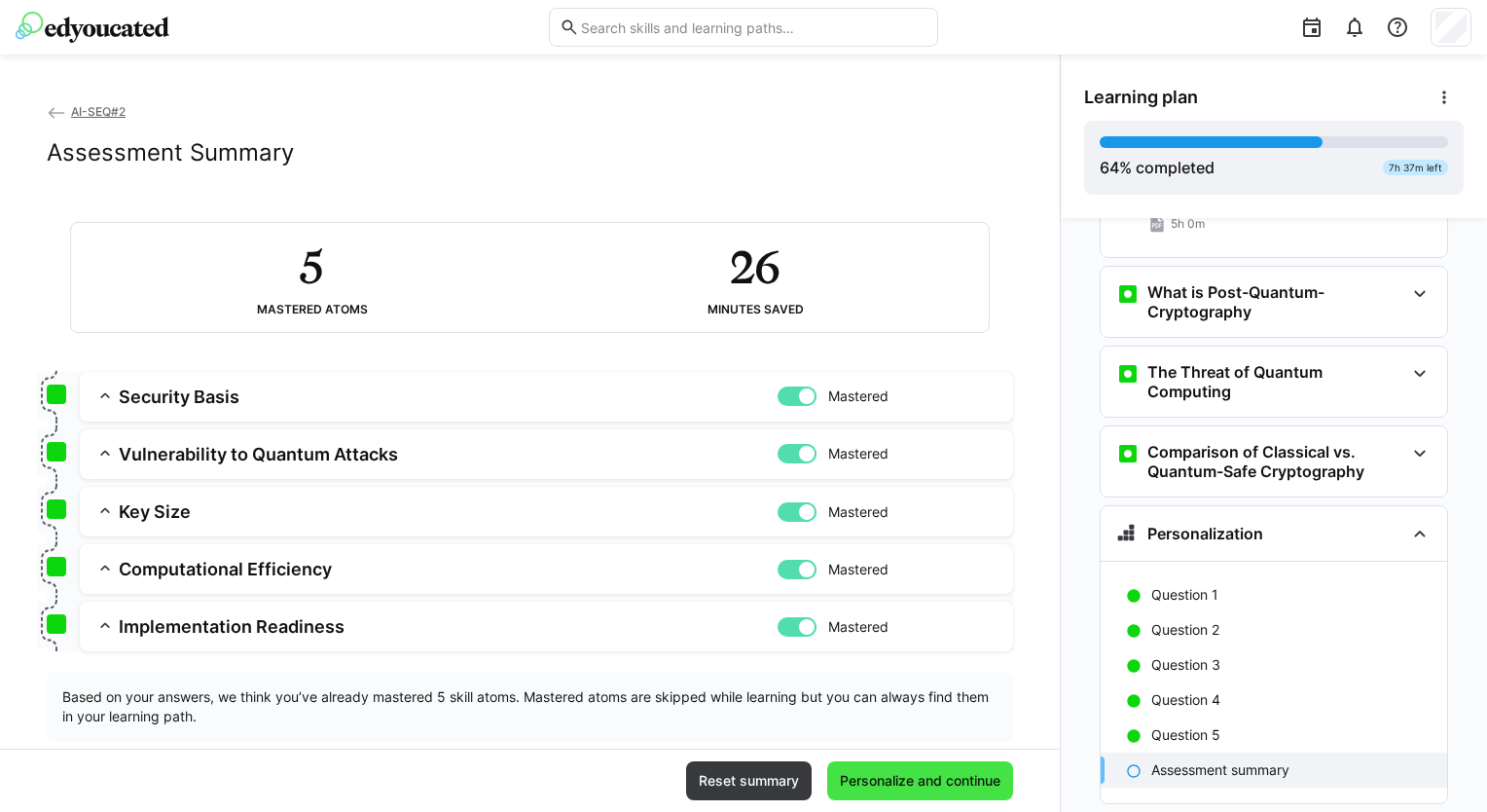
click at [917, 792] on span "Personalize and continue" at bounding box center [920, 781] width 186 height 39
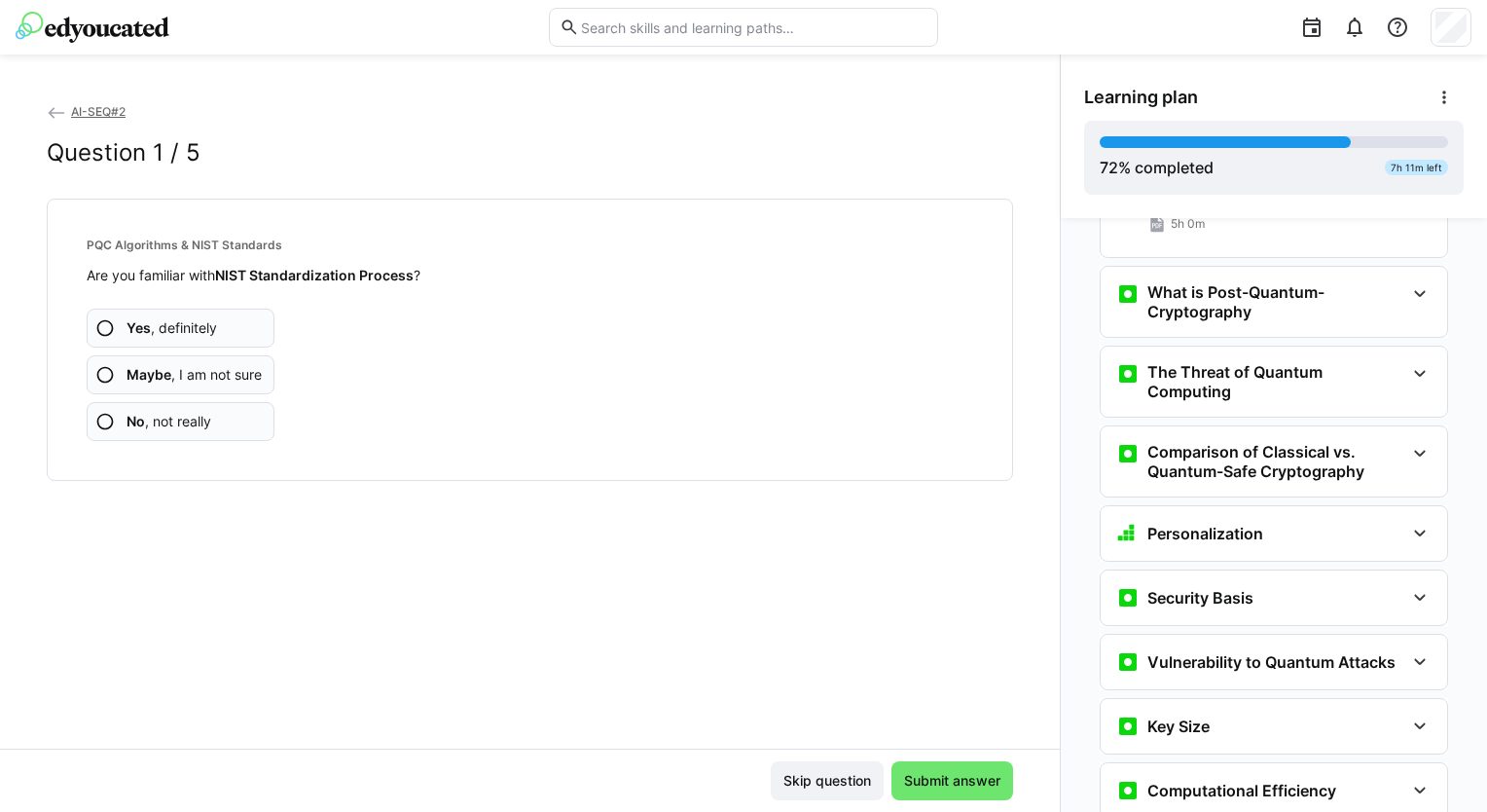
scroll to position [4843, 0]
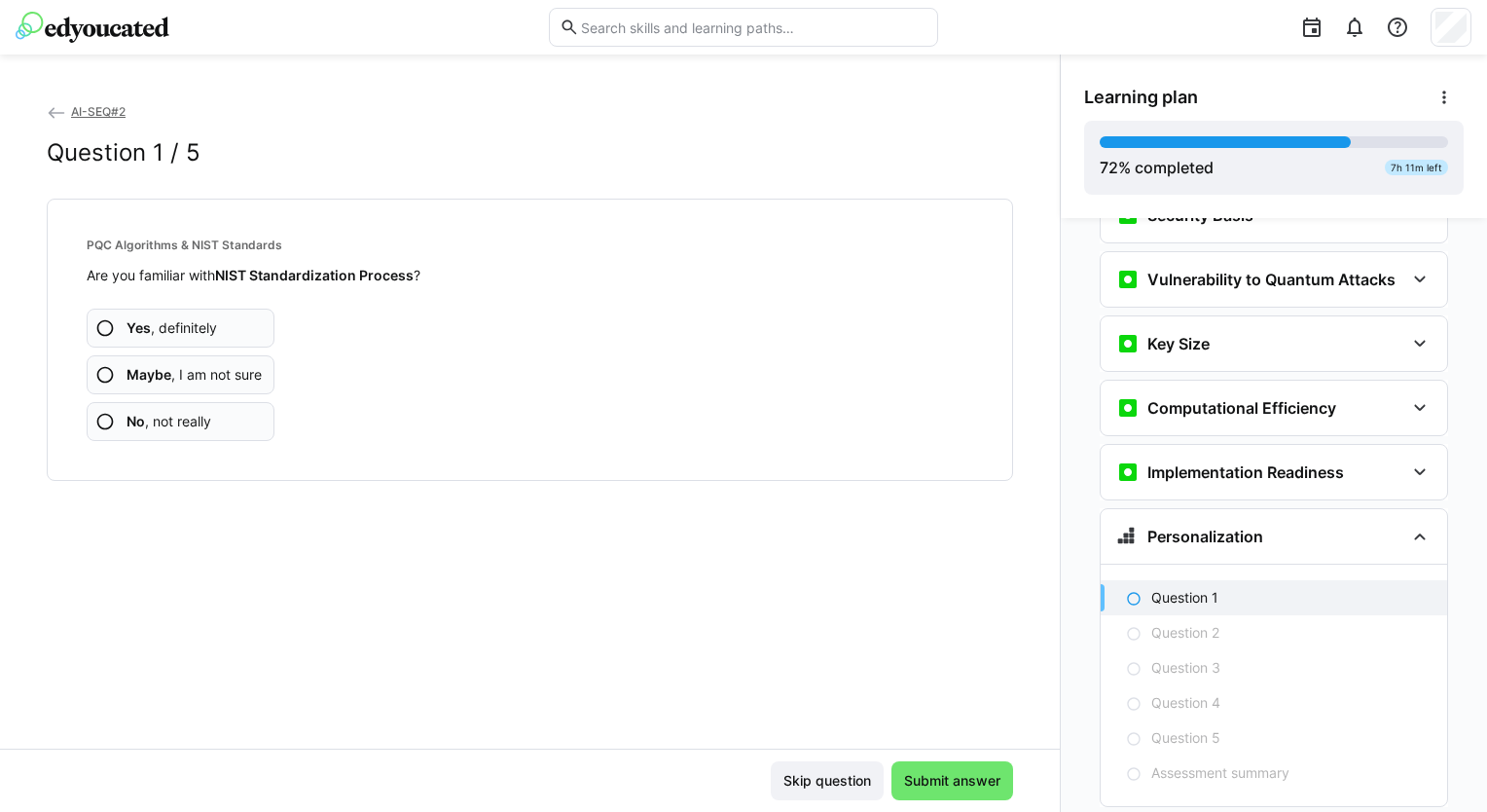
click at [172, 309] on app-assessment-question-radio "Yes , definitely" at bounding box center [180, 329] width 188 height 39
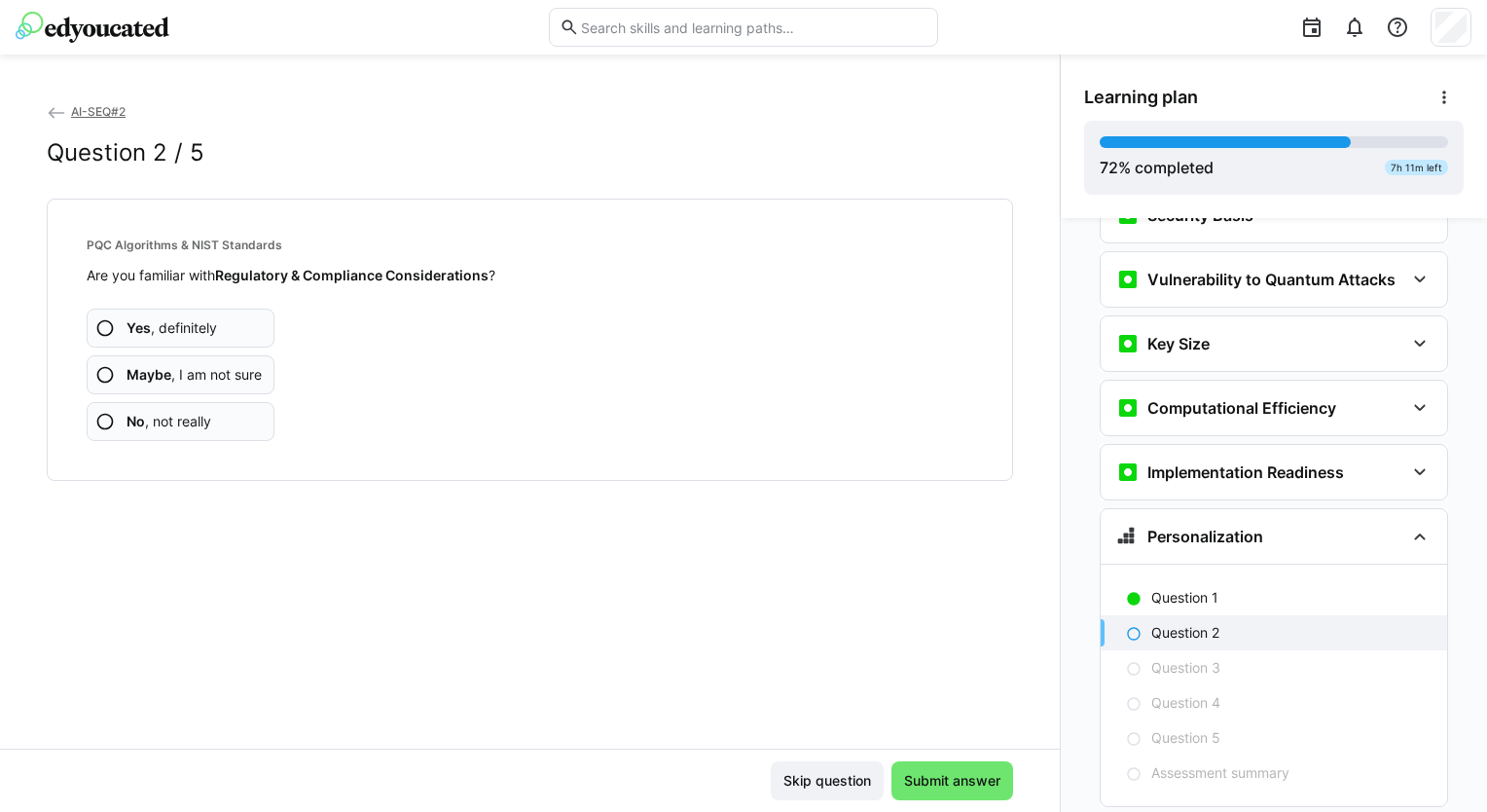
click at [206, 310] on app-assessment-question-radio "Yes , definitely" at bounding box center [180, 329] width 188 height 39
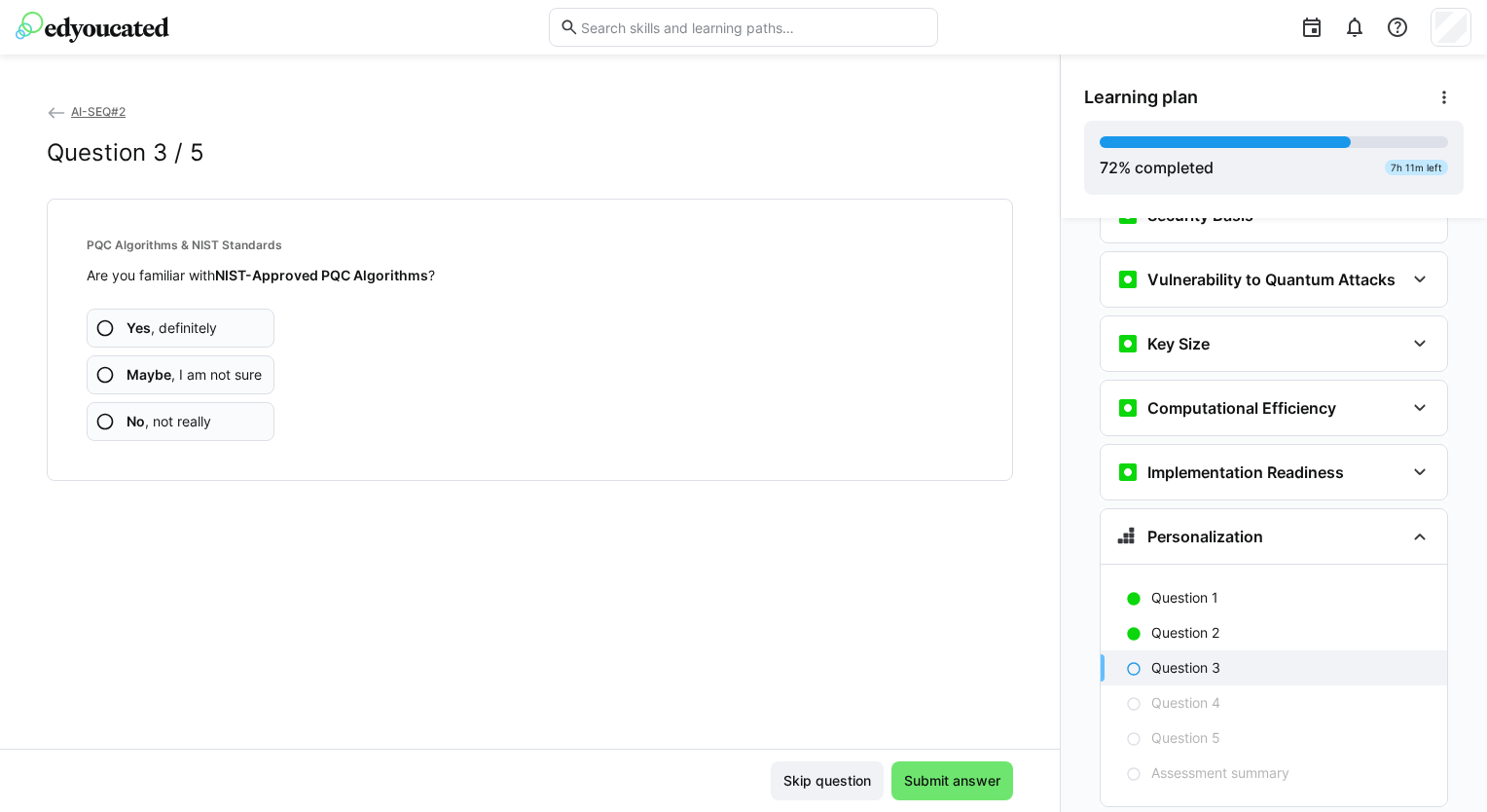
click at [218, 334] on app-assessment-question-radio "Yes , definitely" at bounding box center [180, 329] width 188 height 39
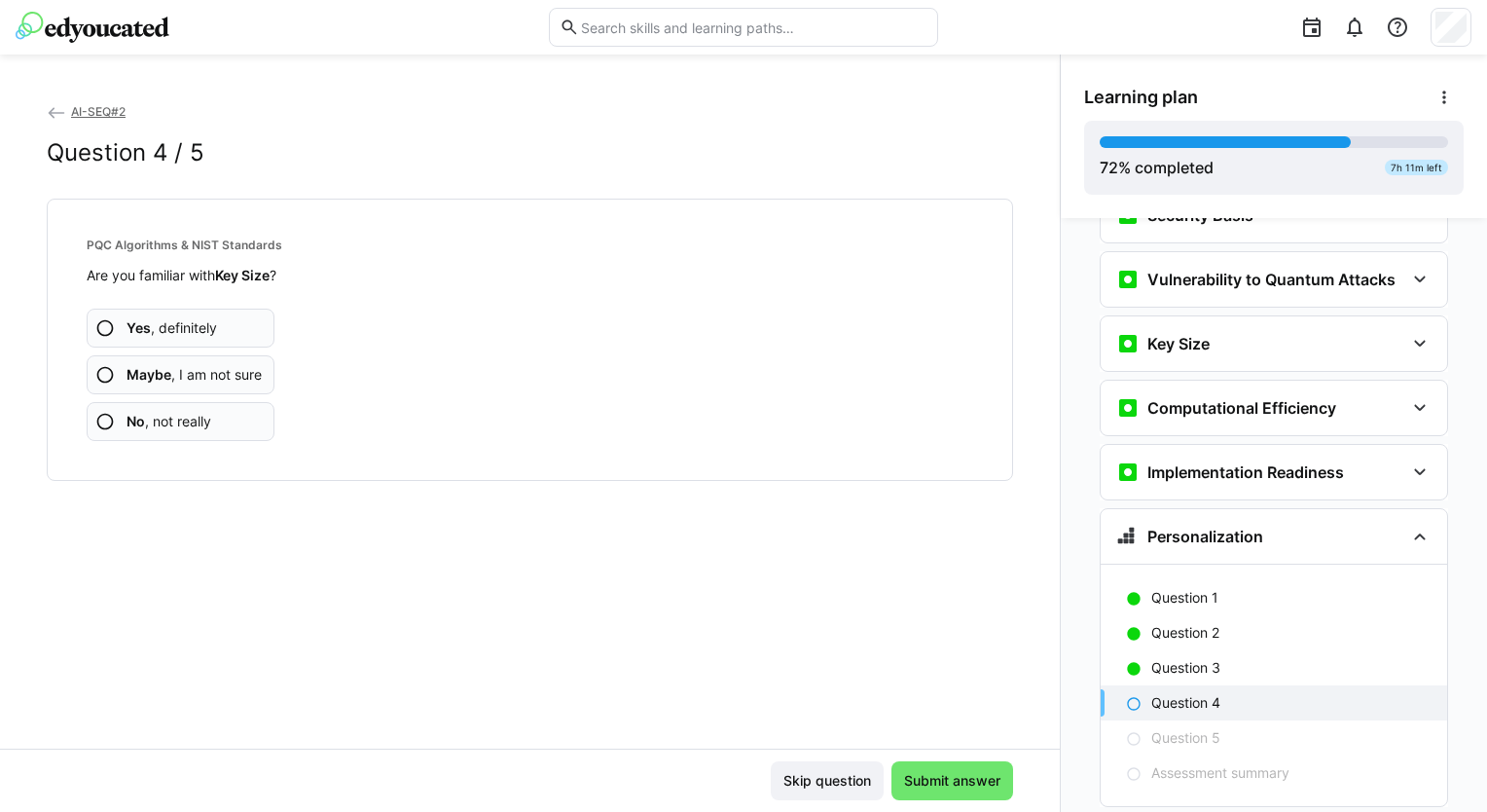
click at [236, 321] on app-assessment-question-radio "Yes , definitely" at bounding box center [180, 329] width 188 height 39
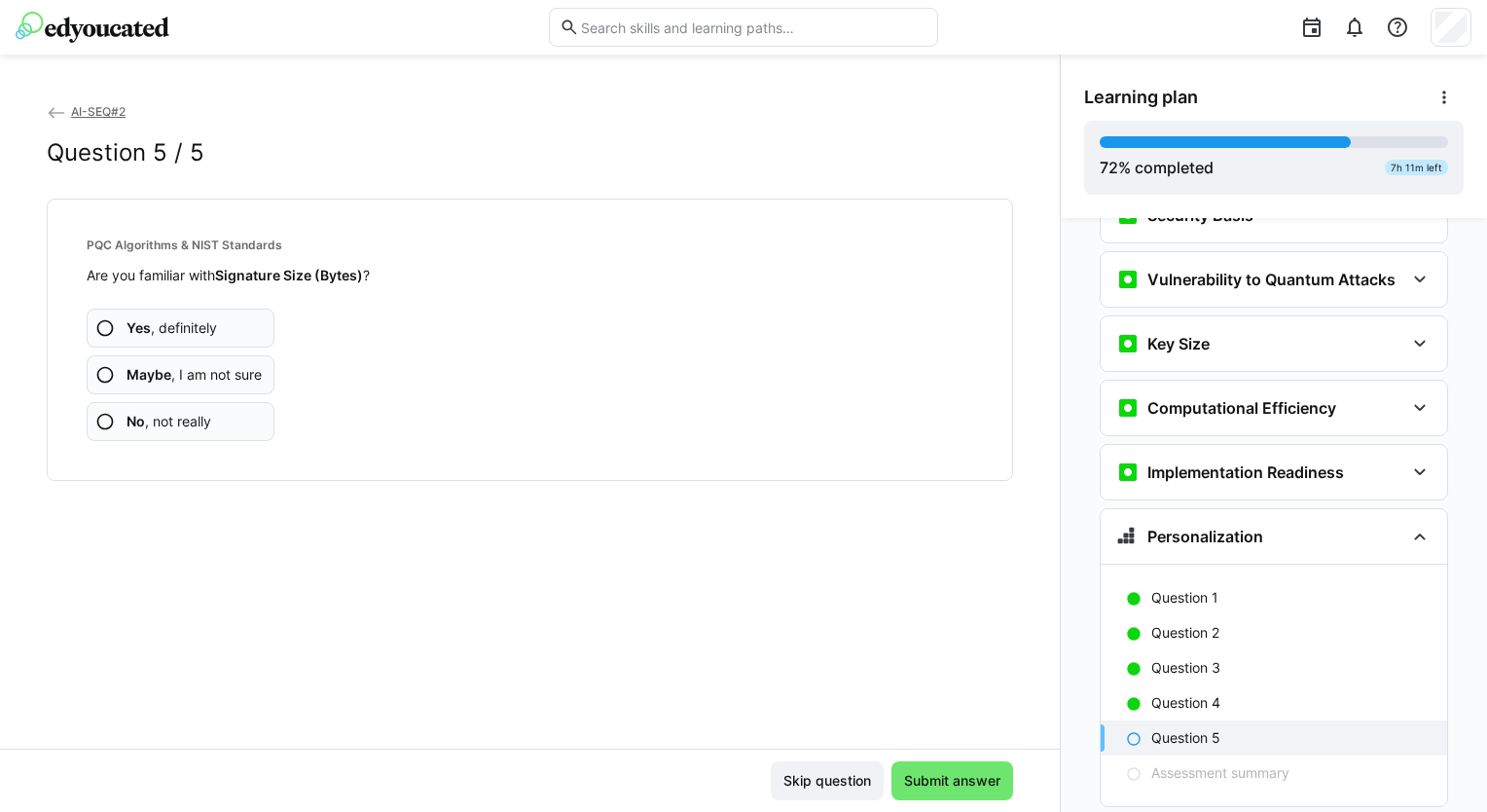
click at [222, 317] on app-assessment-question-radio "Yes , definitely" at bounding box center [180, 329] width 188 height 39
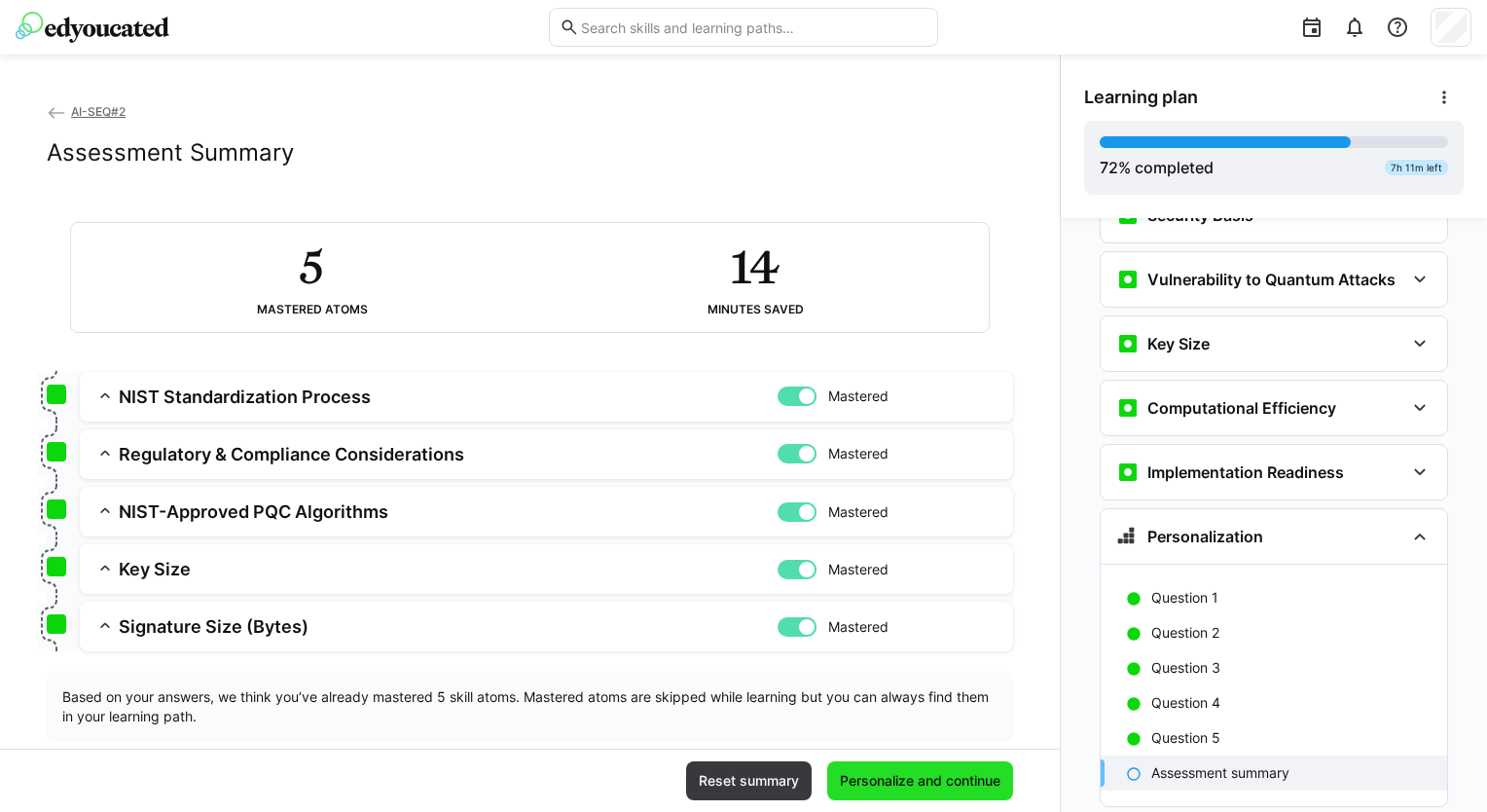
click at [965, 768] on span "Personalize and continue" at bounding box center [920, 781] width 186 height 39
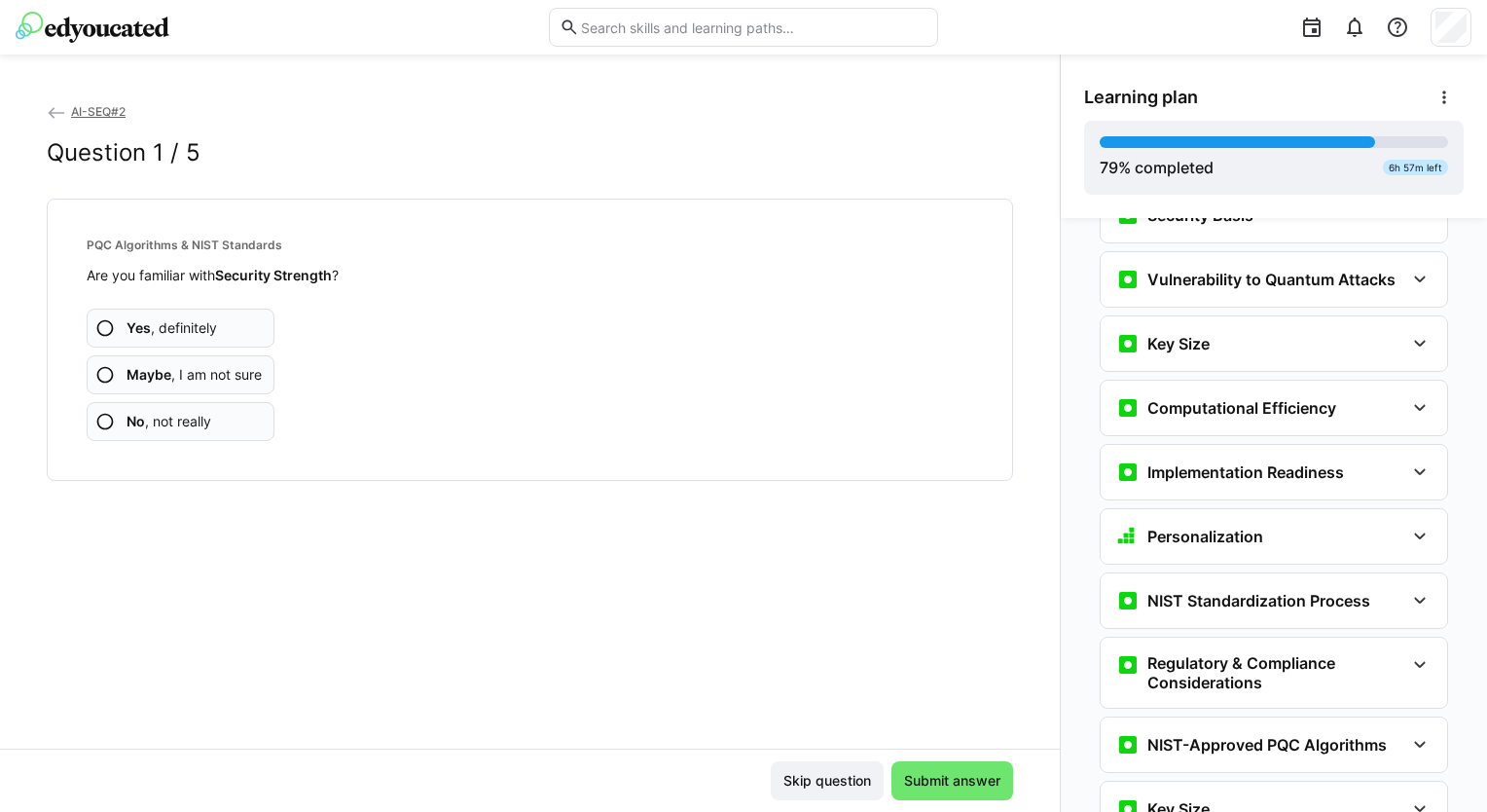
scroll to position [5241, 0]
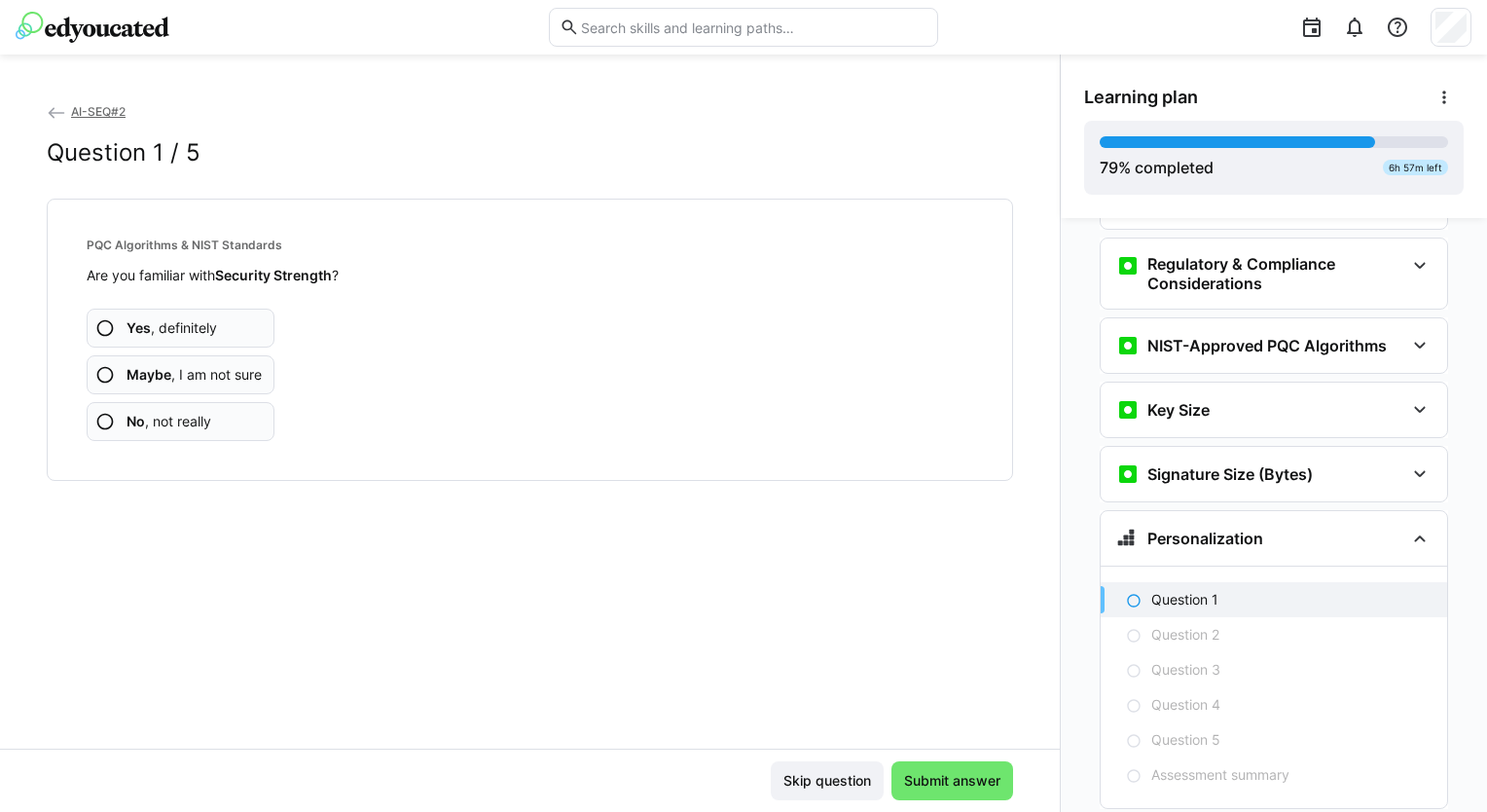
click at [207, 325] on span "Yes , definitely" at bounding box center [172, 328] width 90 height 20
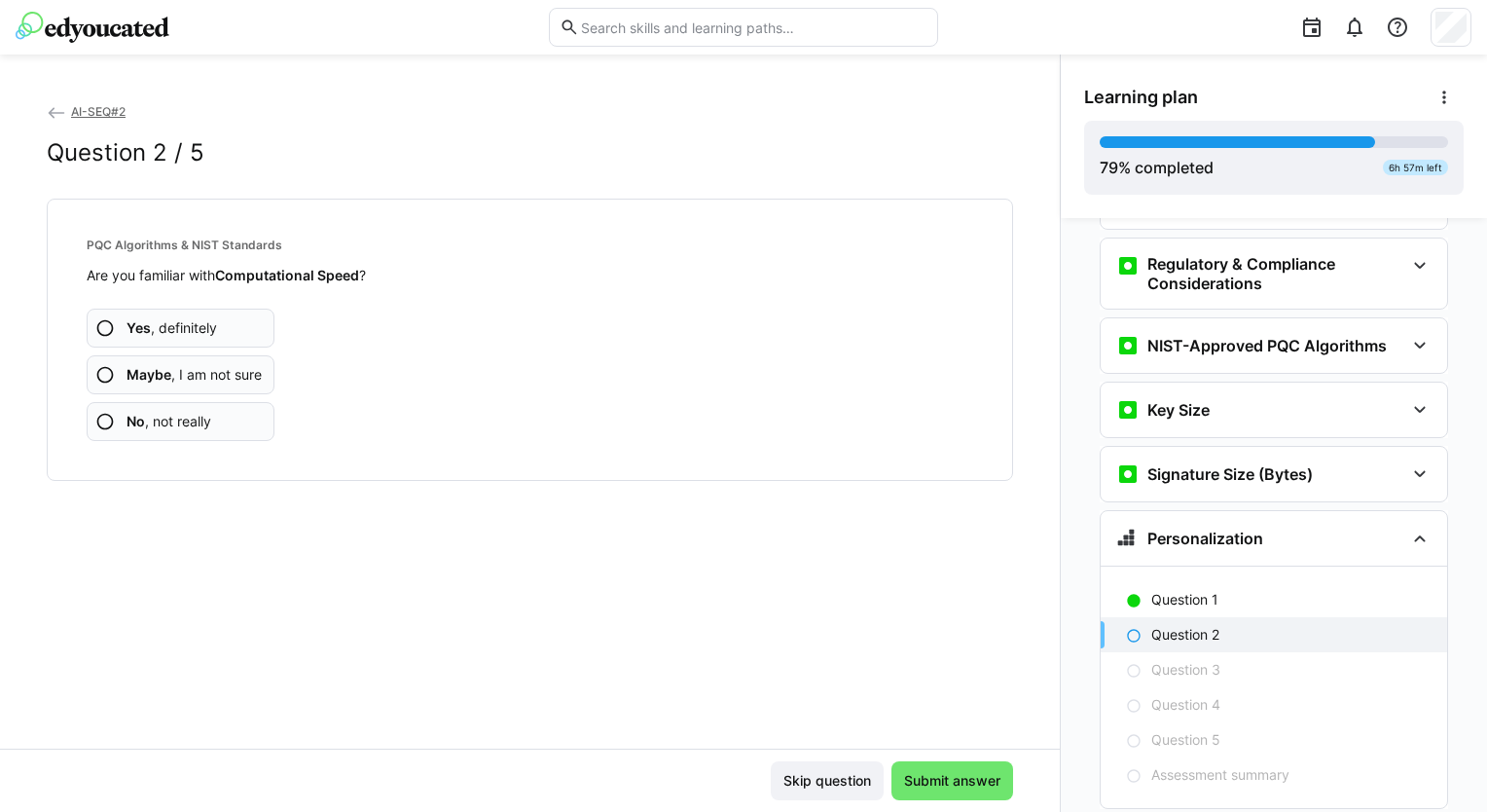
click at [217, 325] on app-assessment-question-radio "Yes , definitely" at bounding box center [180, 329] width 188 height 39
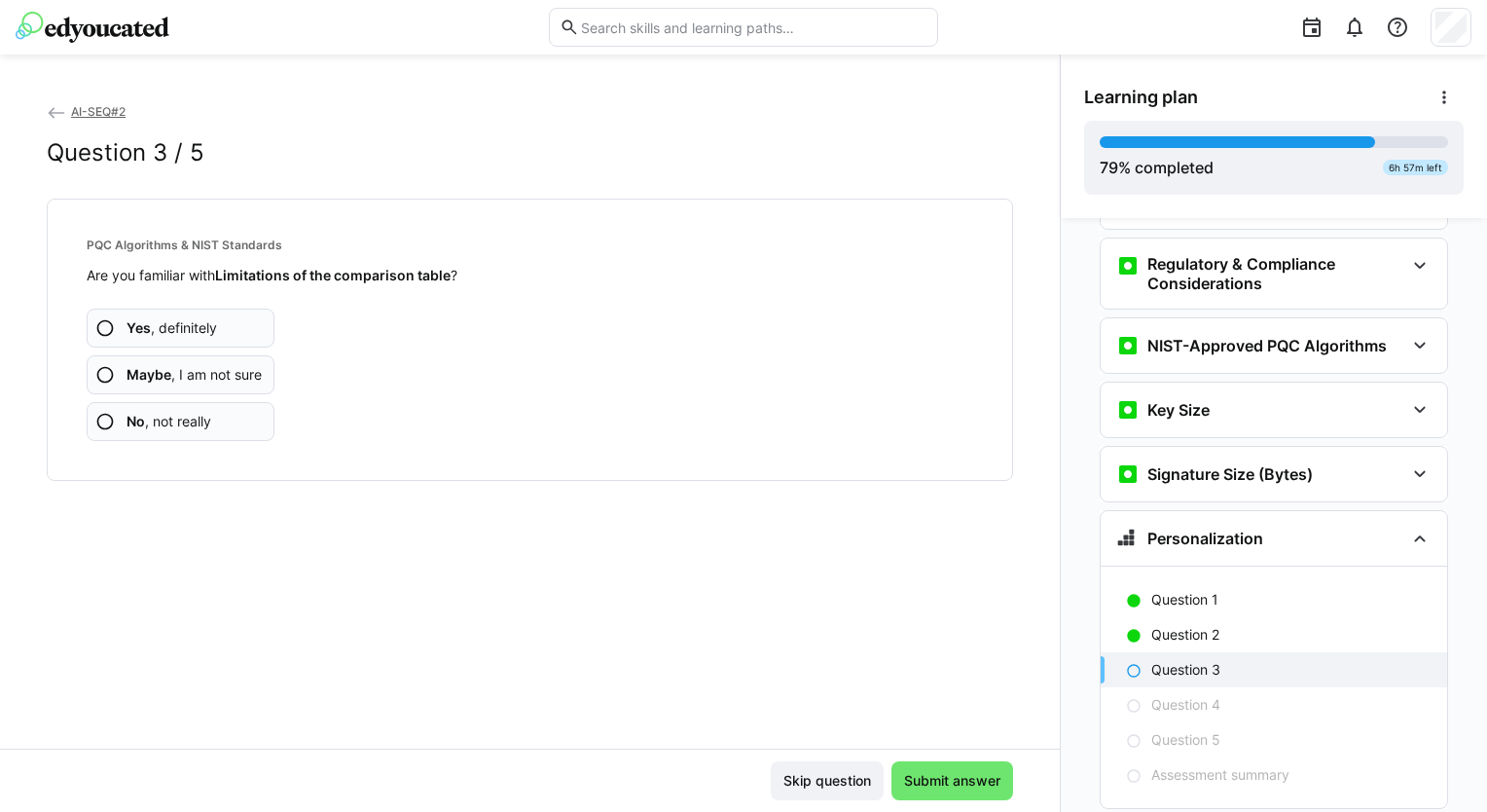
click at [217, 325] on app-assessment-question-radio "Yes , definitely" at bounding box center [180, 329] width 188 height 39
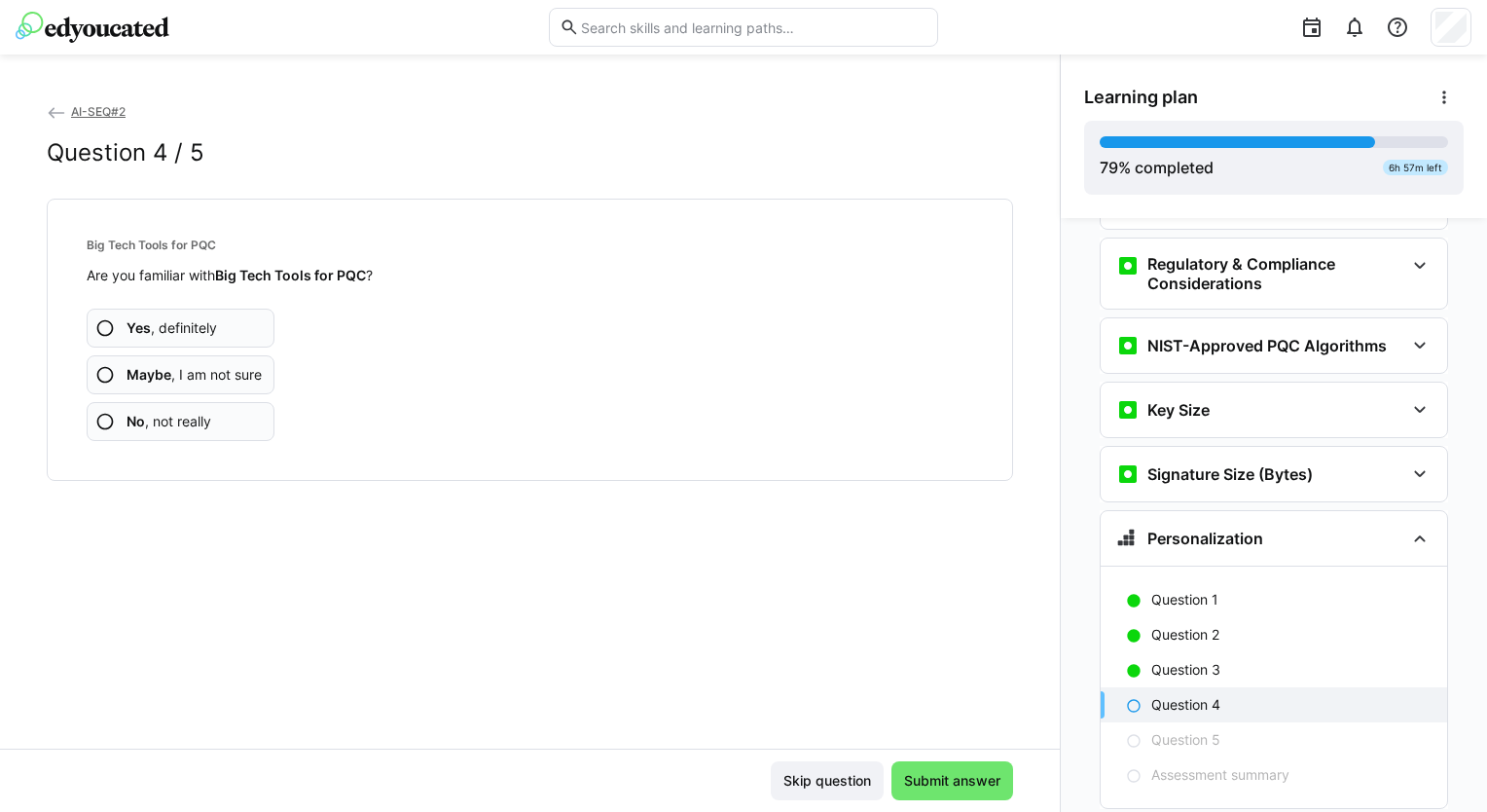
click at [217, 325] on app-assessment-question-radio "Yes , definitely" at bounding box center [180, 329] width 188 height 39
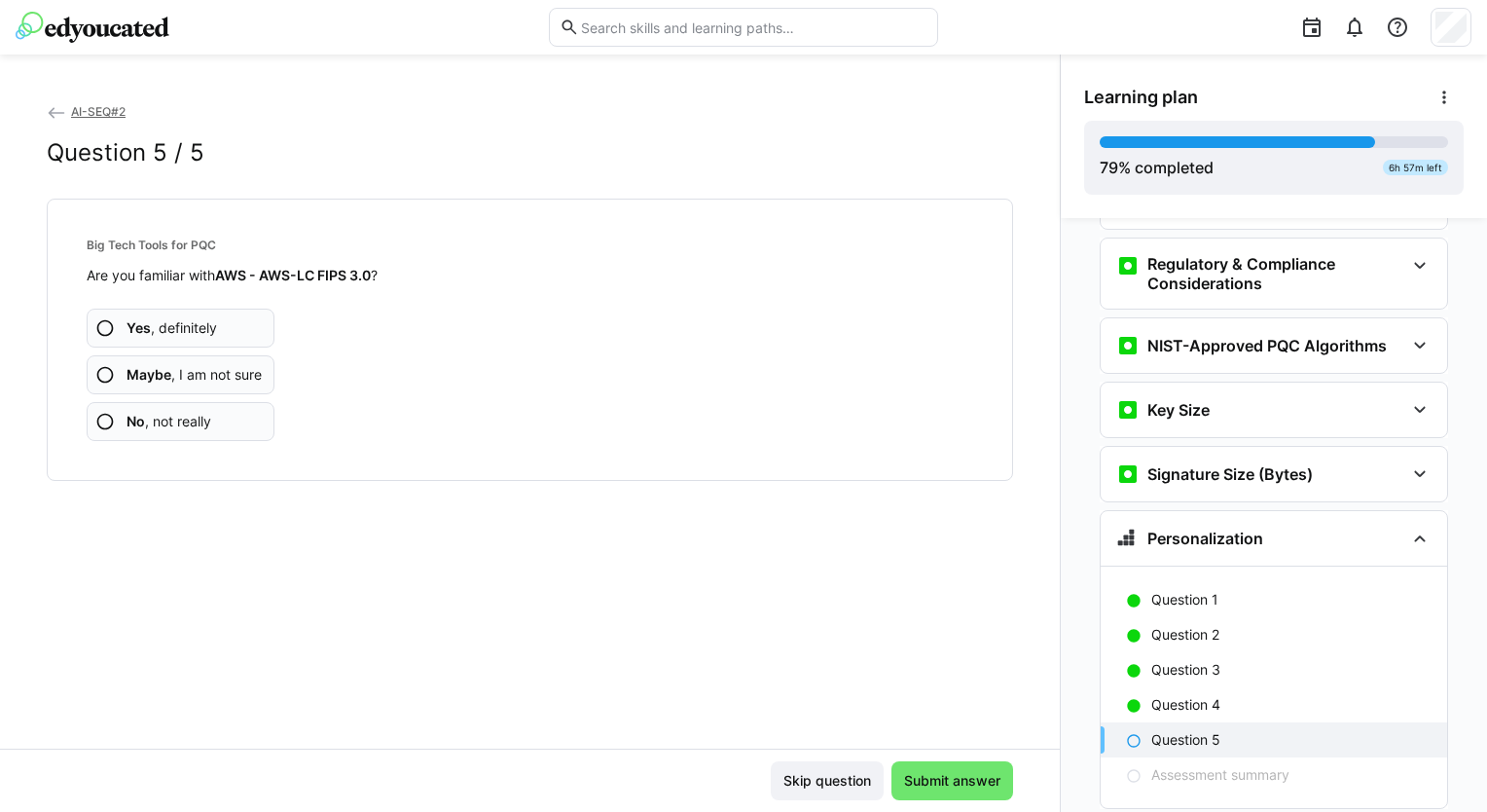
click at [217, 325] on app-assessment-question-radio "Yes , definitely" at bounding box center [180, 329] width 188 height 39
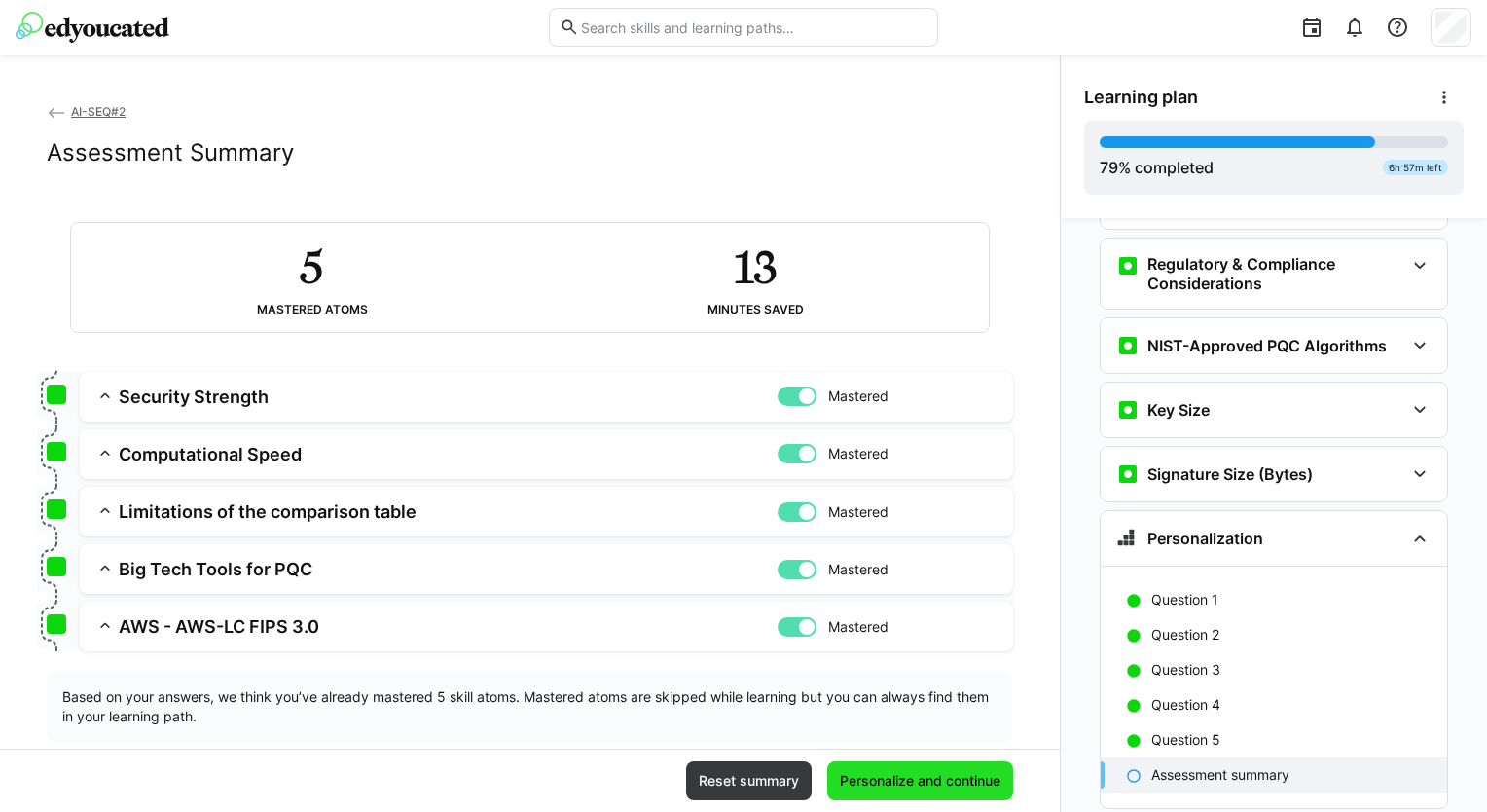
click at [870, 777] on span "Personalize and continue" at bounding box center [920, 781] width 167 height 20
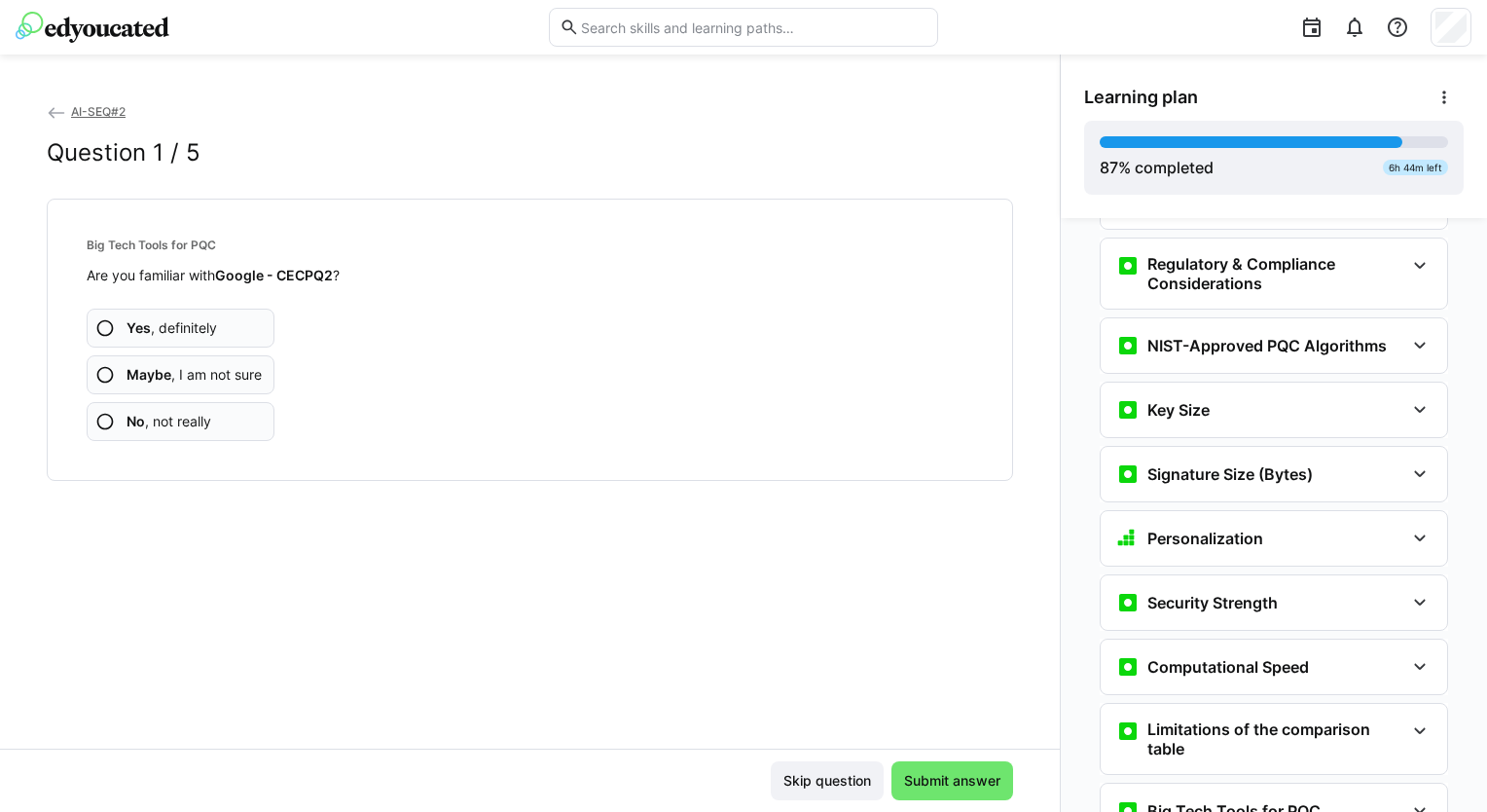
scroll to position [5639, 0]
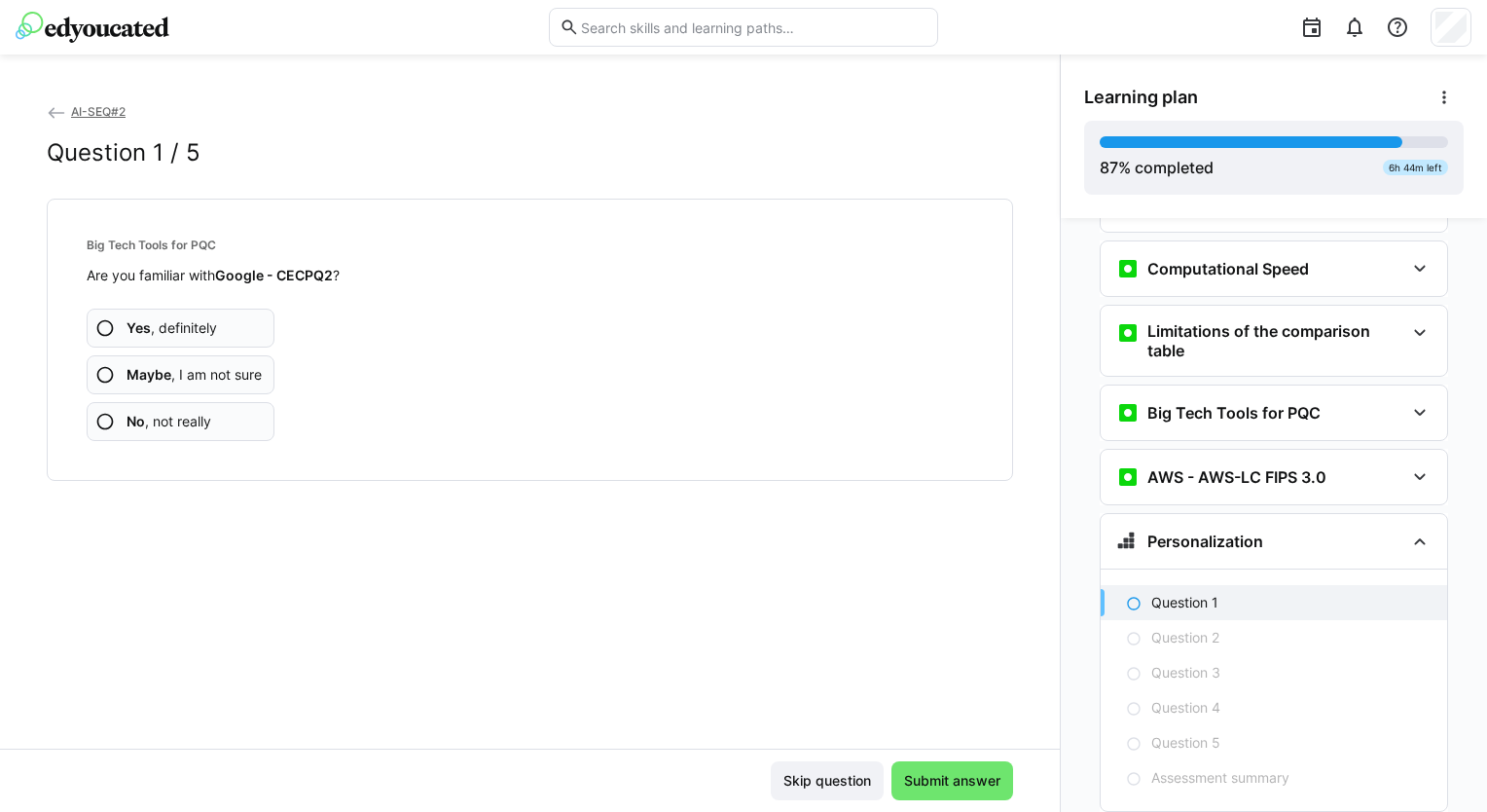
click at [236, 315] on app-assessment-question-radio "Yes , definitely" at bounding box center [180, 329] width 188 height 39
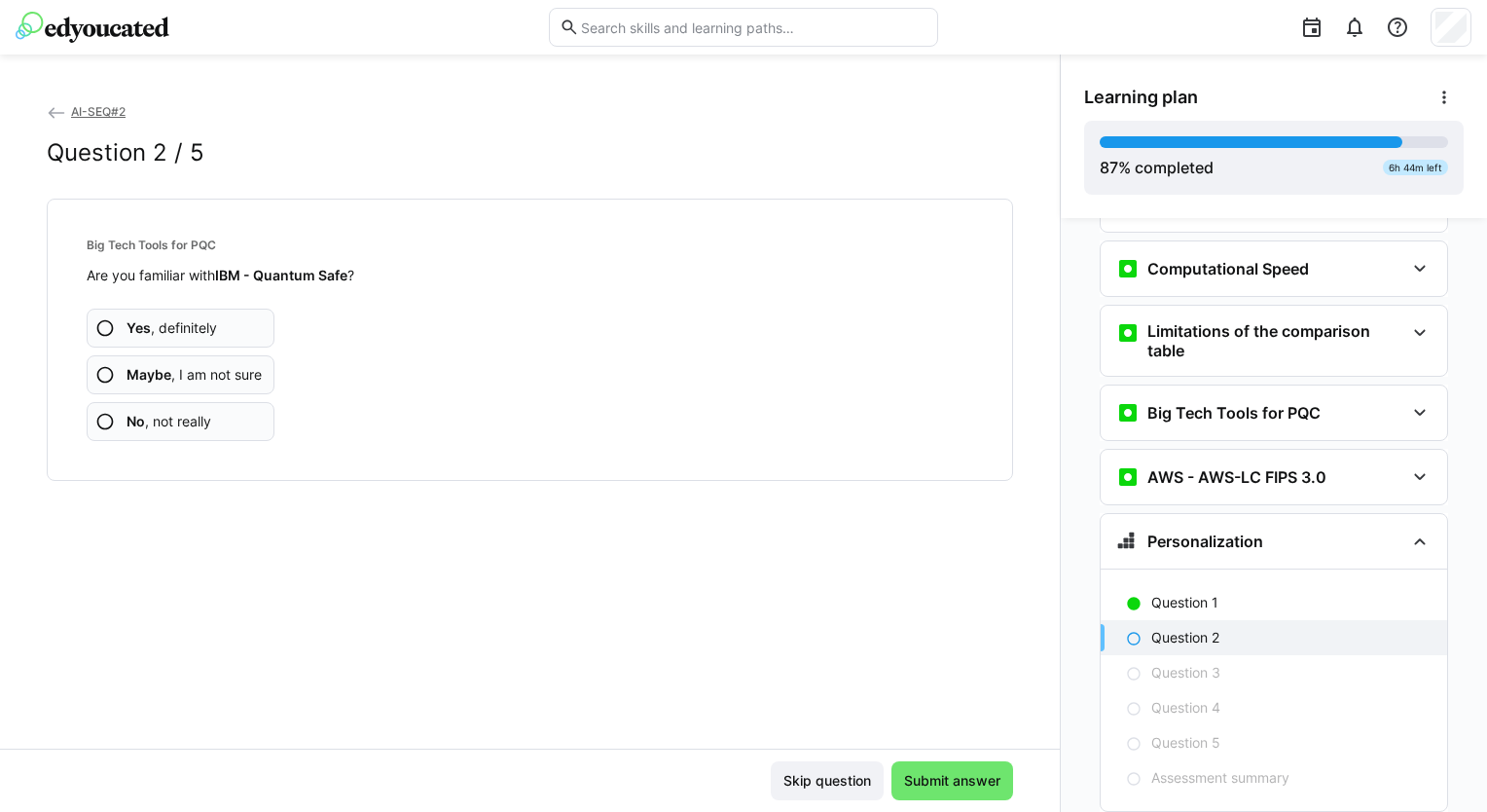
click at [236, 315] on app-assessment-question-radio "Yes , definitely" at bounding box center [180, 329] width 188 height 39
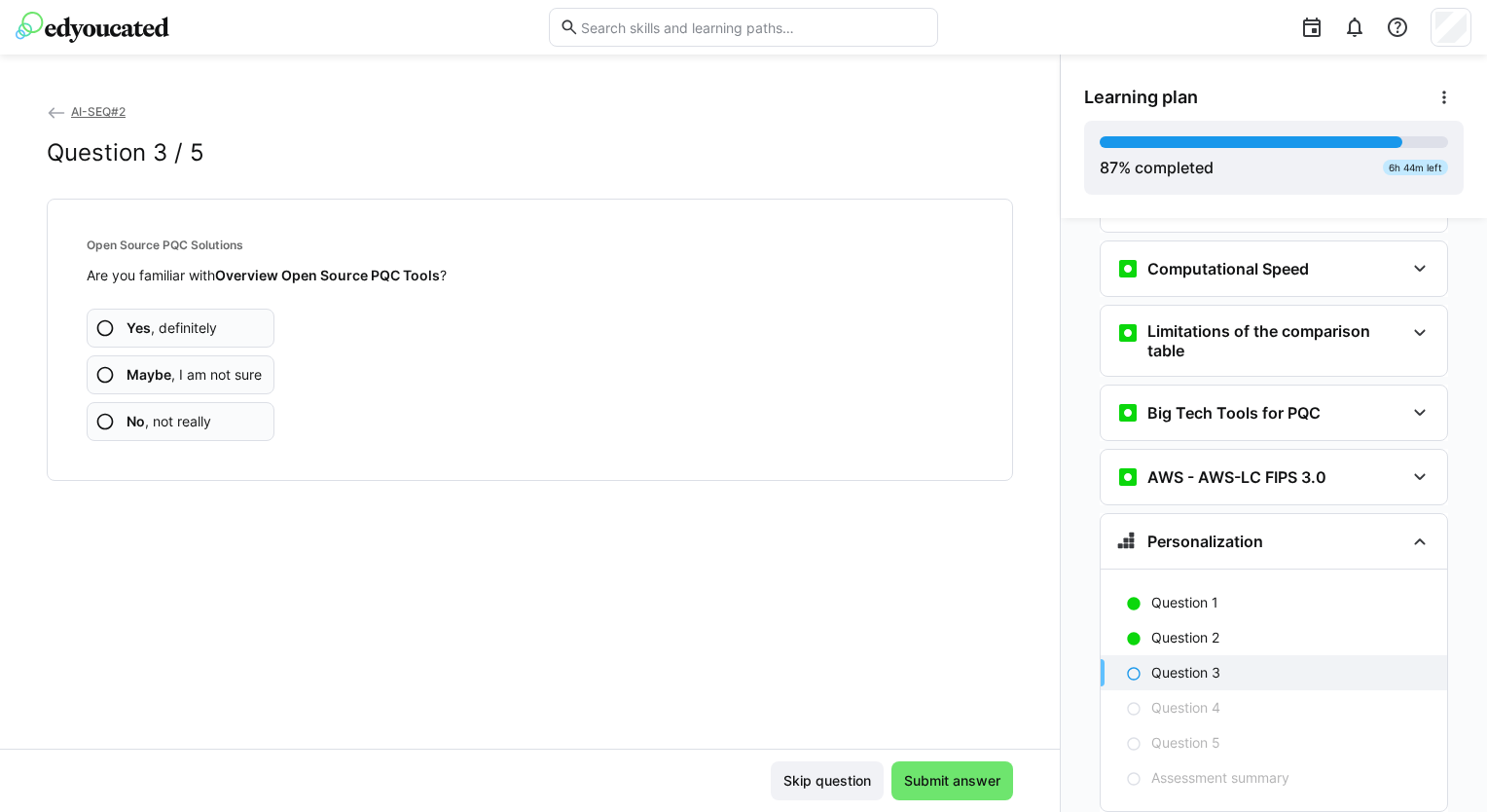
click at [236, 315] on app-assessment-question-radio "Yes , definitely" at bounding box center [180, 329] width 188 height 39
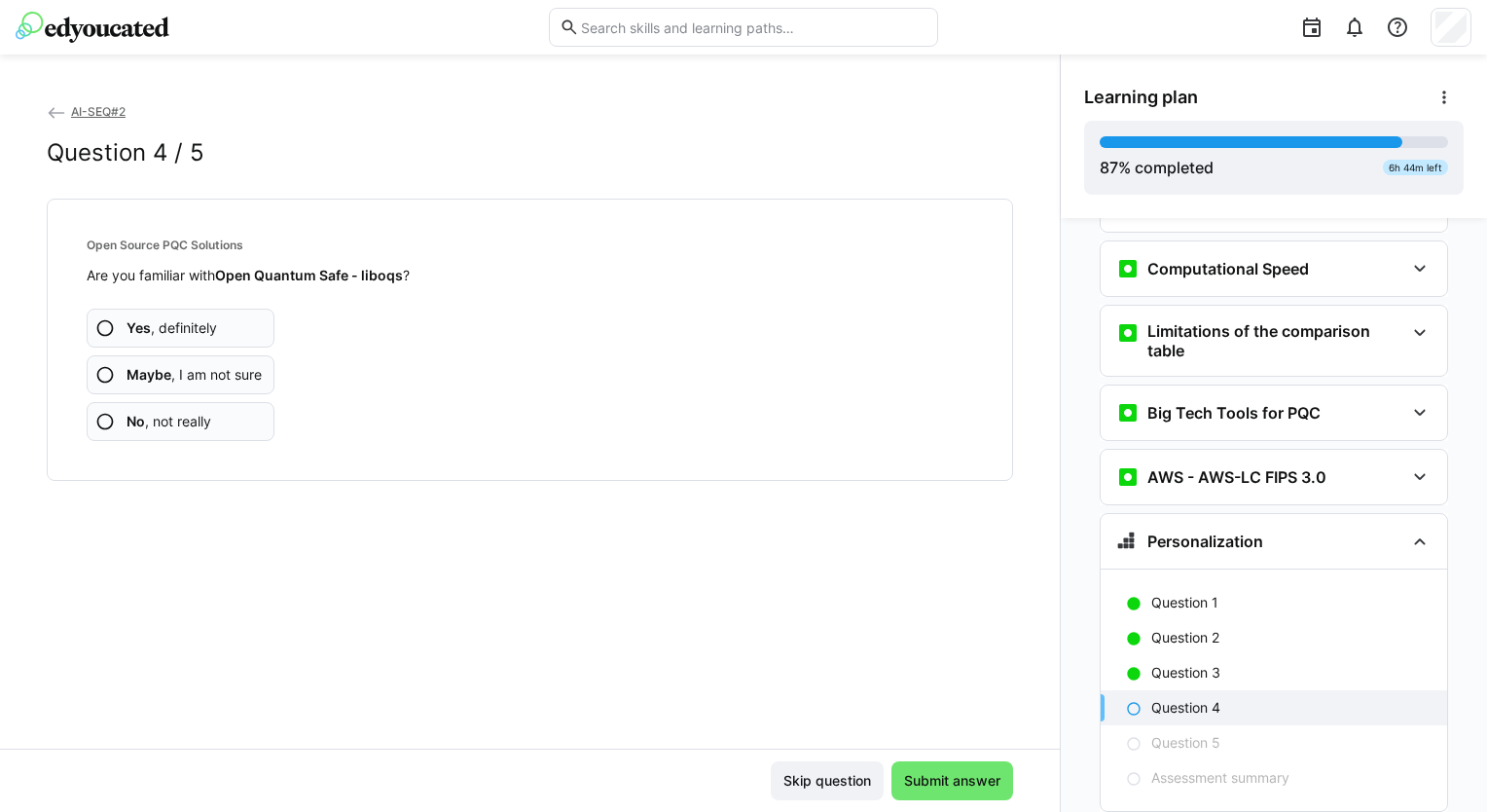
click at [236, 315] on app-assessment-question-radio "Yes , definitely" at bounding box center [180, 329] width 188 height 39
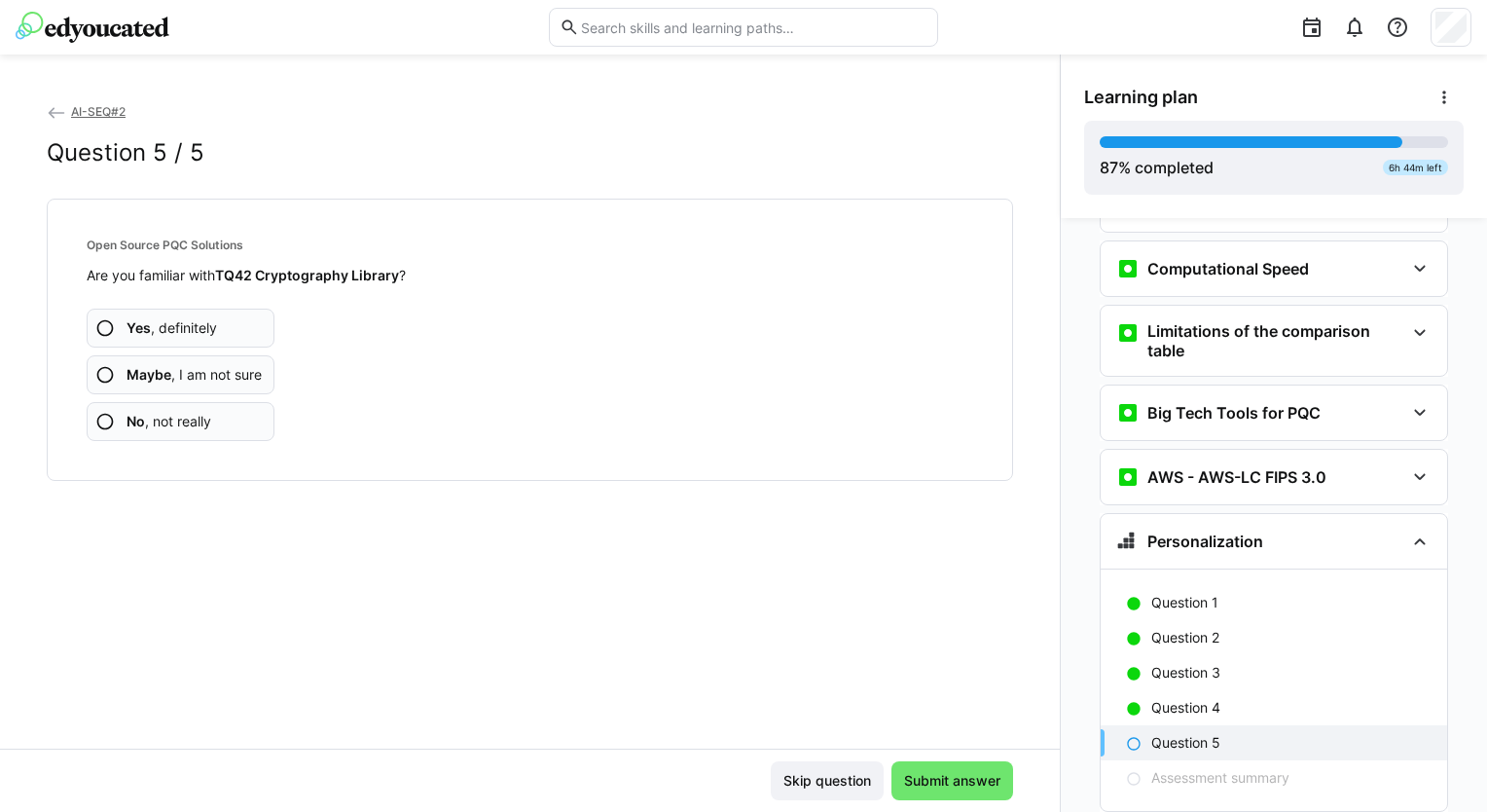
click at [236, 315] on app-assessment-question-radio "Yes , definitely" at bounding box center [180, 329] width 188 height 39
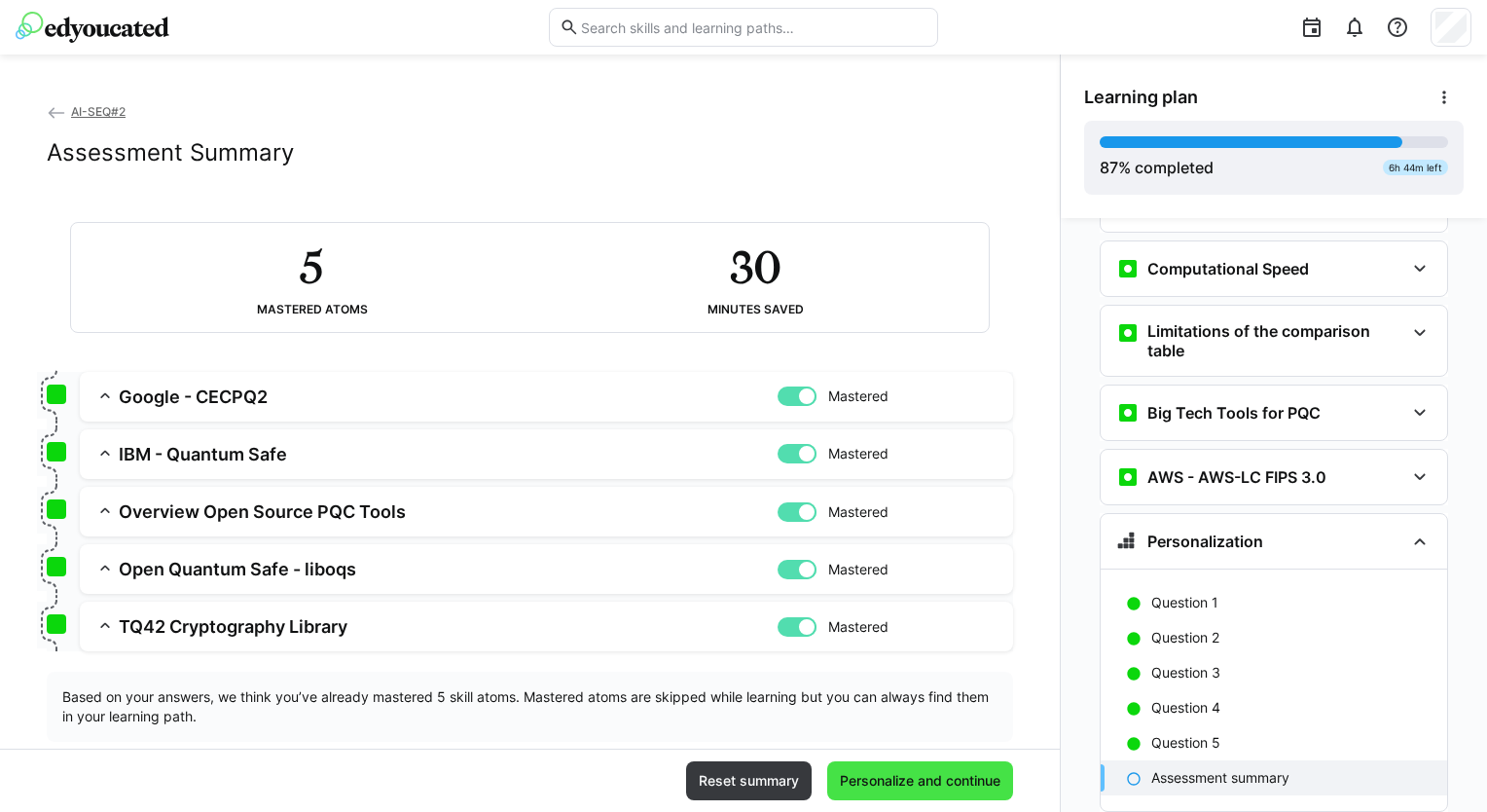
click at [841, 779] on span "Personalize and continue" at bounding box center [920, 781] width 167 height 20
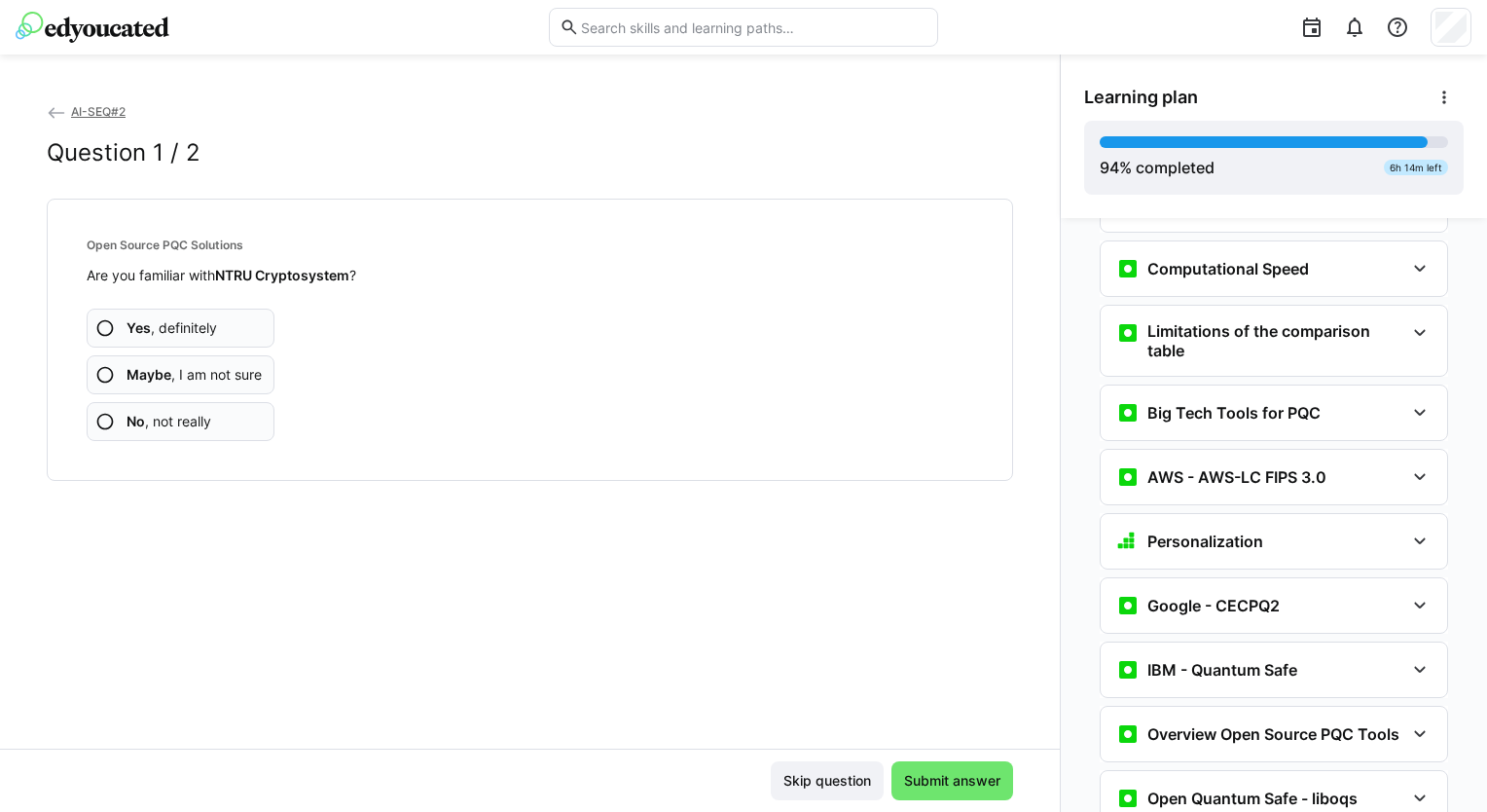
scroll to position [5916, 0]
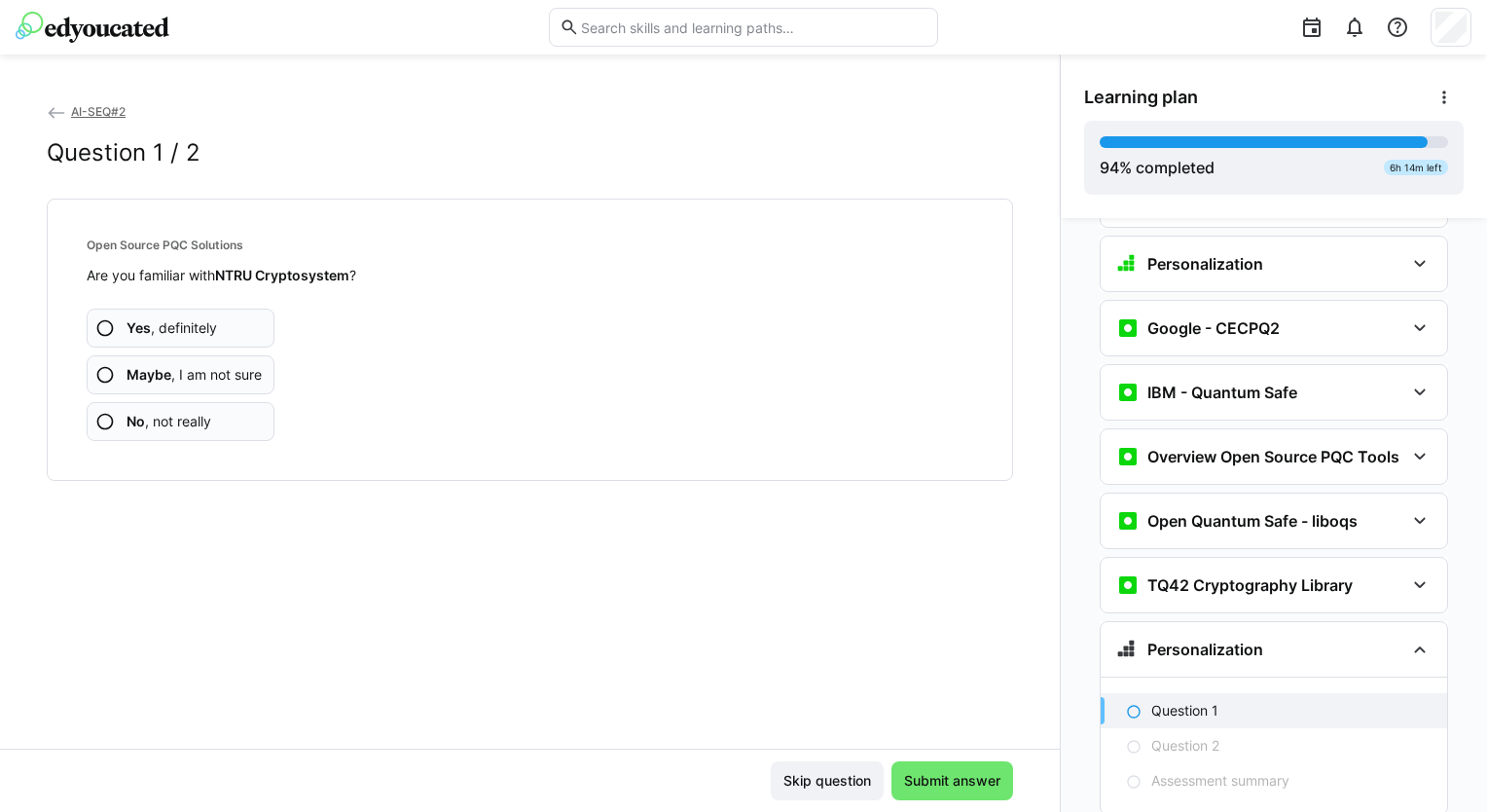
click at [198, 316] on app-assessment-question-radio "Yes , definitely" at bounding box center [180, 329] width 188 height 39
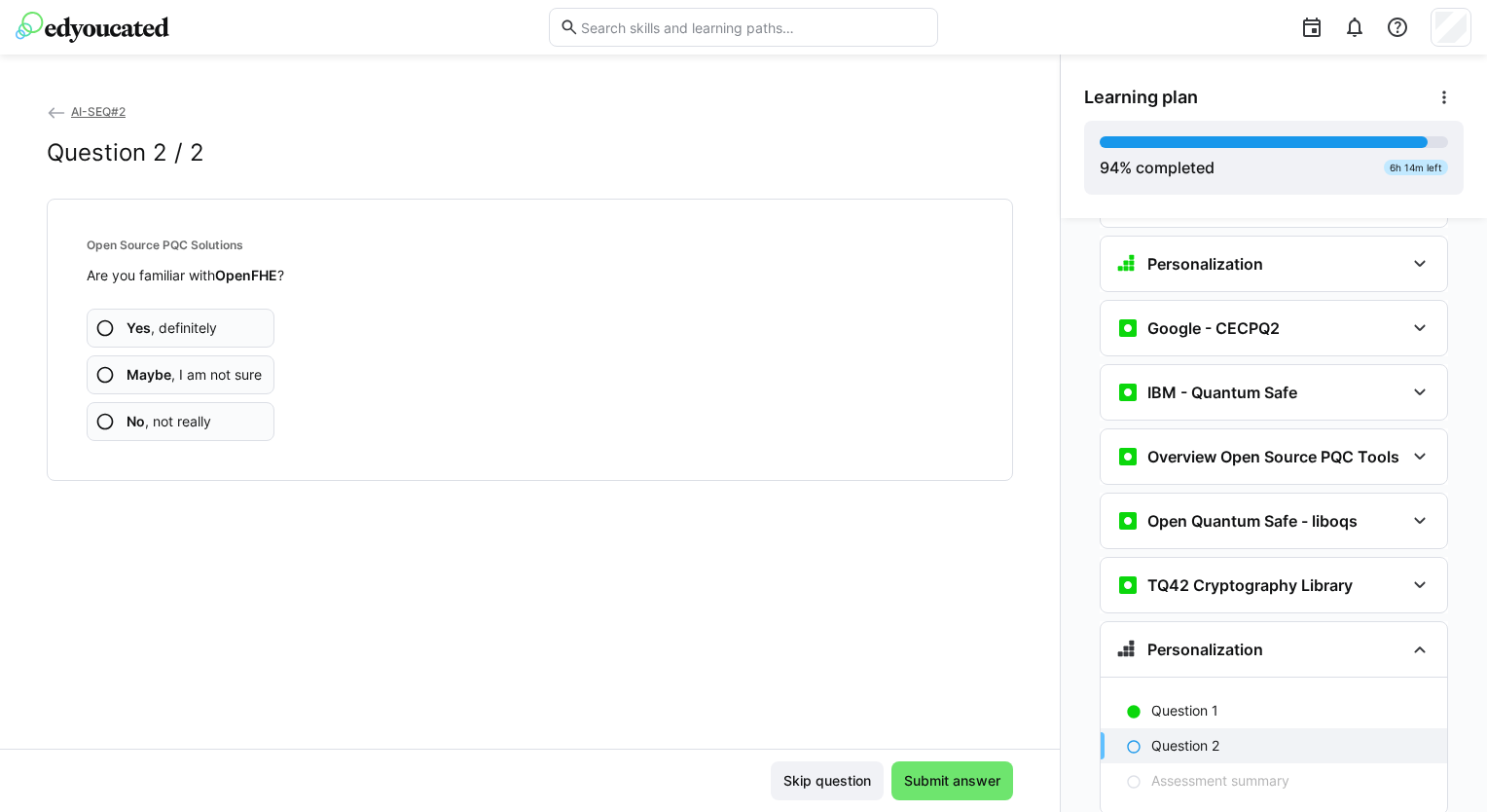
click at [216, 341] on app-assessment-question-radio "Yes , definitely" at bounding box center [180, 329] width 188 height 39
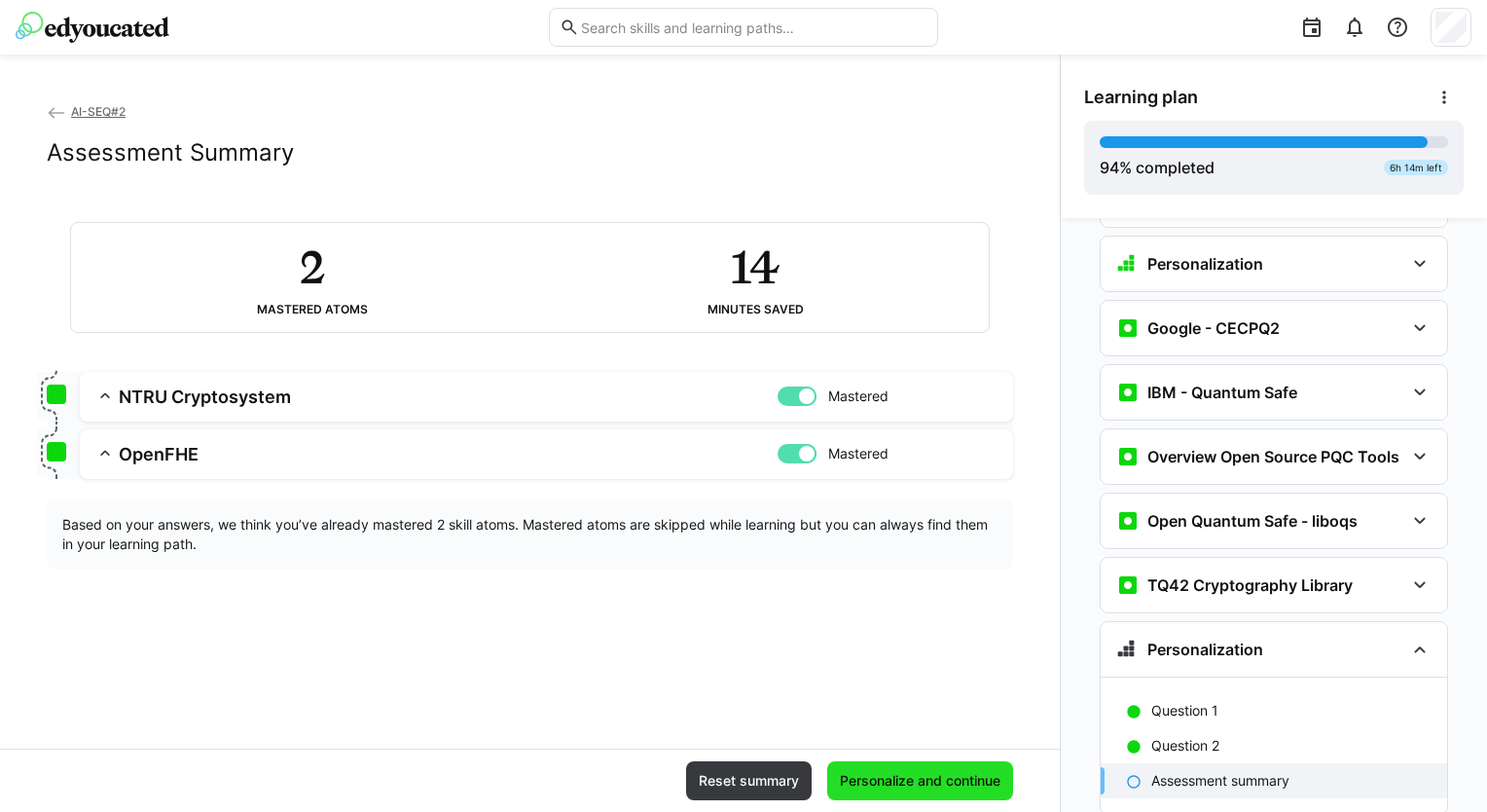
click at [899, 774] on span "Personalize and continue" at bounding box center [920, 781] width 167 height 20
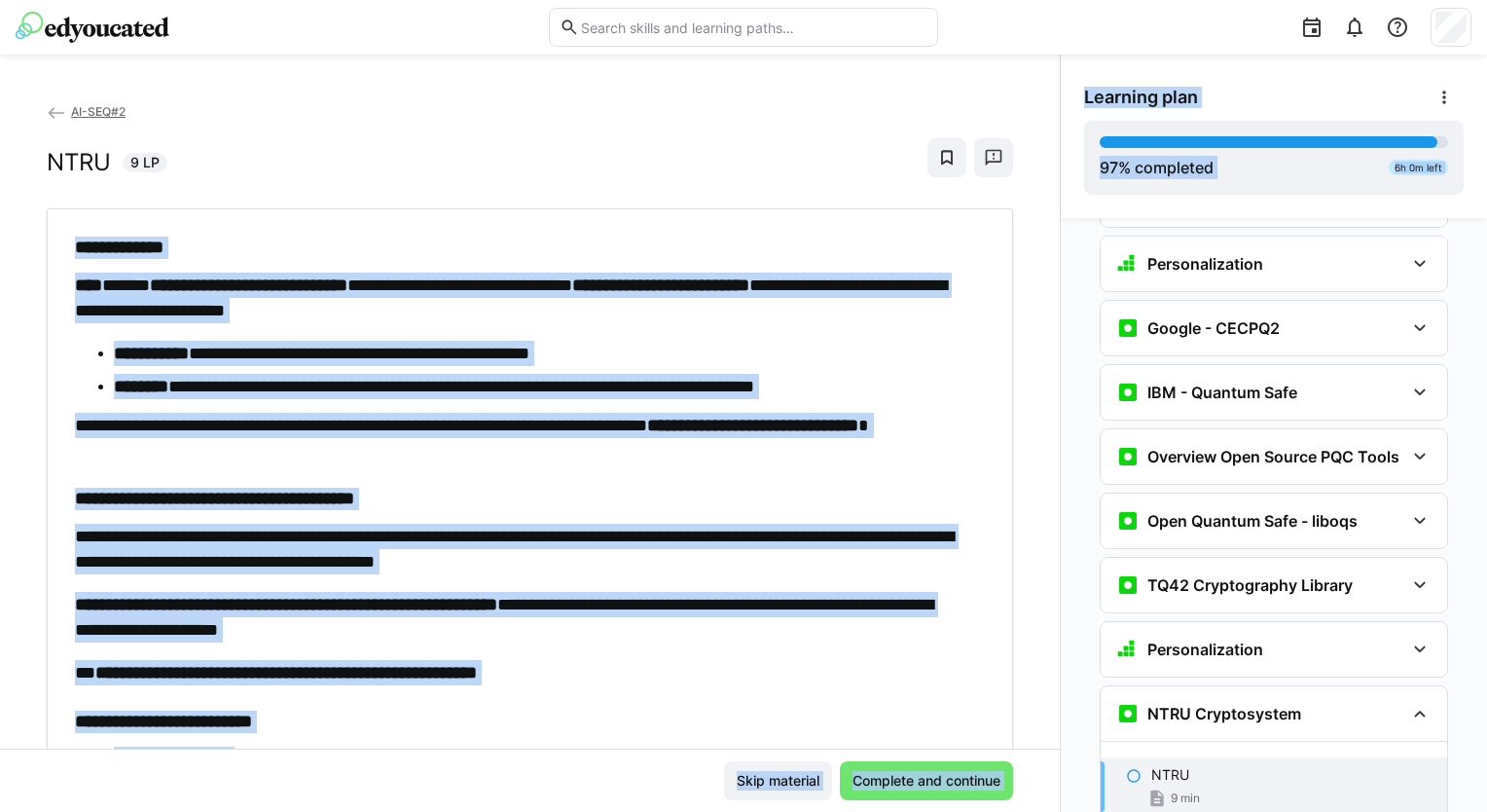
drag, startPoint x: 1041, startPoint y: 175, endPoint x: 1057, endPoint y: 220, distance: 47.8
click at [1057, 220] on div "**********" at bounding box center [744, 433] width 1487 height 757
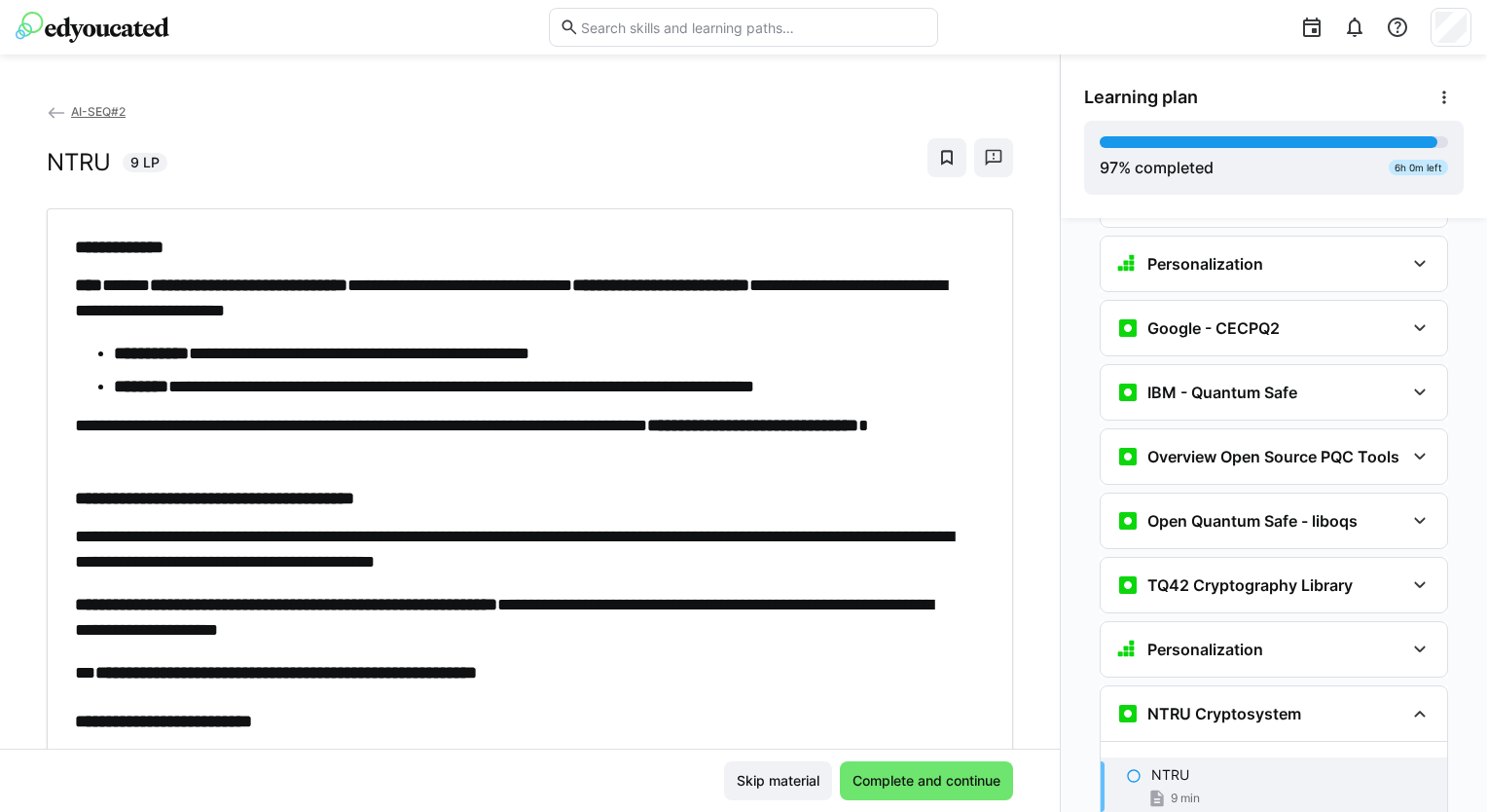
drag, startPoint x: 1057, startPoint y: 220, endPoint x: 784, endPoint y: 197, distance: 274.0
click at [784, 197] on div "AI-SEQ#2 NTRU 9 LP" at bounding box center [530, 154] width 966 height 107
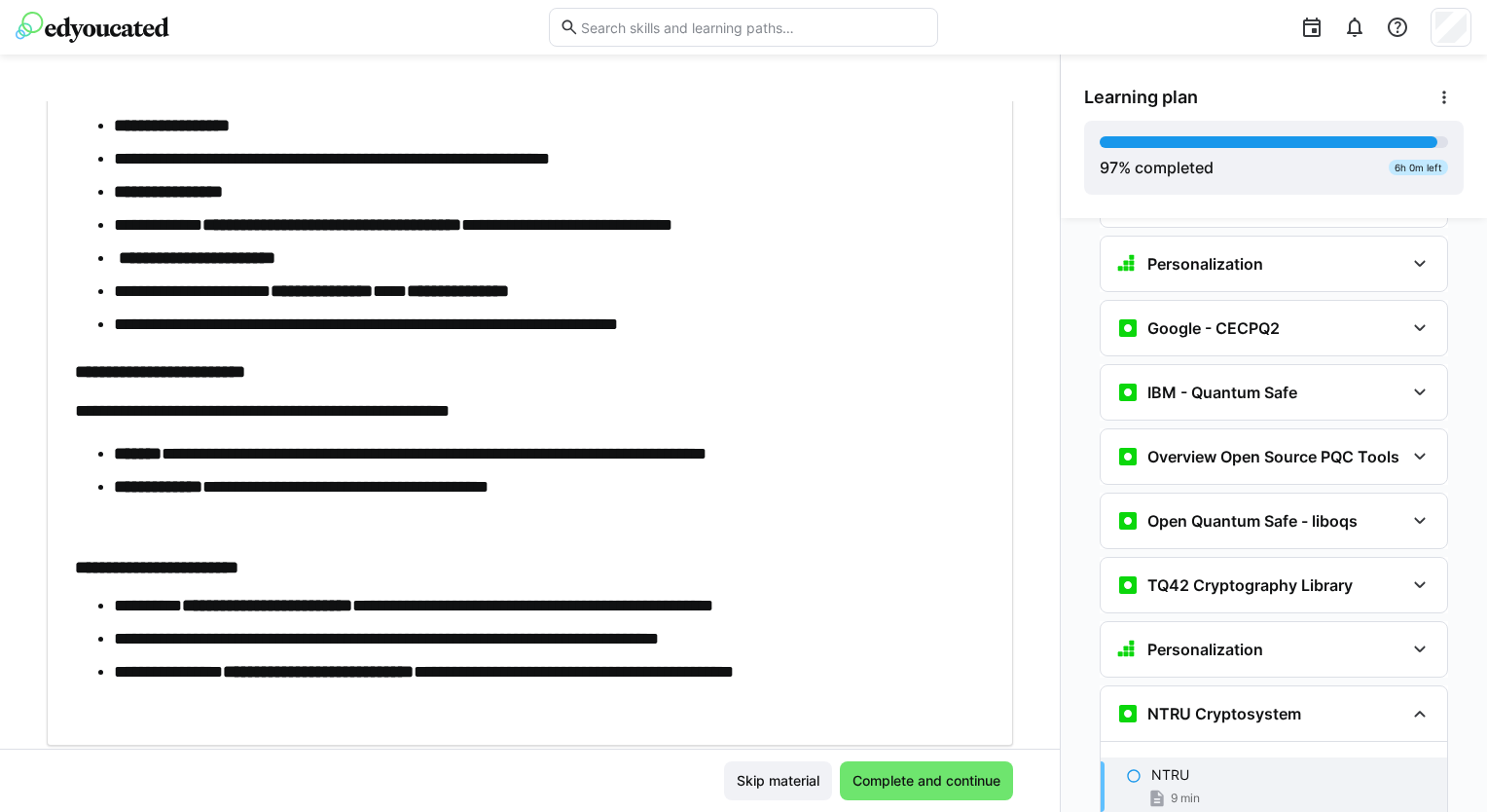
scroll to position [691, 0]
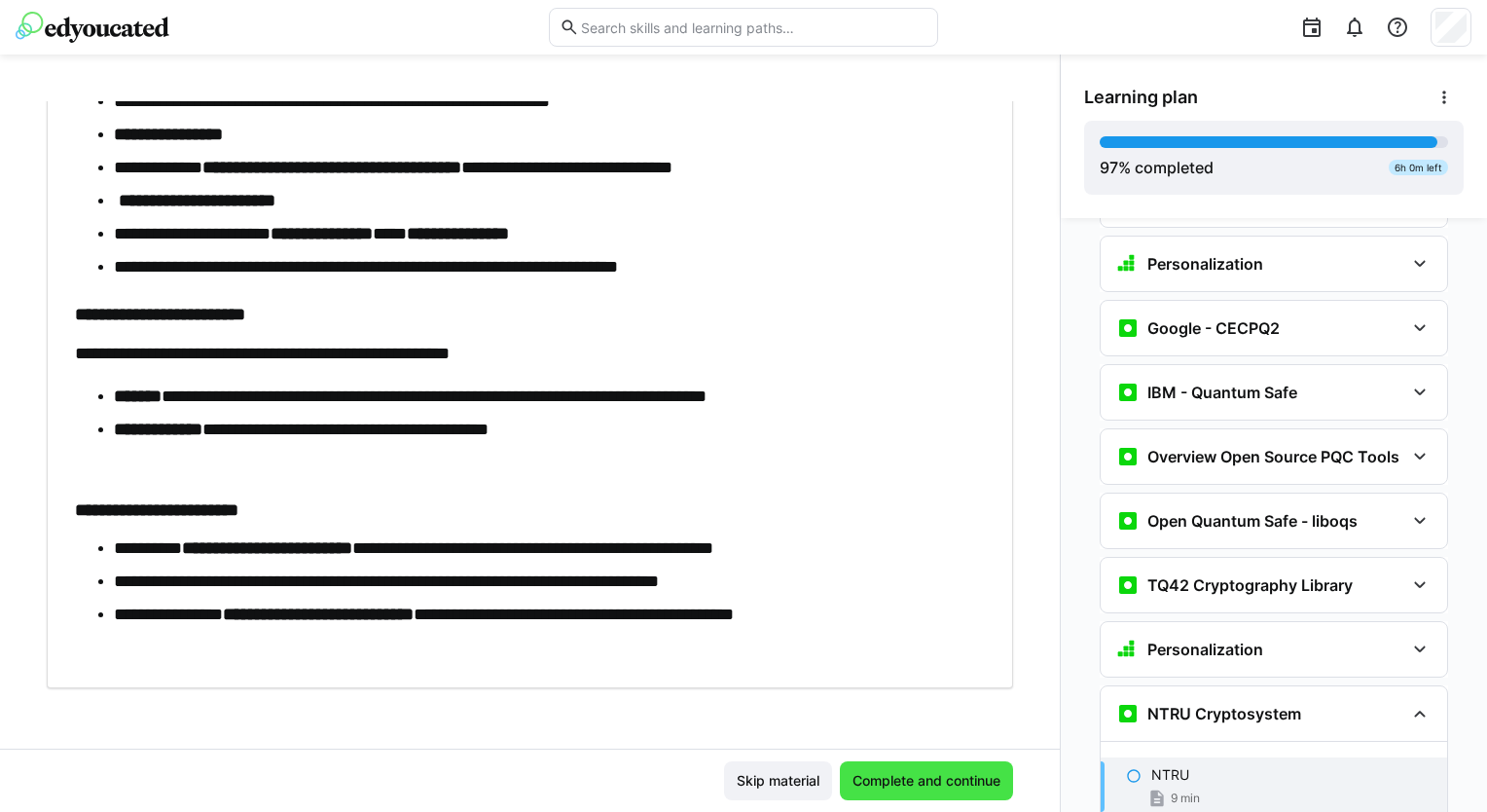
click at [965, 775] on span "Complete and continue" at bounding box center [926, 781] width 154 height 20
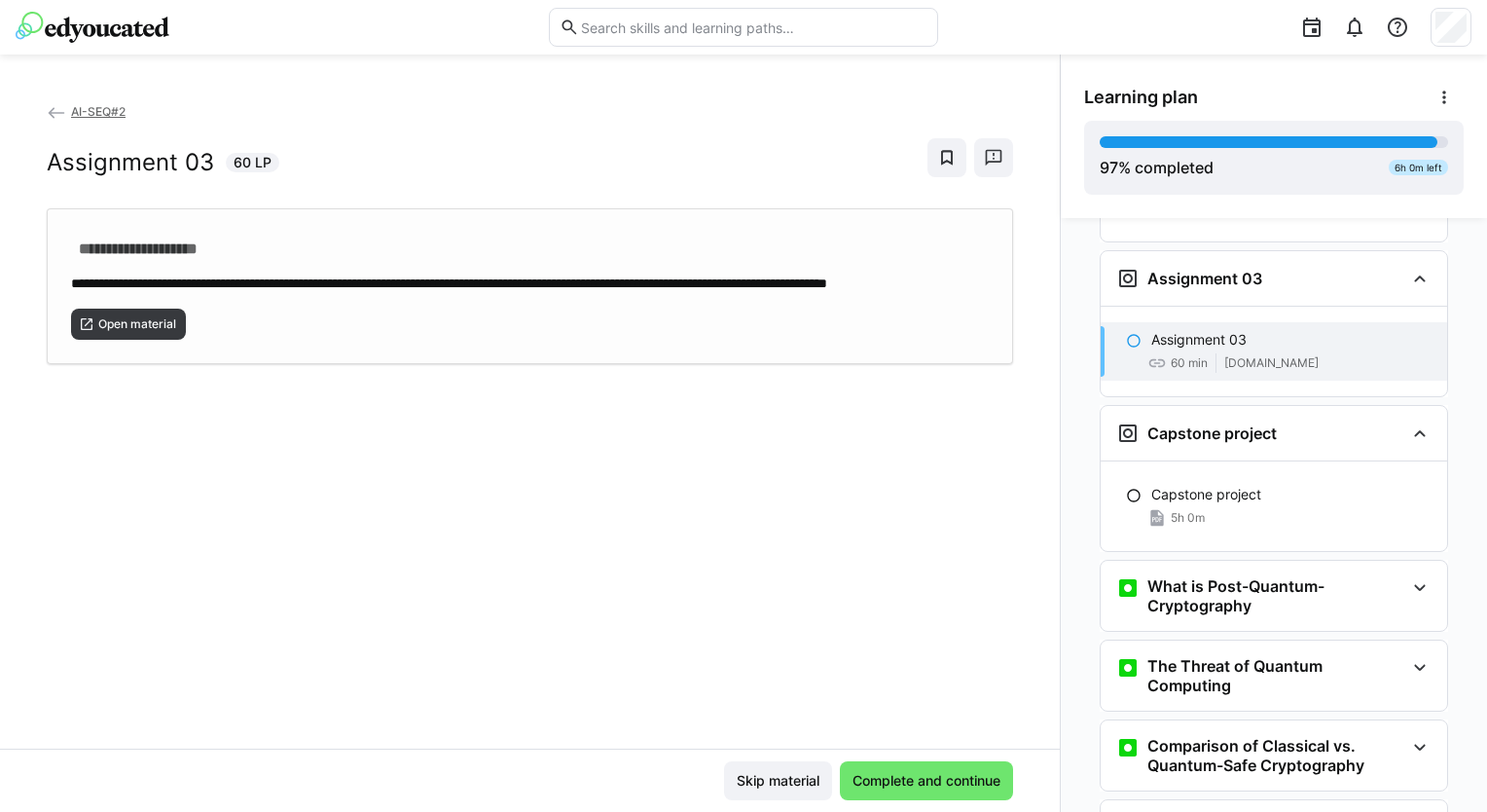
scroll to position [4148, 0]
